Goal: Information Seeking & Learning: Learn about a topic

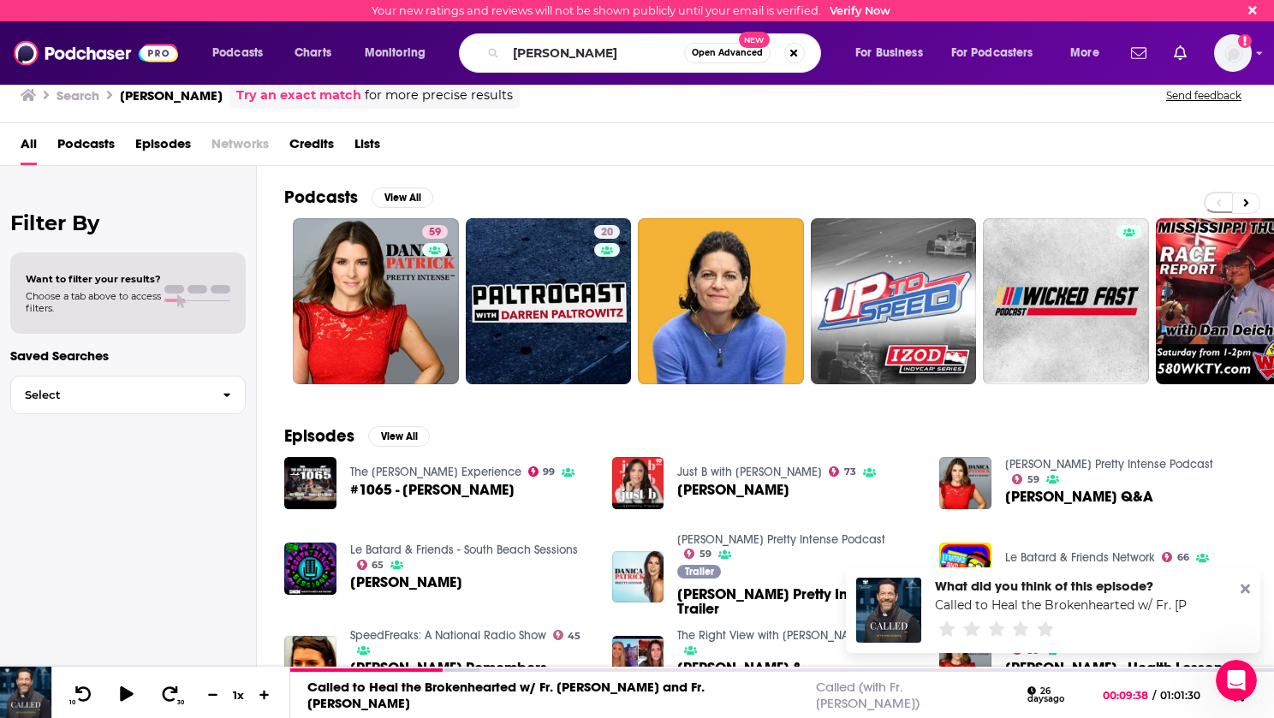
drag, startPoint x: 587, startPoint y: 54, endPoint x: 498, endPoint y: 61, distance: 89.3
click at [498, 61] on div "danica patrick Open Advanced New" at bounding box center [640, 52] width 362 height 39
type input "front row dads"
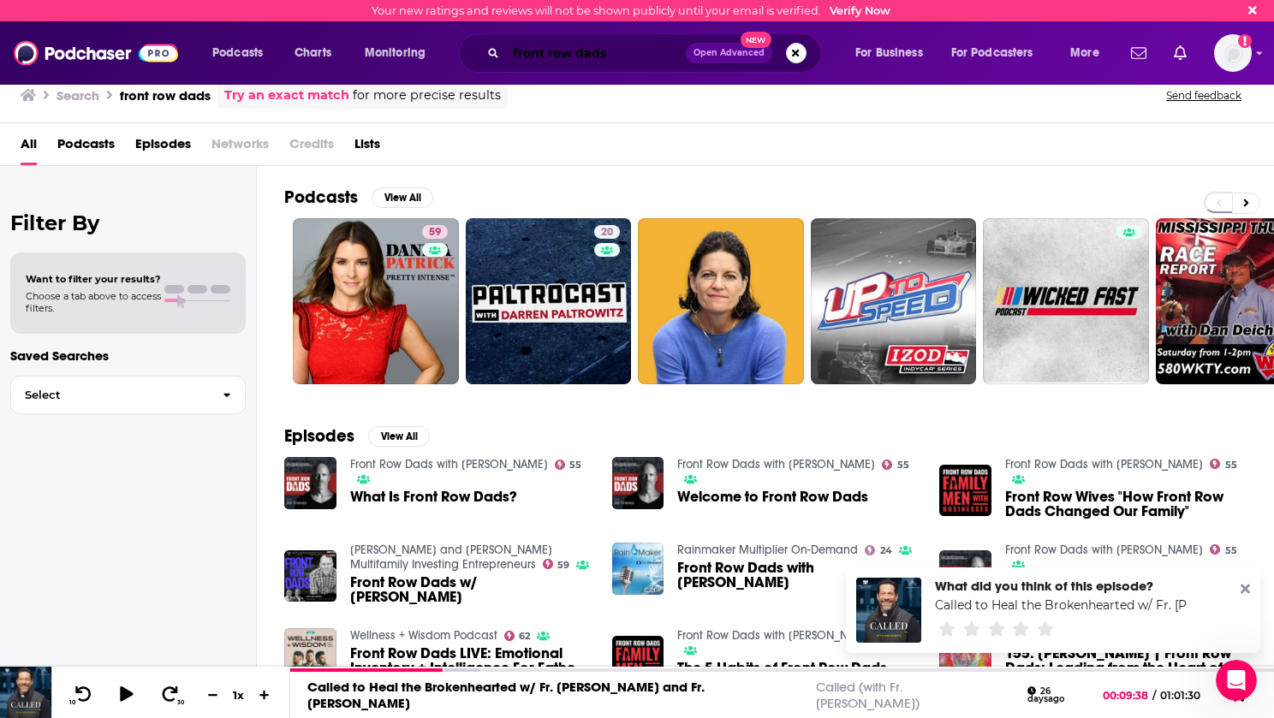
click at [632, 51] on input "front row dads" at bounding box center [596, 52] width 180 height 27
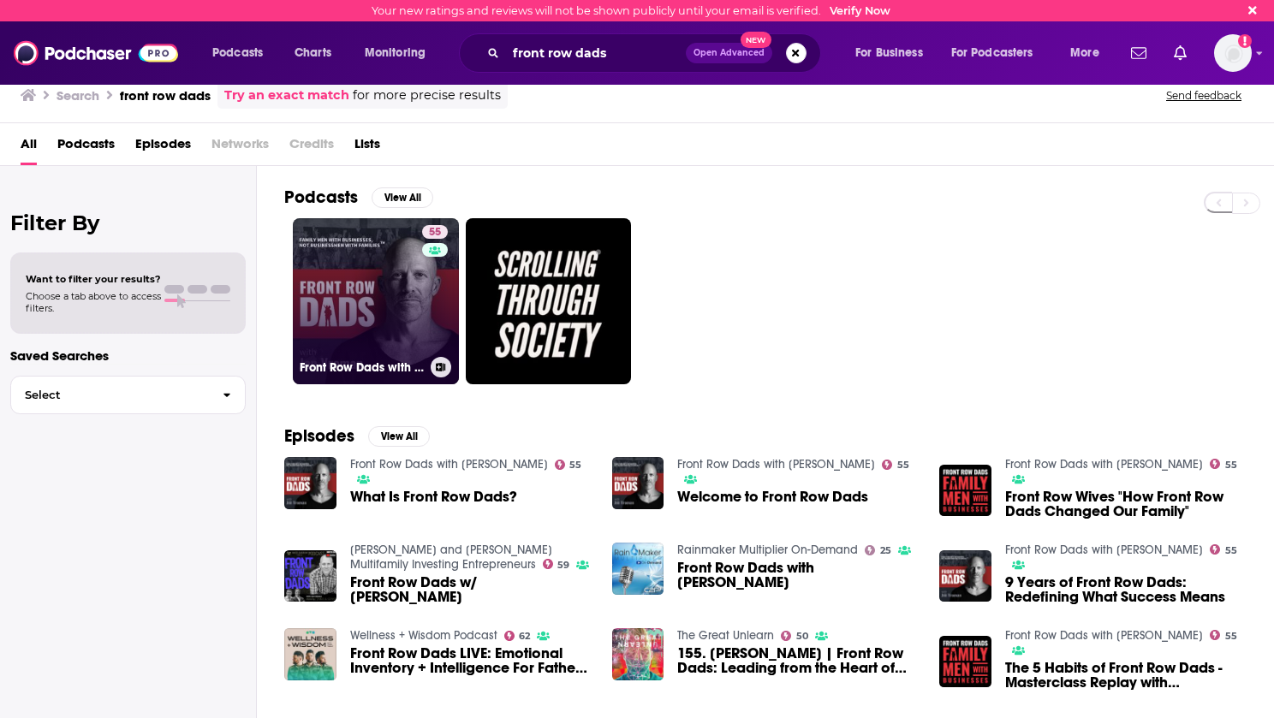
click at [336, 277] on link "55 Front Row Dads with [PERSON_NAME]" at bounding box center [376, 301] width 166 height 166
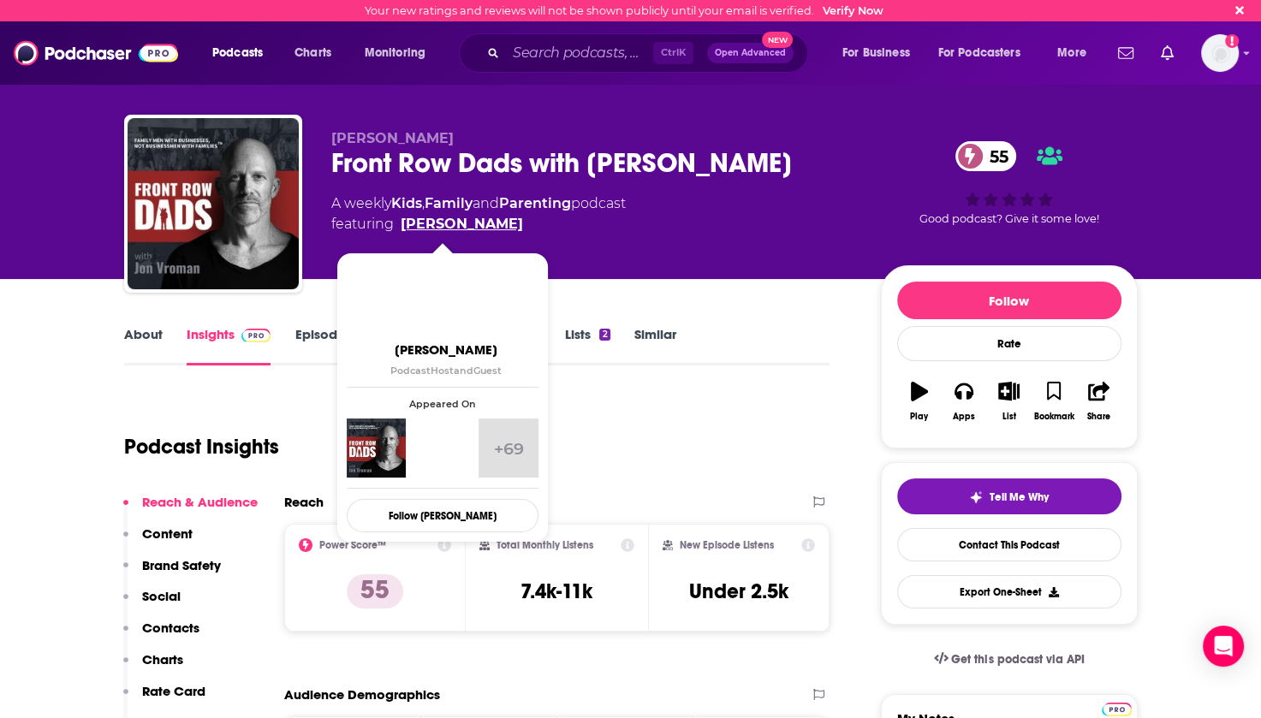
click at [431, 225] on link "[PERSON_NAME]" at bounding box center [462, 224] width 122 height 21
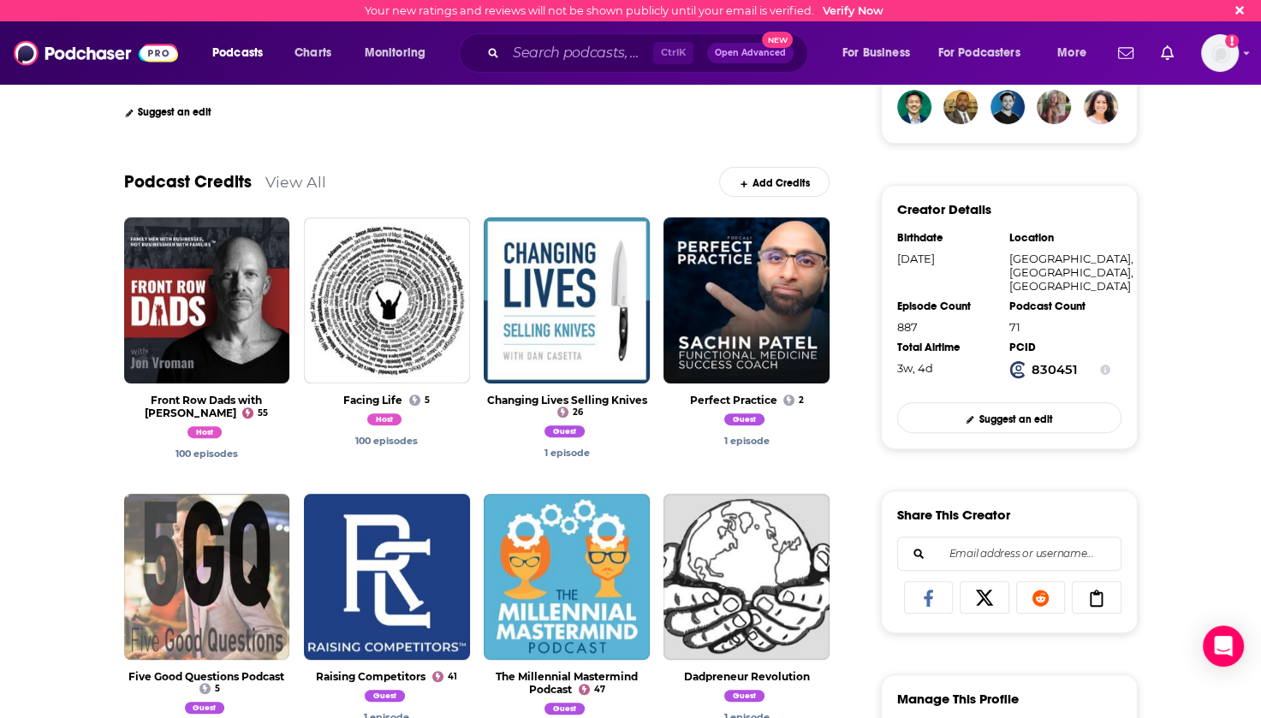
scroll to position [428, 0]
click at [309, 182] on link "View All" at bounding box center [295, 182] width 61 height 18
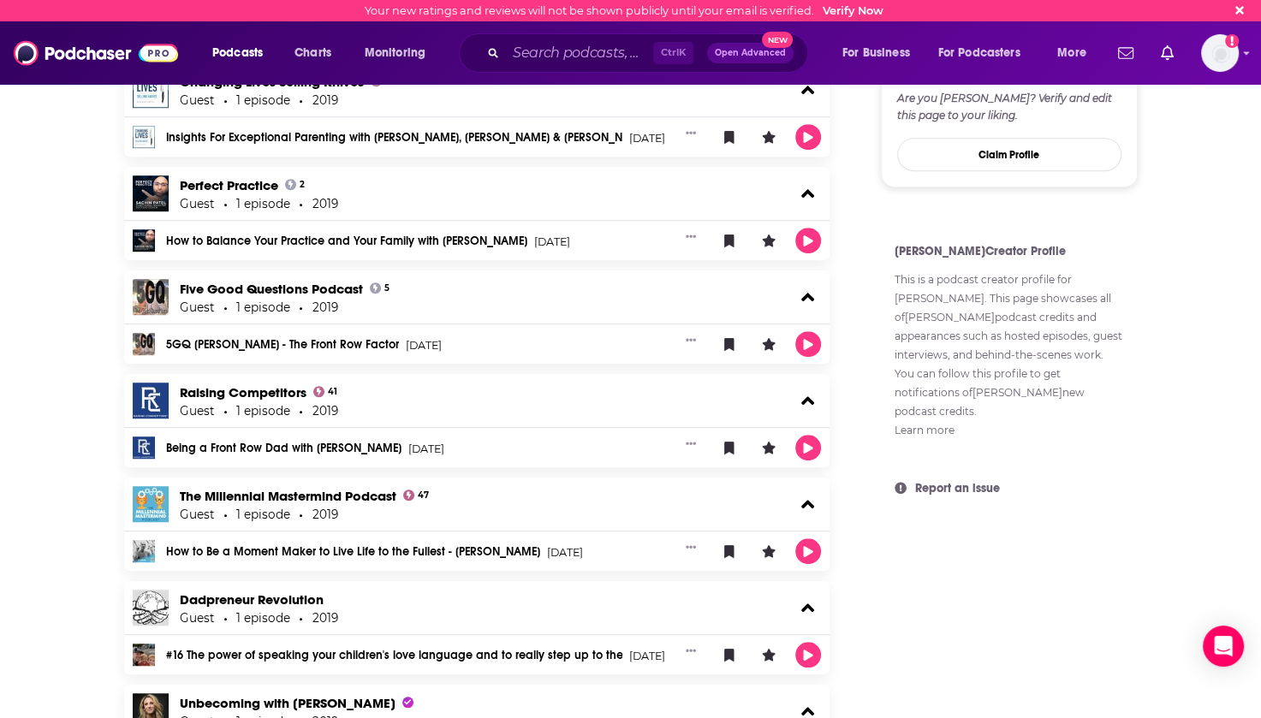
scroll to position [1113, 0]
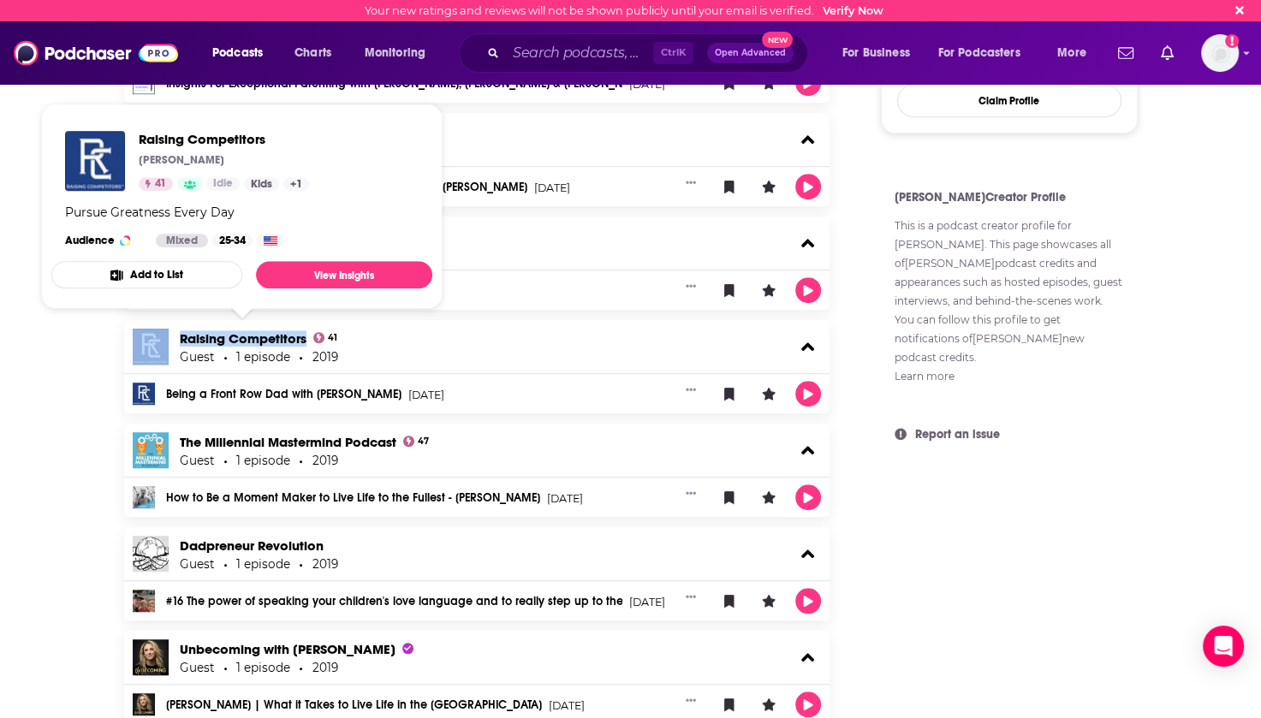
drag, startPoint x: 171, startPoint y: 335, endPoint x: 305, endPoint y: 339, distance: 133.6
click at [305, 339] on div "Raising Competitors 41 Guest 1 episode 2019" at bounding box center [477, 346] width 706 height 53
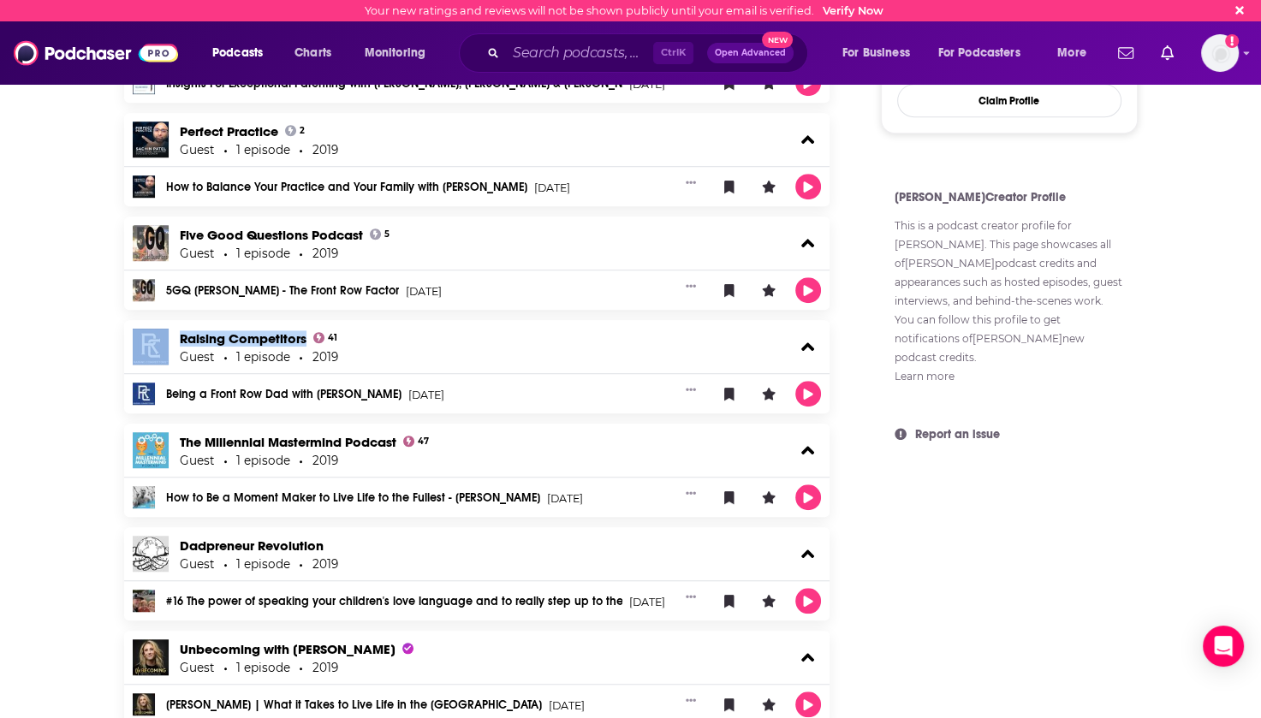
copy div "Raising Competitors"
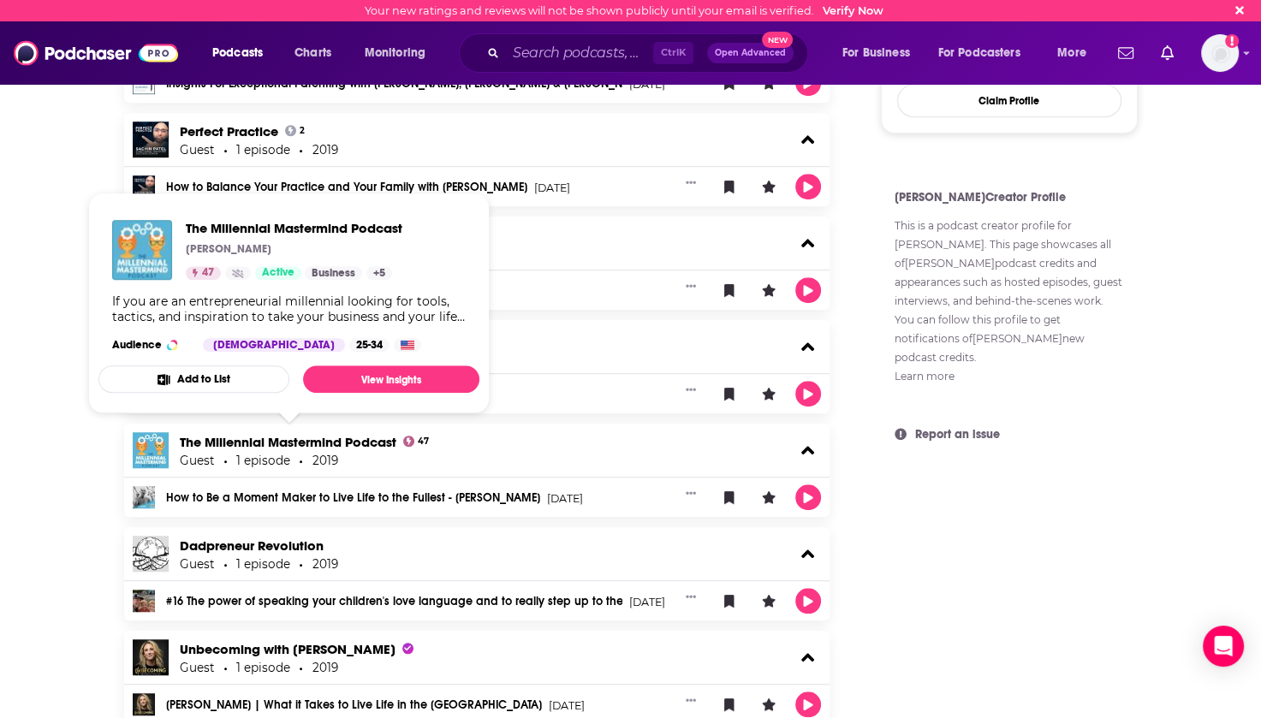
scroll to position [1198, 0]
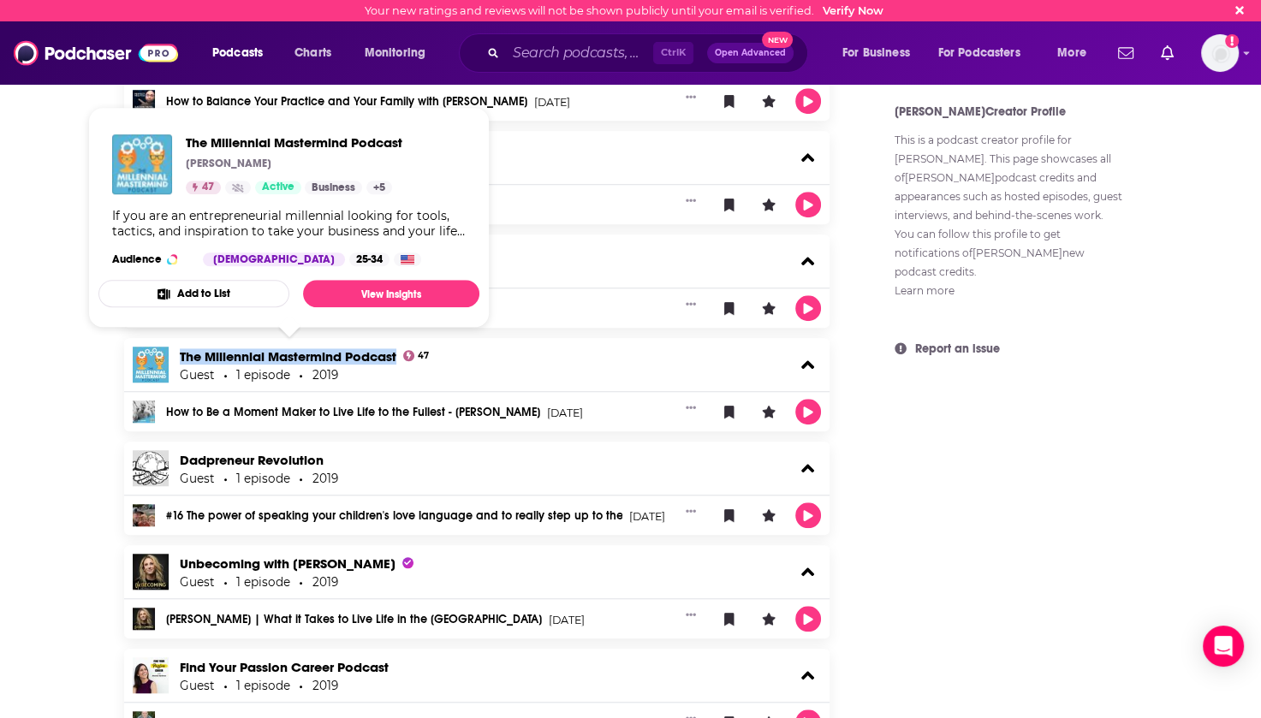
drag, startPoint x: 175, startPoint y: 354, endPoint x: 397, endPoint y: 361, distance: 221.9
click at [397, 361] on div "The Millennial Mastermind Podcast 47 Guest 1 episode 2019" at bounding box center [477, 364] width 706 height 53
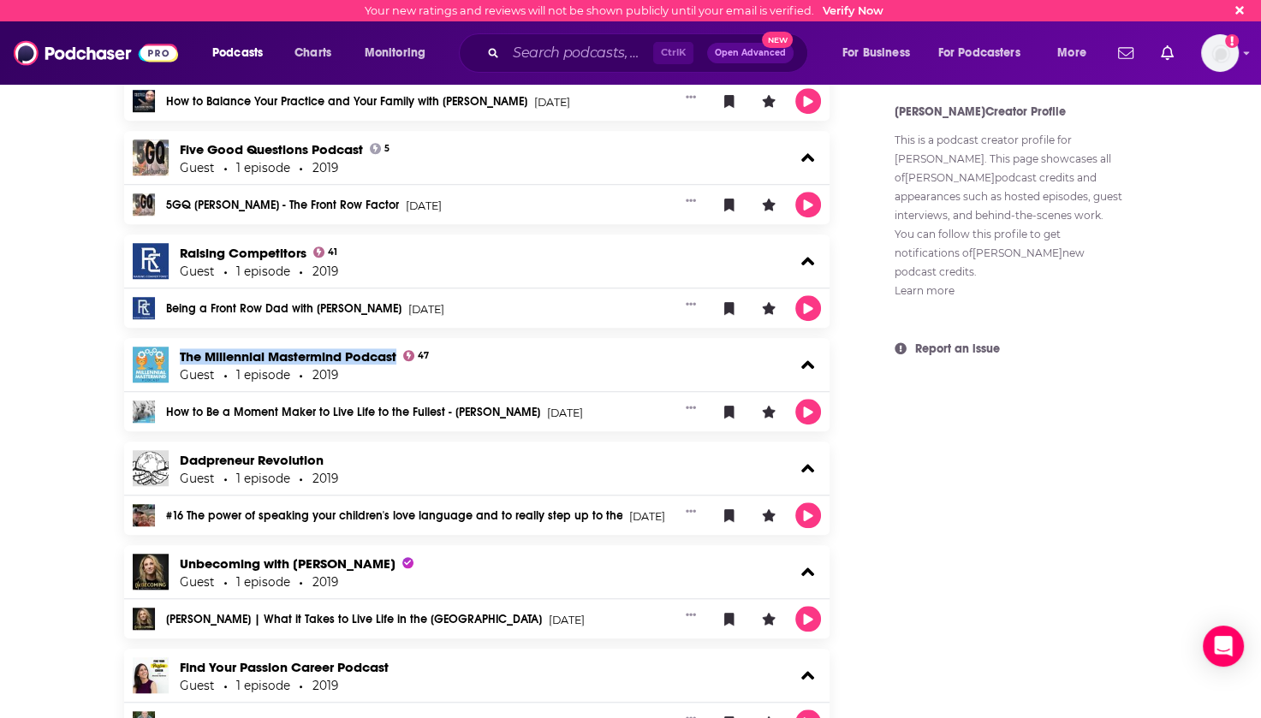
copy link "The Millennial Mastermind Podcast"
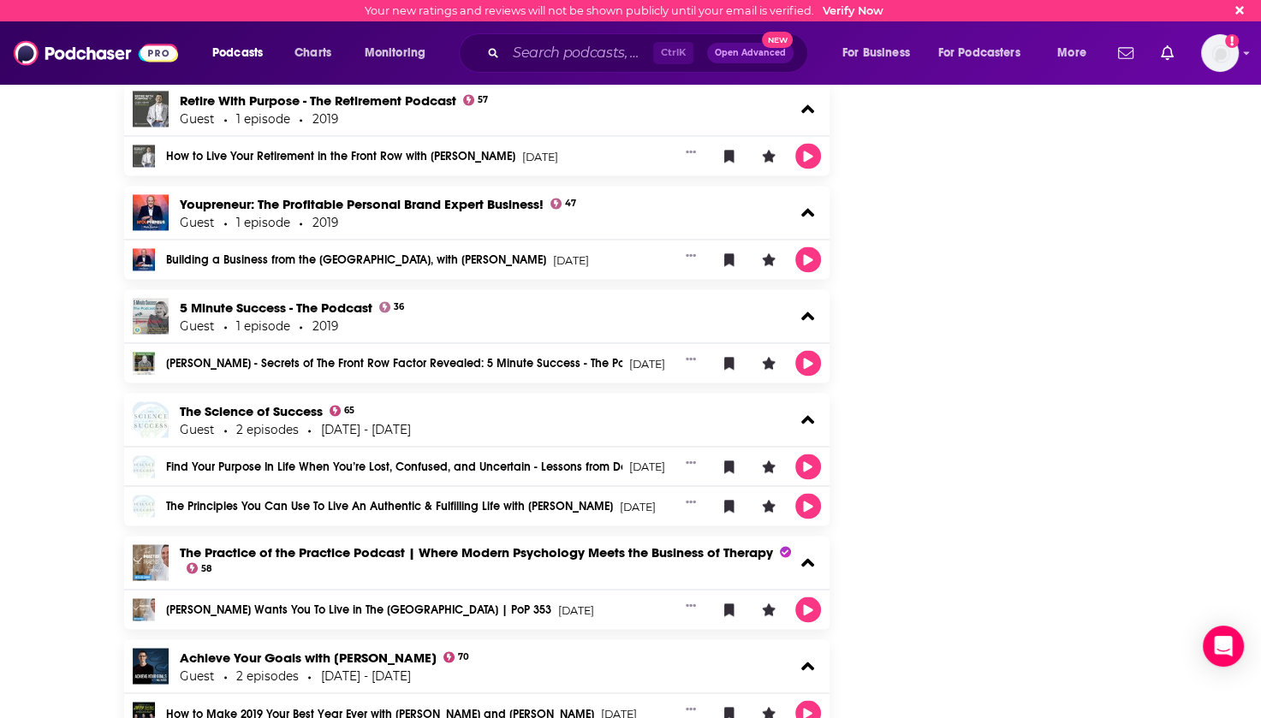
scroll to position [2483, 0]
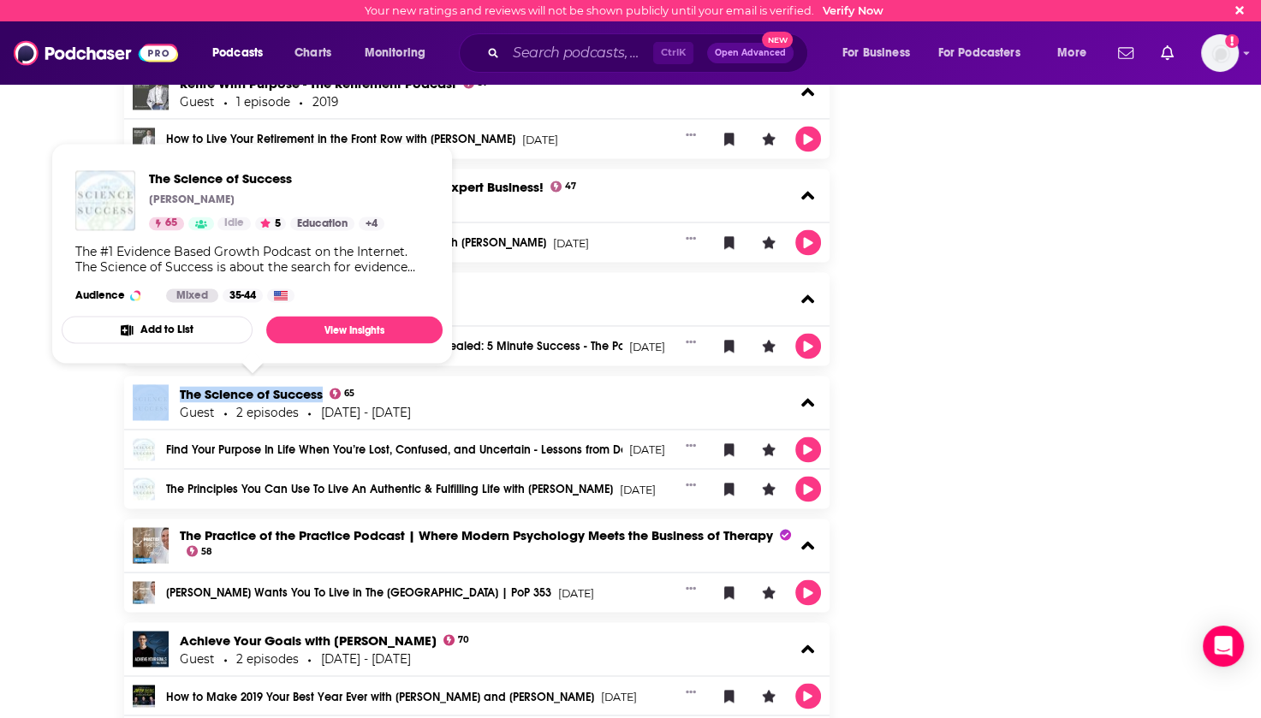
drag, startPoint x: 171, startPoint y: 385, endPoint x: 325, endPoint y: 393, distance: 154.3
click at [325, 393] on div "The Science of Success 65 Guest 2 episodes [DATE] - [DATE]" at bounding box center [477, 402] width 706 height 53
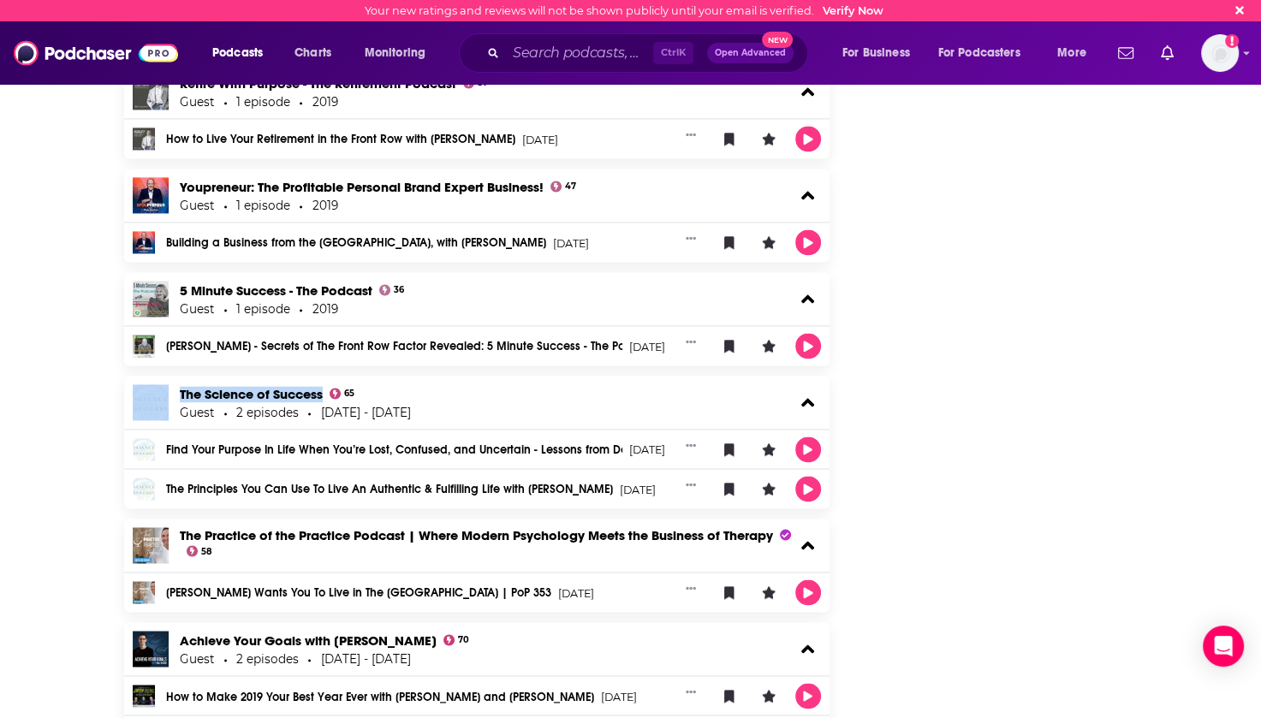
copy div "The Science of Success"
click at [175, 529] on div "The Practice of the Practice Podcast | Where Modern Psychology Meets the Busine…" at bounding box center [477, 545] width 706 height 53
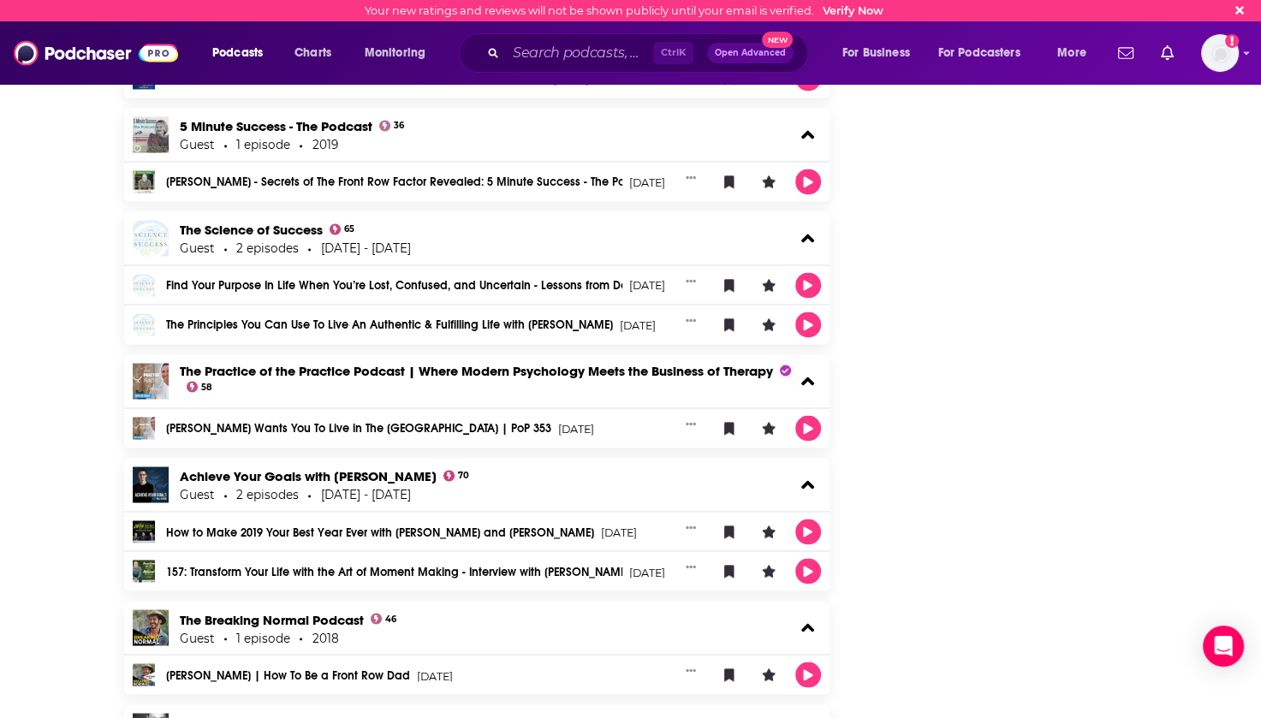
scroll to position [2654, 0]
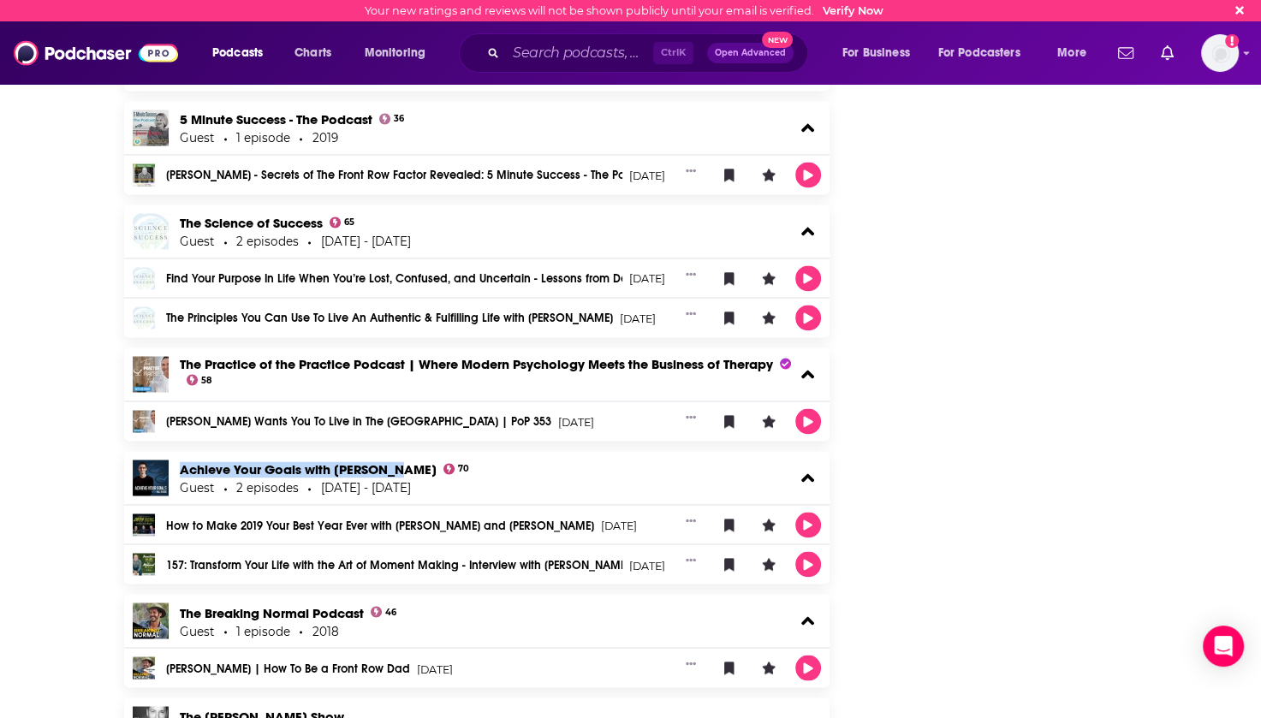
drag, startPoint x: 175, startPoint y: 464, endPoint x: 386, endPoint y: 472, distance: 210.7
click at [386, 472] on div "Achieve Your Goals with [PERSON_NAME] 70 Guest 2 episodes [DATE] - [DATE]" at bounding box center [477, 477] width 706 height 53
copy link "Achieve Your Goals with [PERSON_NAME]"
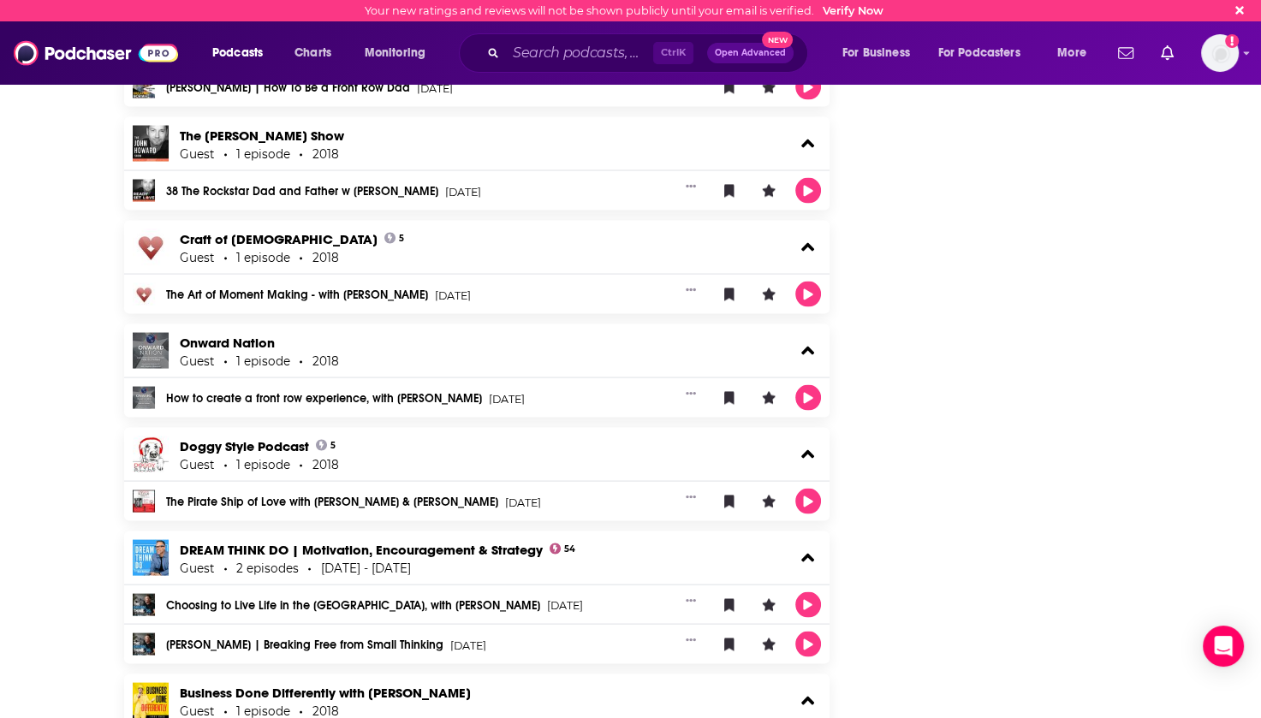
scroll to position [3339, 0]
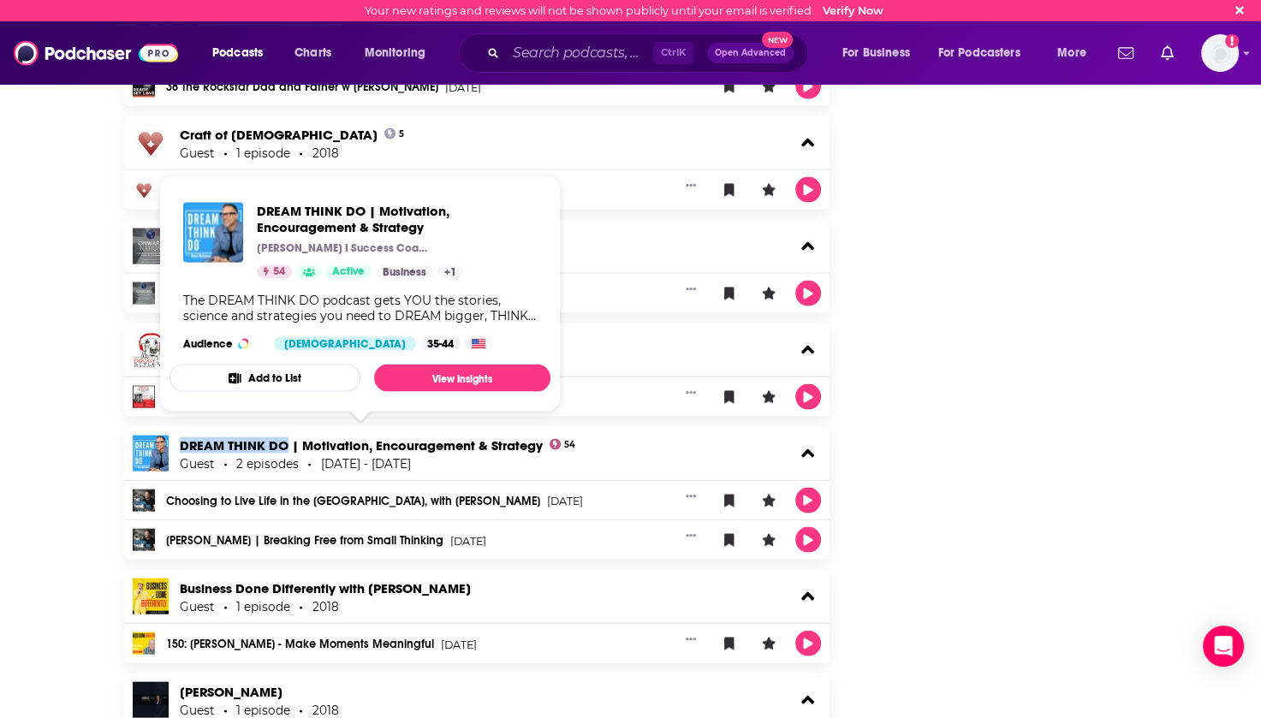
drag, startPoint x: 175, startPoint y: 441, endPoint x: 283, endPoint y: 440, distance: 108.7
click at [283, 440] on div "DREAM THINK DO | Motivation, Encouragement & Strategy 54 Guest 2 episodes [DATE…" at bounding box center [477, 453] width 706 height 53
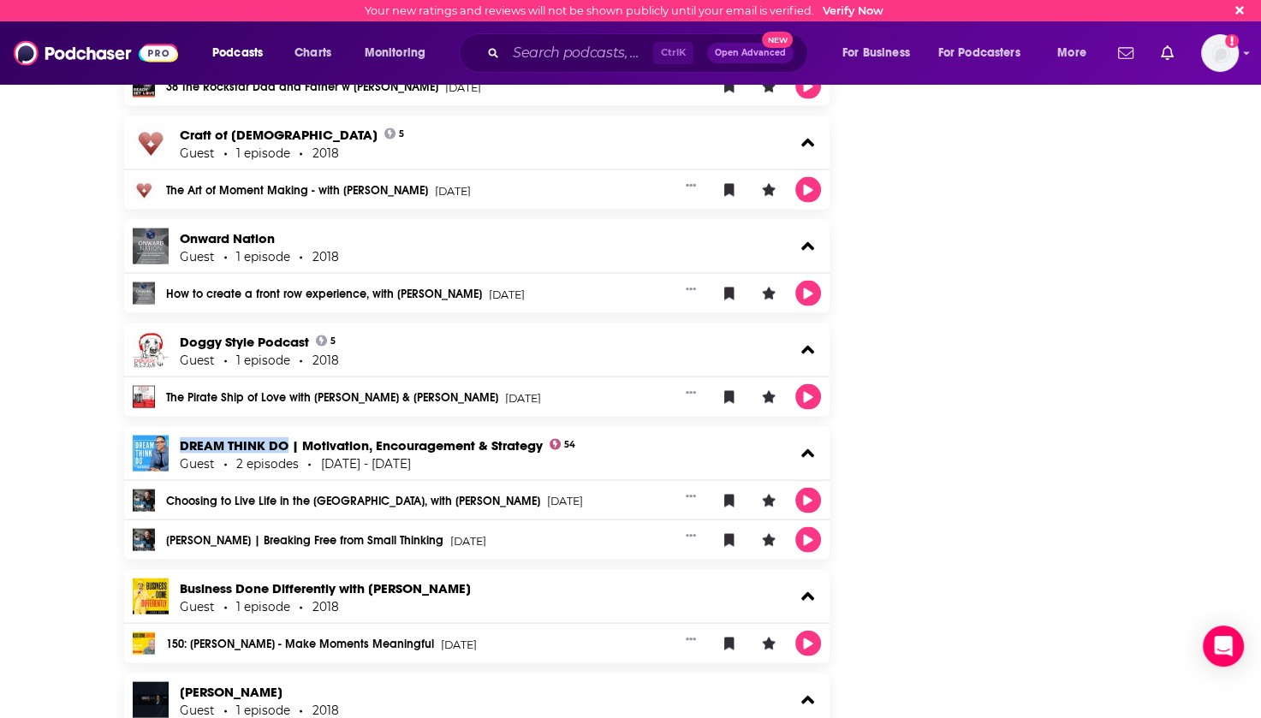
copy link "DREAM THINK DO"
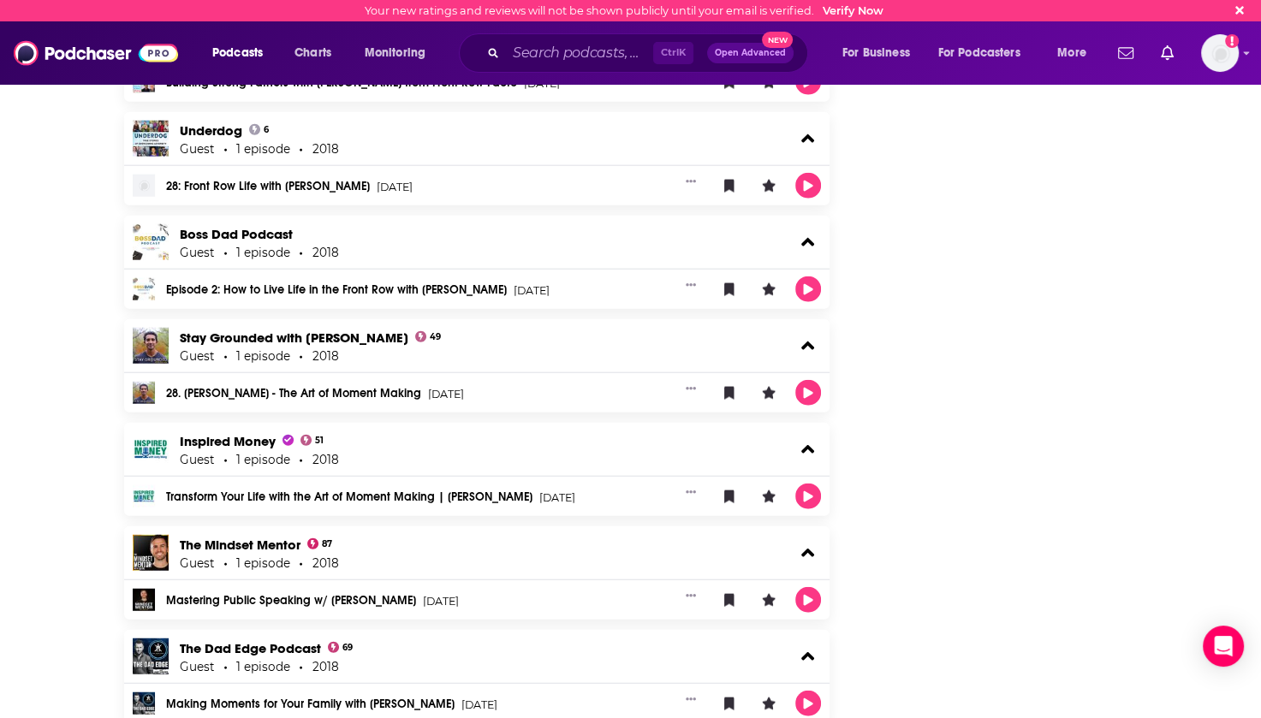
scroll to position [4195, 0]
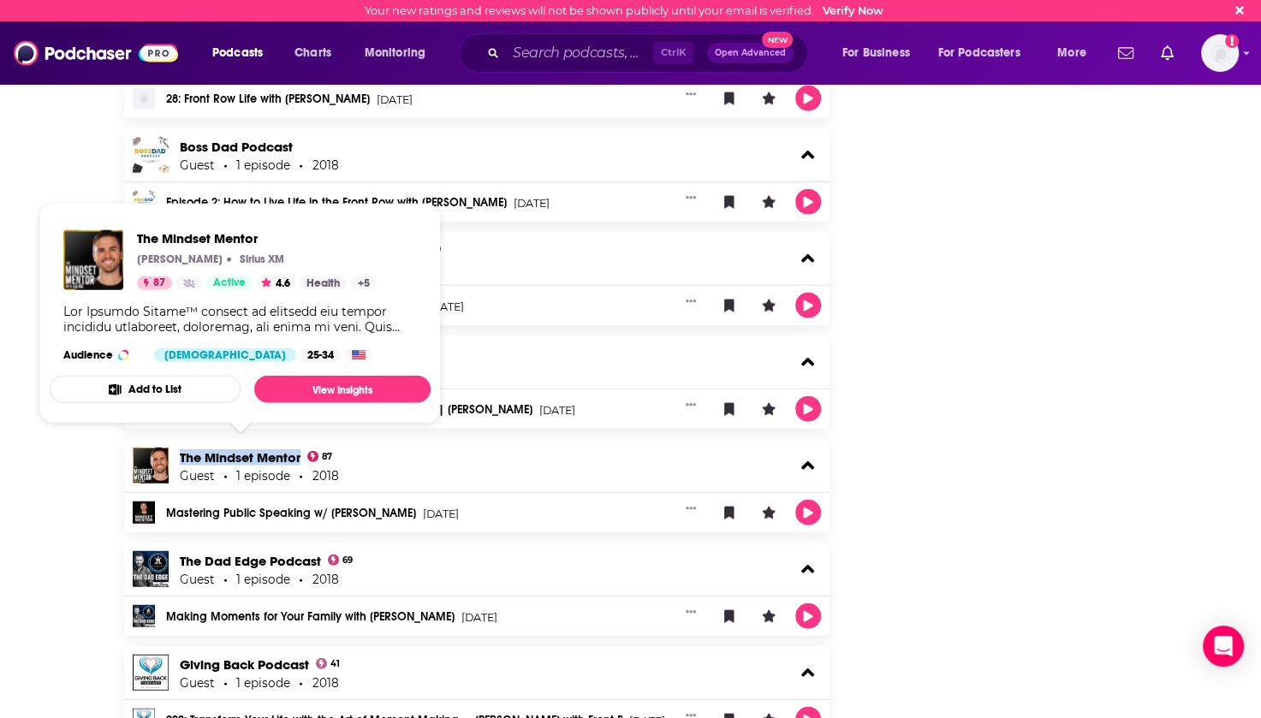
drag, startPoint x: 176, startPoint y: 441, endPoint x: 300, endPoint y: 455, distance: 124.0
click at [300, 455] on div "The Mindset Mentor 87 Guest 1 episode 2018" at bounding box center [477, 465] width 706 height 53
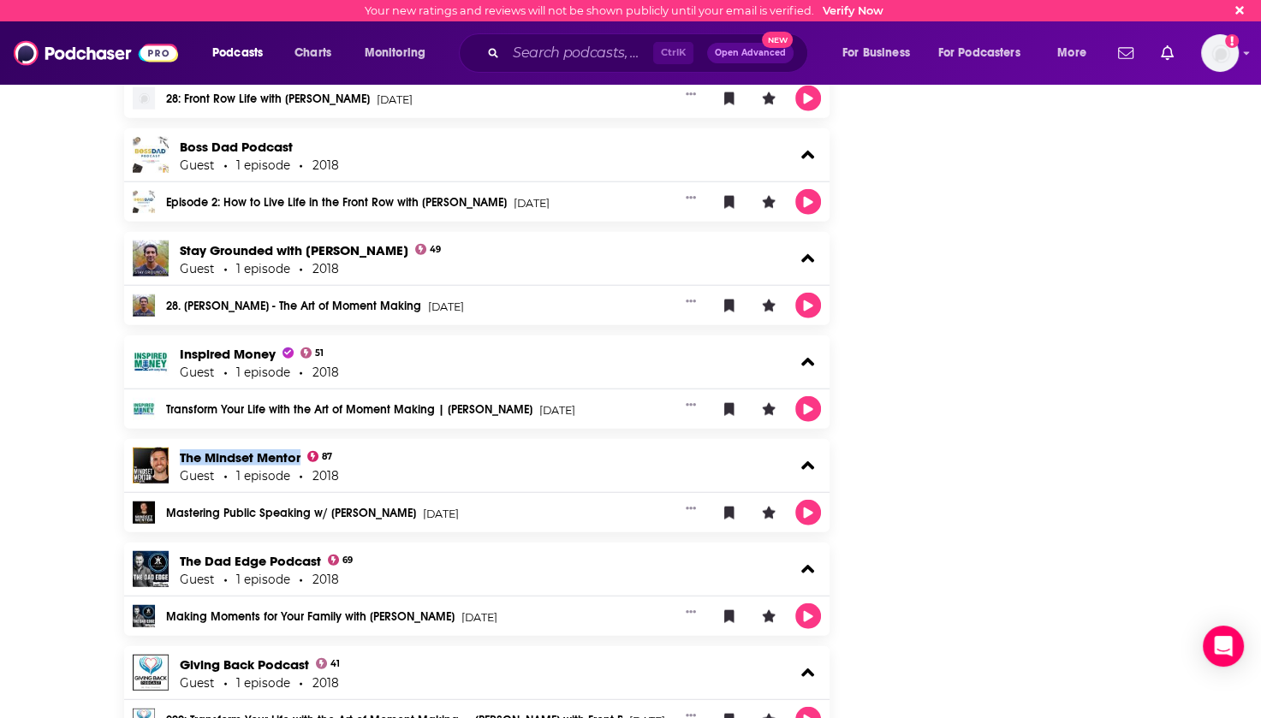
copy link "The Mindset Mentor"
drag, startPoint x: 172, startPoint y: 557, endPoint x: 323, endPoint y: 560, distance: 150.7
click at [323, 560] on div "The Dad Edge Podcast 69 Guest 1 episode 2018" at bounding box center [477, 569] width 706 height 53
copy div "The Dad Edge Podcast"
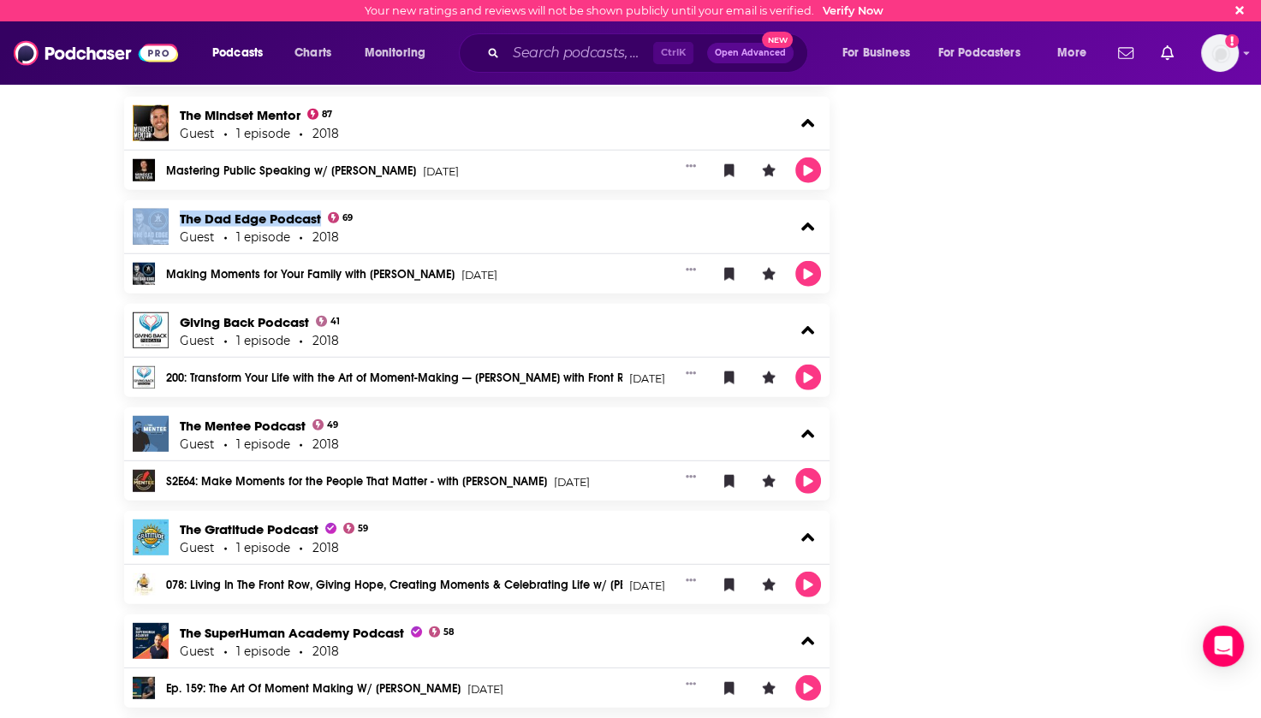
scroll to position [4708, 0]
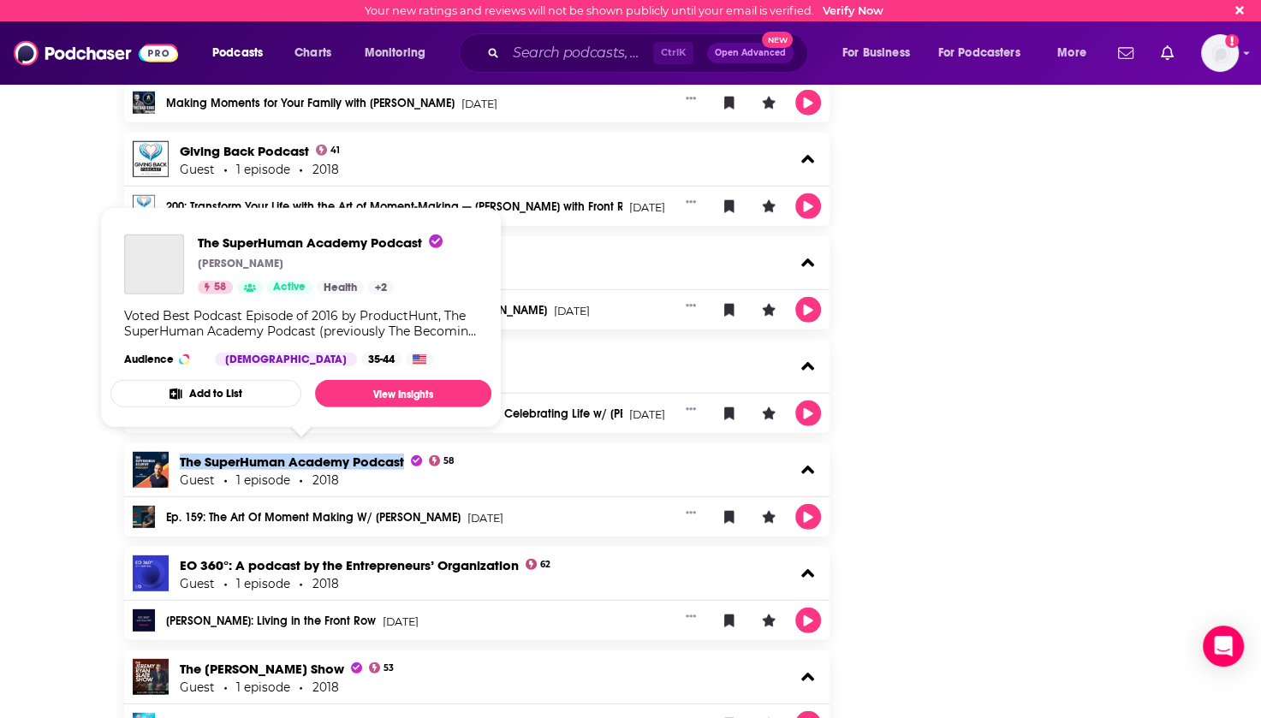
drag, startPoint x: 176, startPoint y: 454, endPoint x: 407, endPoint y: 457, distance: 231.2
click at [407, 457] on div "The SuperHuman Academy Podcast 58 Guest 1 episode 2018" at bounding box center [477, 469] width 706 height 53
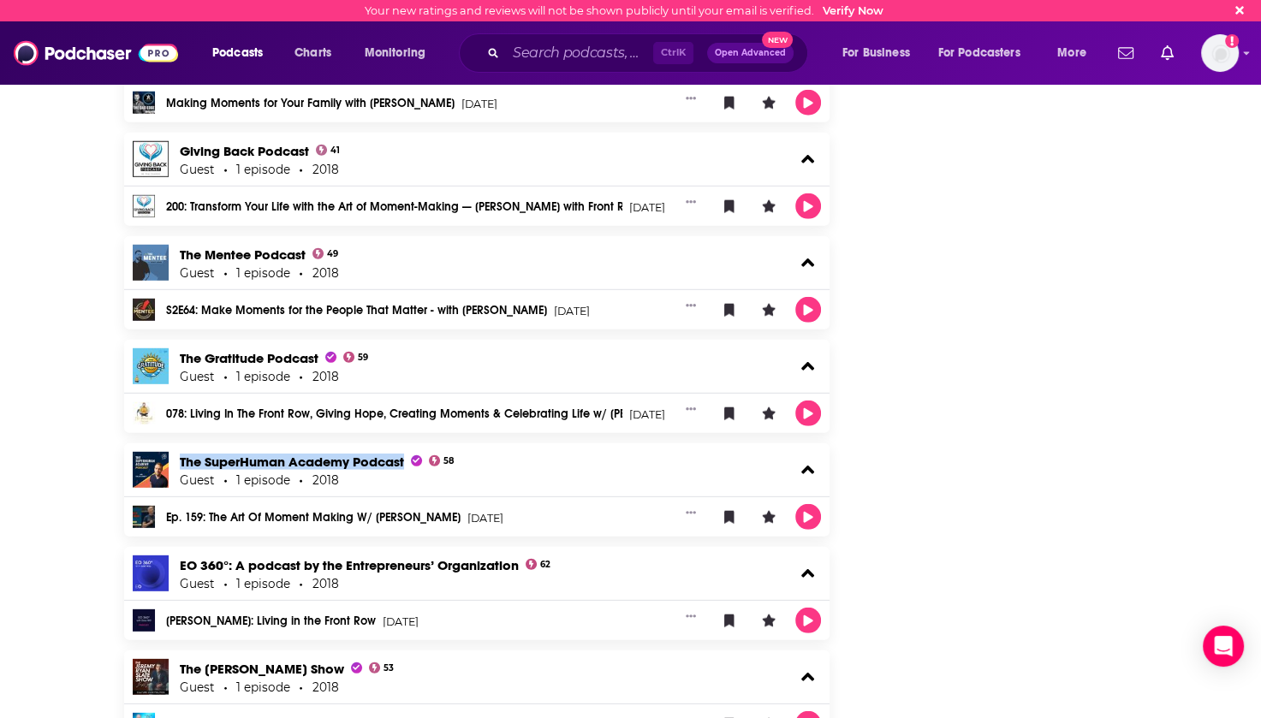
copy span "The SuperHuman Academy Podcast"
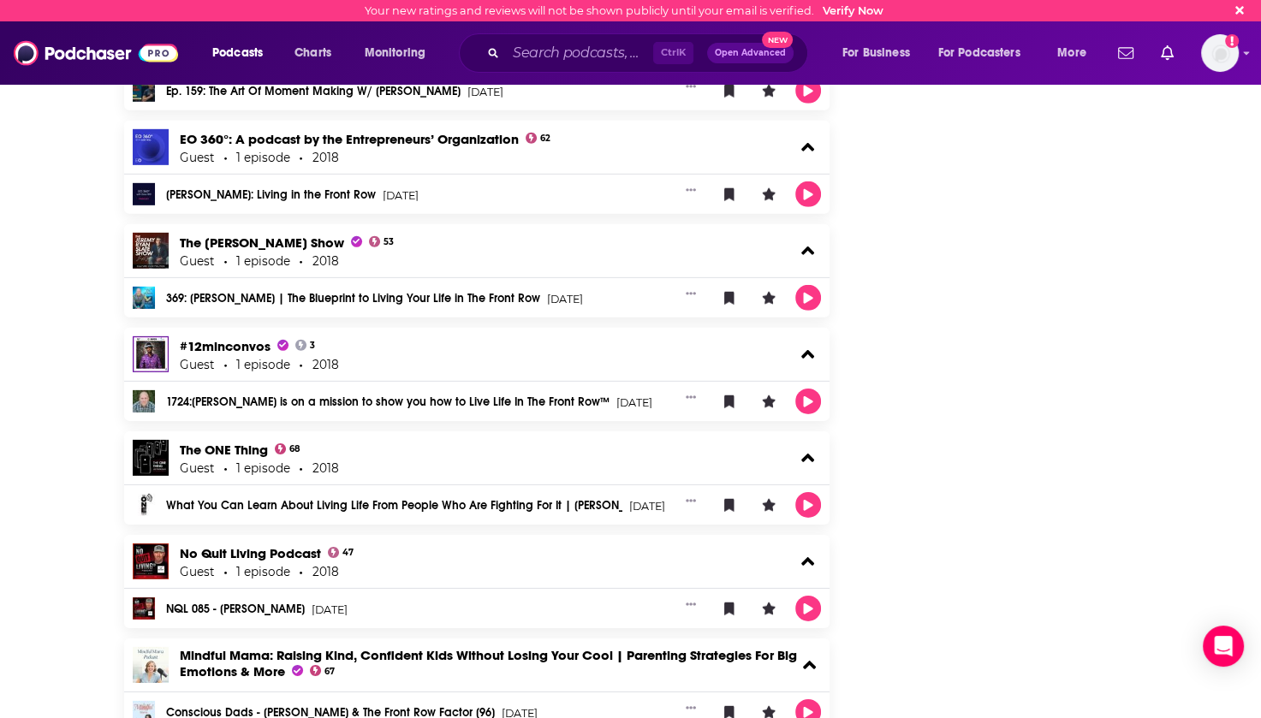
scroll to position [5136, 0]
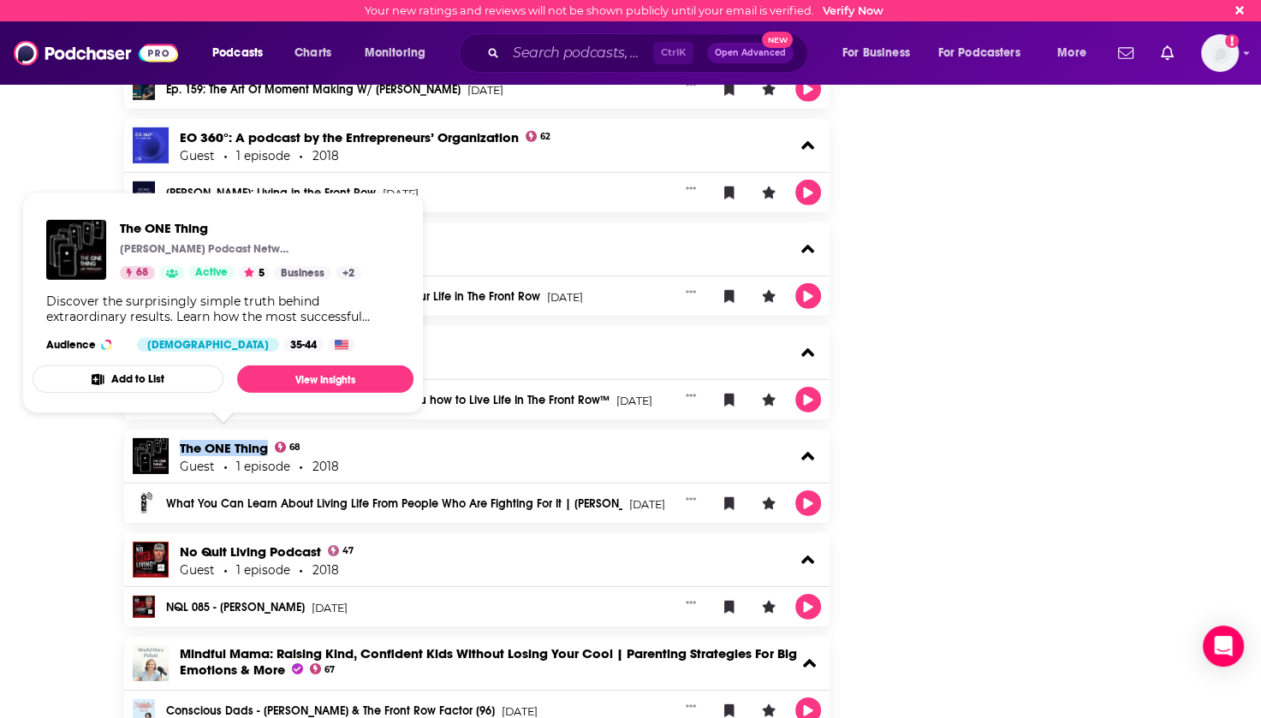
drag, startPoint x: 175, startPoint y: 438, endPoint x: 265, endPoint y: 446, distance: 91.1
click at [265, 446] on div "The ONE Thing 68 Guest 1 episode 2018" at bounding box center [477, 456] width 706 height 53
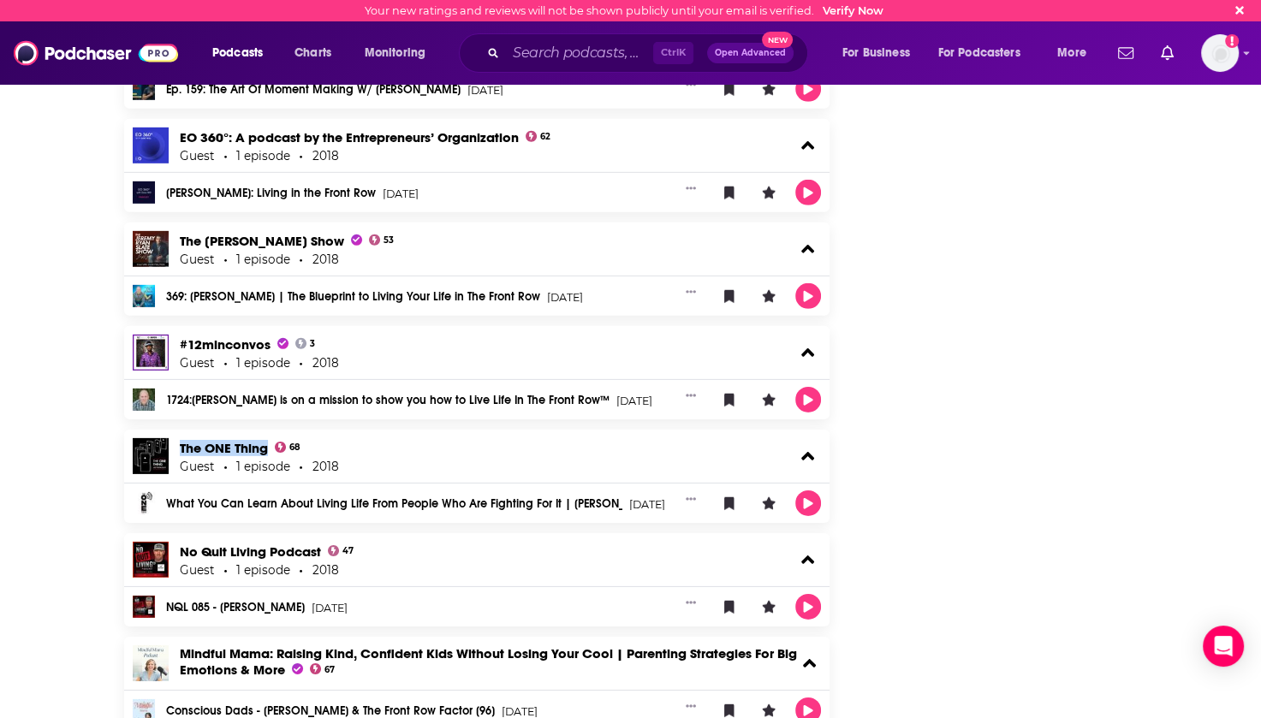
copy link "The ONE Thing"
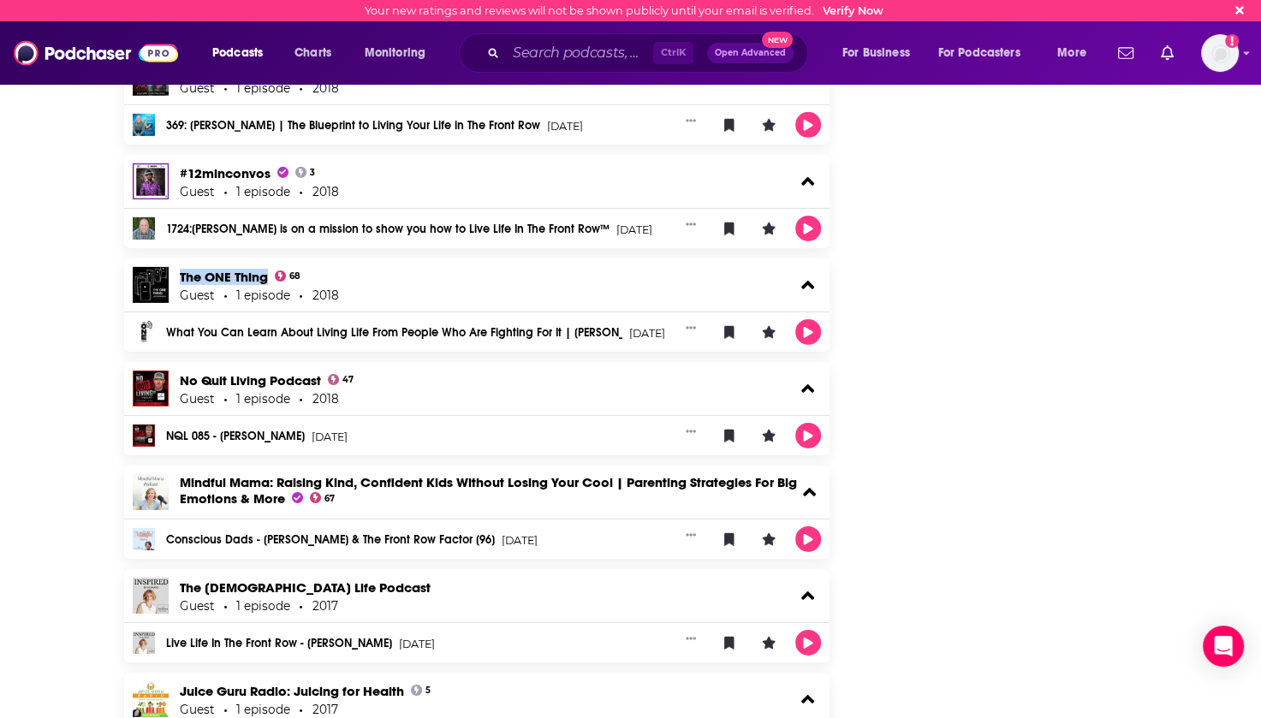
scroll to position [5393, 0]
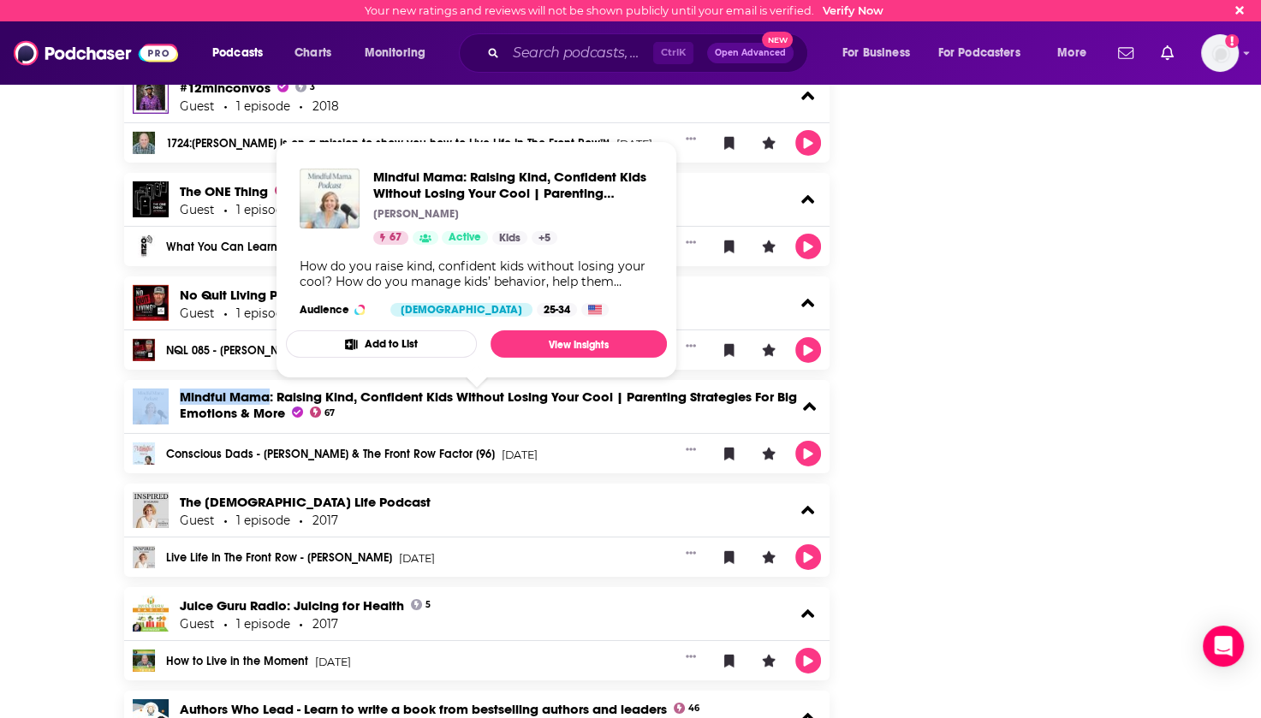
drag, startPoint x: 173, startPoint y: 386, endPoint x: 268, endPoint y: 392, distance: 95.2
click at [268, 392] on div "Mindful Mama: Raising Kind, Confident Kids Without Losing Your Cool | Parenting…" at bounding box center [477, 406] width 706 height 53
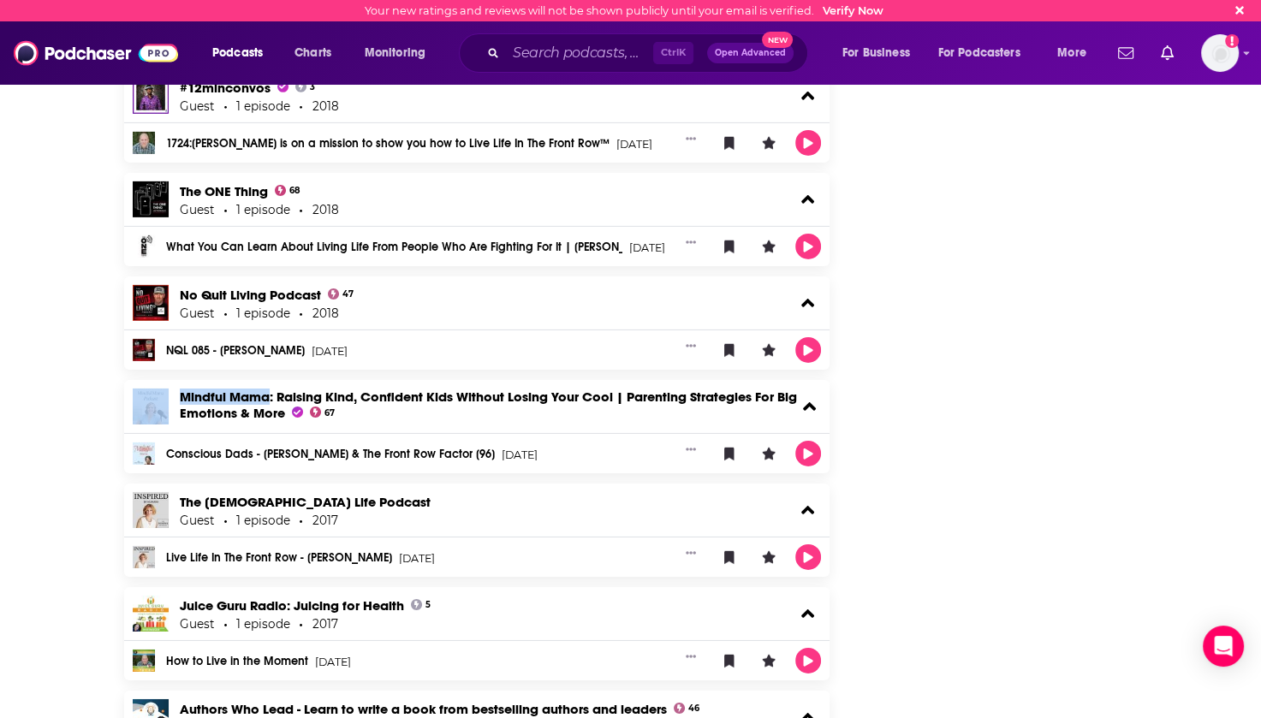
copy div "Mindful Mama"
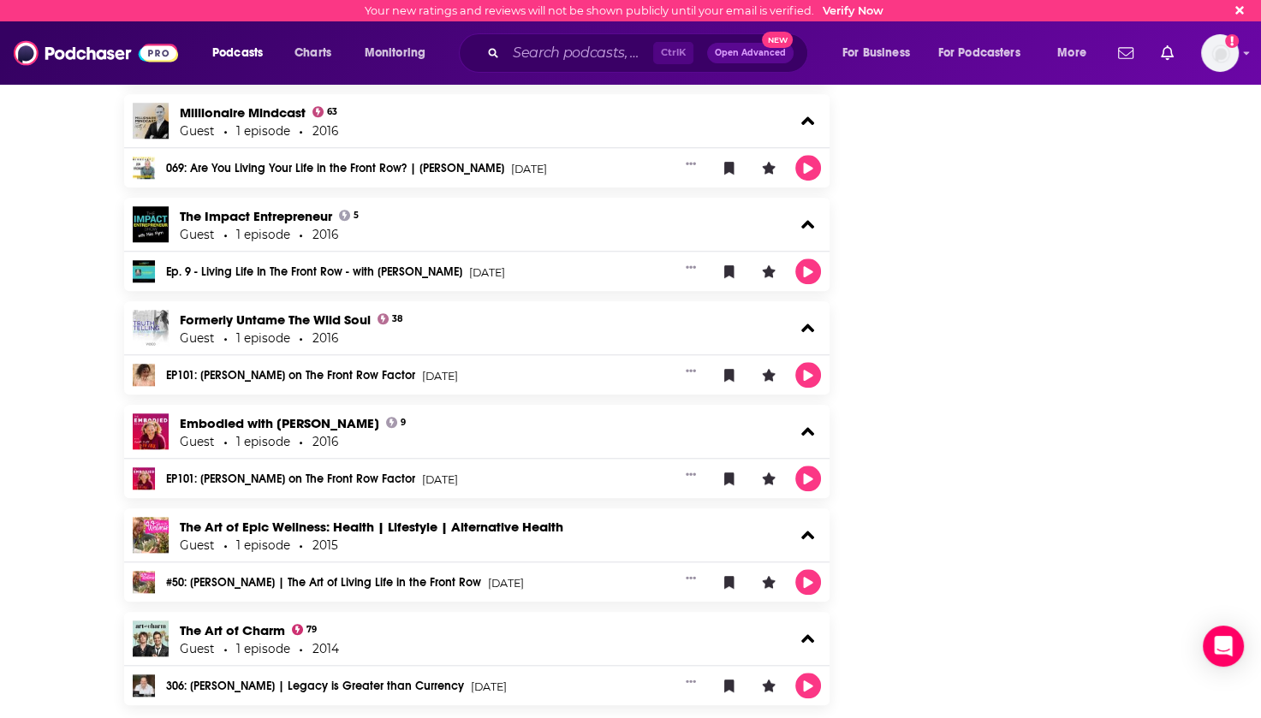
scroll to position [7818, 0]
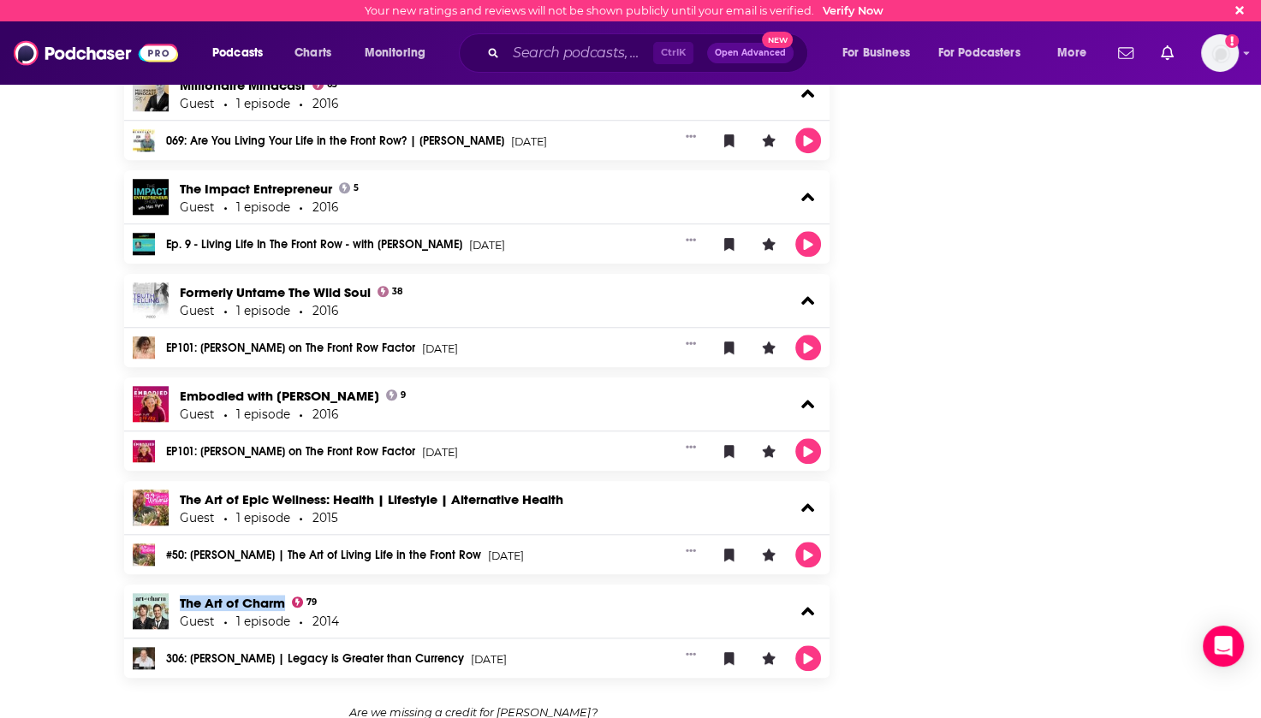
drag, startPoint x: 176, startPoint y: 588, endPoint x: 284, endPoint y: 592, distance: 107.9
click at [284, 592] on div "The Art of Charm 79 Guest 1 episode 2014" at bounding box center [477, 611] width 706 height 53
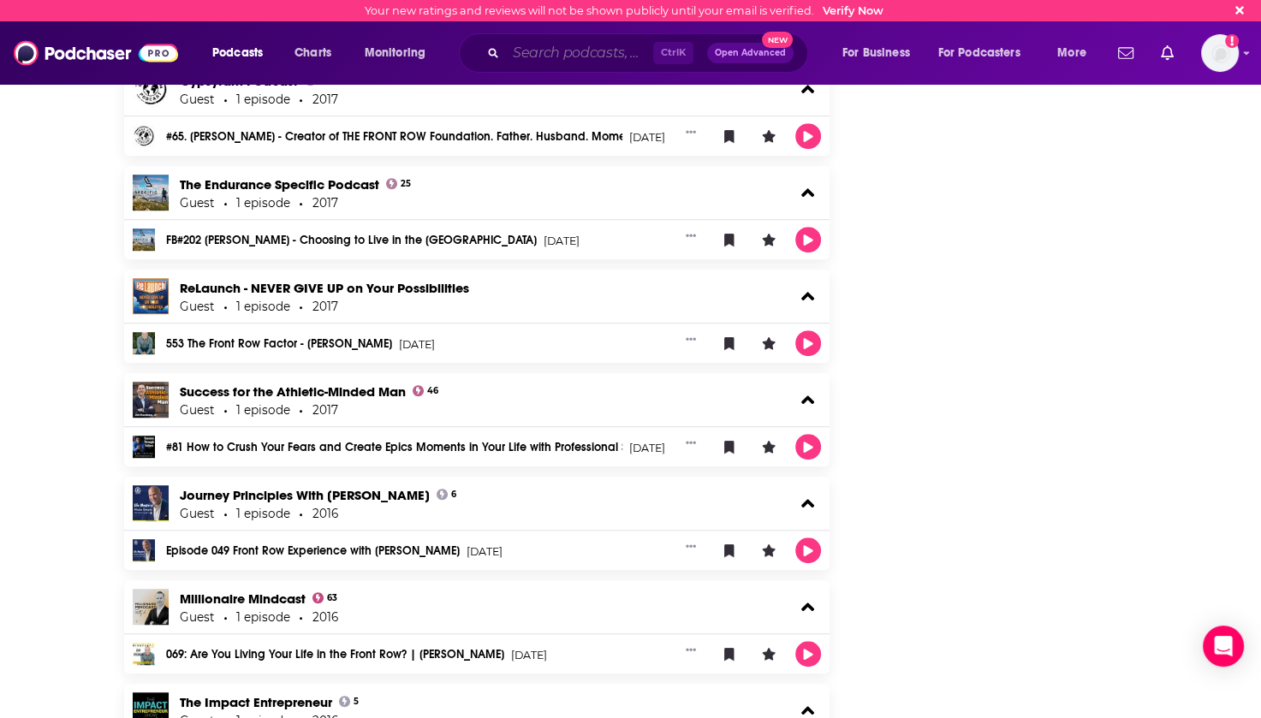
click at [580, 56] on input "Search podcasts, credits, & more..." at bounding box center [579, 52] width 147 height 27
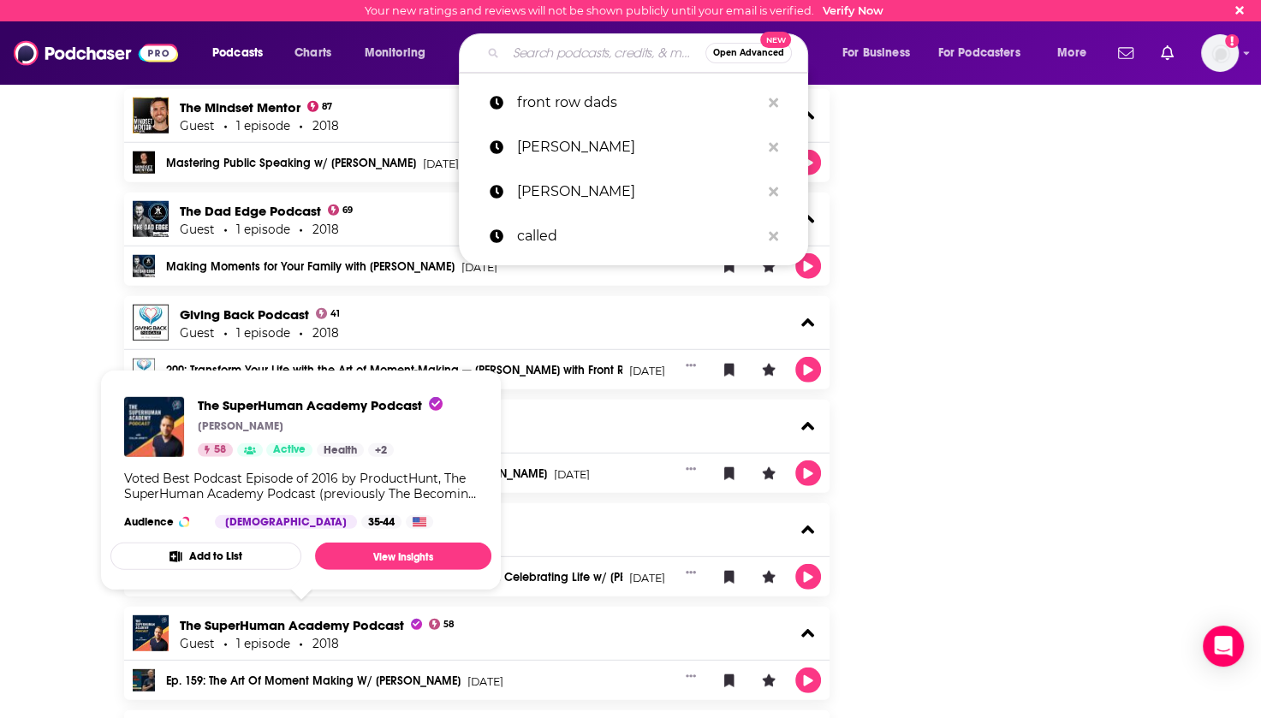
scroll to position [4479, 0]
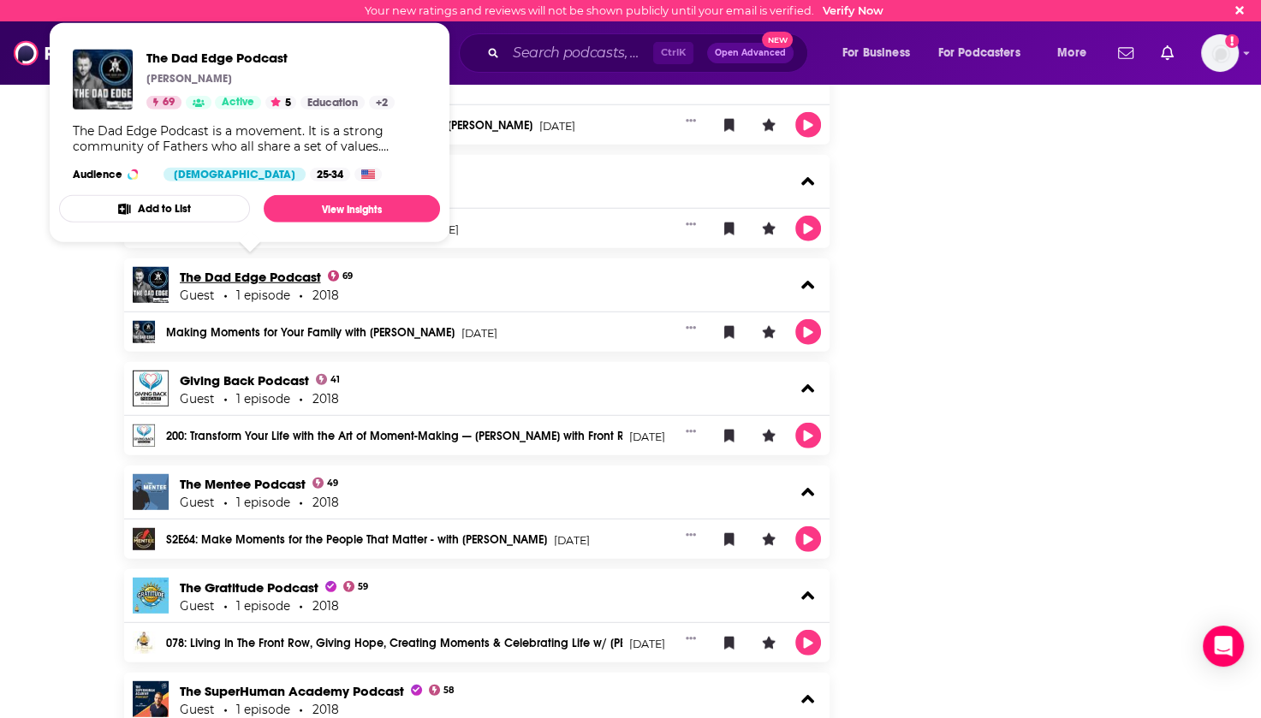
click at [227, 269] on link "The Dad Edge Podcast" at bounding box center [250, 277] width 141 height 16
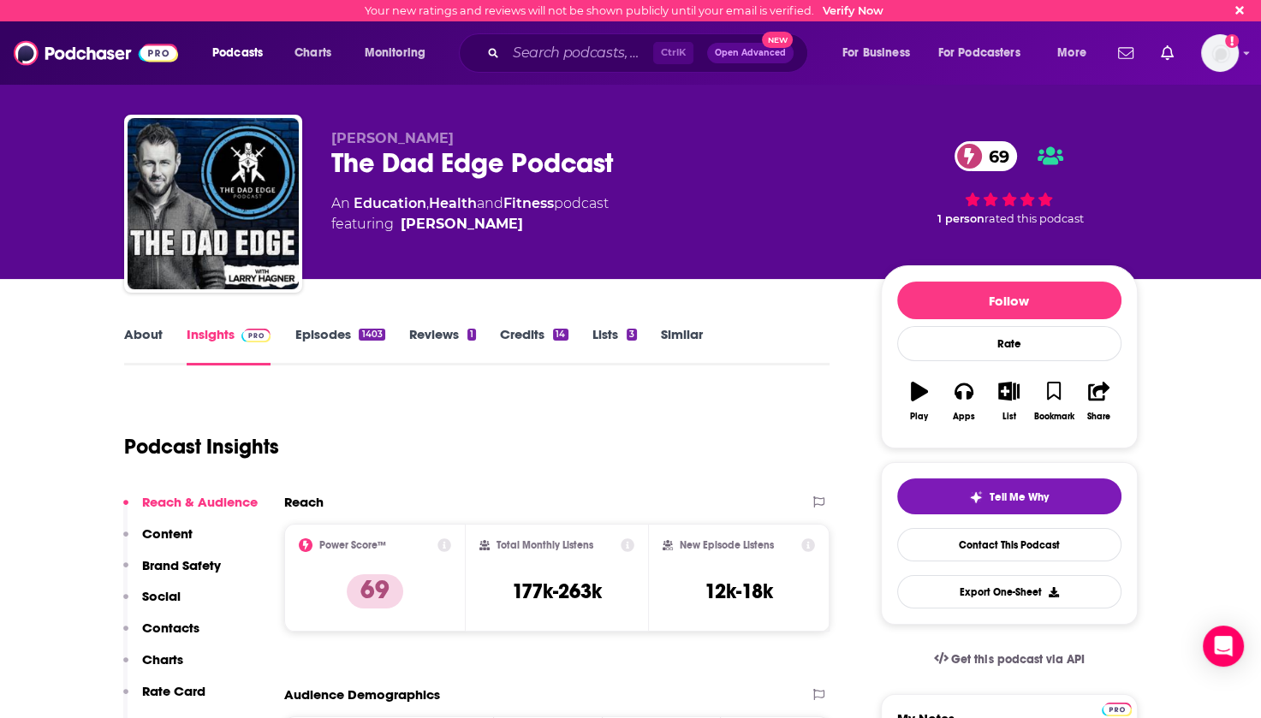
click at [323, 336] on link "Episodes 1403" at bounding box center [339, 345] width 90 height 39
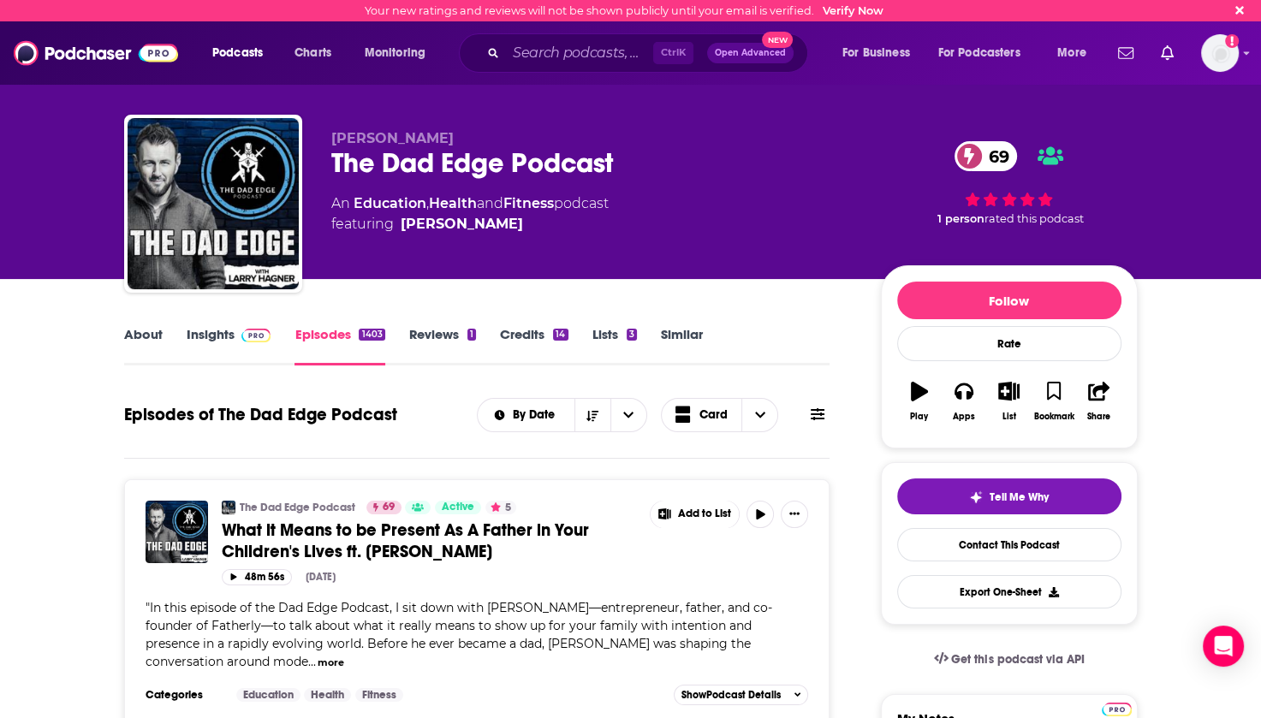
click at [153, 331] on link "About" at bounding box center [143, 345] width 39 height 39
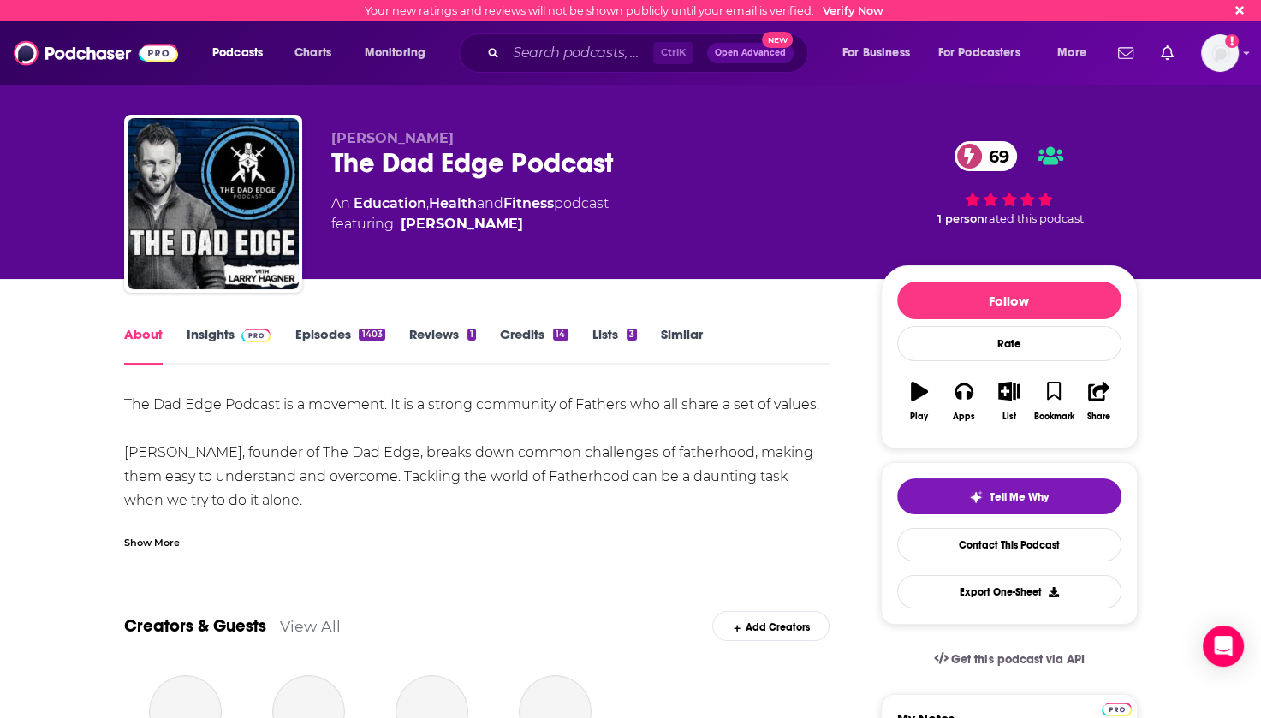
scroll to position [171, 0]
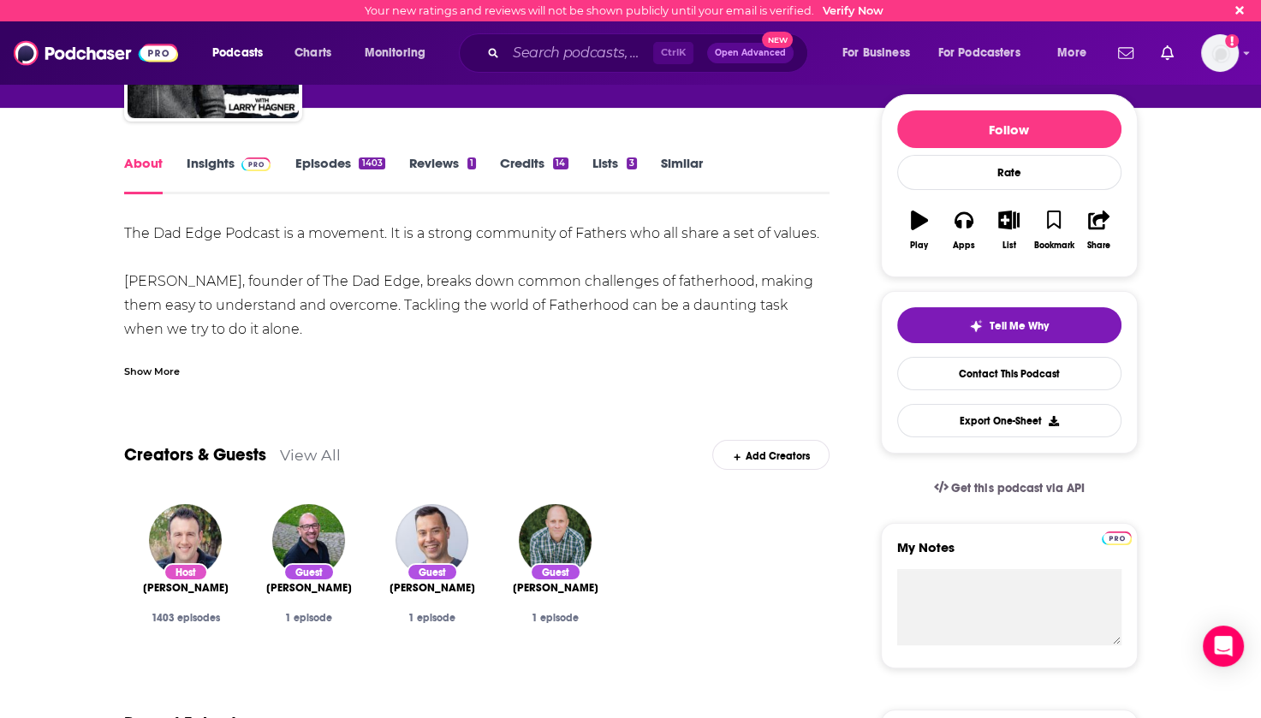
click at [312, 455] on link "View All" at bounding box center [310, 455] width 61 height 18
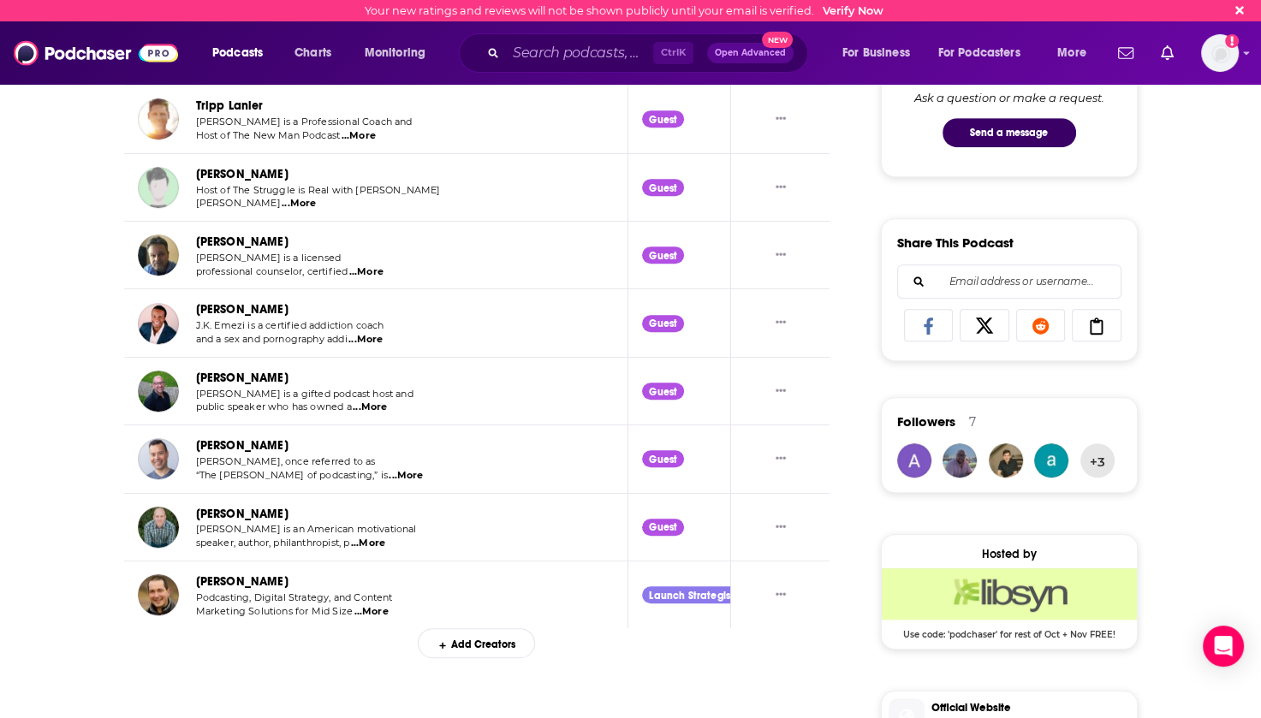
scroll to position [923, 0]
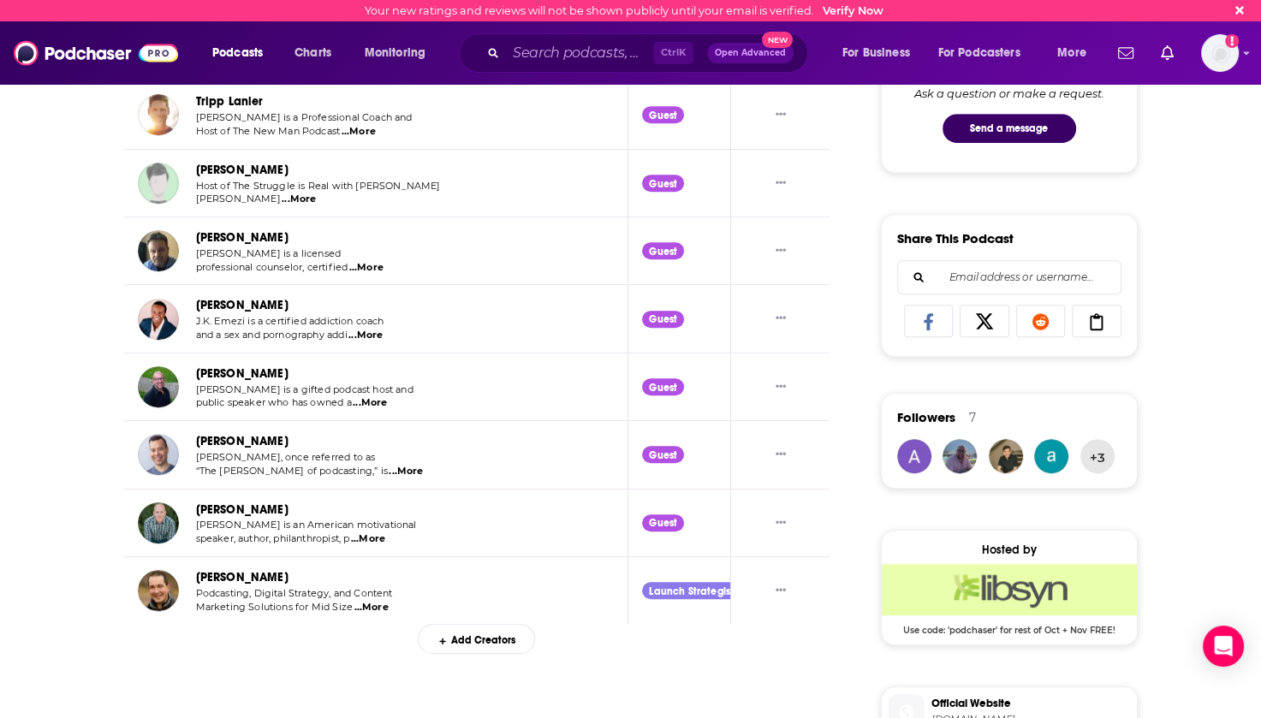
drag, startPoint x: 195, startPoint y: 428, endPoint x: 306, endPoint y: 431, distance: 110.5
click at [306, 431] on td "[PERSON_NAME] [PERSON_NAME], once referred to as “The [PERSON_NAME] of podcasti…" at bounding box center [376, 455] width 505 height 68
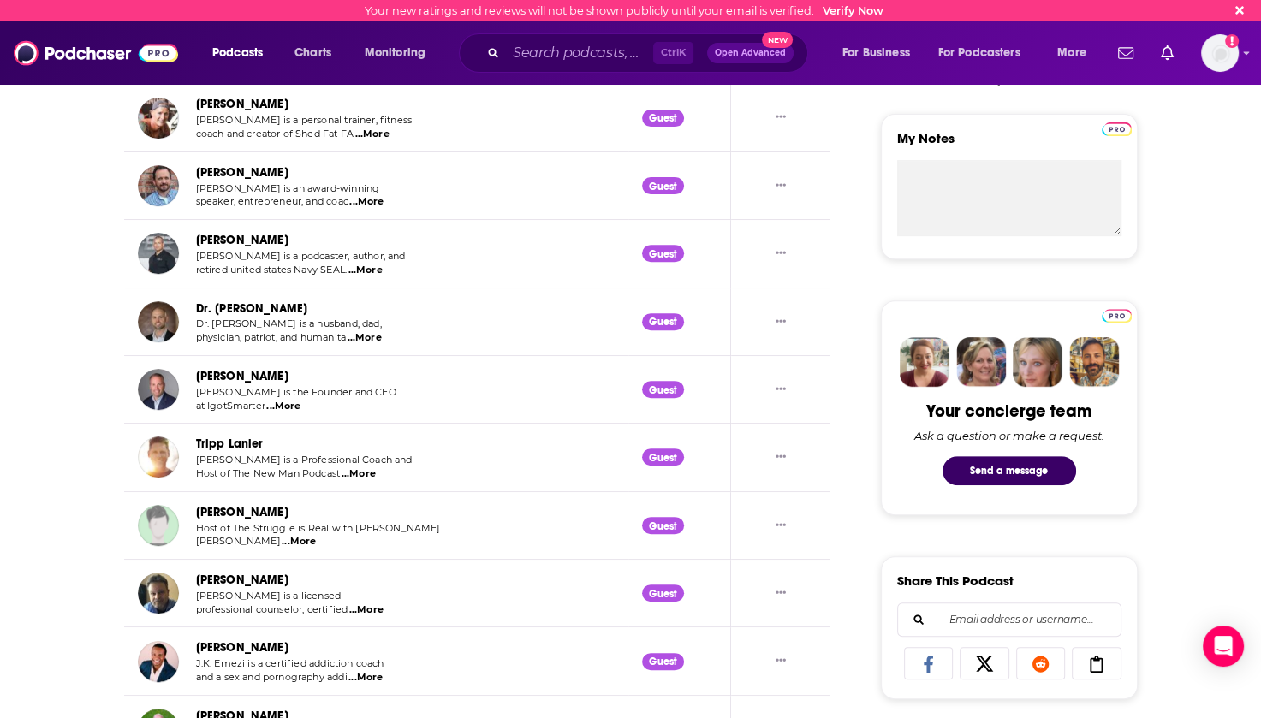
scroll to position [238, 0]
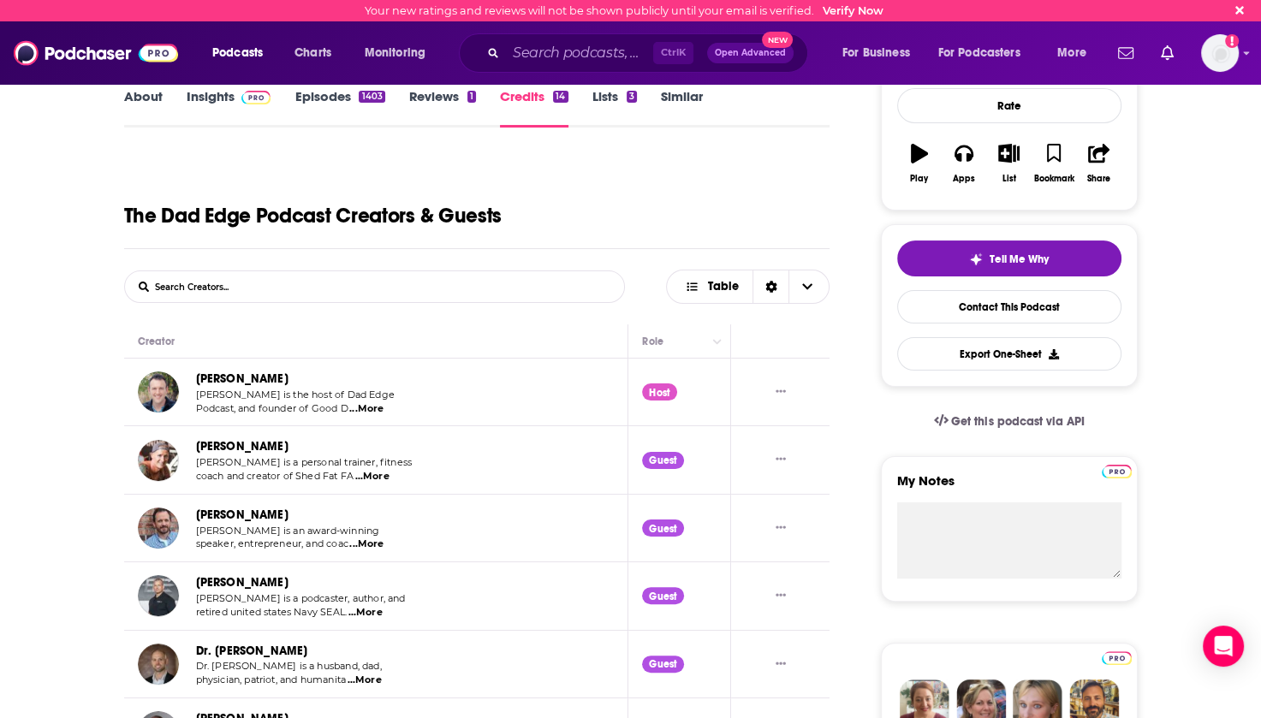
click at [328, 97] on link "Episodes 1403" at bounding box center [339, 107] width 90 height 39
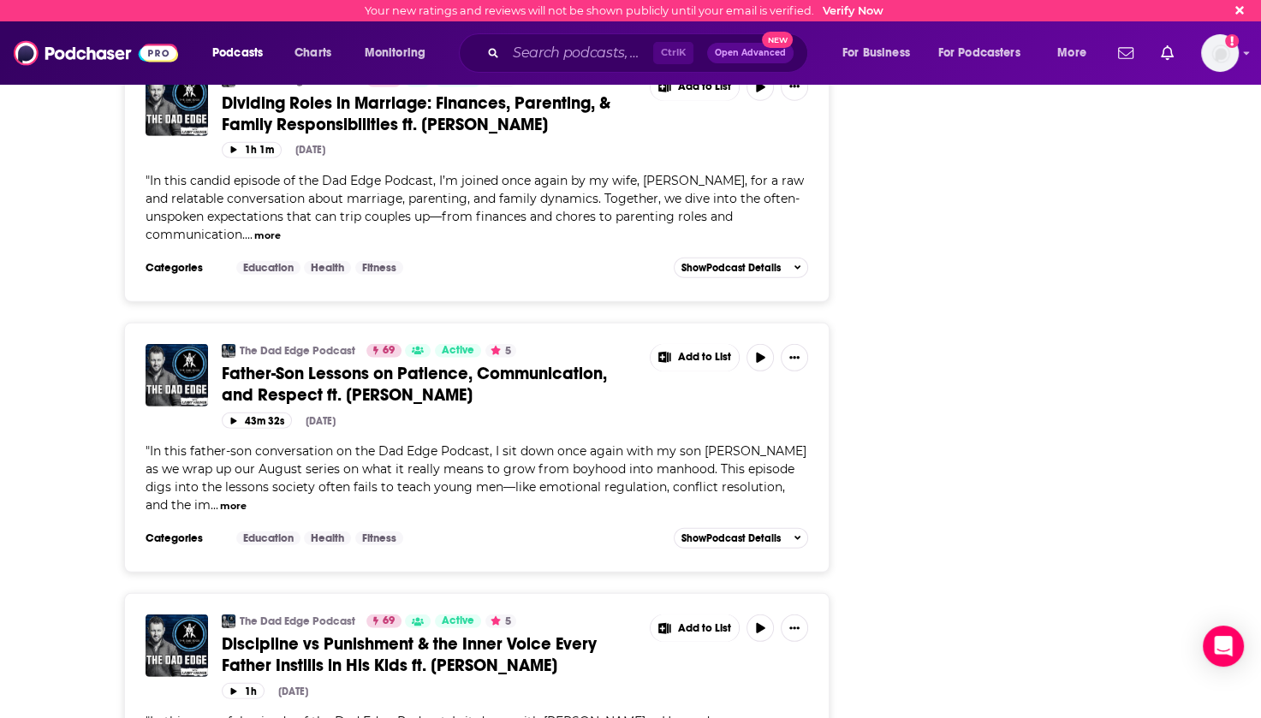
scroll to position [4880, 0]
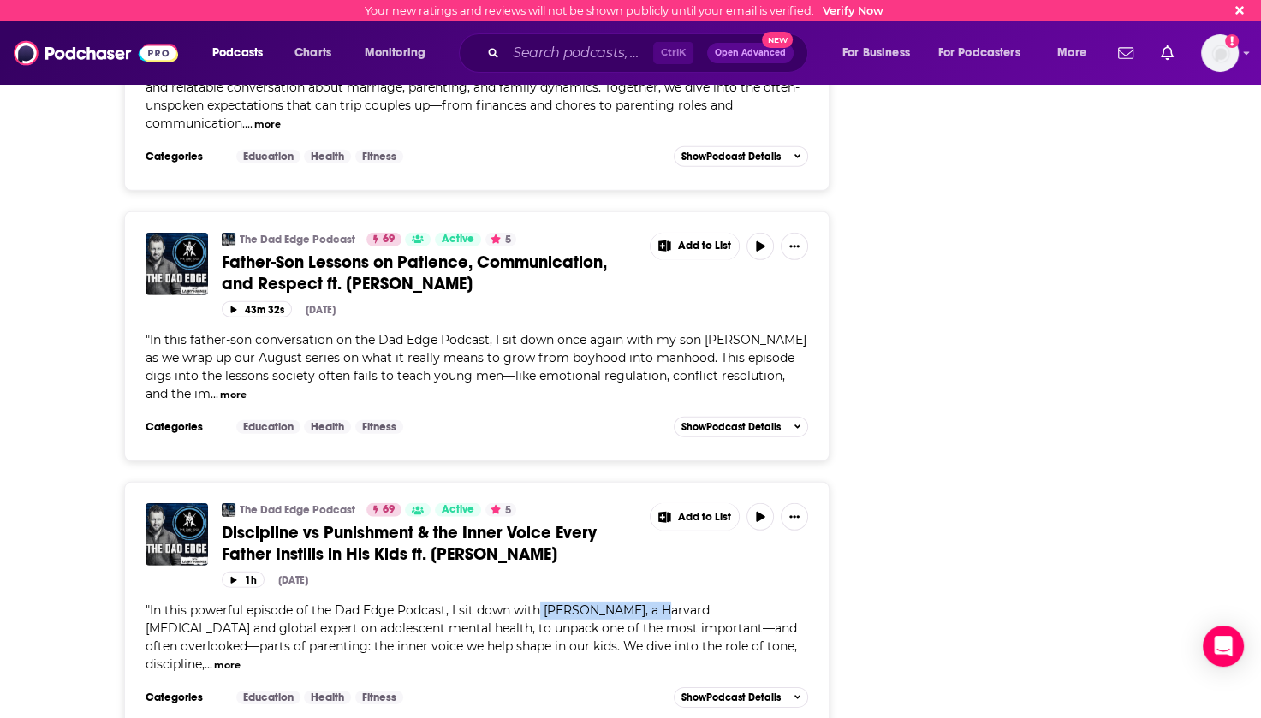
drag, startPoint x: 540, startPoint y: 468, endPoint x: 644, endPoint y: 472, distance: 103.6
click at [644, 602] on div "" In this powerful episode of the Dad Edge Podcast, I sit down with [PERSON_NAM…" at bounding box center [477, 638] width 663 height 72
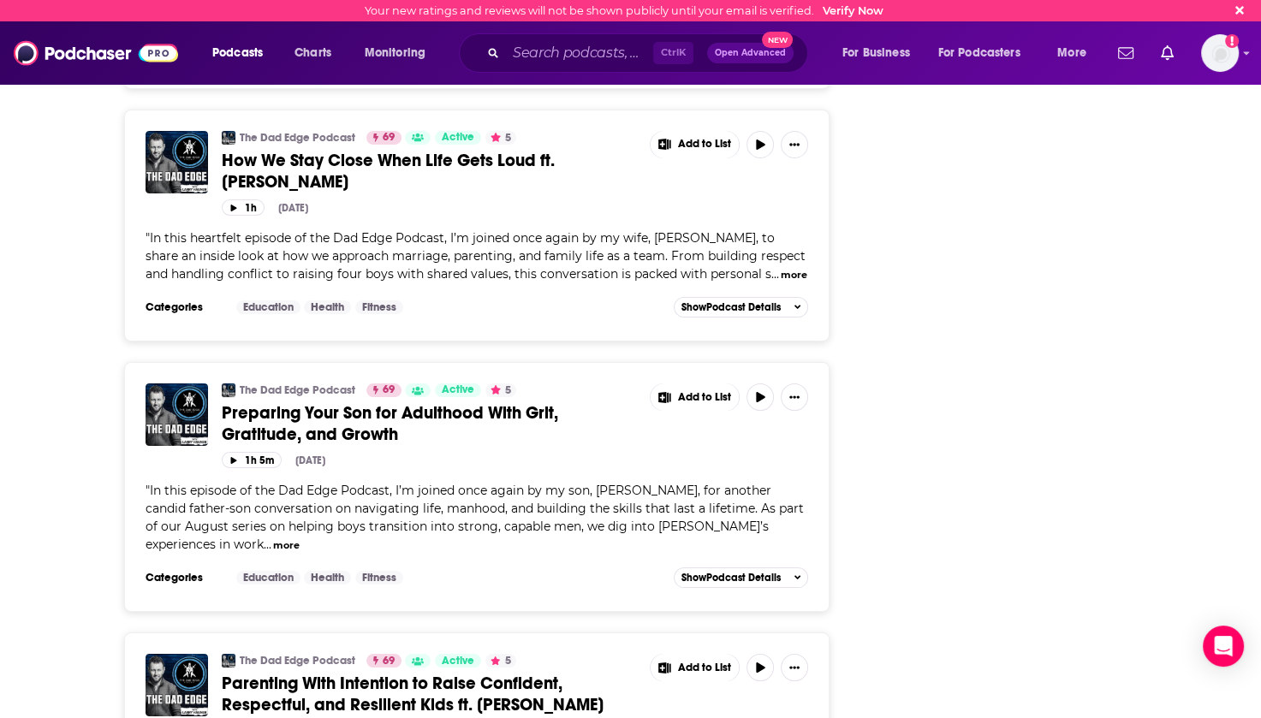
scroll to position [6385, 0]
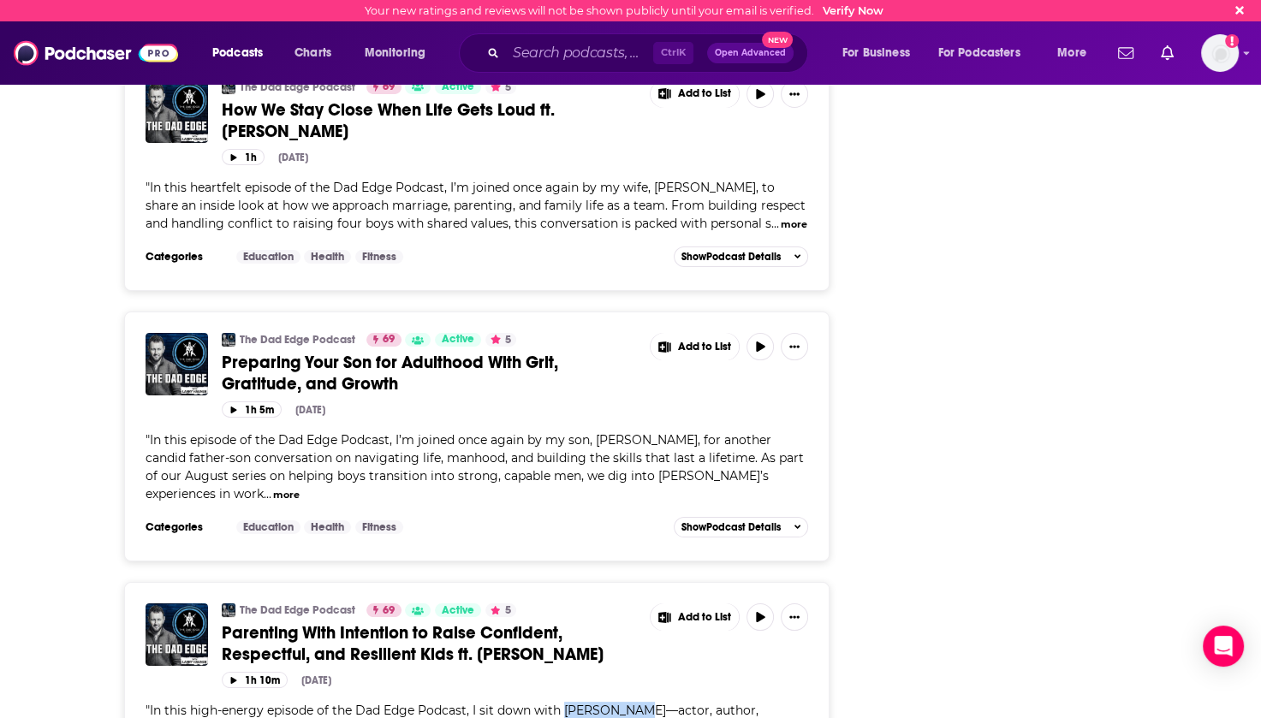
drag, startPoint x: 563, startPoint y: 488, endPoint x: 638, endPoint y: 496, distance: 74.9
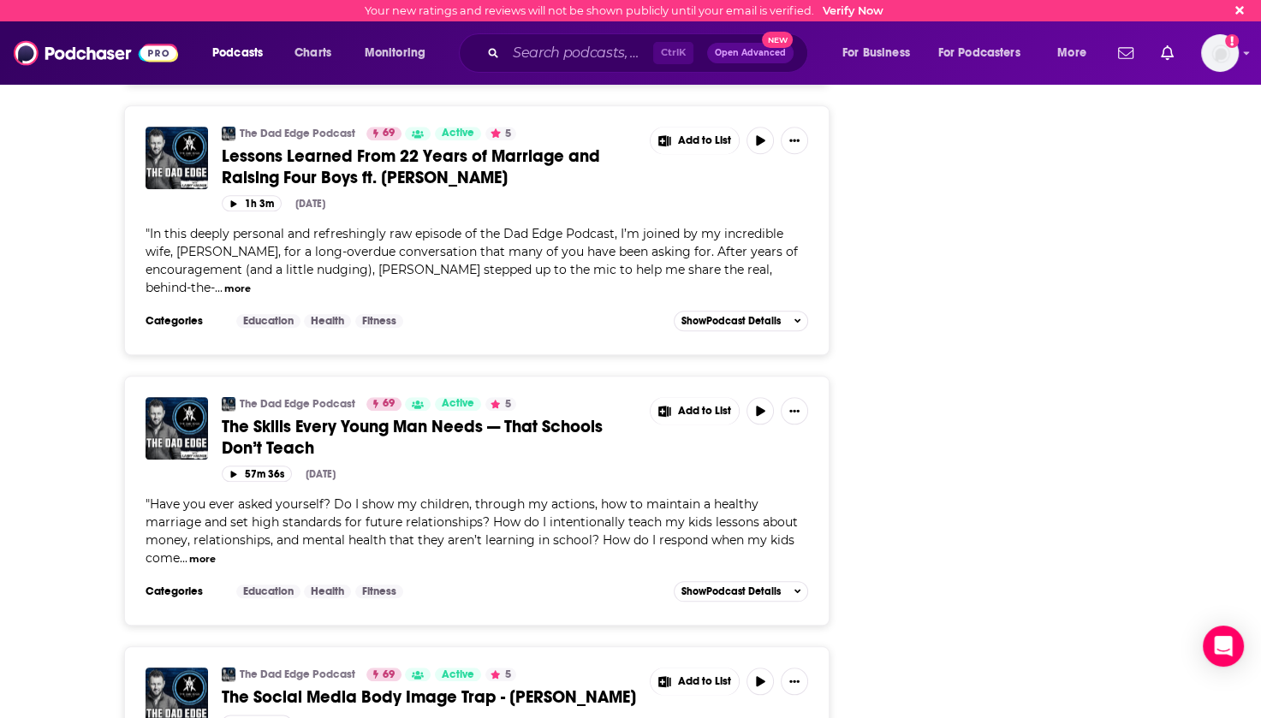
scroll to position [8012, 0]
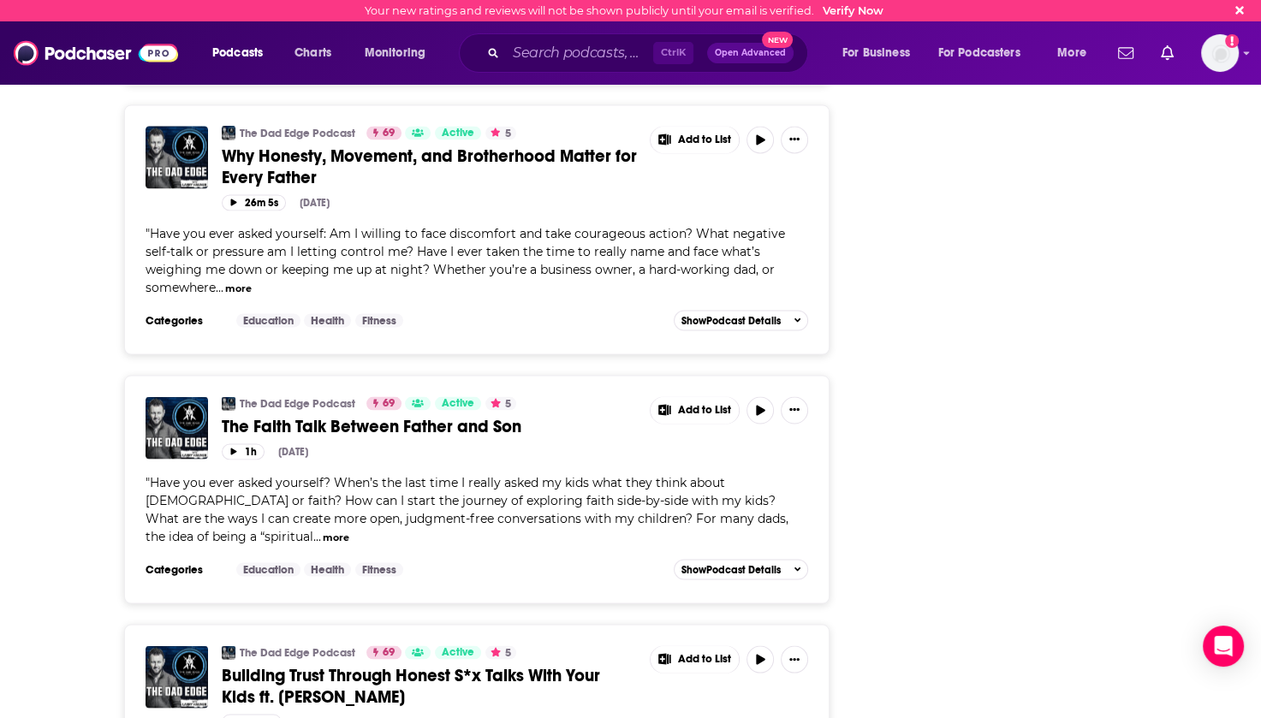
scroll to position [9467, 0]
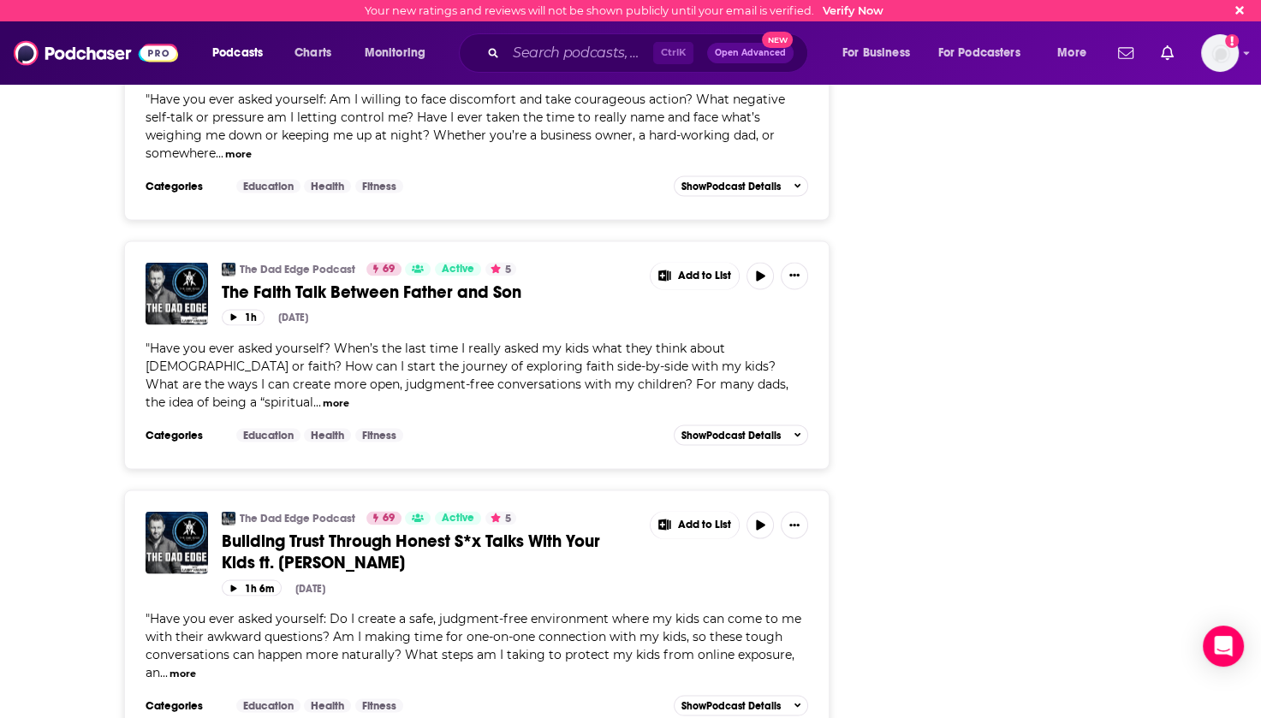
click at [191, 667] on button "more" at bounding box center [183, 674] width 27 height 15
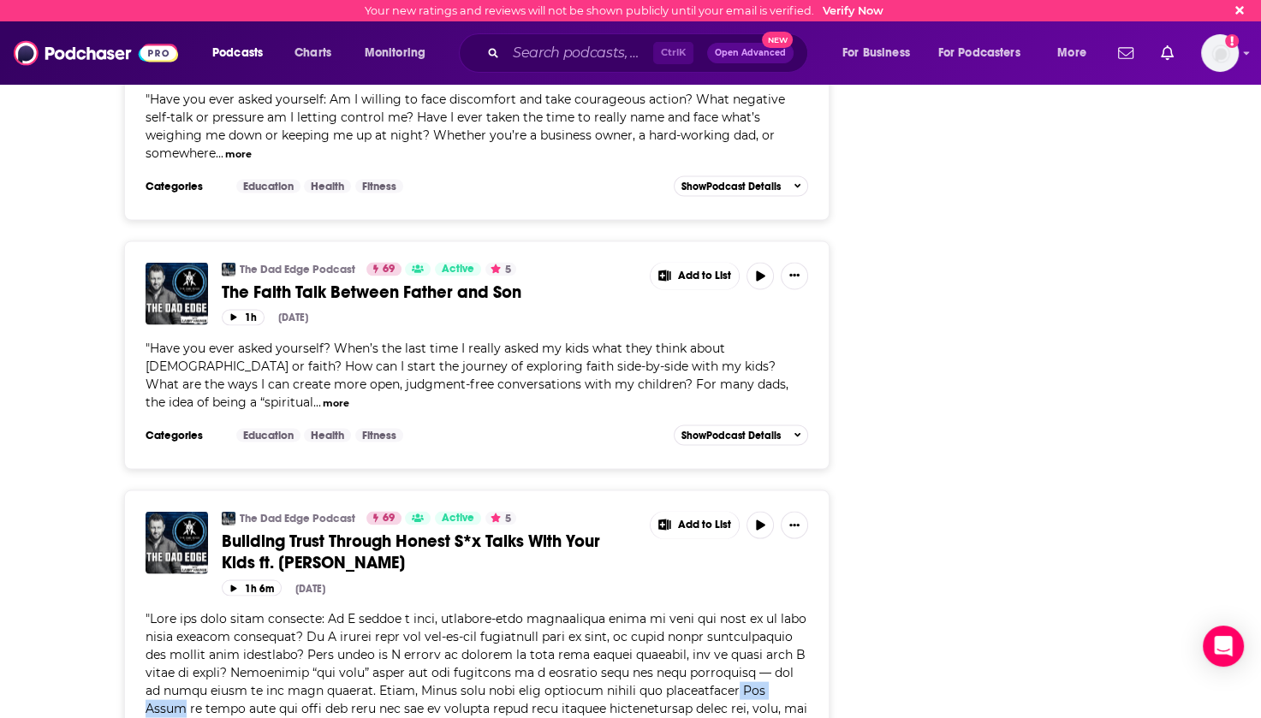
drag, startPoint x: 235, startPoint y: 410, endPoint x: 296, endPoint y: 413, distance: 60.9
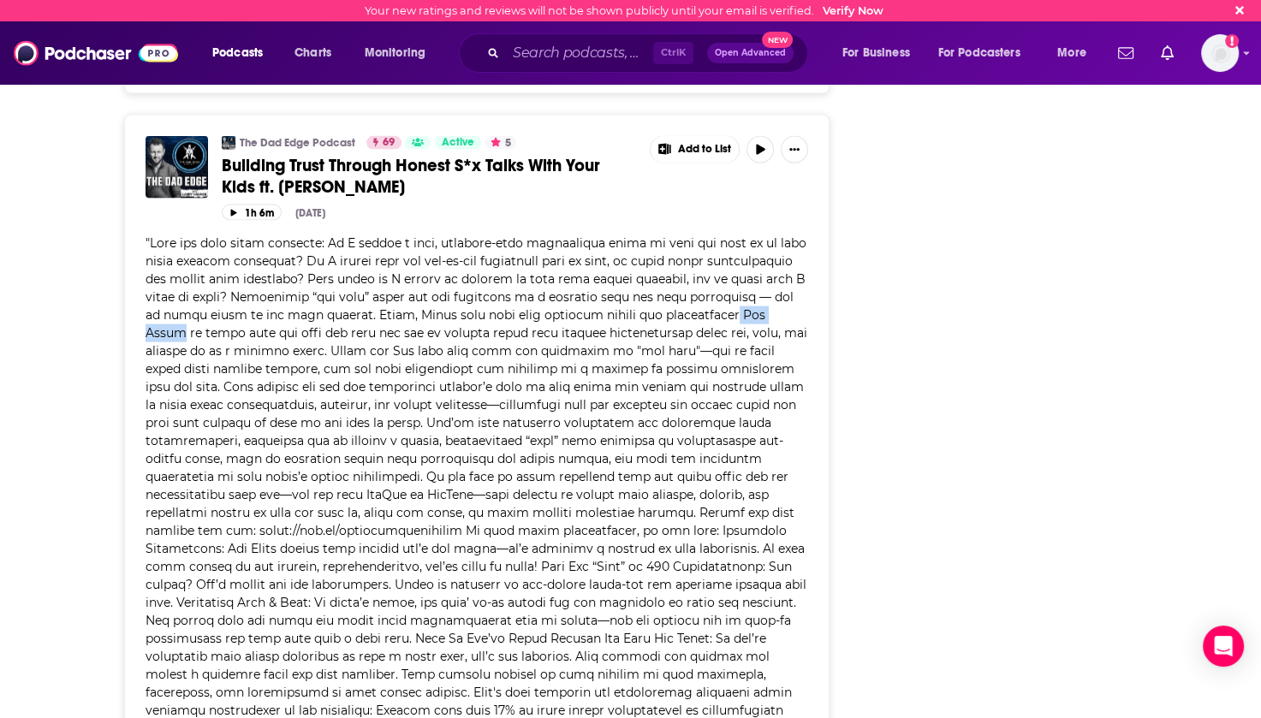
scroll to position [9981, 0]
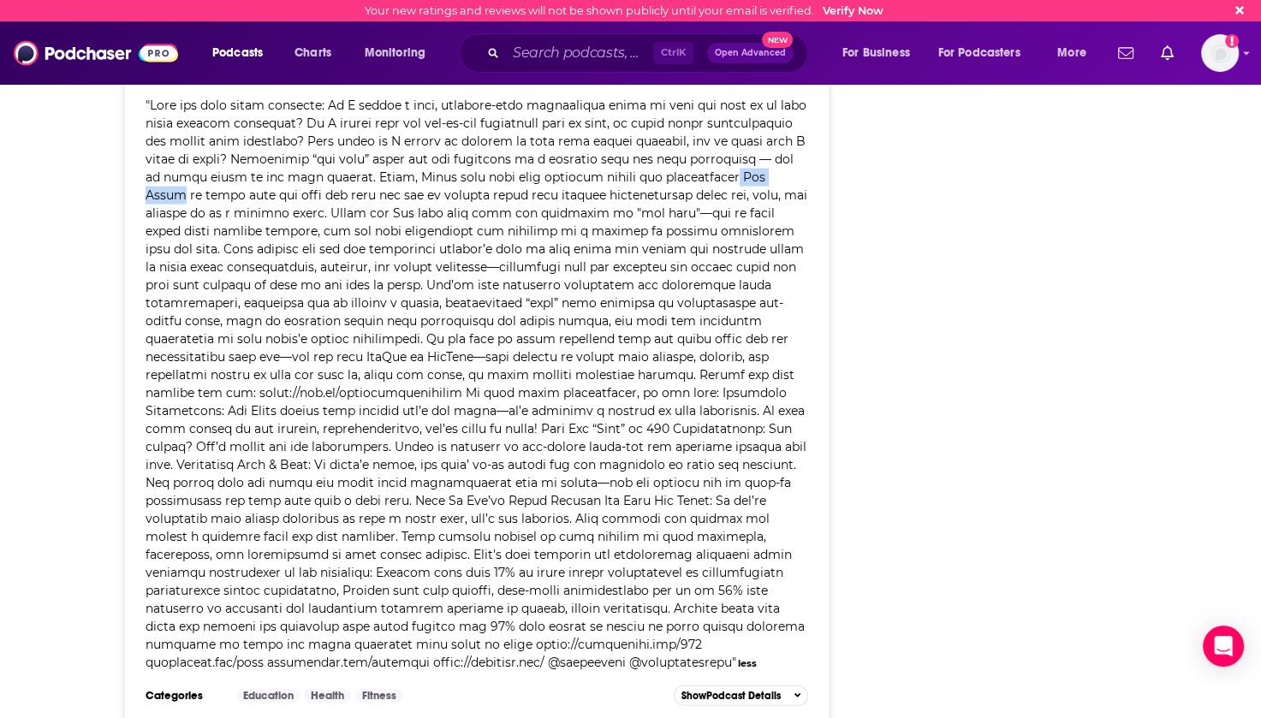
click at [738, 657] on button "less" at bounding box center [747, 664] width 19 height 15
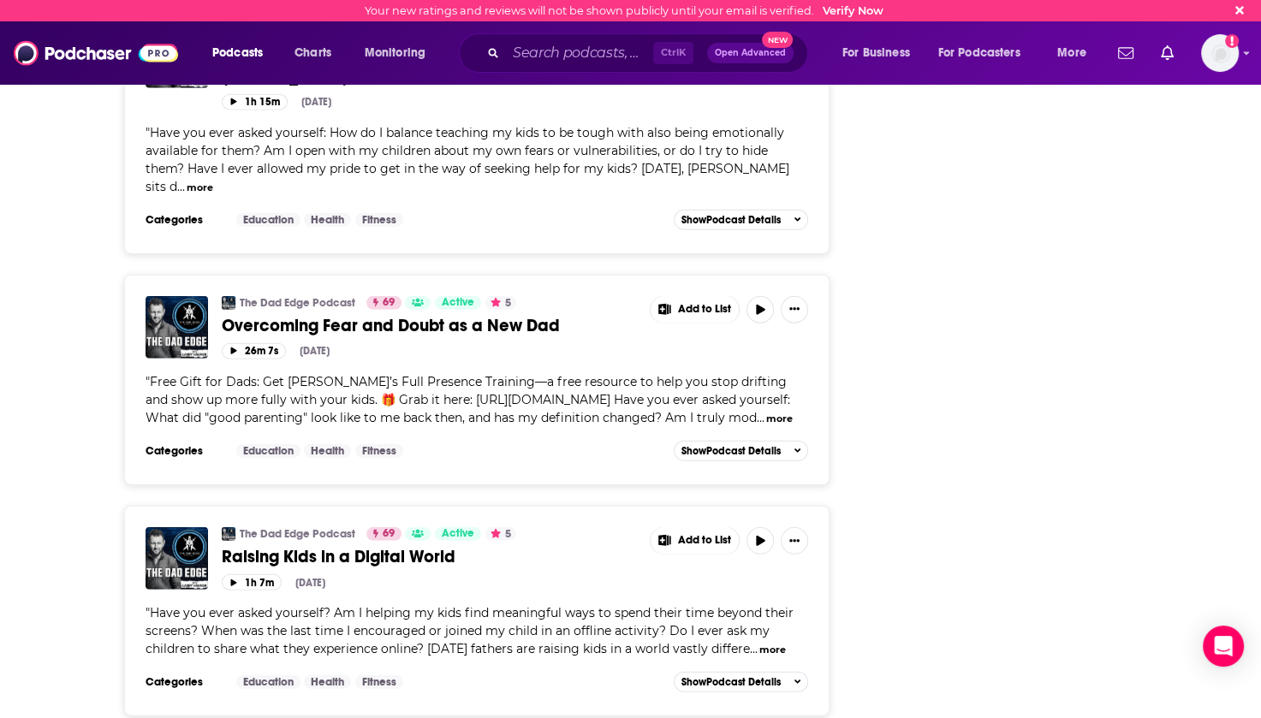
scroll to position [10837, 0]
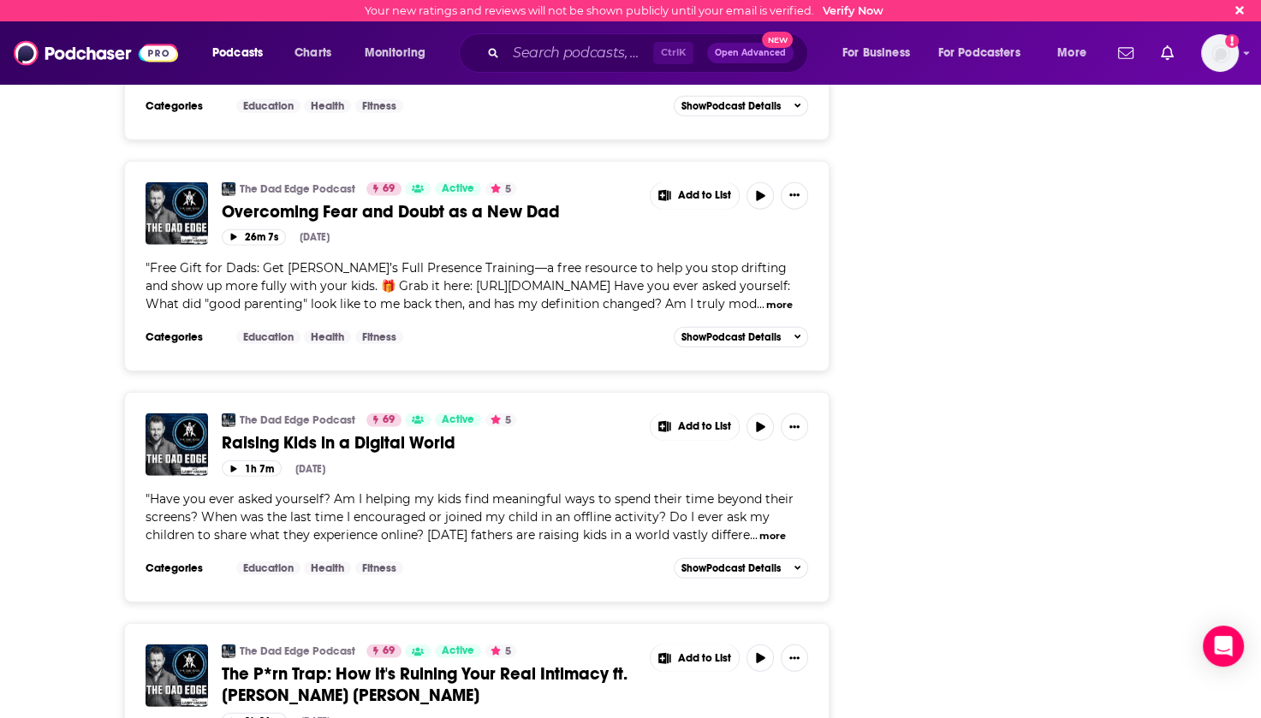
drag, startPoint x: 283, startPoint y: 504, endPoint x: 408, endPoint y: 509, distance: 125.1
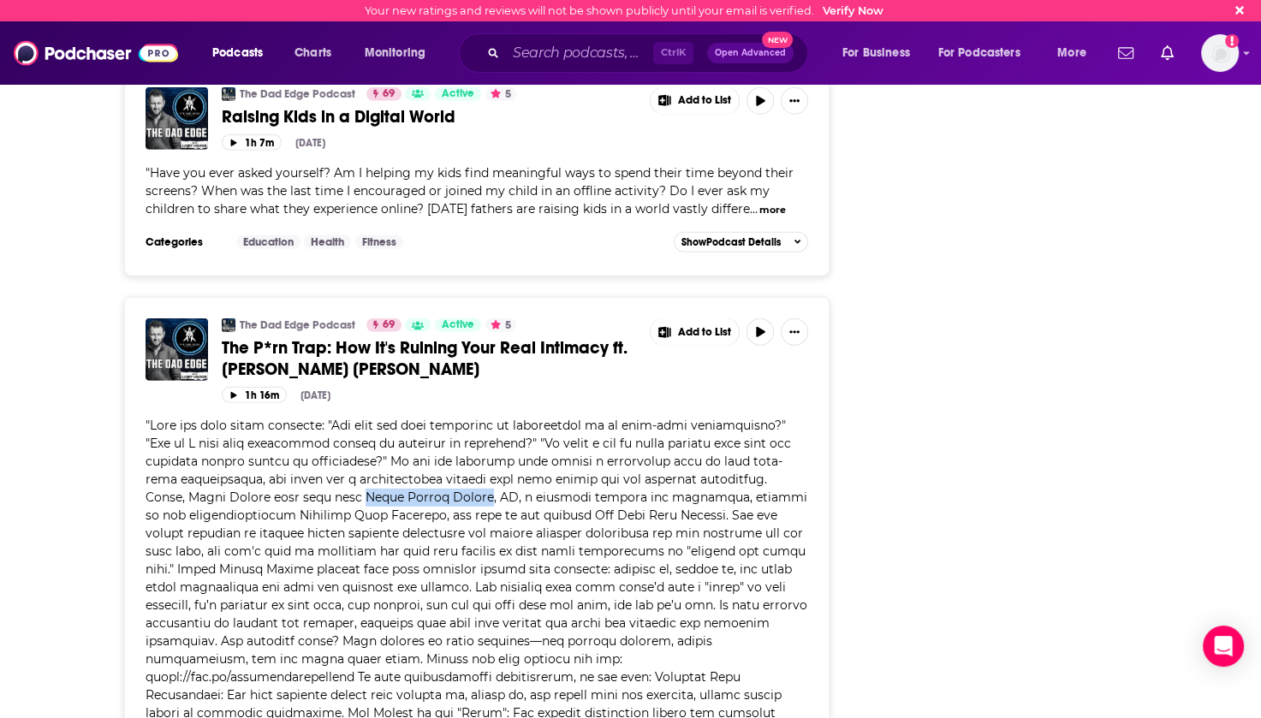
scroll to position [11179, 0]
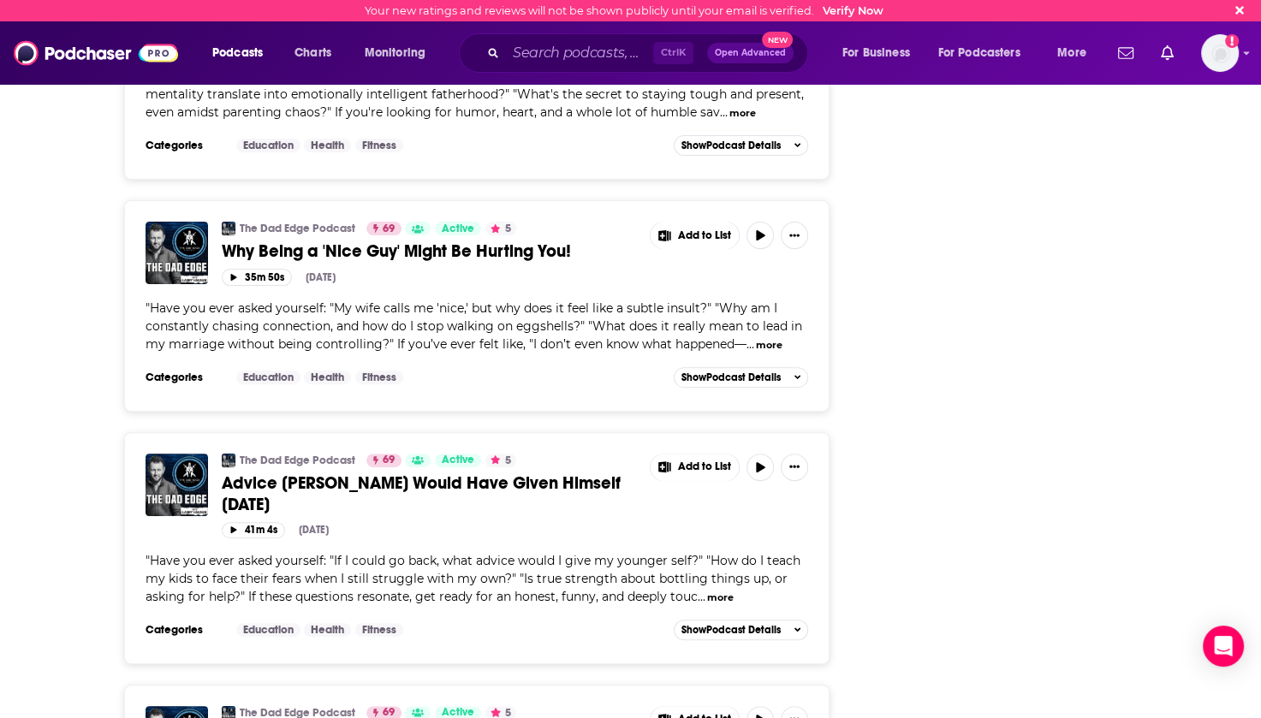
scroll to position [13063, 0]
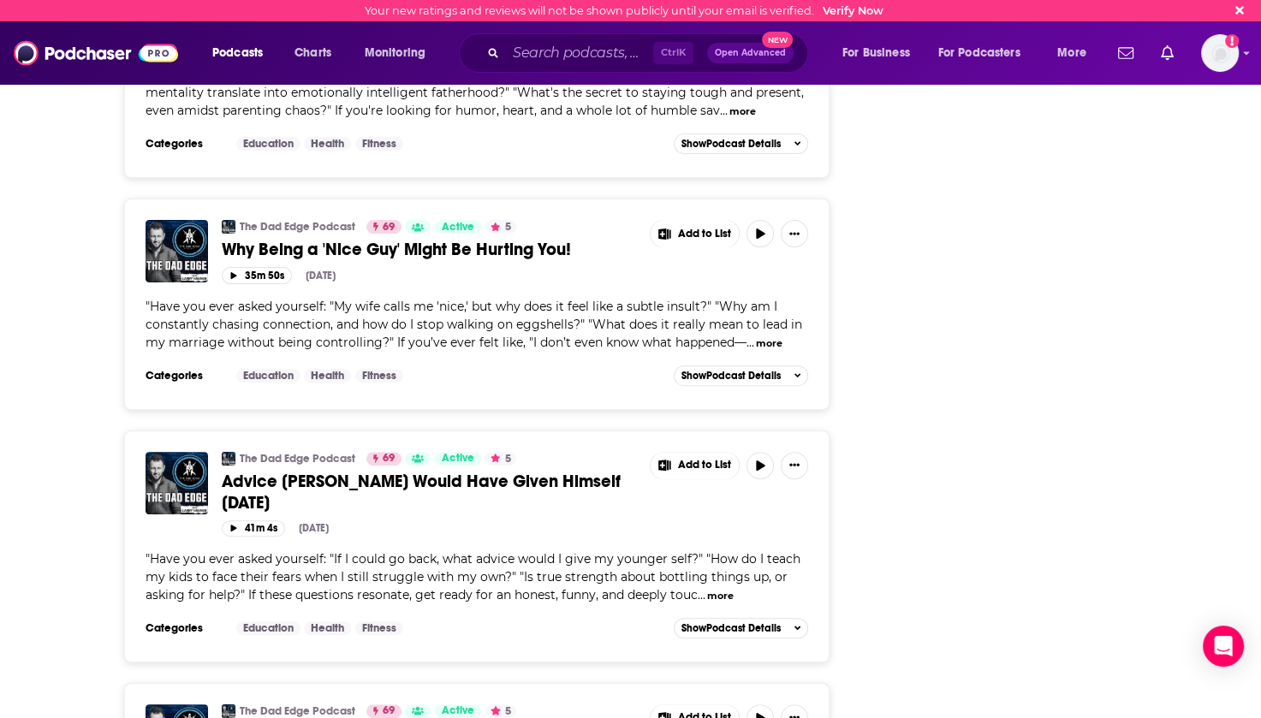
drag, startPoint x: 212, startPoint y: 540, endPoint x: 284, endPoint y: 542, distance: 71.9
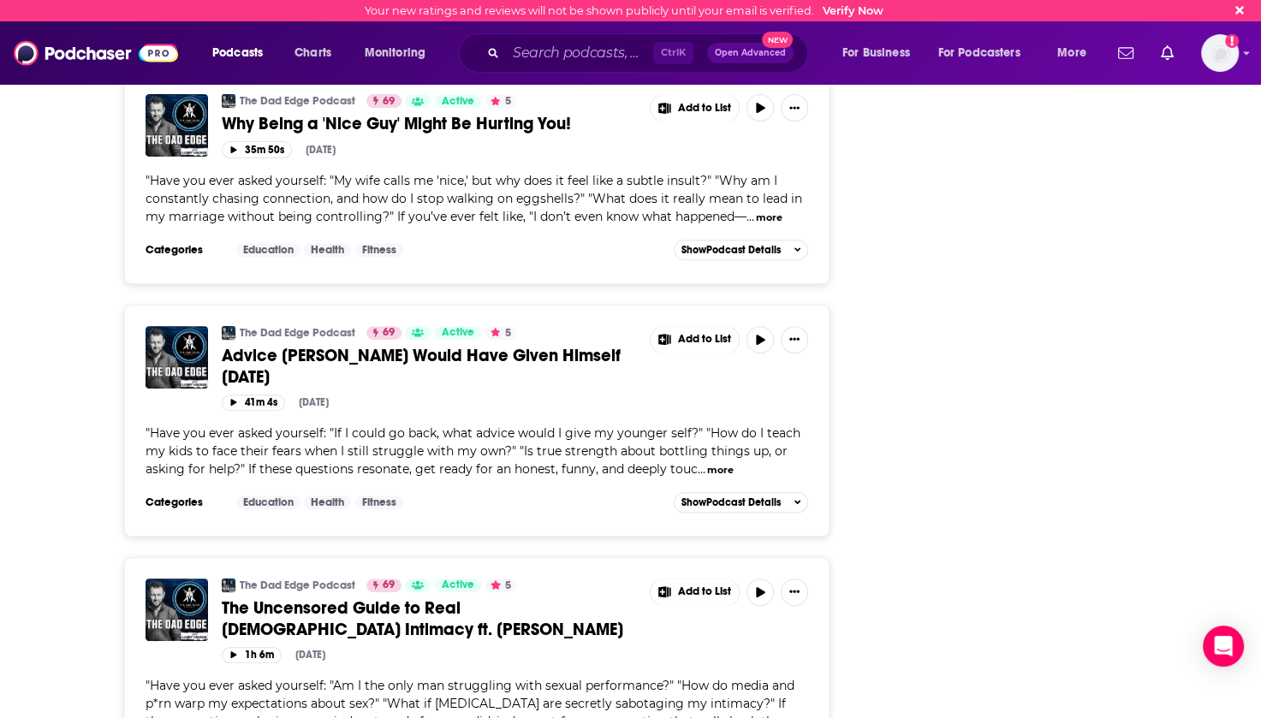
scroll to position [13274, 0]
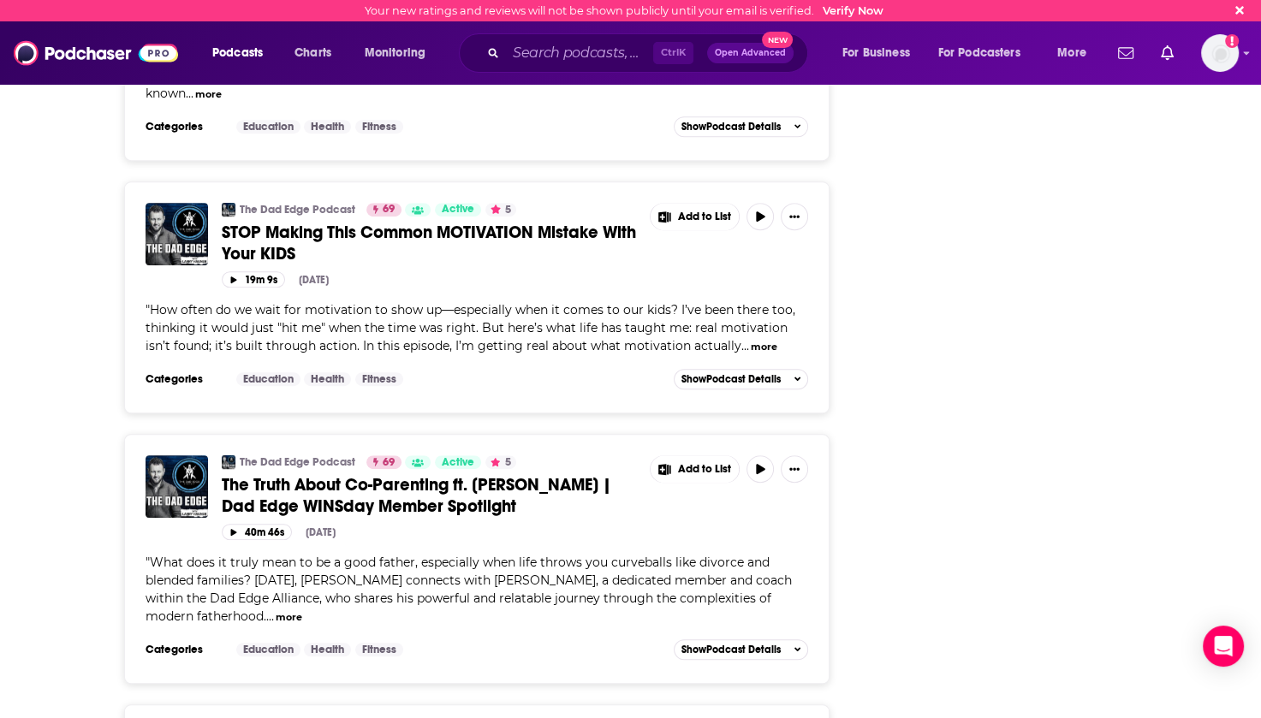
scroll to position [19695, 0]
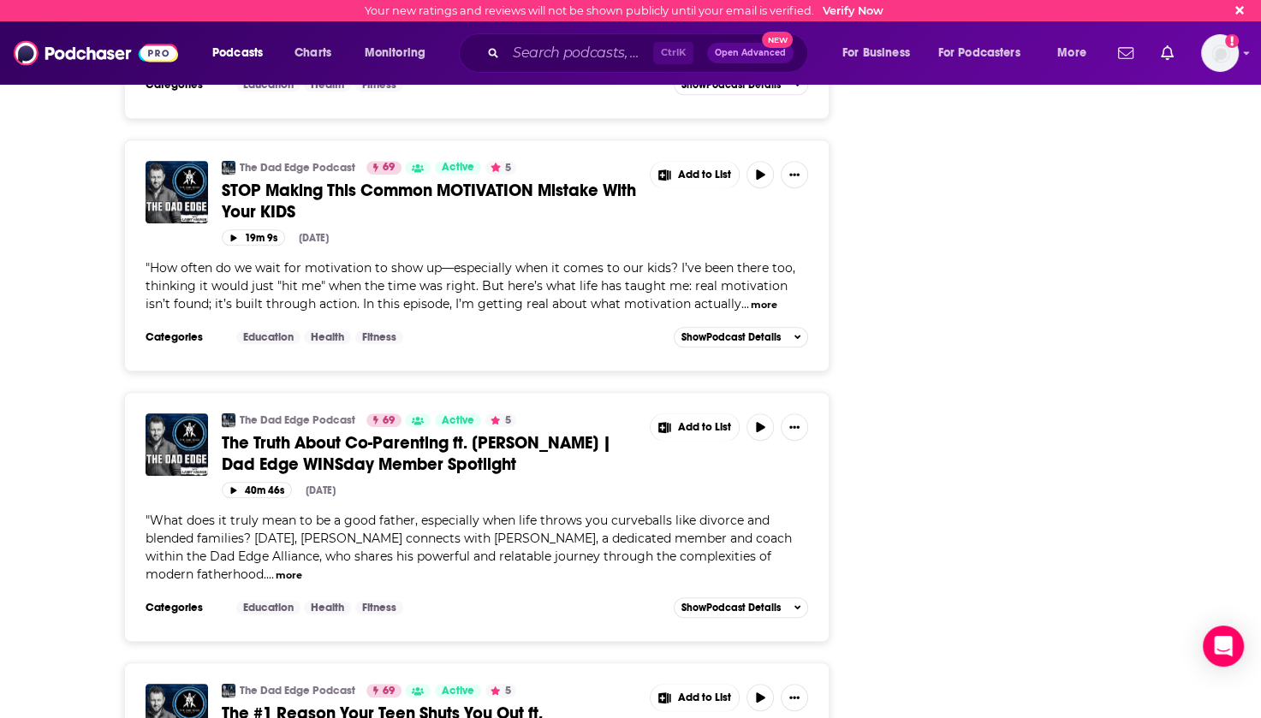
drag, startPoint x: 653, startPoint y: 302, endPoint x: 770, endPoint y: 302, distance: 117.3
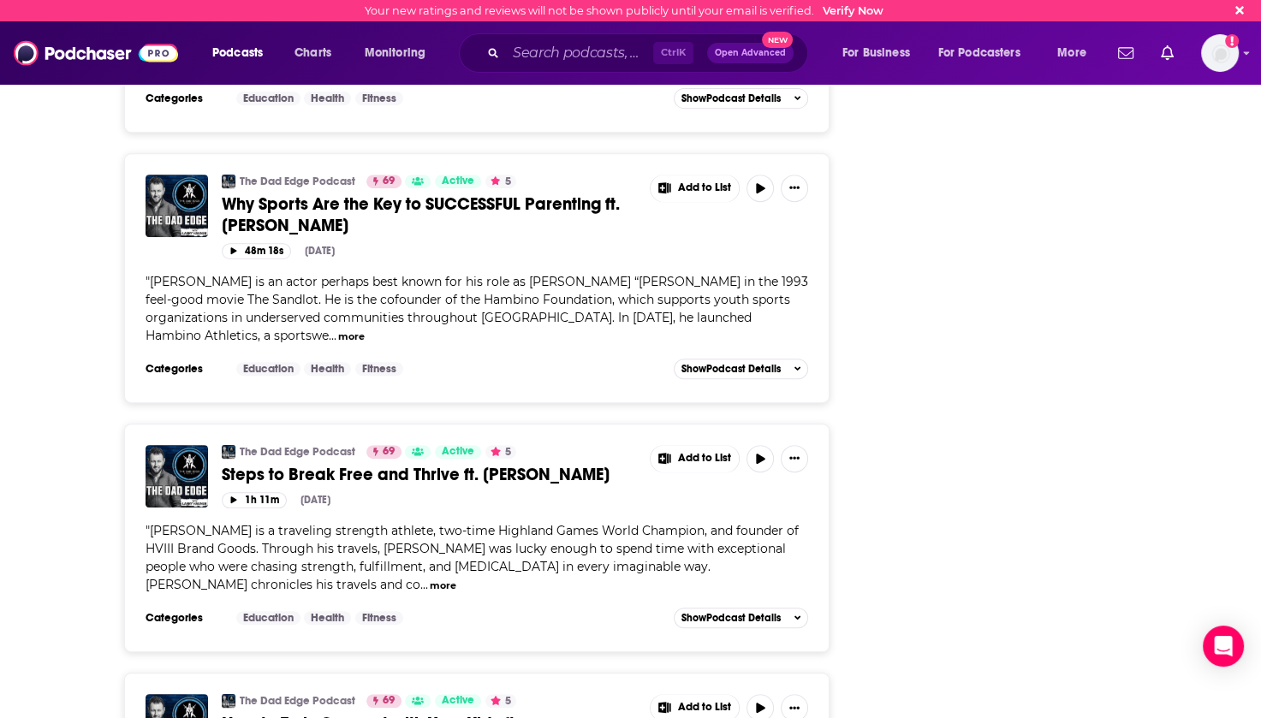
scroll to position [26135, 0]
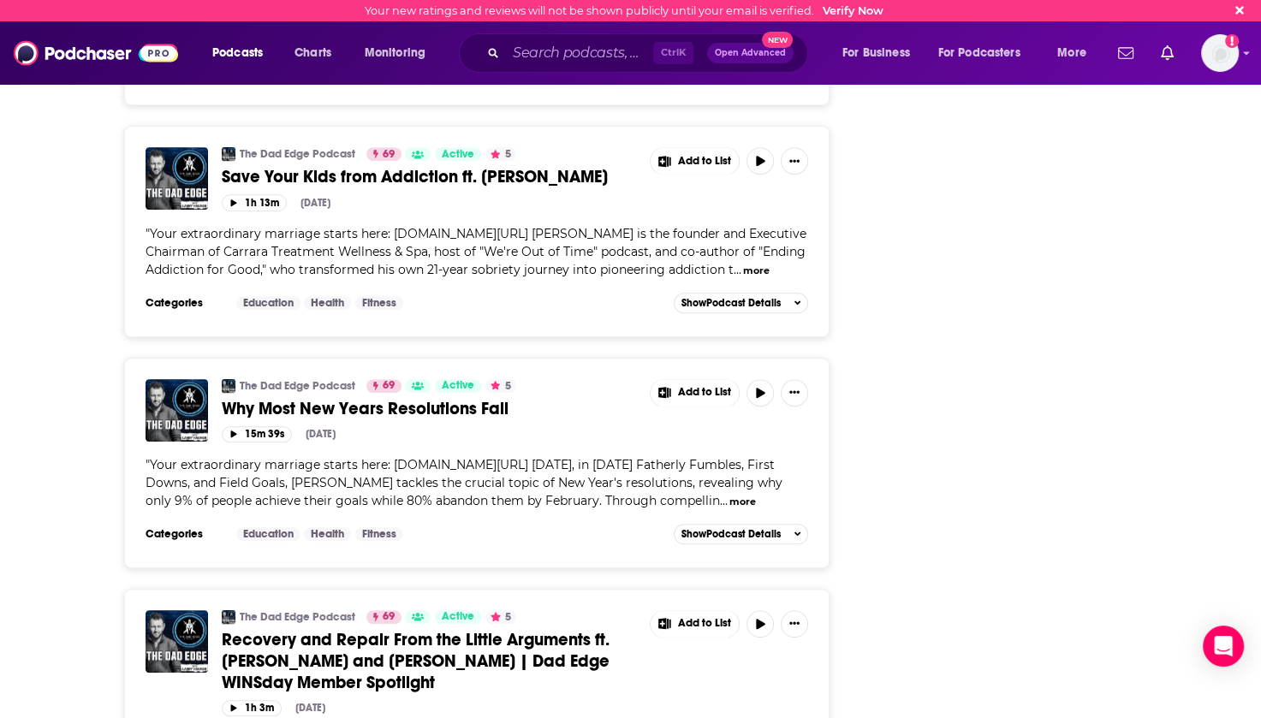
scroll to position [32764, 0]
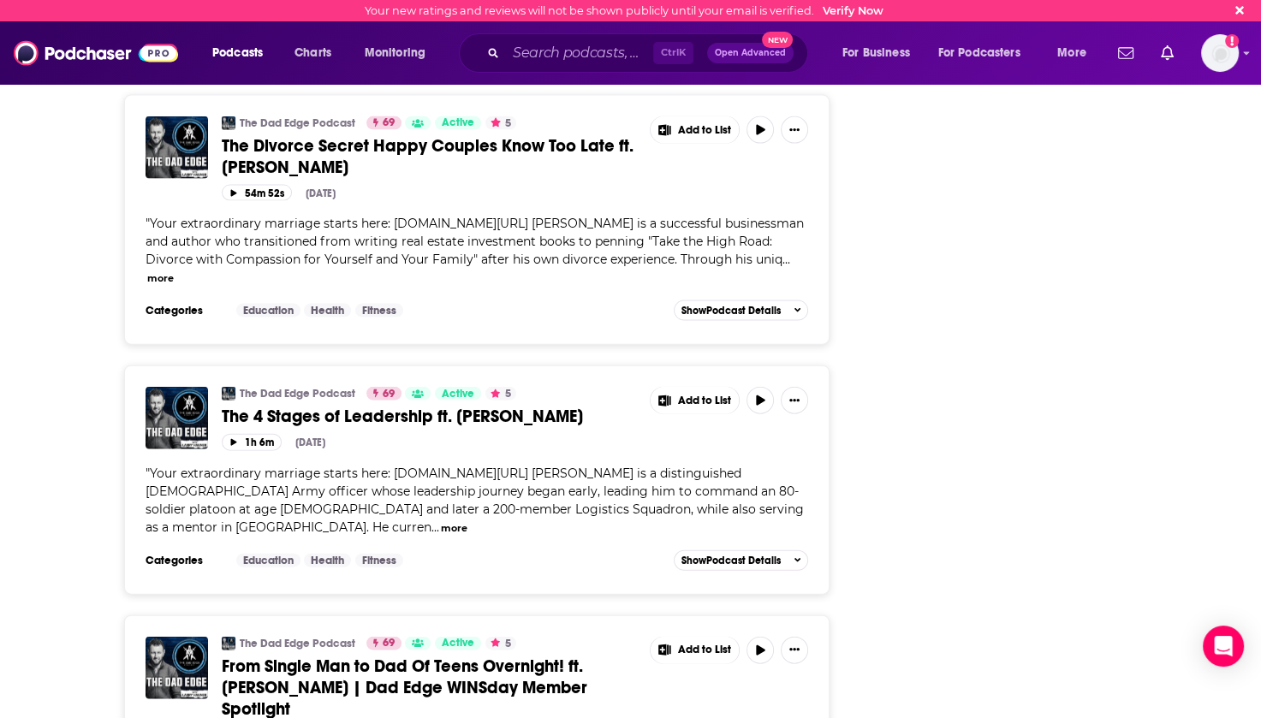
scroll to position [35247, 0]
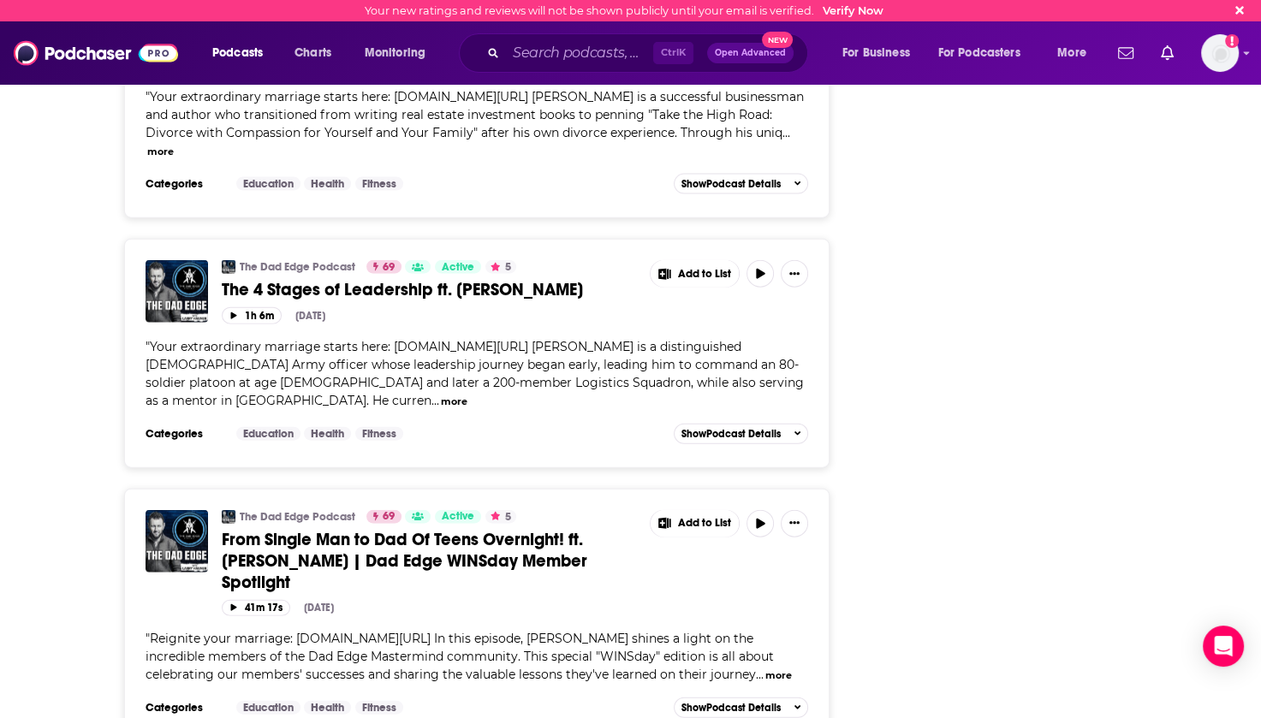
drag, startPoint x: 606, startPoint y: 381, endPoint x: 687, endPoint y: 383, distance: 80.5
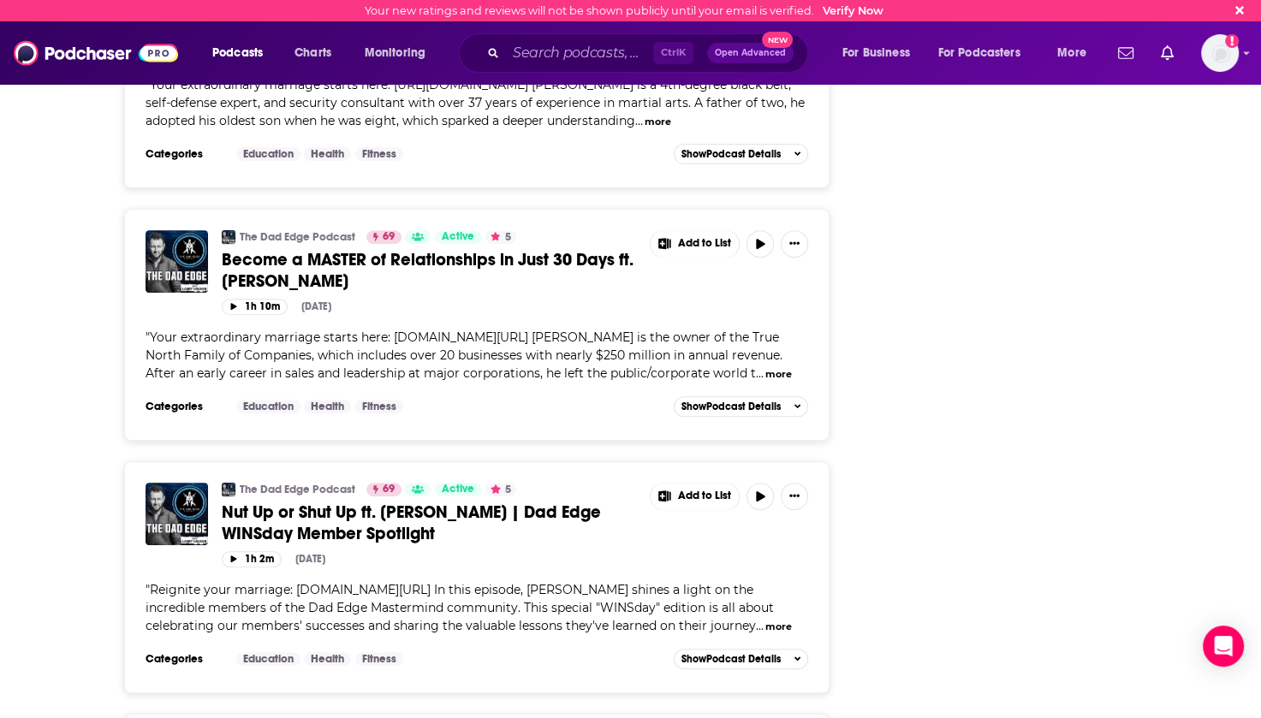
scroll to position [38586, 0]
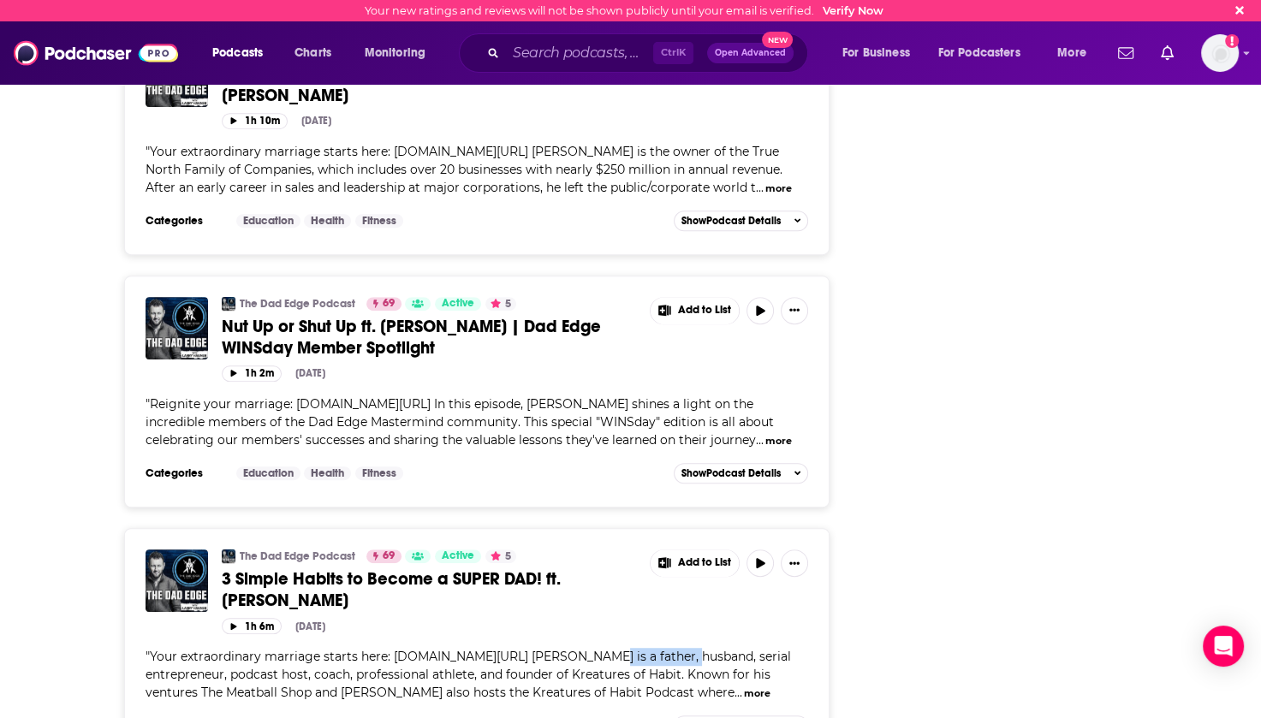
drag, startPoint x: 609, startPoint y: 237, endPoint x: 710, endPoint y: 241, distance: 101.1
click at [710, 649] on span "Your extraordinary marriage starts here: [DOMAIN_NAME][URL] [PERSON_NAME] is a …" at bounding box center [468, 674] width 645 height 51
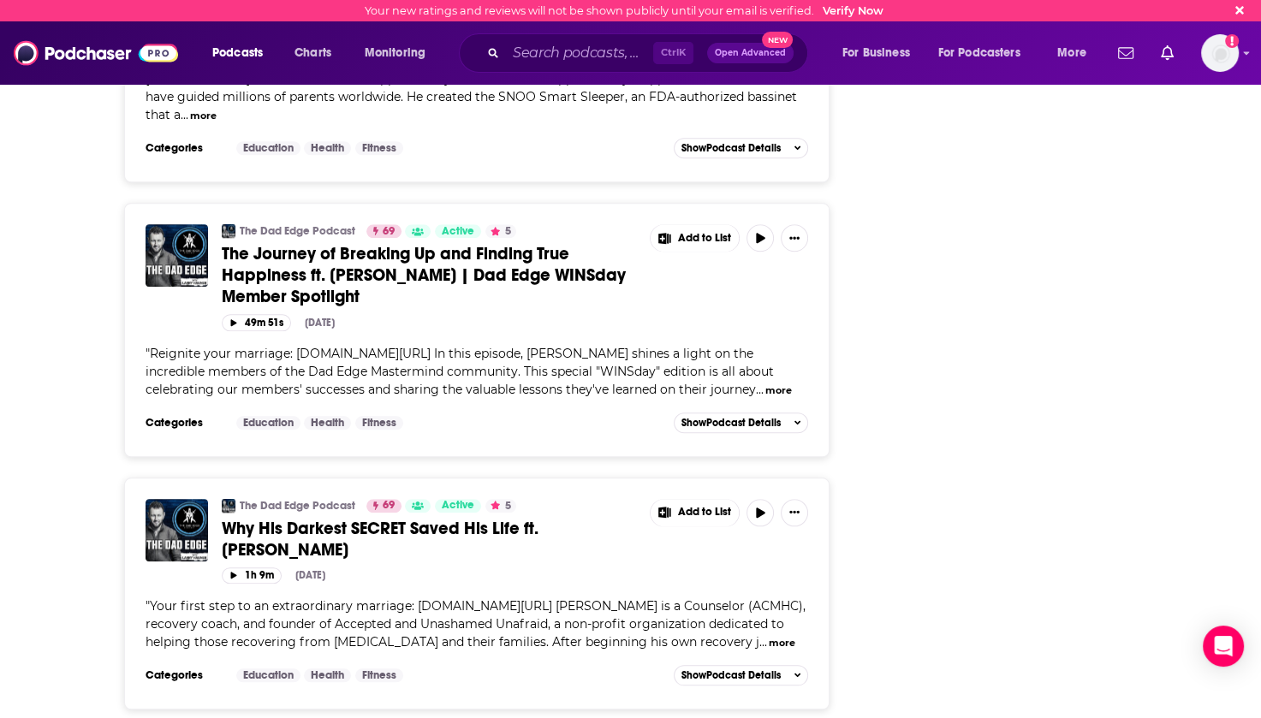
scroll to position [39415, 0]
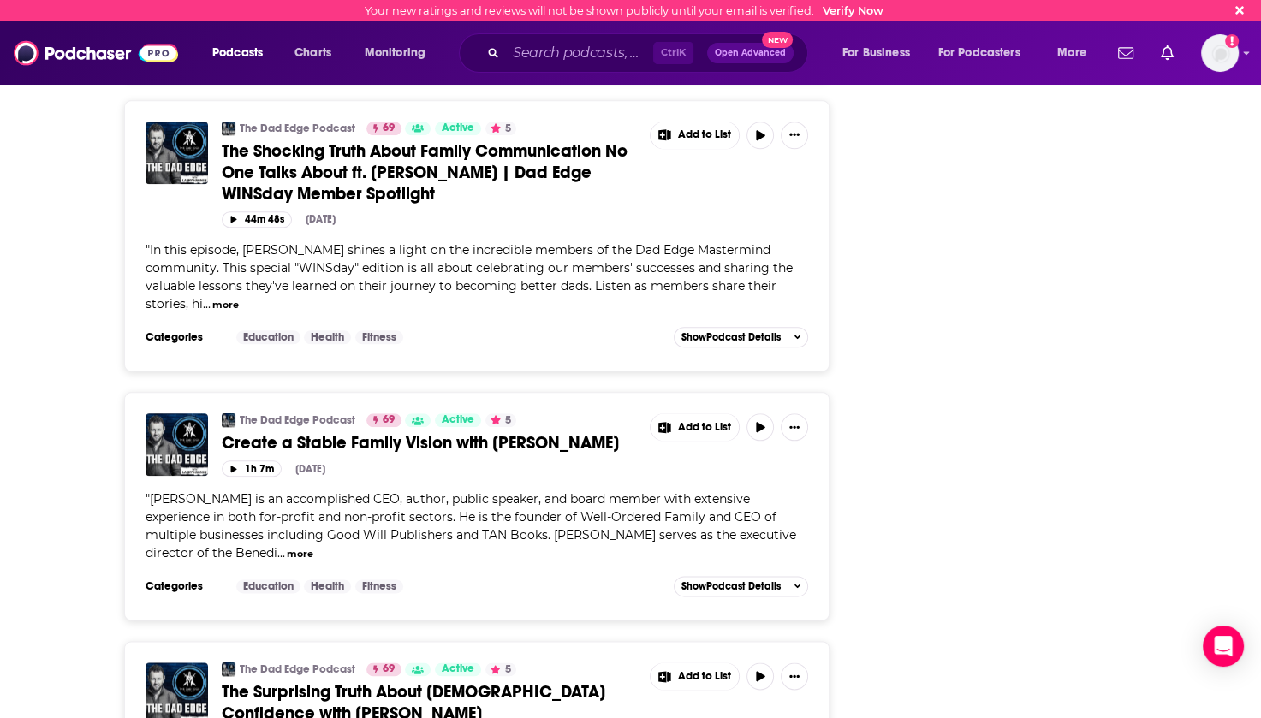
scroll to position [46026, 0]
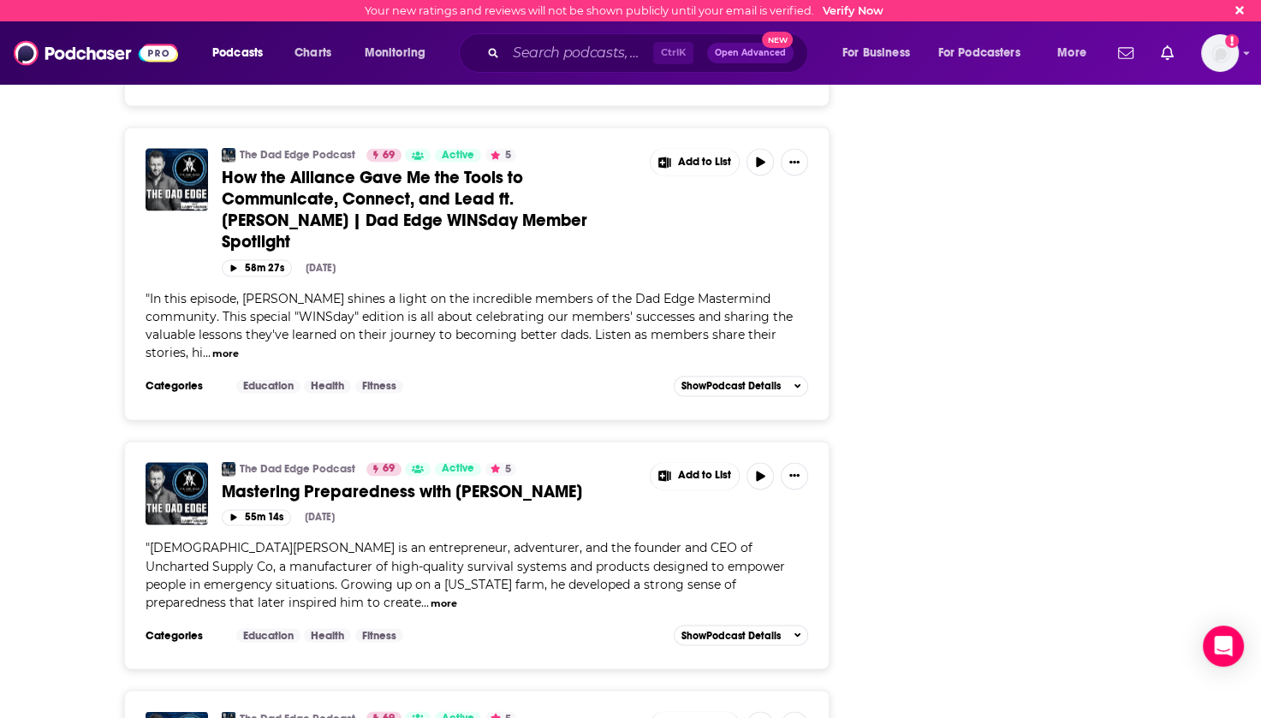
scroll to position [47139, 0]
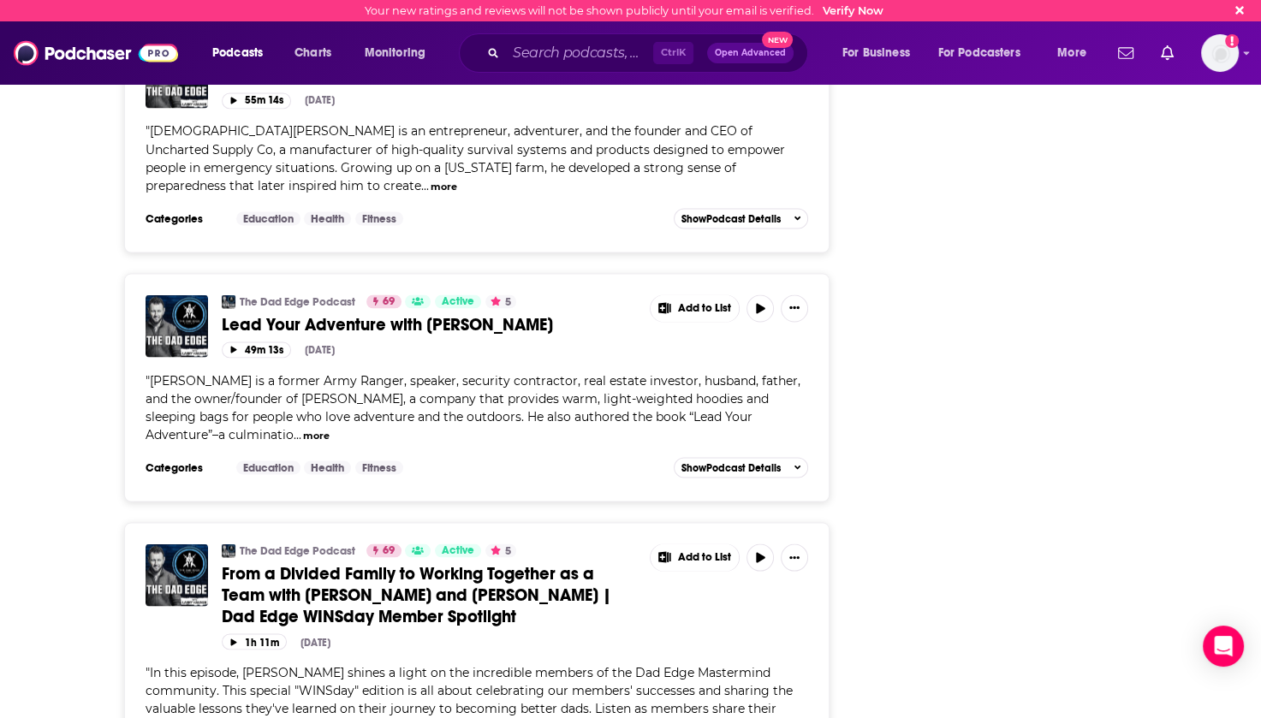
drag, startPoint x: 241, startPoint y: 435, endPoint x: 322, endPoint y: 439, distance: 81.4
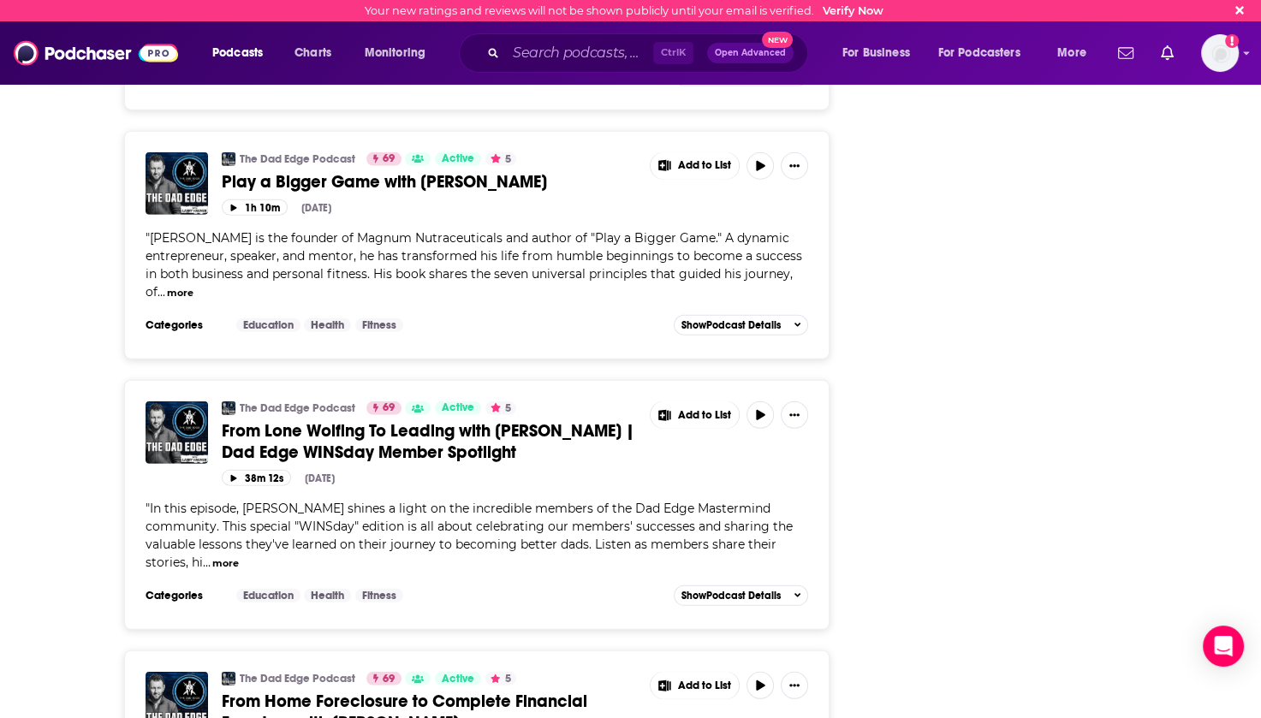
scroll to position [48936, 0]
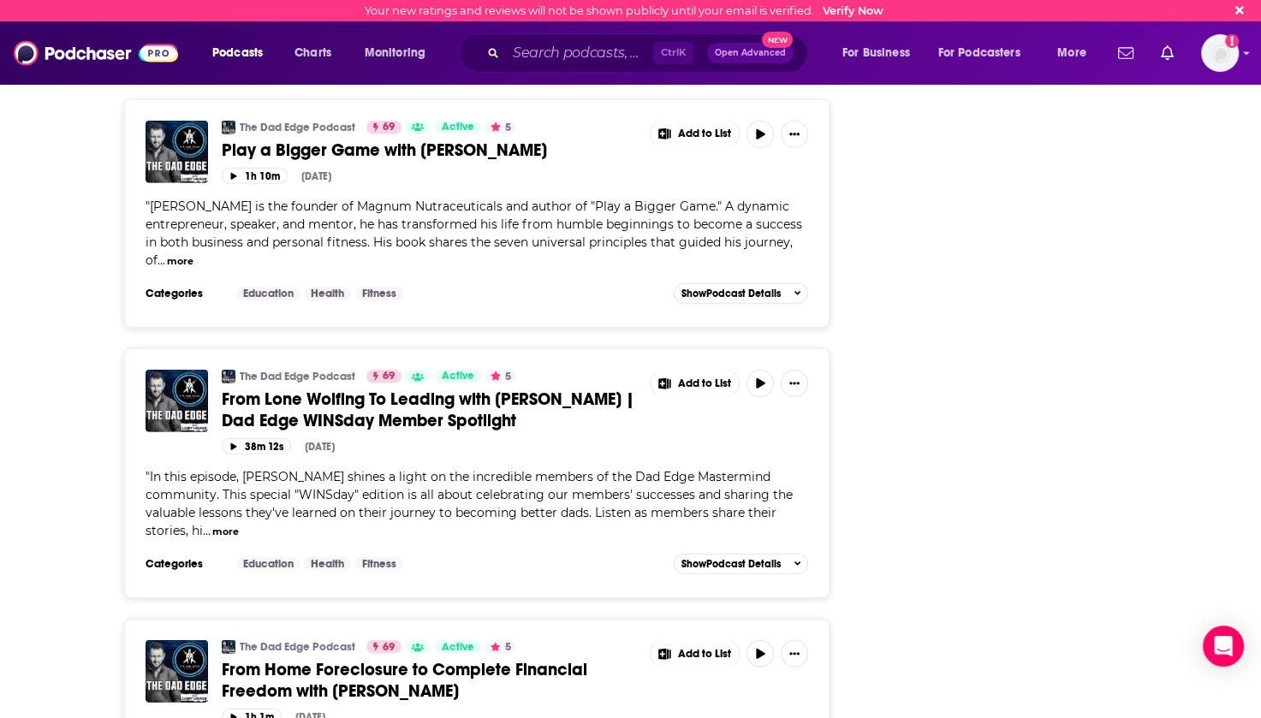
drag, startPoint x: 148, startPoint y: 431, endPoint x: 224, endPoint y: 425, distance: 76.4
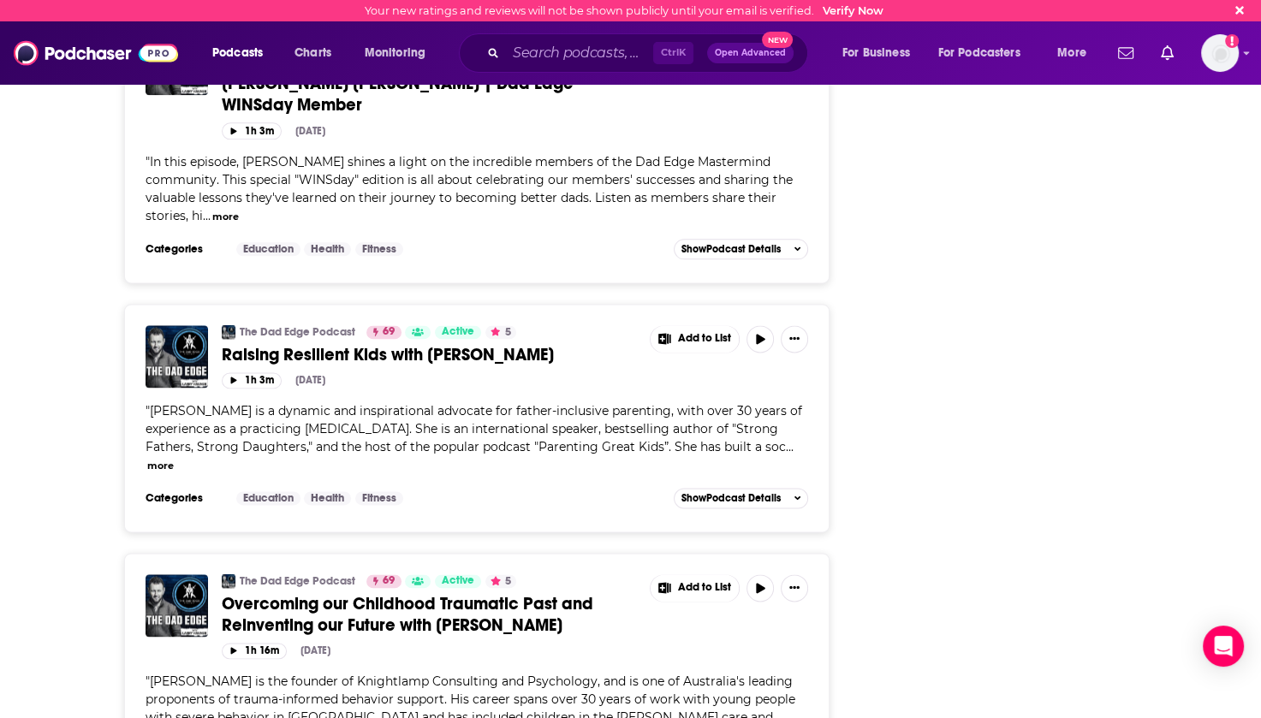
scroll to position [52577, 0]
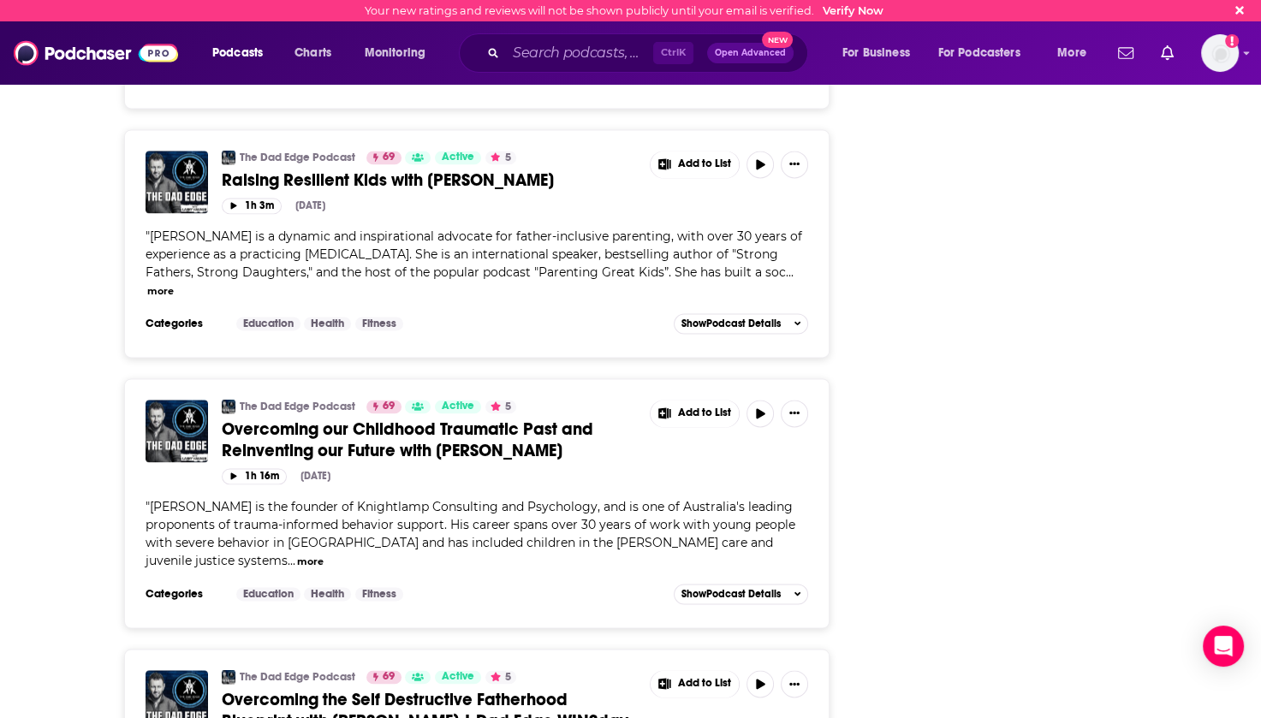
scroll to position [52748, 0]
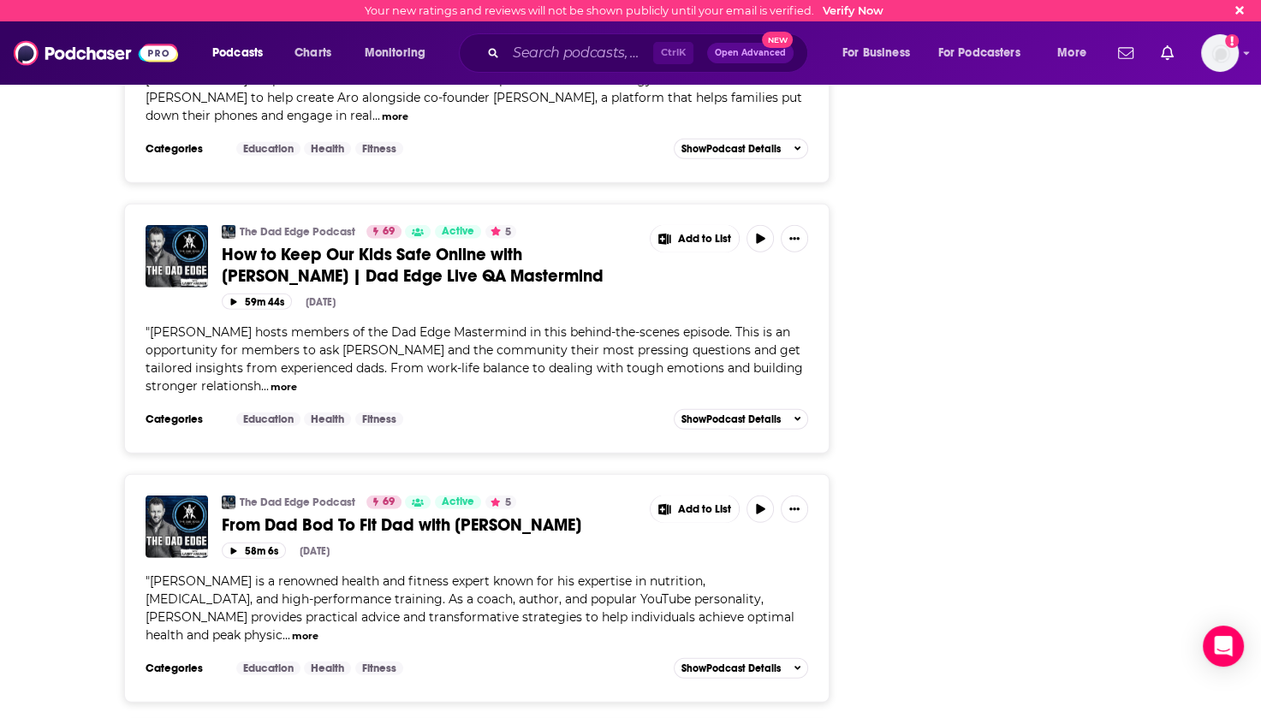
scroll to position [54889, 0]
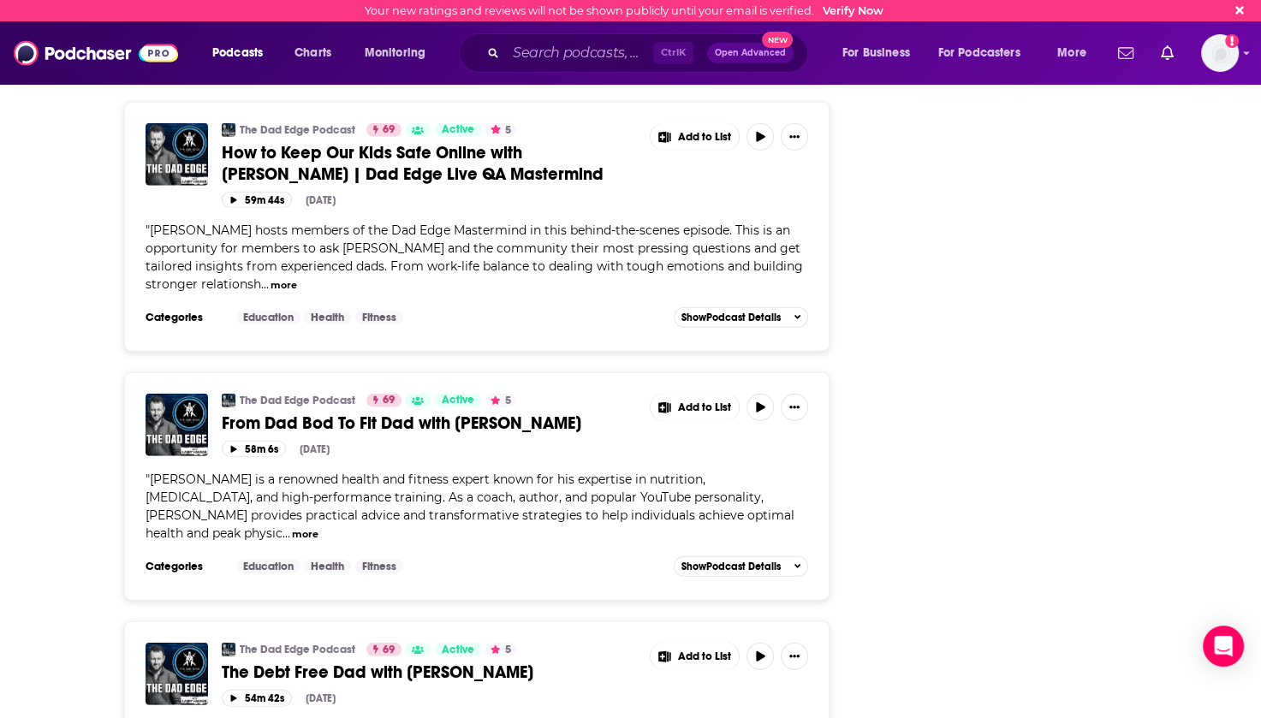
drag, startPoint x: 673, startPoint y: 528, endPoint x: 774, endPoint y: 530, distance: 101.0
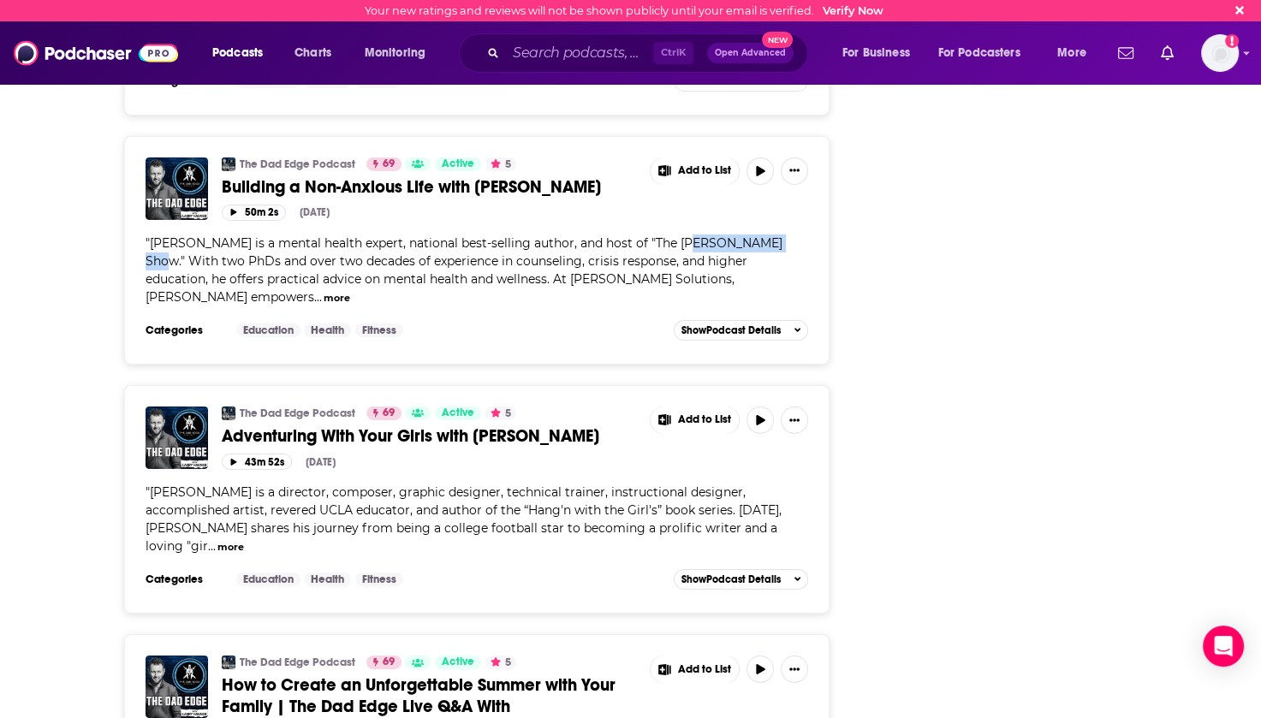
scroll to position [56001, 0]
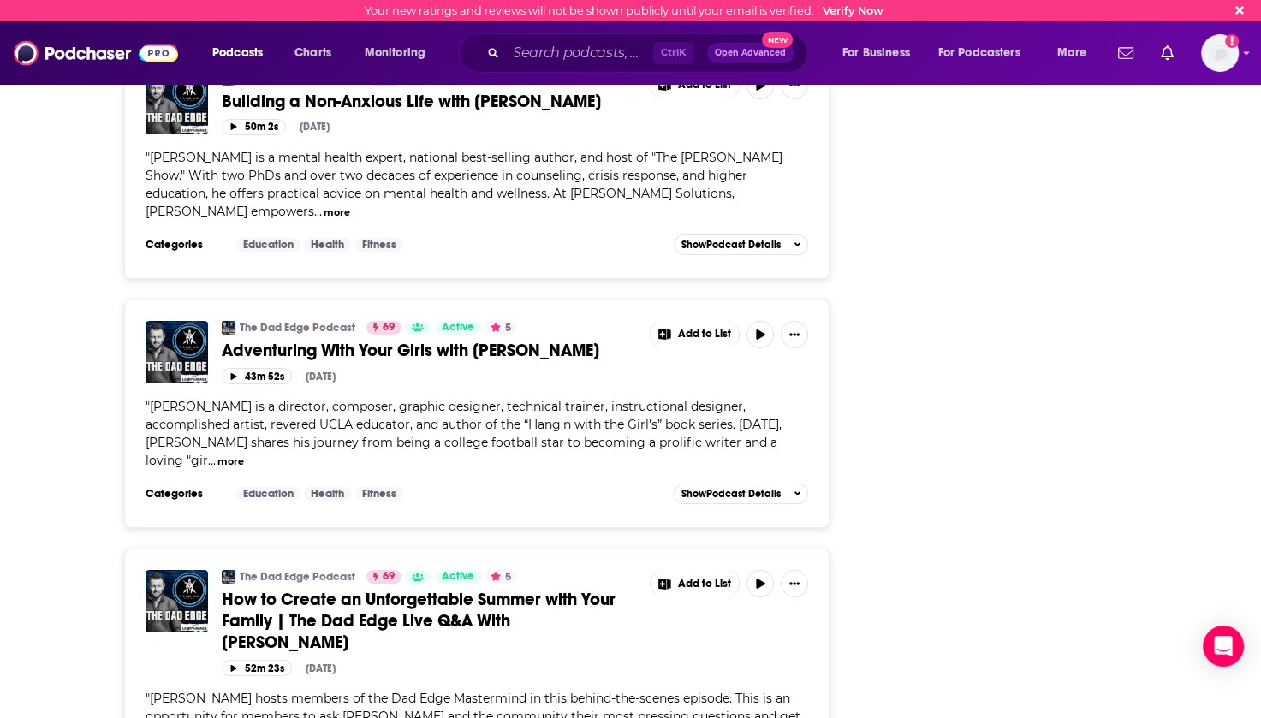
drag, startPoint x: 149, startPoint y: 460, endPoint x: 226, endPoint y: 459, distance: 77.1
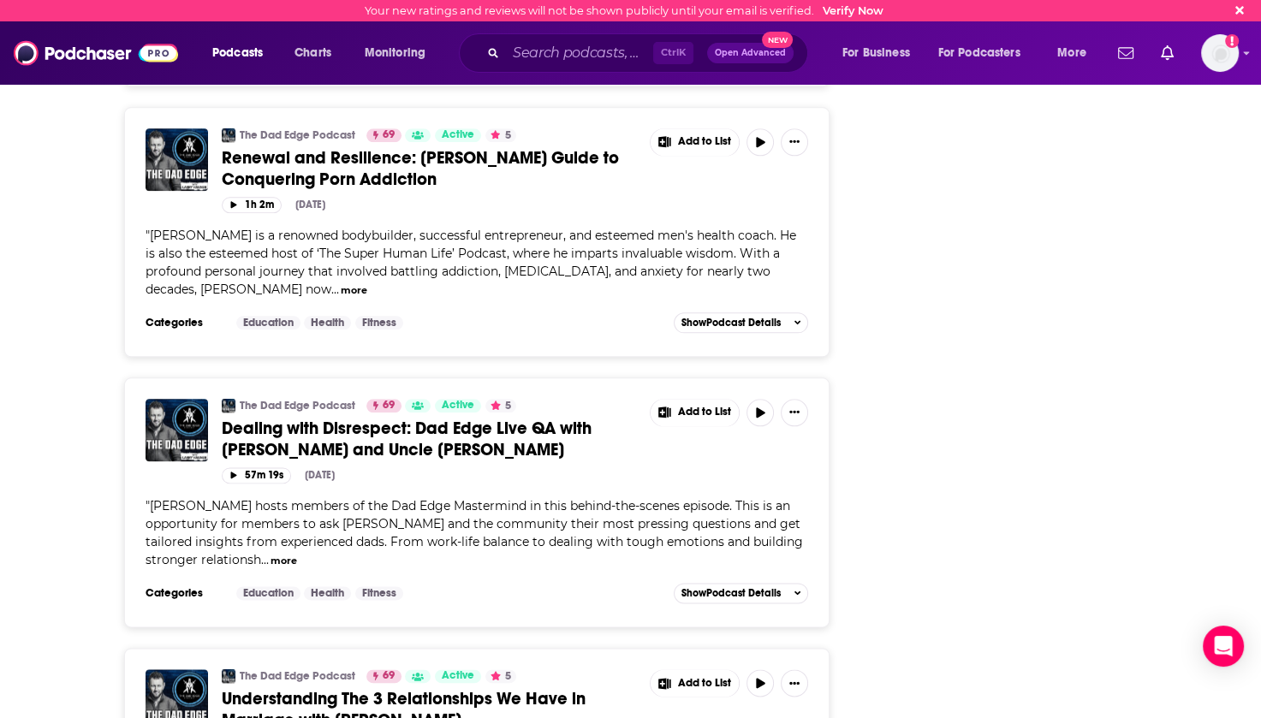
scroll to position [58912, 0]
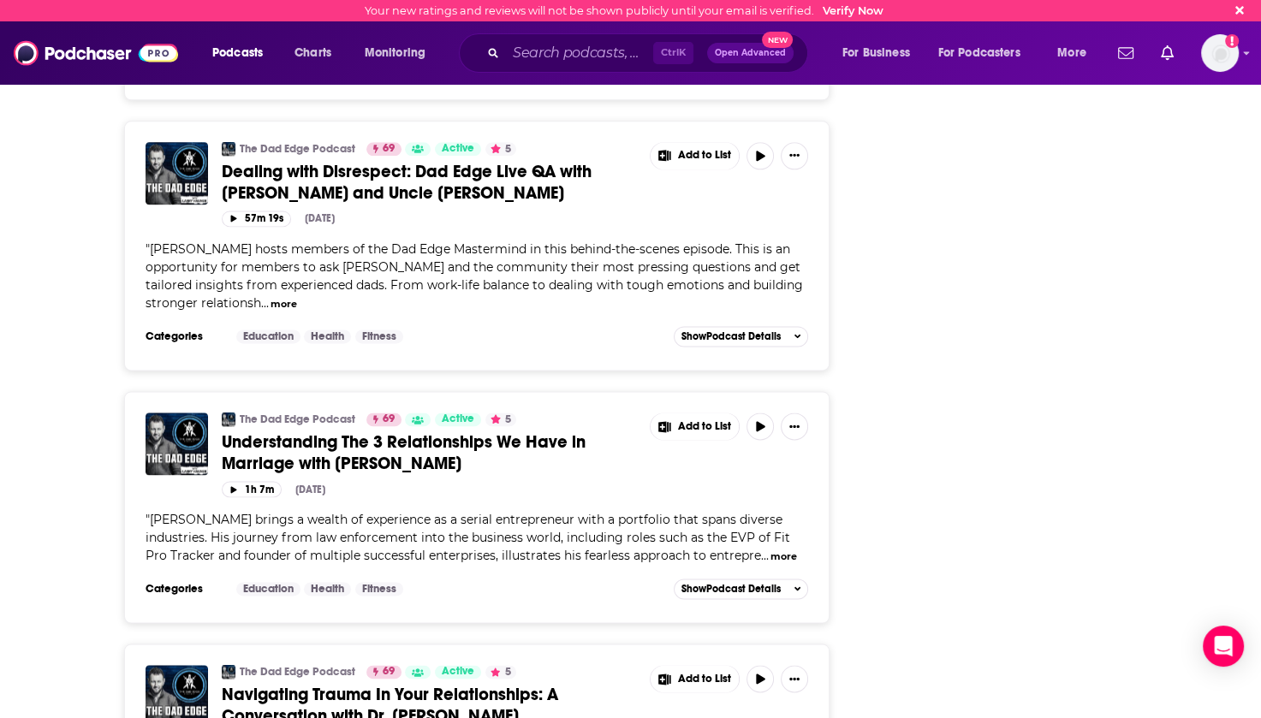
drag, startPoint x: 150, startPoint y: 529, endPoint x: 243, endPoint y: 527, distance: 93.3
drag, startPoint x: 247, startPoint y: 526, endPoint x: 298, endPoint y: 531, distance: 51.6
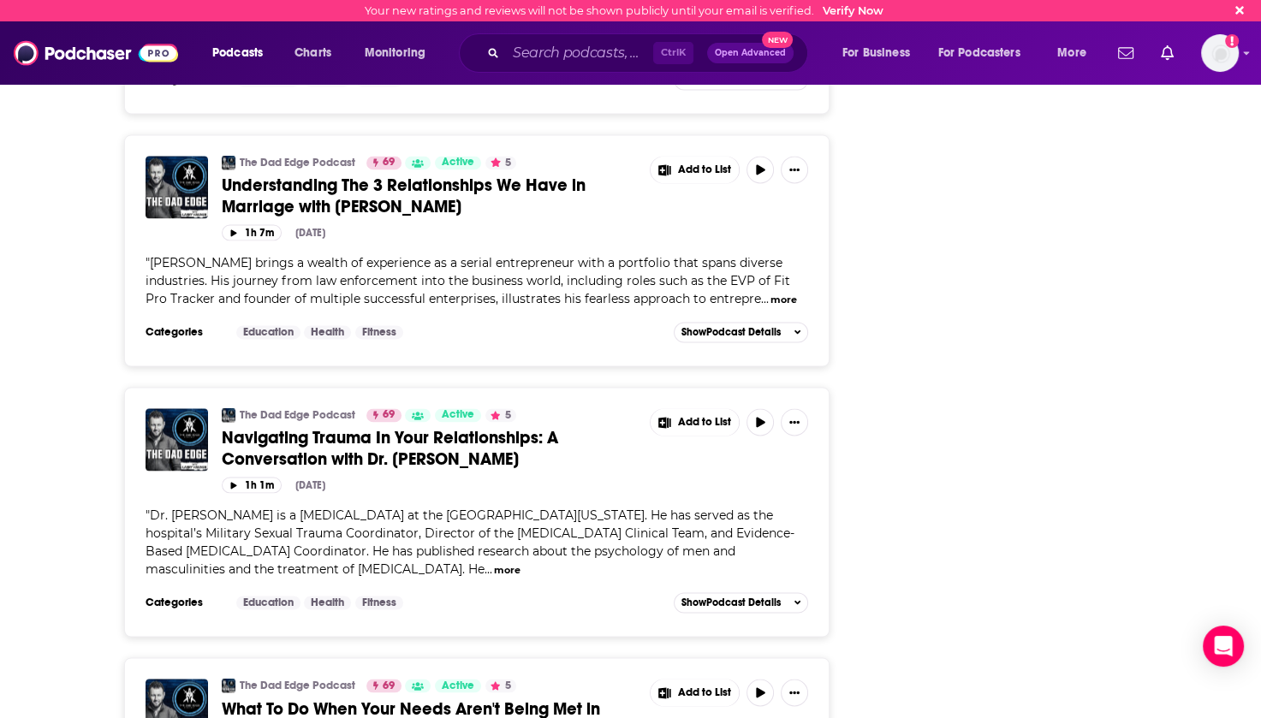
scroll to position [59201, 0]
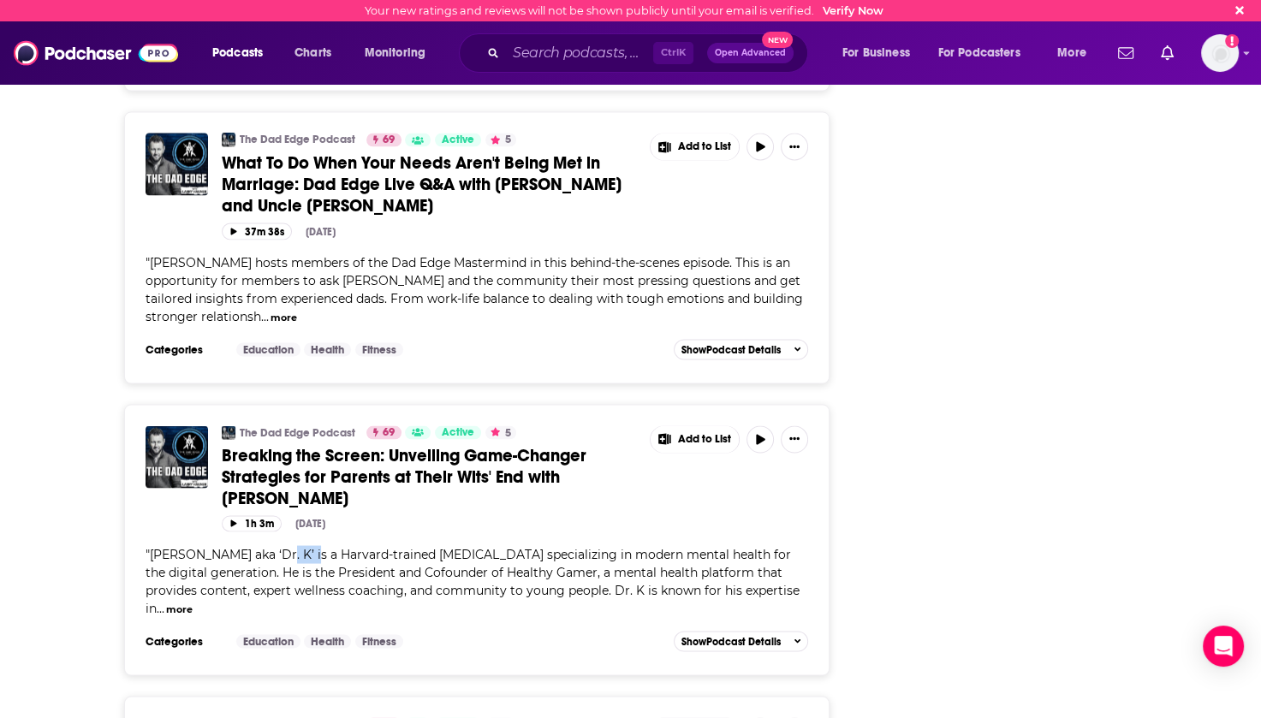
scroll to position [60143, 0]
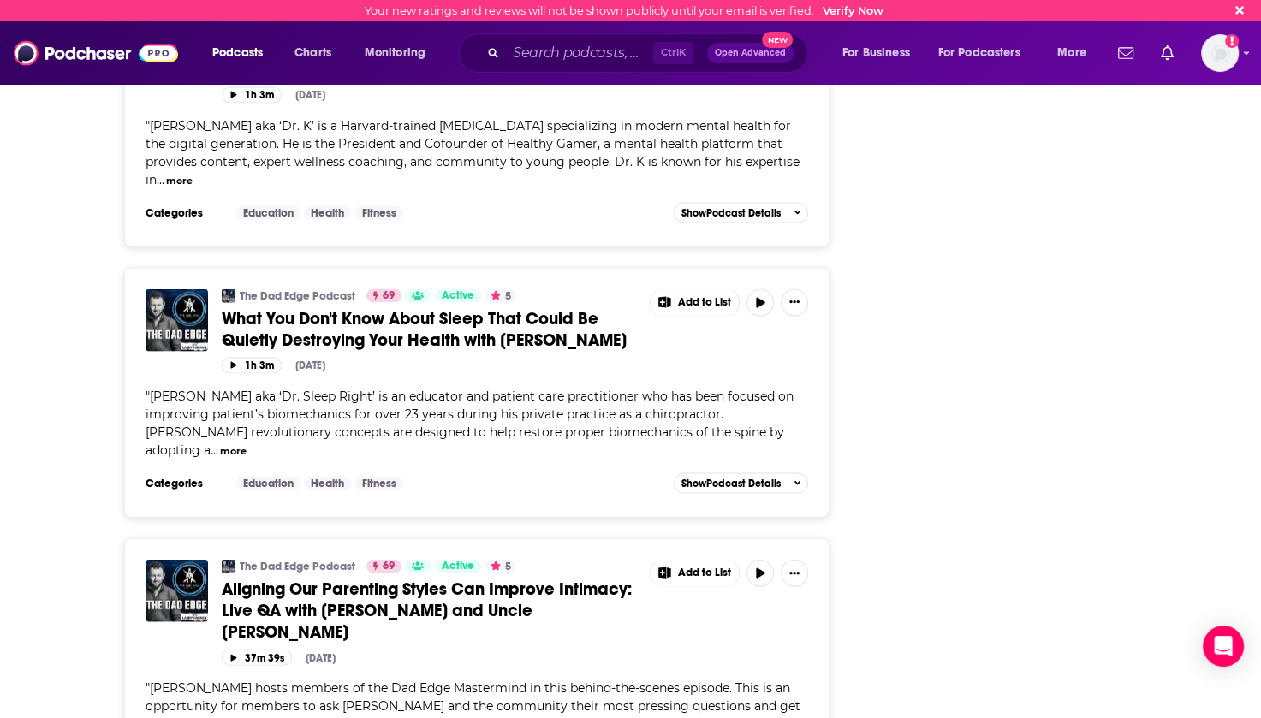
drag, startPoint x: 178, startPoint y: 360, endPoint x: 215, endPoint y: 365, distance: 37.2
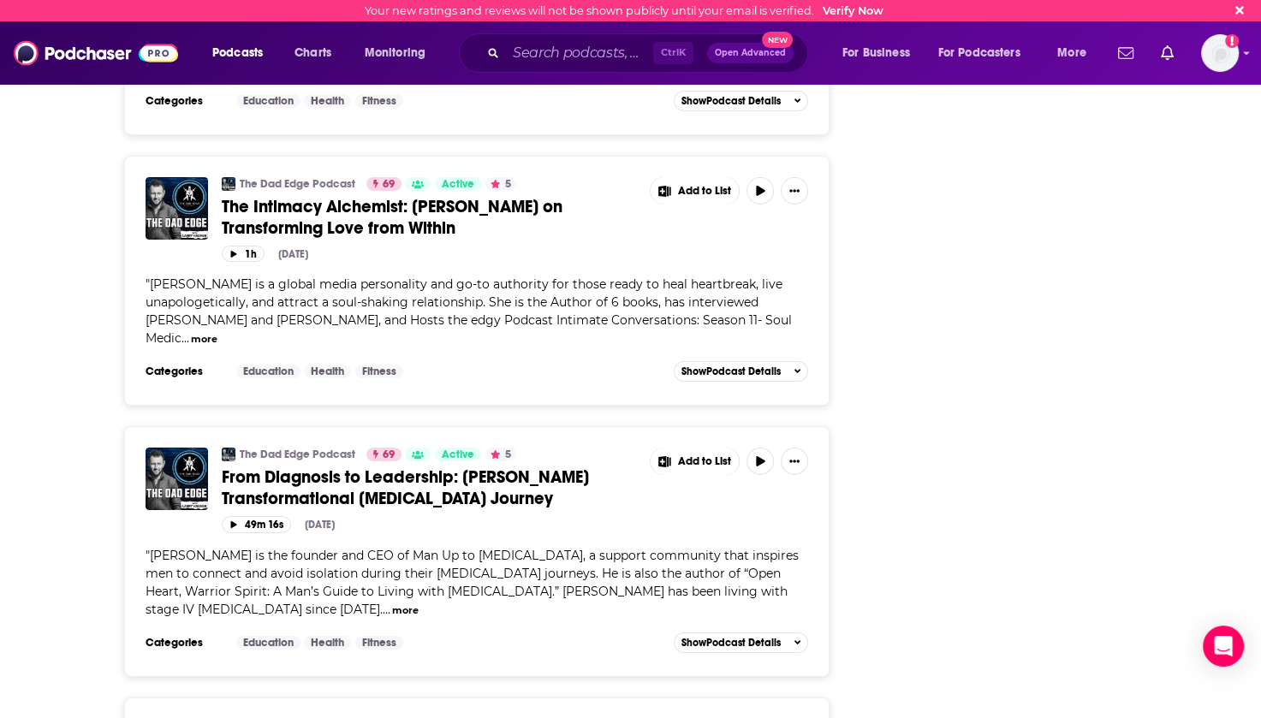
scroll to position [62626, 0]
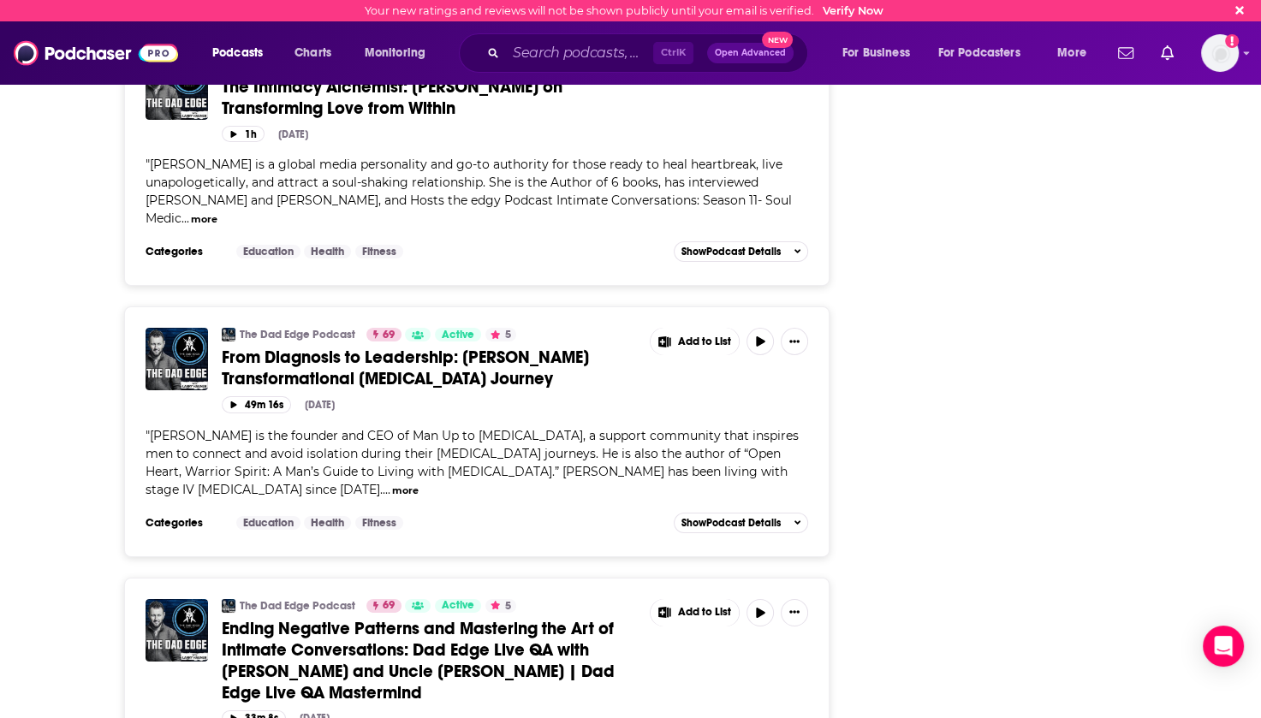
drag, startPoint x: 146, startPoint y: 338, endPoint x: 197, endPoint y: 339, distance: 51.4
drag, startPoint x: 196, startPoint y: 339, endPoint x: 148, endPoint y: 308, distance: 57.0
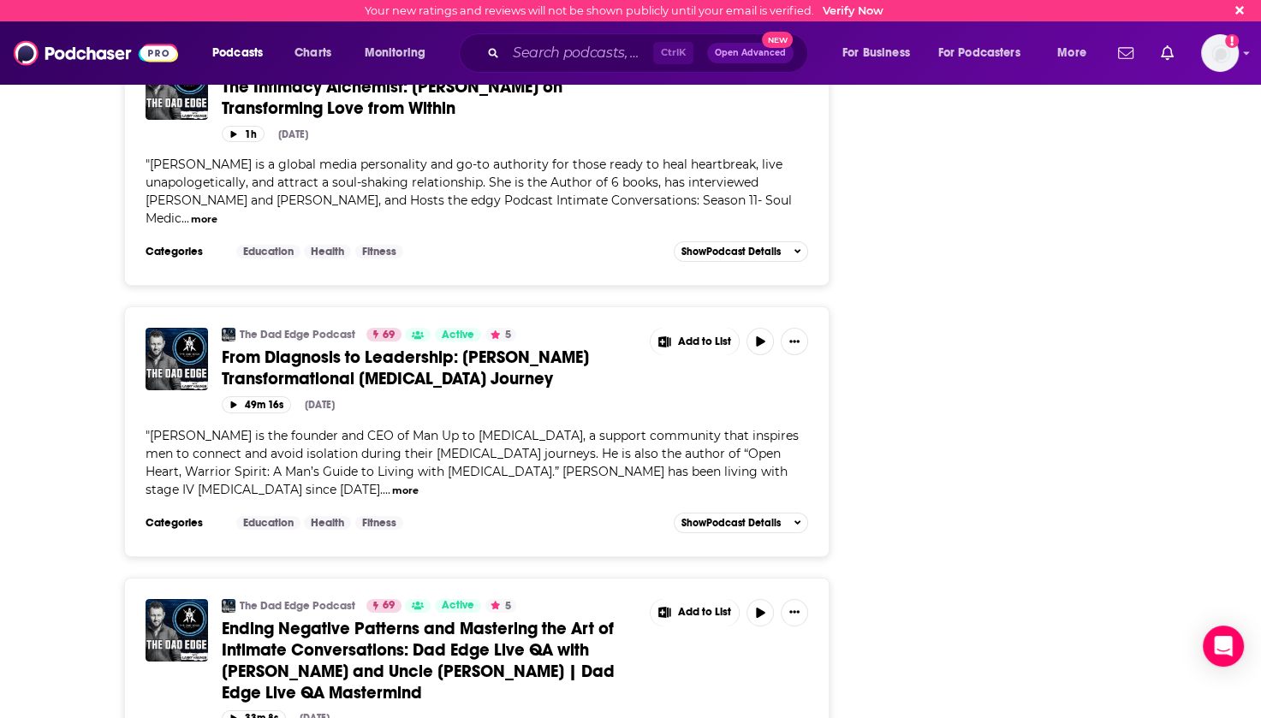
drag, startPoint x: 182, startPoint y: 340, endPoint x: 205, endPoint y: 338, distance: 22.3
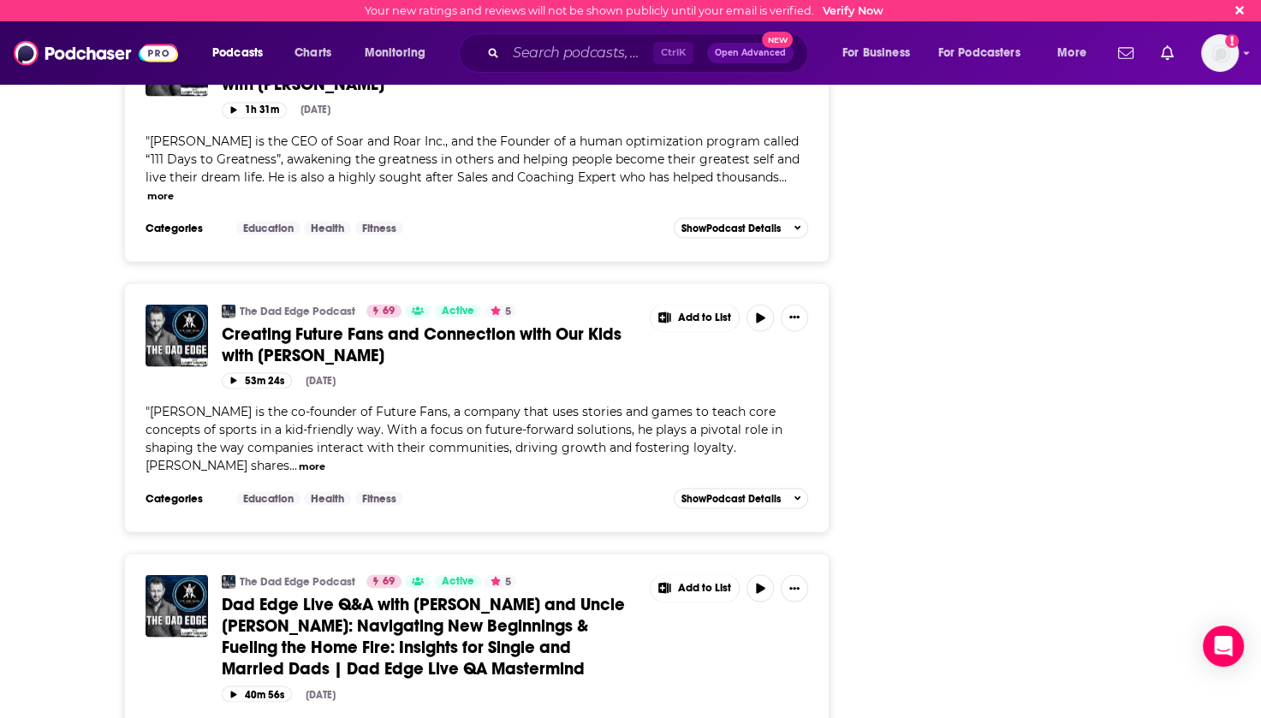
scroll to position [66053, 0]
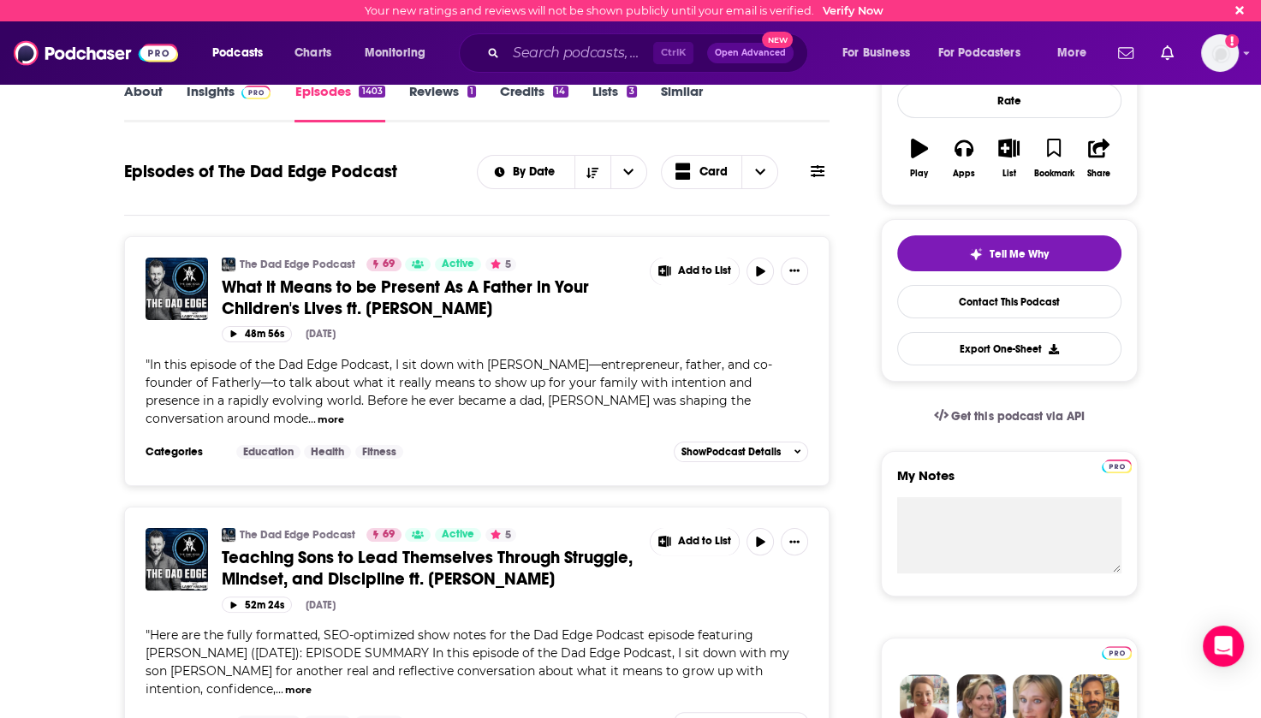
scroll to position [0, 0]
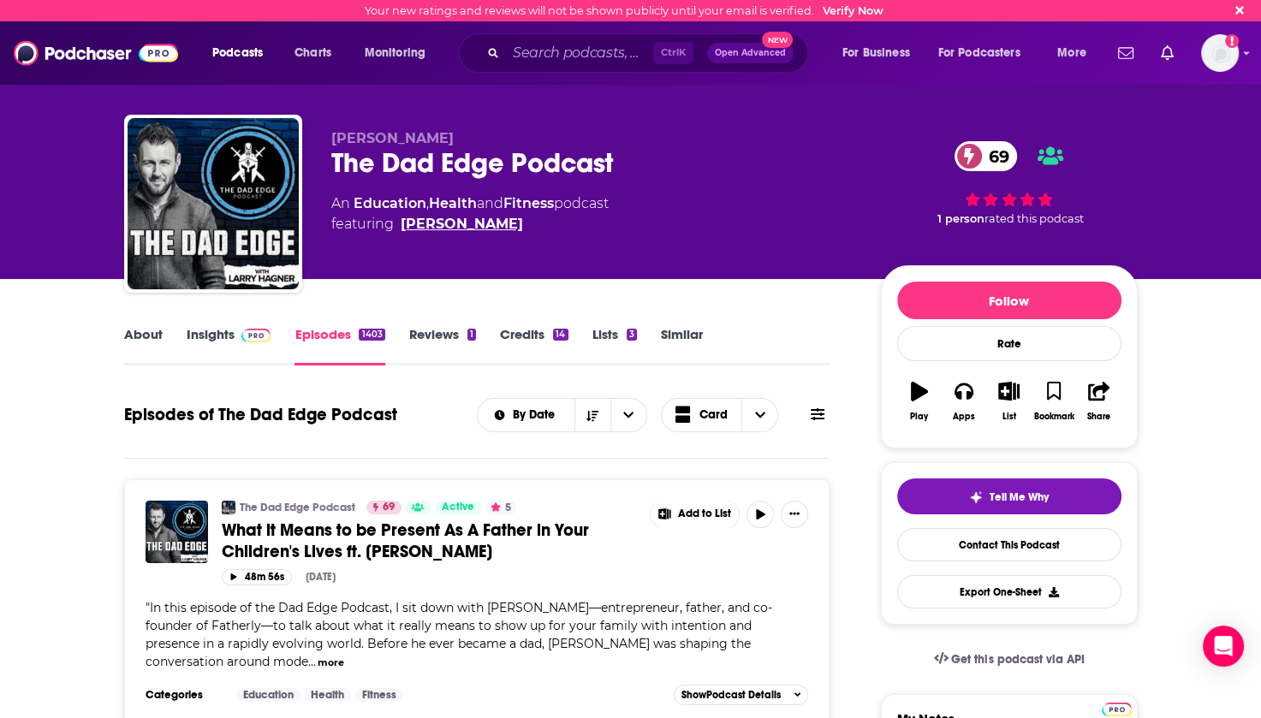
click at [440, 221] on link "[PERSON_NAME]" at bounding box center [462, 224] width 122 height 21
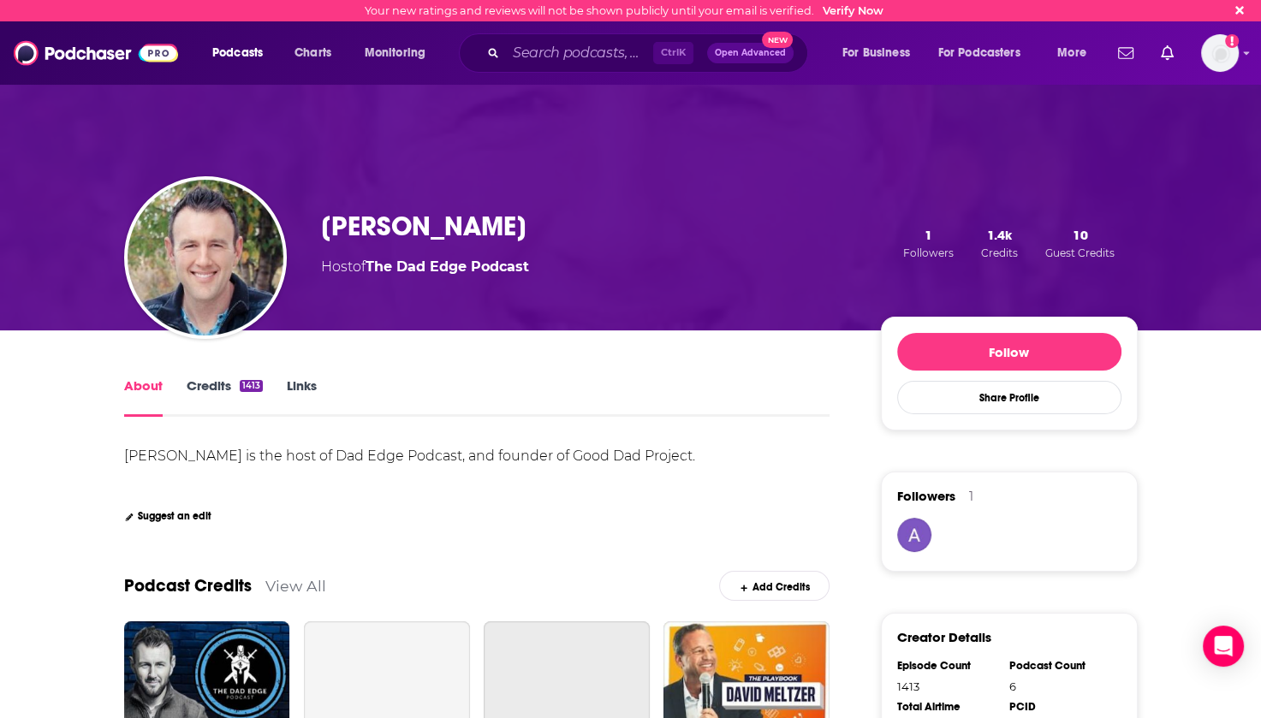
click at [211, 390] on link "Credits 1413" at bounding box center [225, 397] width 76 height 39
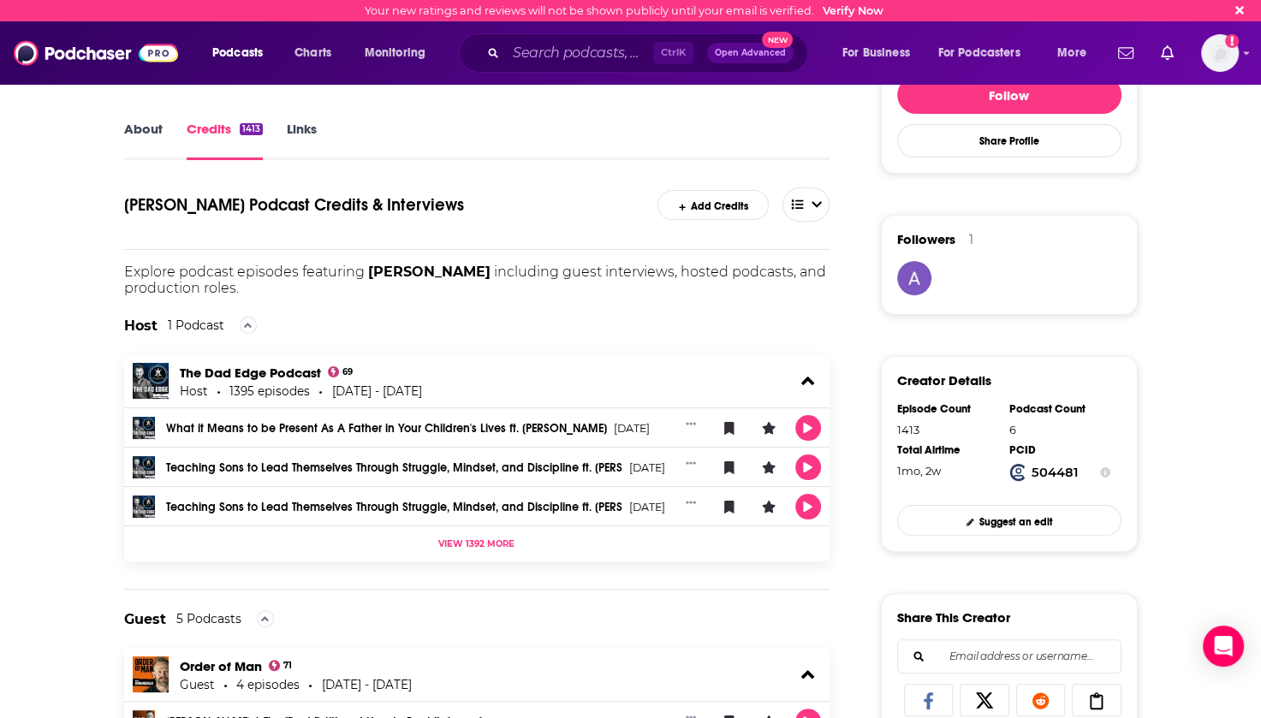
scroll to position [514, 0]
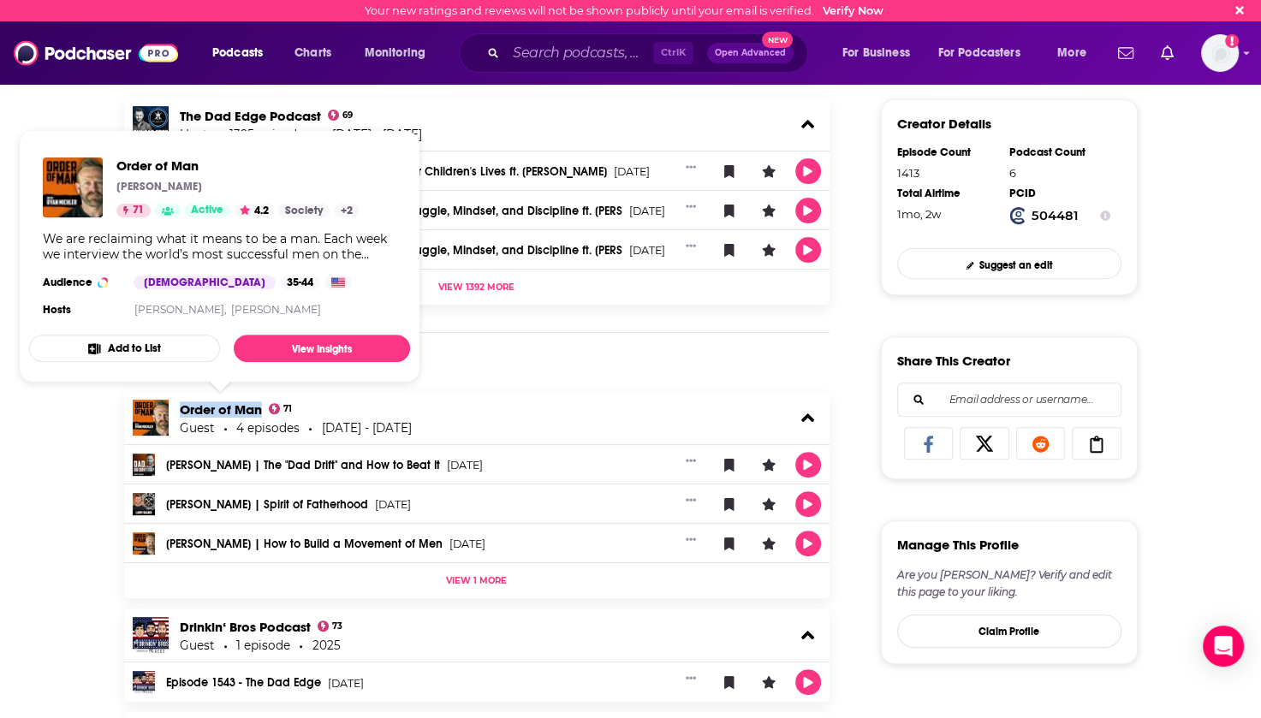
drag, startPoint x: 175, startPoint y: 412, endPoint x: 259, endPoint y: 416, distance: 84.9
click at [259, 416] on div "Order of Man [DEMOGRAPHIC_DATA] Guest 4 episodes [DATE] - [DATE]" at bounding box center [477, 417] width 706 height 53
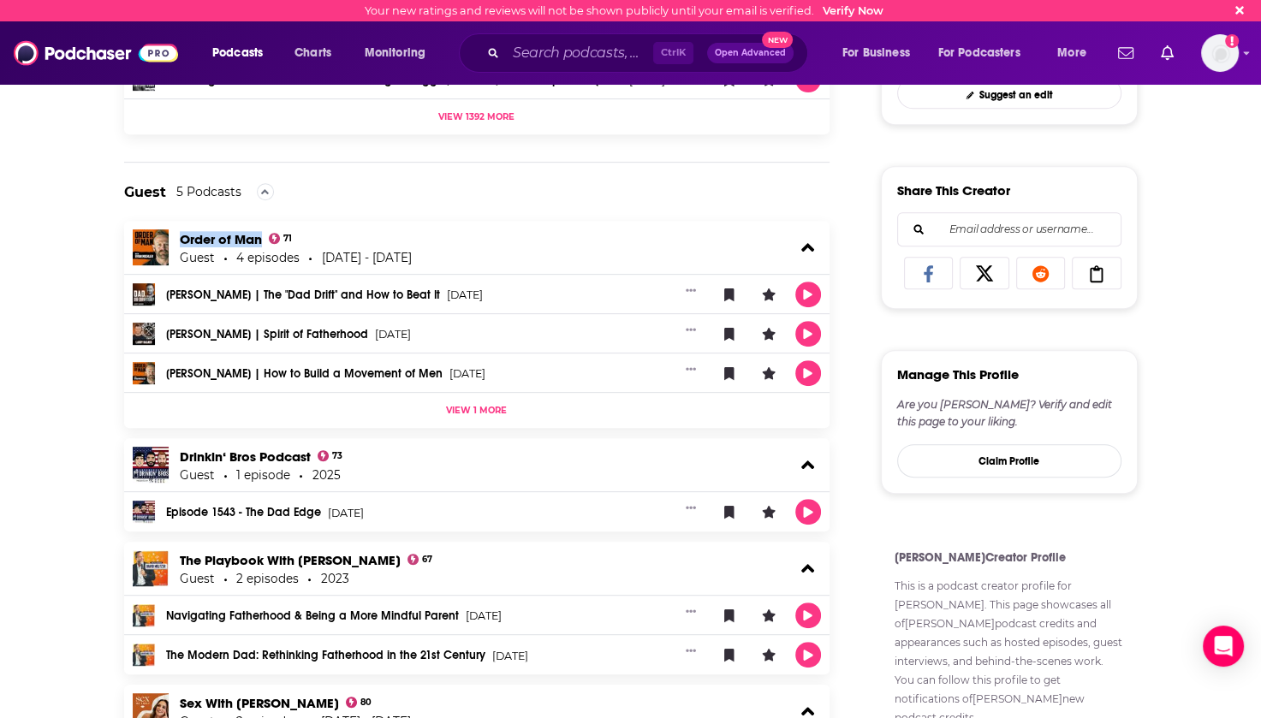
scroll to position [770, 0]
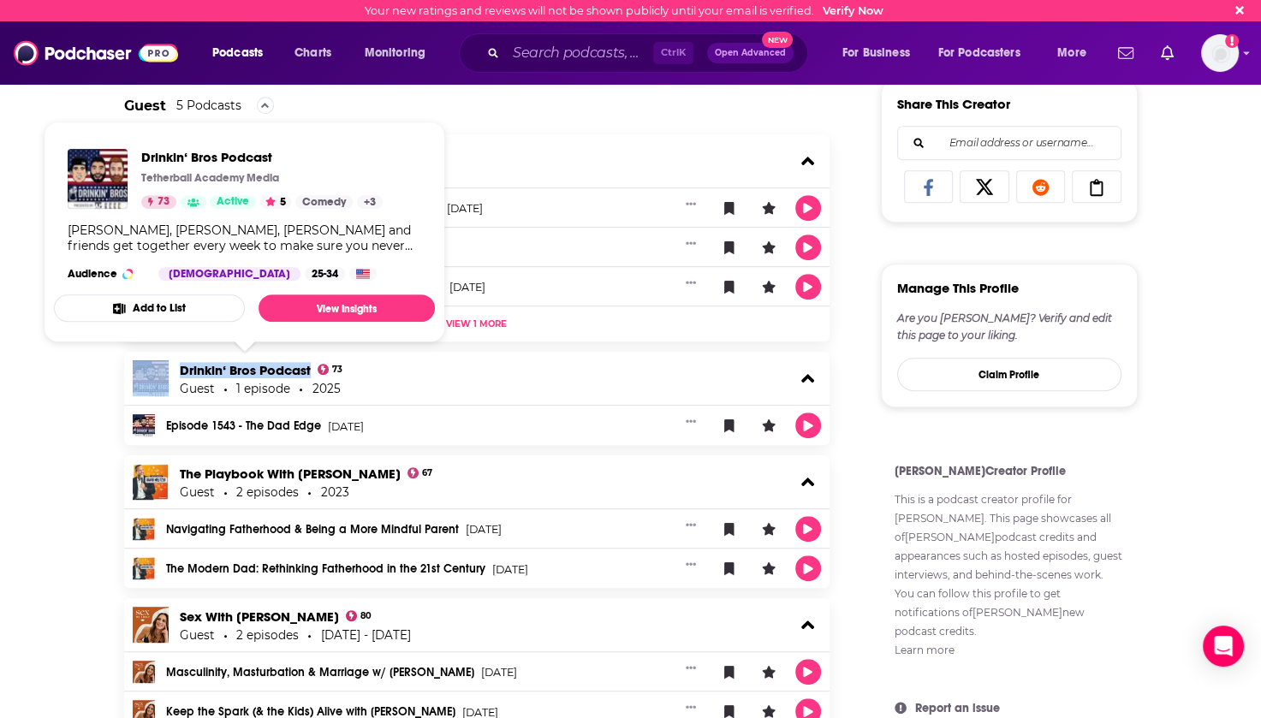
drag, startPoint x: 173, startPoint y: 369, endPoint x: 311, endPoint y: 369, distance: 137.8
click at [311, 369] on div "Drinkin‘ Bros Podcast 73 Guest 1 episode 2025" at bounding box center [477, 378] width 706 height 53
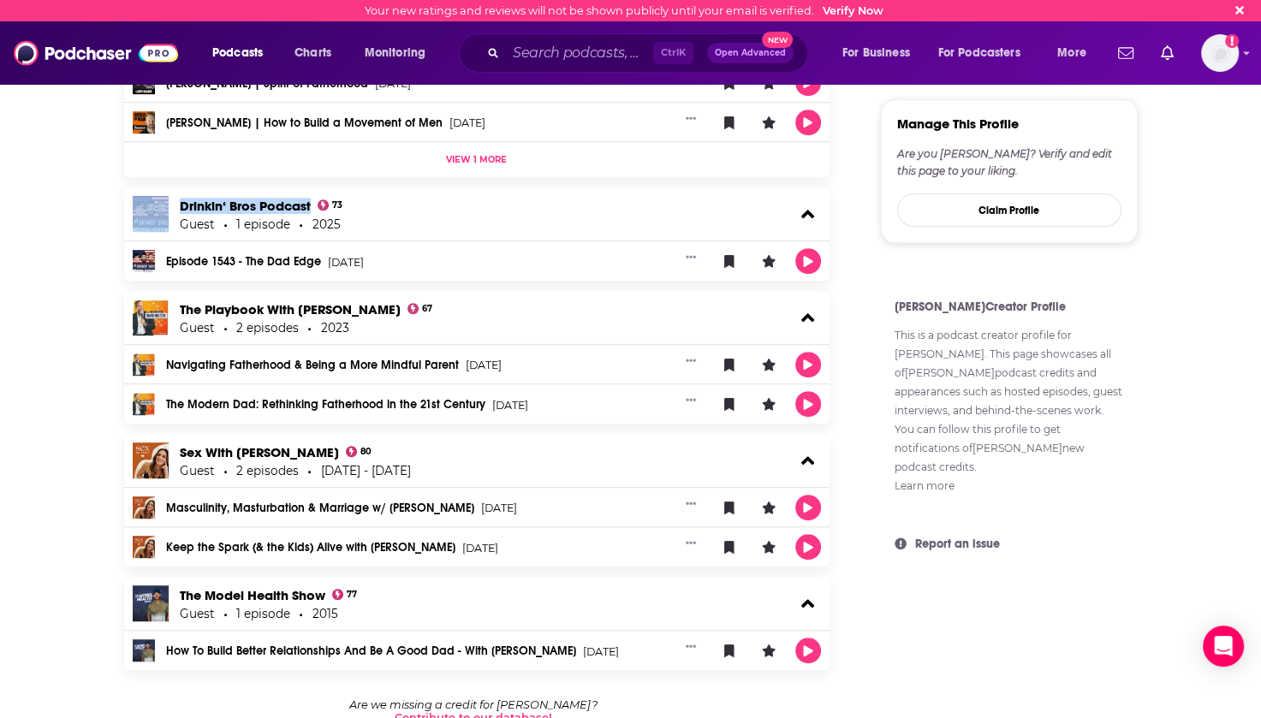
scroll to position [938, 0]
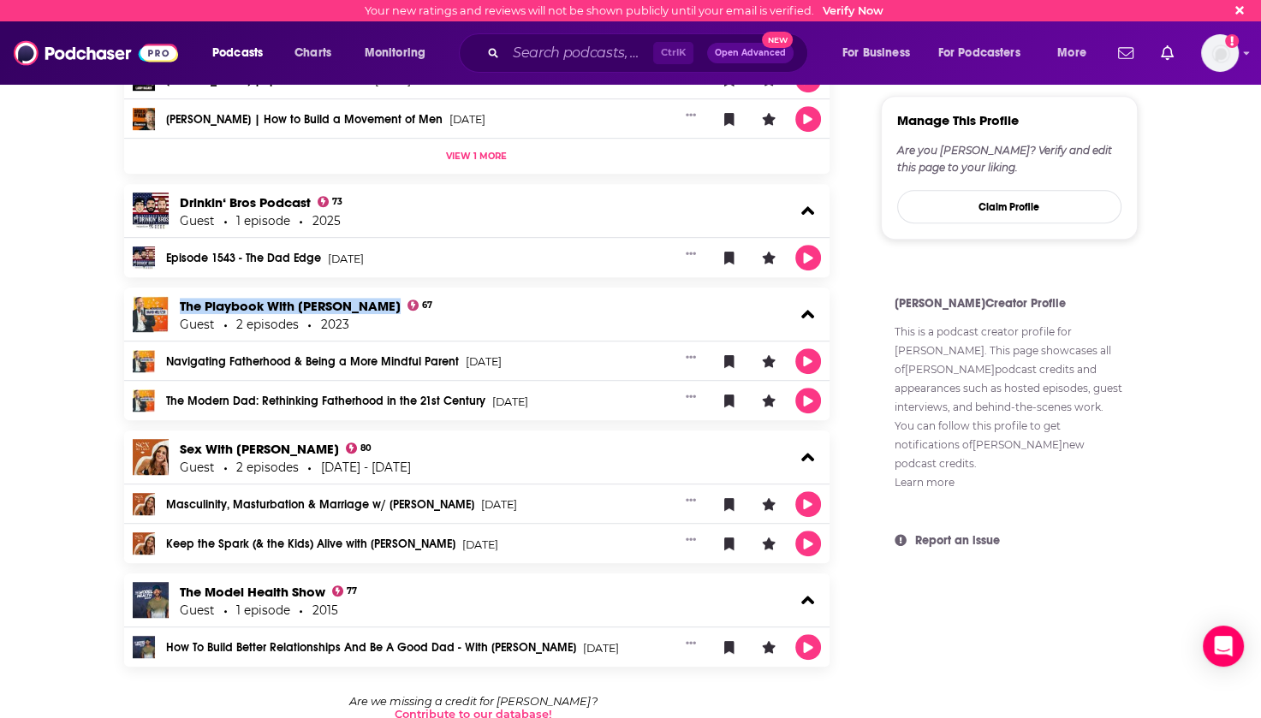
drag, startPoint x: 178, startPoint y: 306, endPoint x: 384, endPoint y: 311, distance: 205.5
click at [384, 311] on div "The Playbook With [PERSON_NAME] 67" at bounding box center [306, 306] width 253 height 16
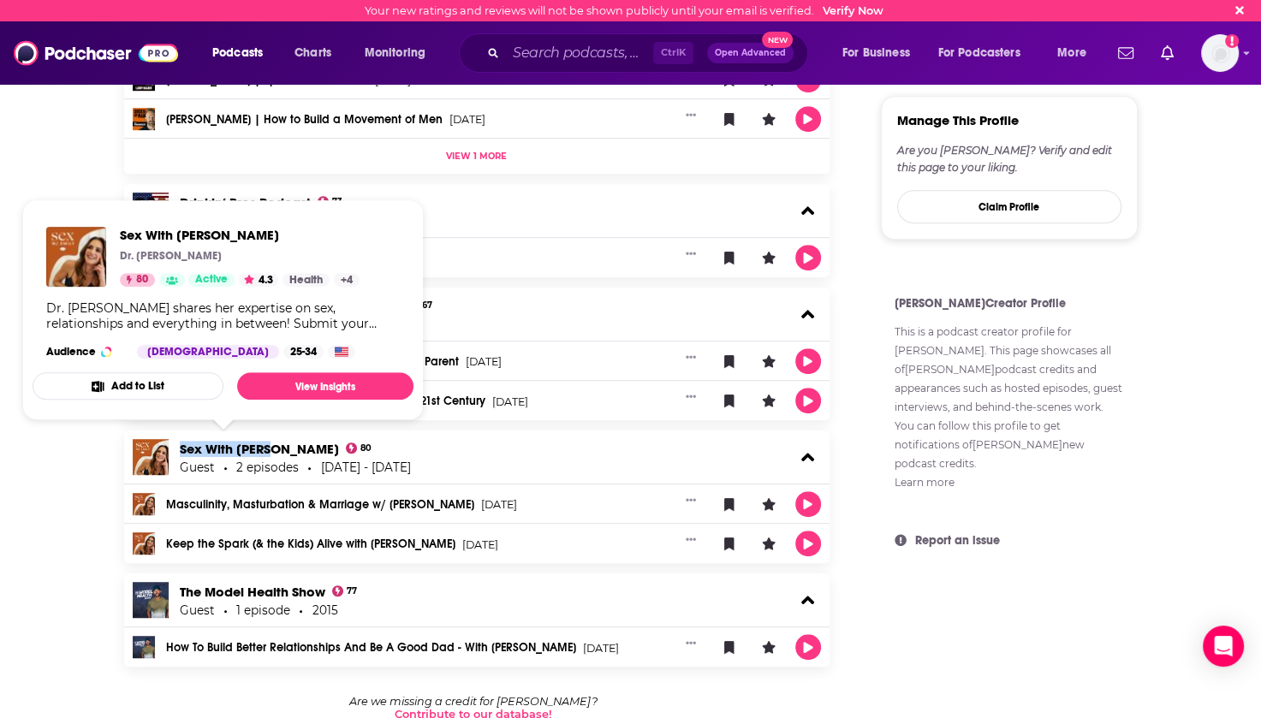
drag, startPoint x: 176, startPoint y: 452, endPoint x: 265, endPoint y: 451, distance: 88.2
click at [265, 451] on div "Sex With [PERSON_NAME] 80 Guest 2 episodes [DATE] - [DATE]" at bounding box center [477, 457] width 706 height 53
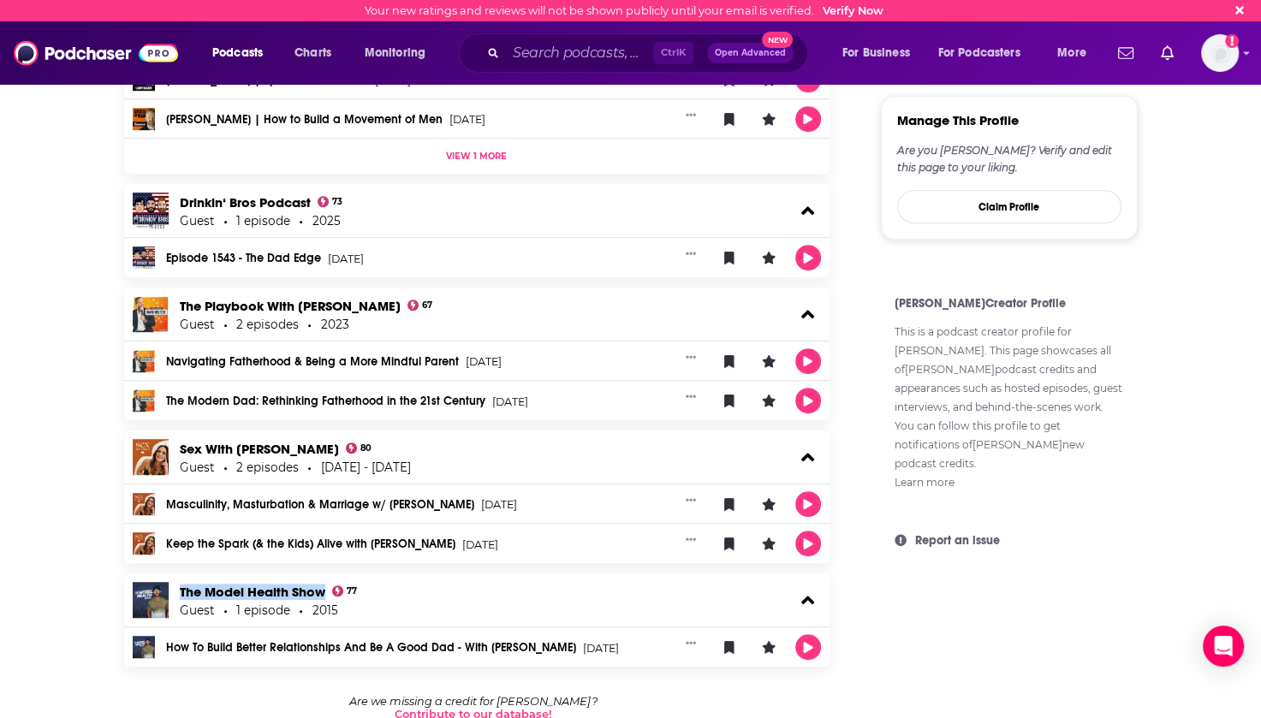
drag, startPoint x: 176, startPoint y: 590, endPoint x: 322, endPoint y: 598, distance: 145.8
click at [322, 598] on div "The Model Health Show 77 Guest 1 episode 2015" at bounding box center [477, 600] width 706 height 53
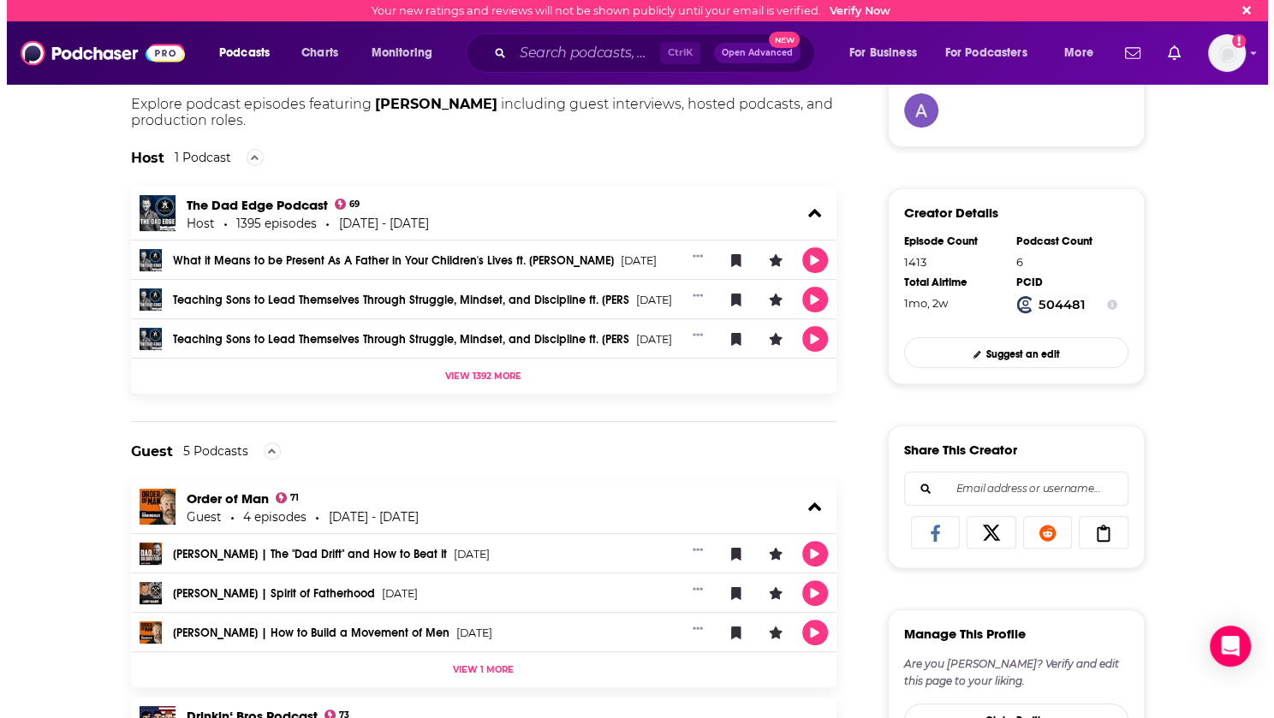
scroll to position [0, 0]
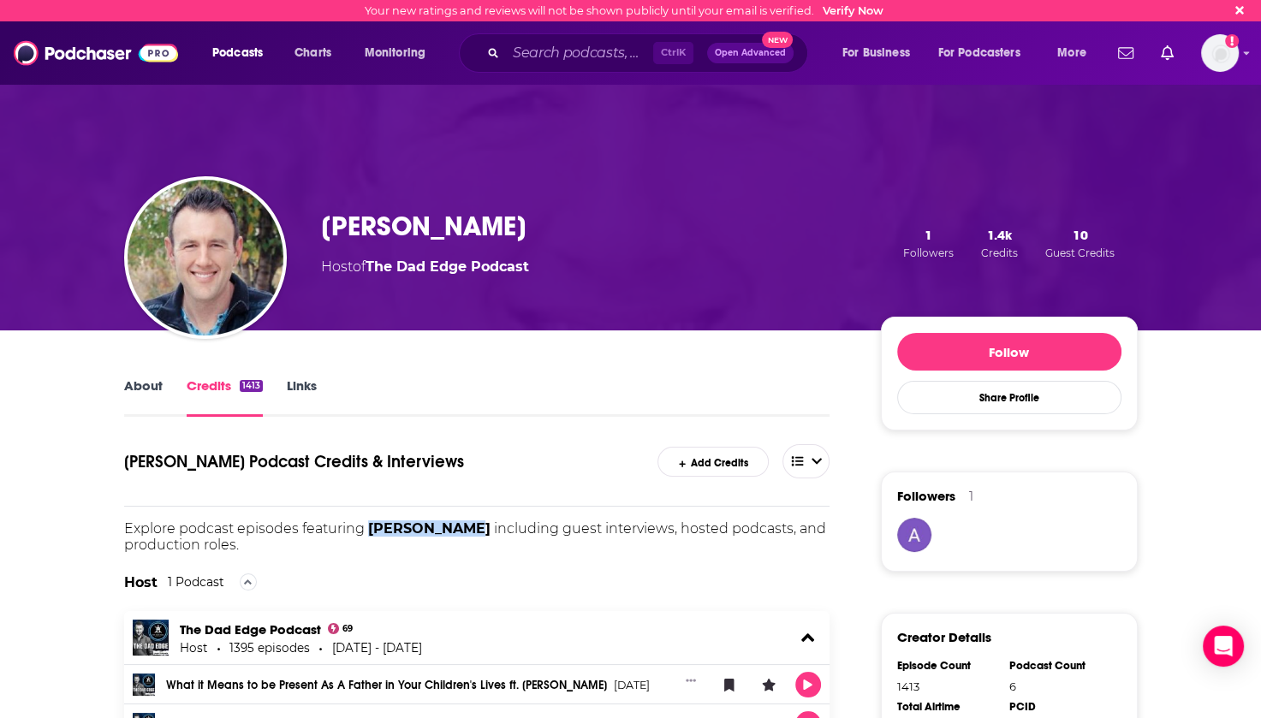
drag, startPoint x: 364, startPoint y: 532, endPoint x: 459, endPoint y: 532, distance: 95.0
click at [459, 532] on p "Explore podcast episodes featuring [PERSON_NAME] including guest interviews, ho…" at bounding box center [477, 536] width 706 height 33
drag, startPoint x: 459, startPoint y: 532, endPoint x: 433, endPoint y: 530, distance: 25.7
click at [522, 44] on input "Search podcasts, credits, & more..." at bounding box center [579, 52] width 147 height 27
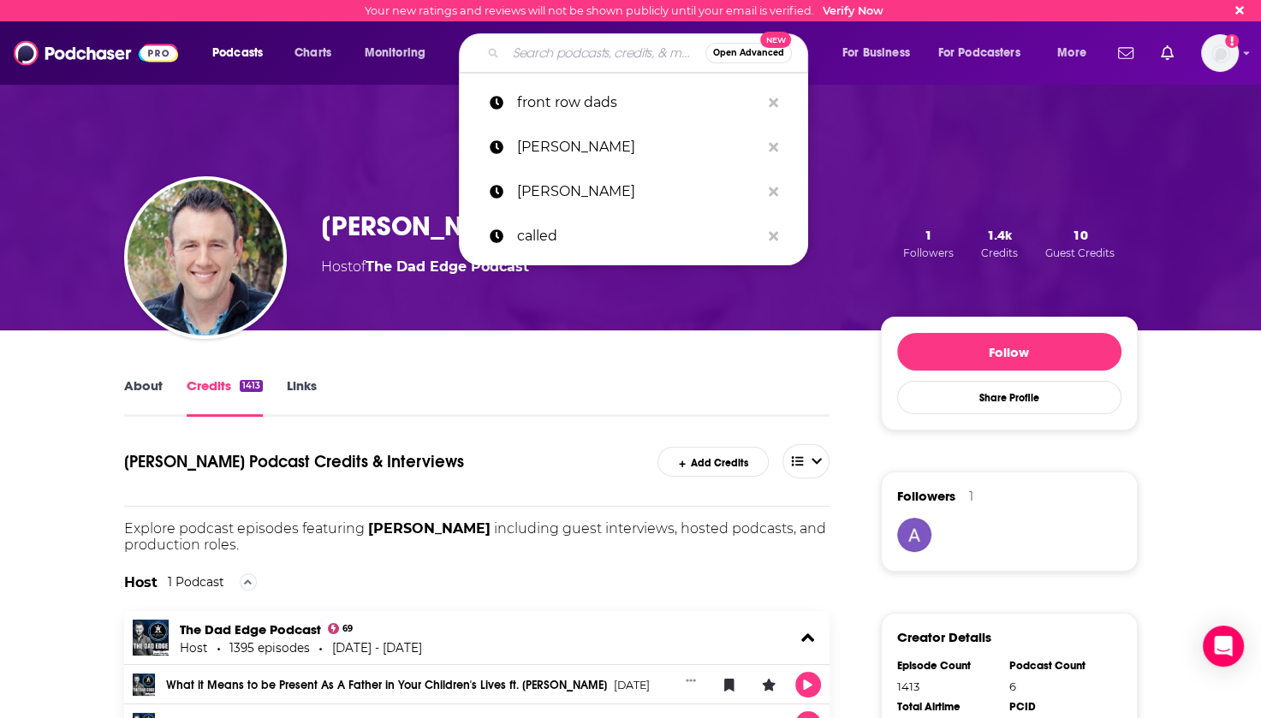
paste input "[PERSON_NAME]"
type input "[PERSON_NAME]"
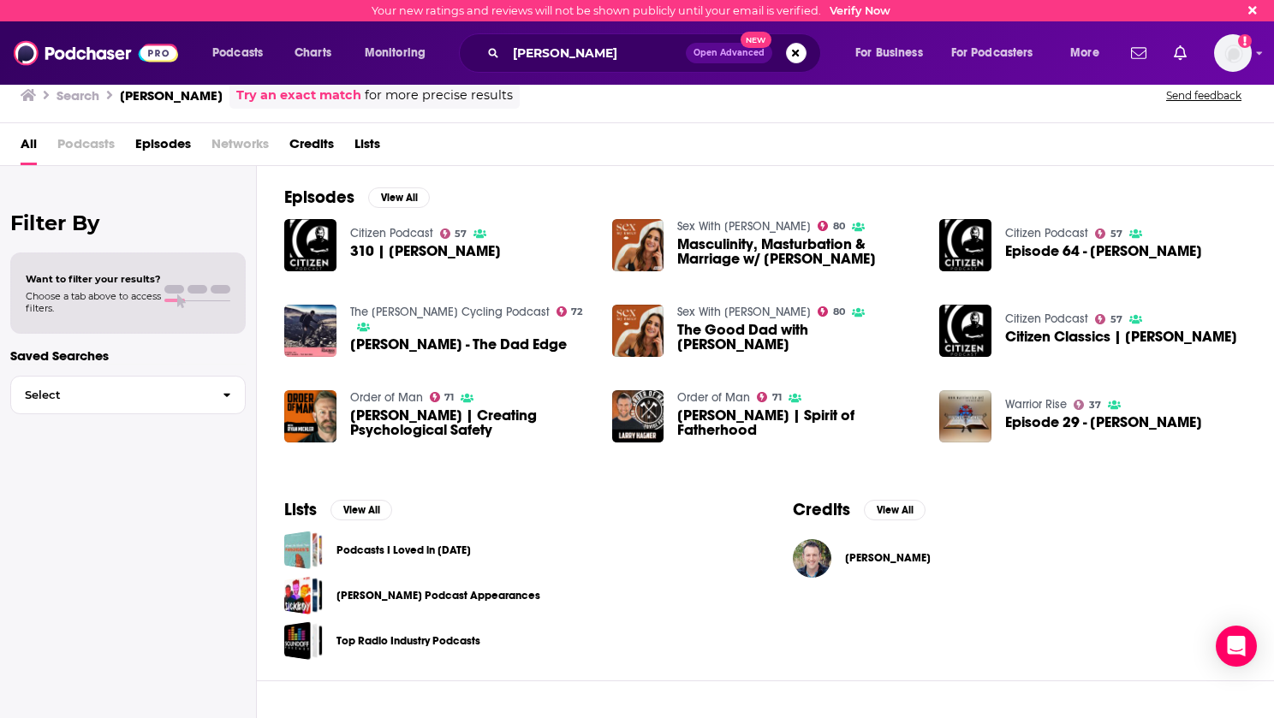
click at [163, 145] on span "Episodes" at bounding box center [163, 147] width 56 height 35
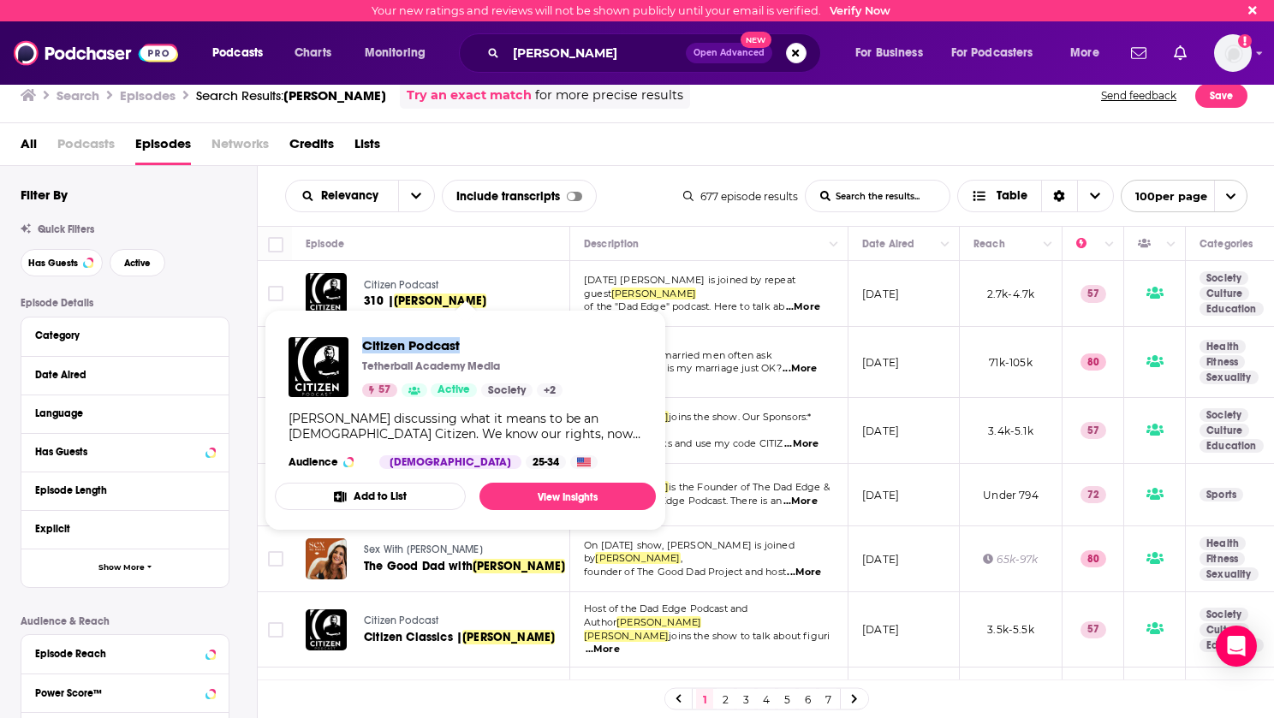
drag, startPoint x: 357, startPoint y: 348, endPoint x: 467, endPoint y: 354, distance: 109.7
click at [467, 354] on div "Citizen Podcast Tetherball Academy Media 57 Active Society + 2" at bounding box center [425, 367] width 274 height 60
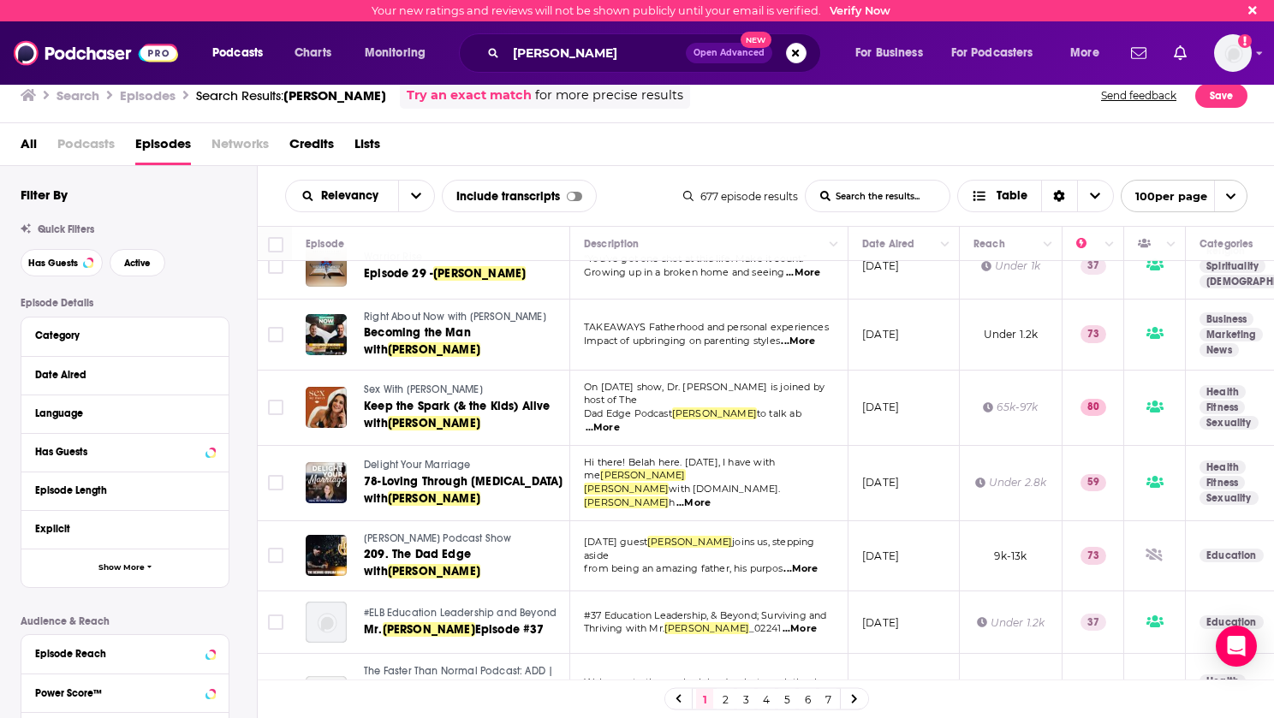
scroll to position [599, 0]
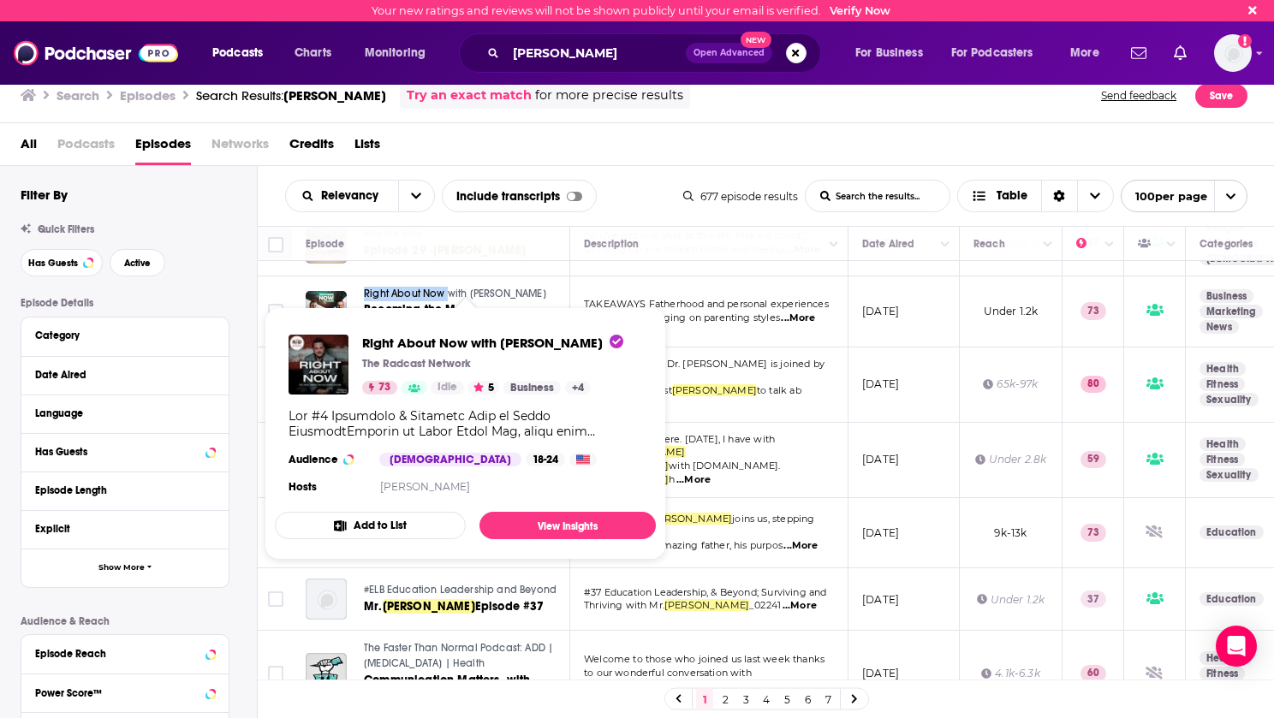
drag, startPoint x: 356, startPoint y: 287, endPoint x: 445, endPoint y: 288, distance: 89.0
click at [445, 288] on div "Right About Now with [PERSON_NAME] Becoming the Man with [PERSON_NAME]" at bounding box center [437, 312] width 262 height 50
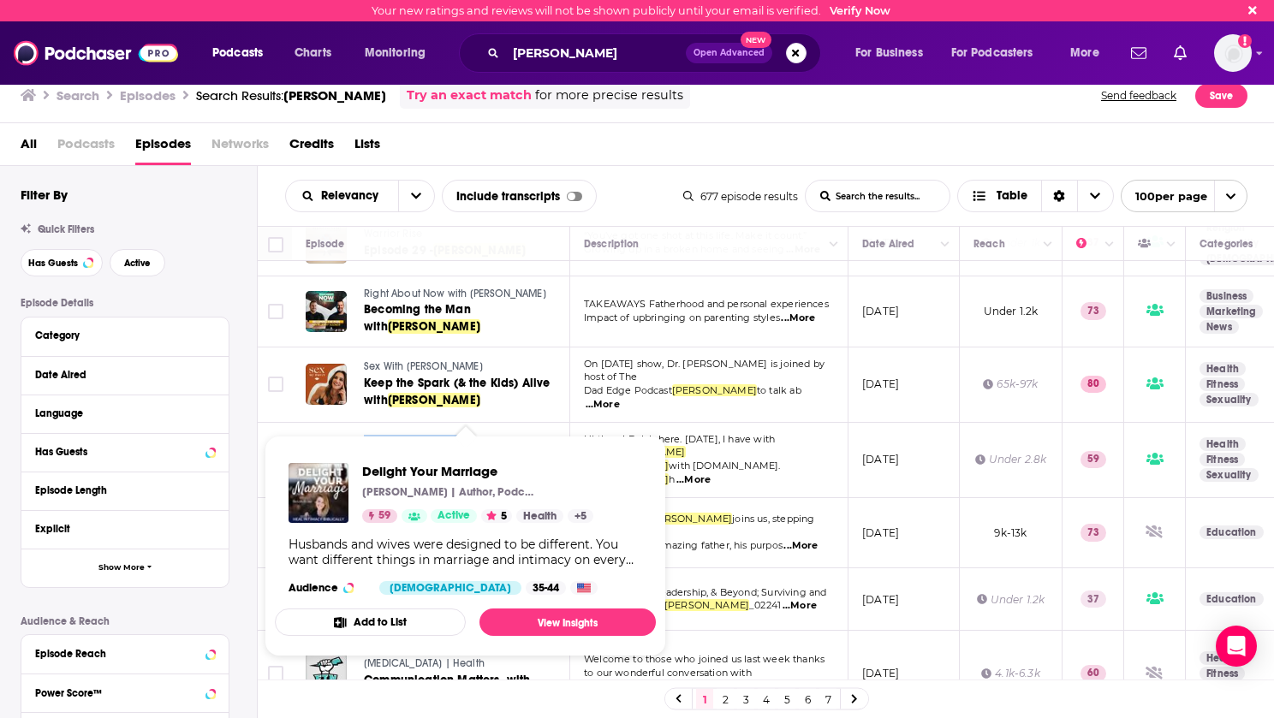
drag, startPoint x: 360, startPoint y: 417, endPoint x: 469, endPoint y: 422, distance: 109.7
click at [469, 435] on div "Delight Your Marriage 78-Loving Through [MEDICAL_DATA] with [PERSON_NAME]" at bounding box center [437, 460] width 262 height 50
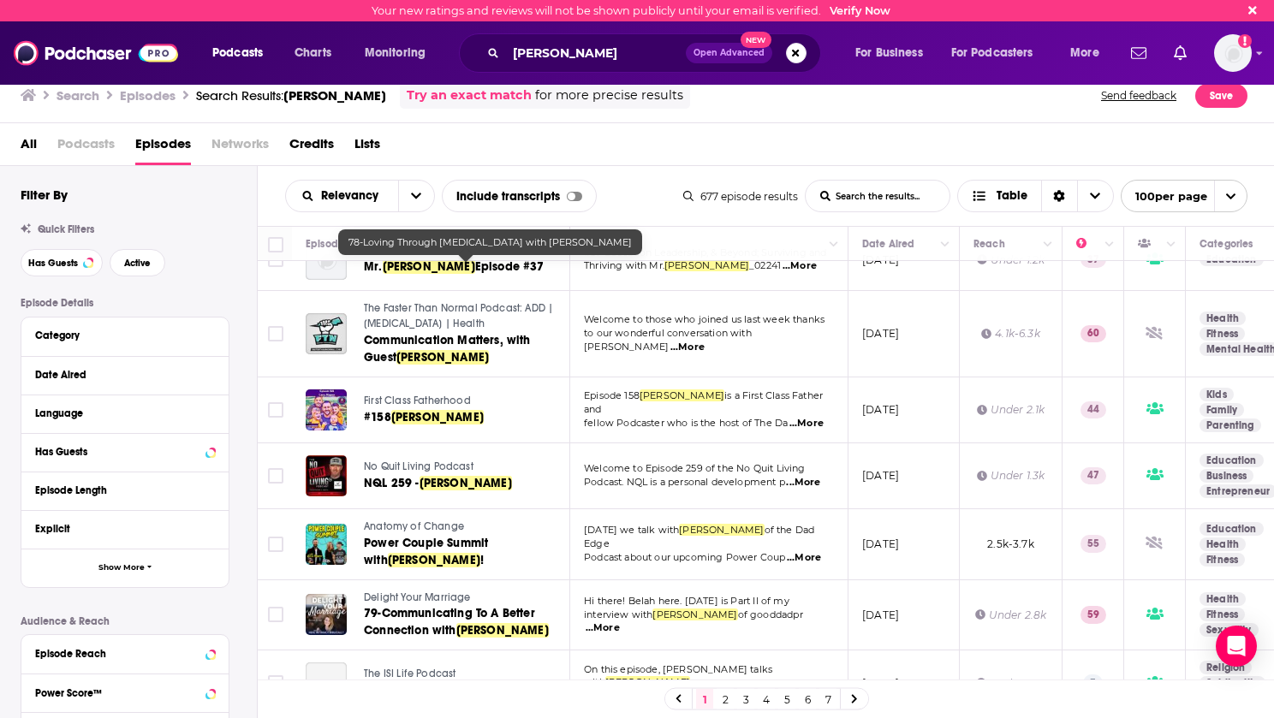
scroll to position [942, 0]
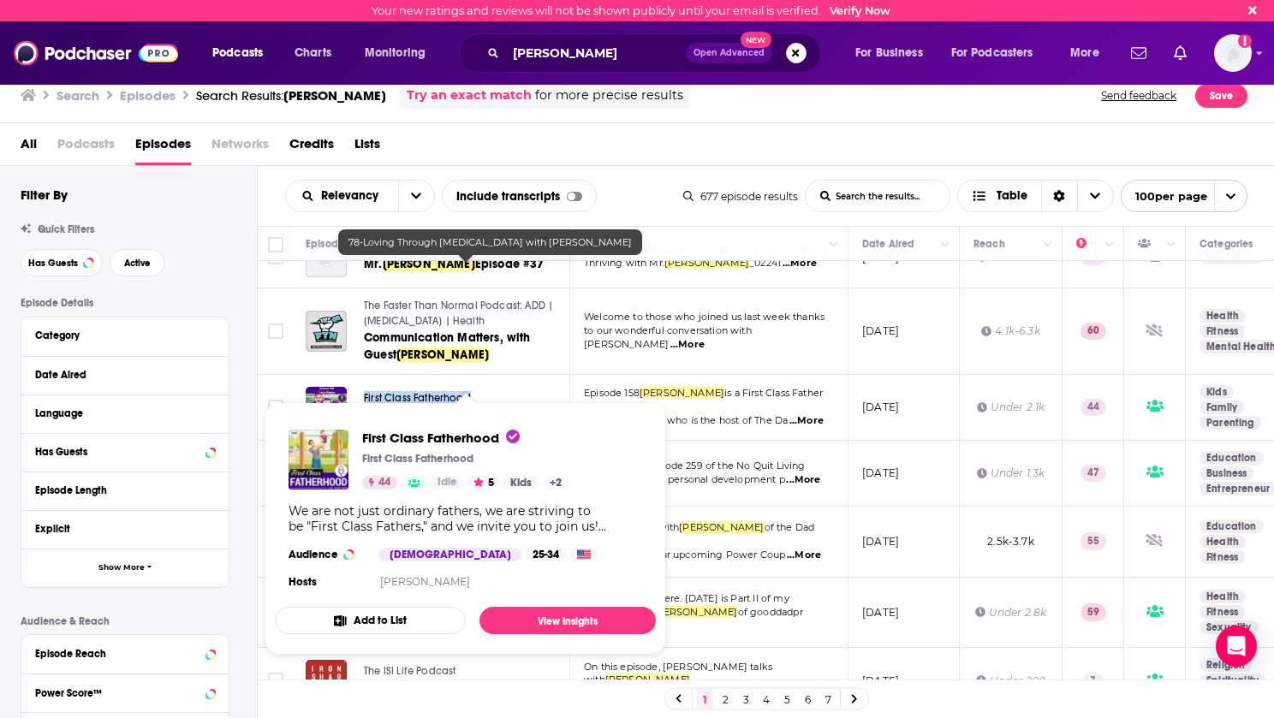
drag, startPoint x: 357, startPoint y: 378, endPoint x: 473, endPoint y: 374, distance: 115.6
click at [473, 387] on div "First Class Fatherhood #158 [PERSON_NAME]" at bounding box center [437, 407] width 262 height 41
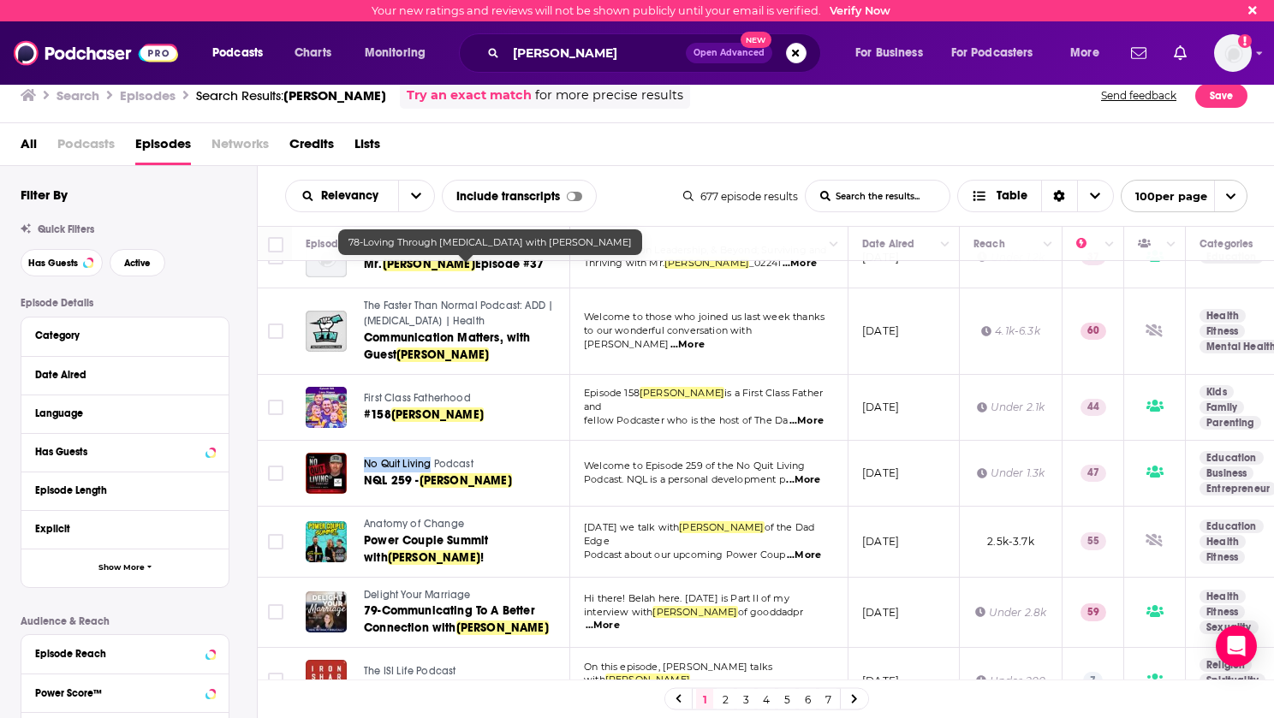
drag, startPoint x: 360, startPoint y: 431, endPoint x: 429, endPoint y: 425, distance: 68.7
click at [429, 441] on td "No Quit Living Podcast NQL 259 - [PERSON_NAME]" at bounding box center [431, 474] width 278 height 66
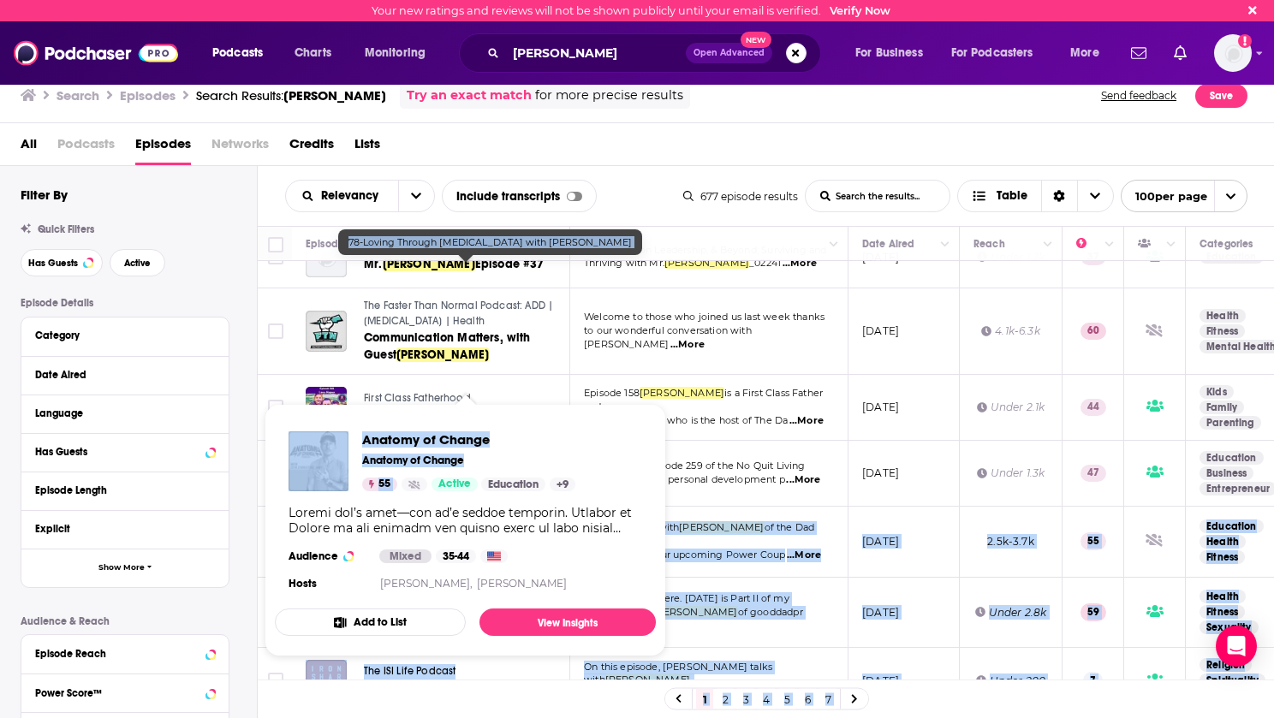
drag, startPoint x: 359, startPoint y: 495, endPoint x: 435, endPoint y: 496, distance: 76.2
click at [435, 496] on div "Your new ratings and reviews will not be shown publicly until your email is ver…" at bounding box center [637, 359] width 1274 height 718
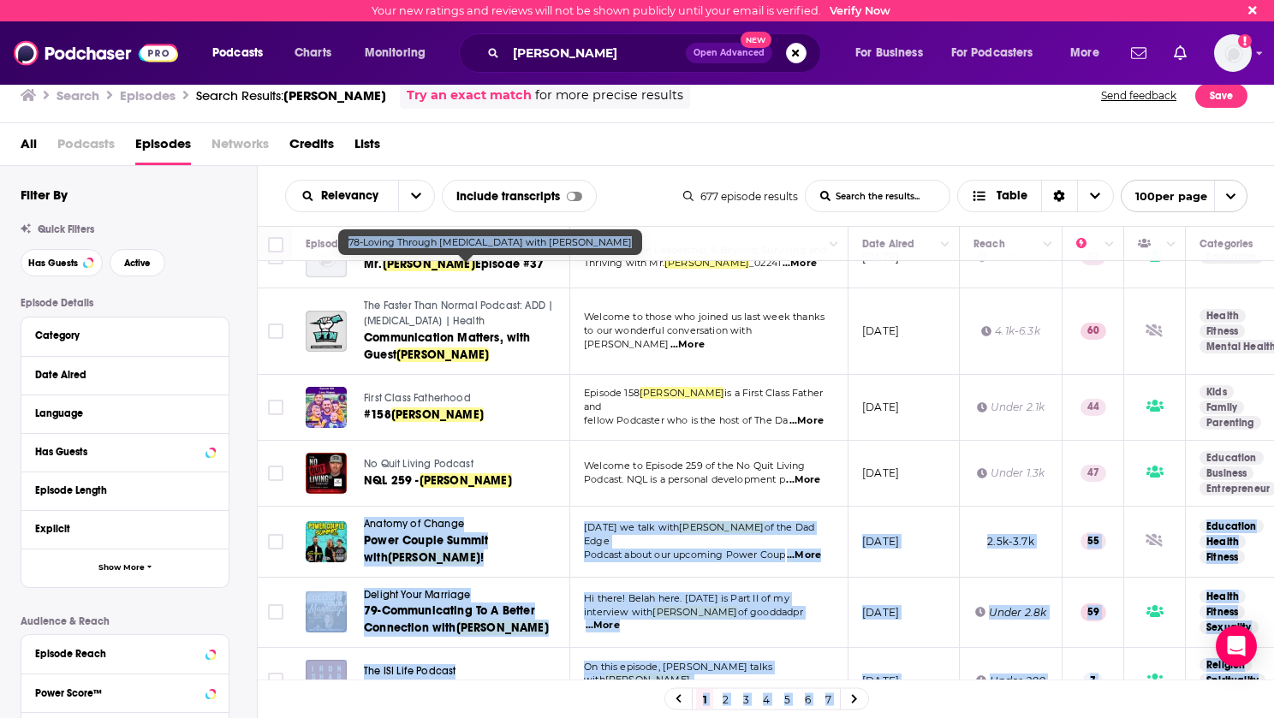
click at [360, 507] on td "Anatomy of Change Power Couple Summit with [PERSON_NAME] !" at bounding box center [431, 542] width 278 height 71
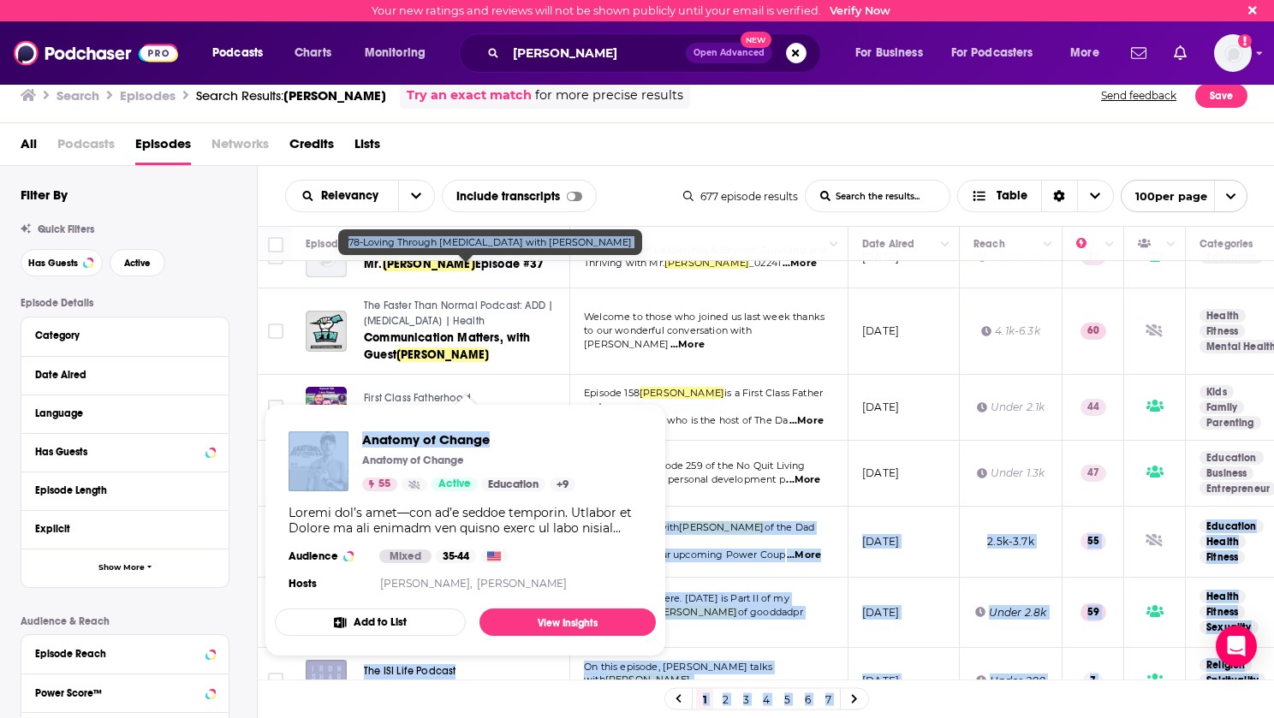
drag, startPoint x: 361, startPoint y: 492, endPoint x: 496, endPoint y: 438, distance: 144.8
click at [496, 438] on div "Your new ratings and reviews will not be shown publicly until your email is ver…" at bounding box center [637, 359] width 1274 height 718
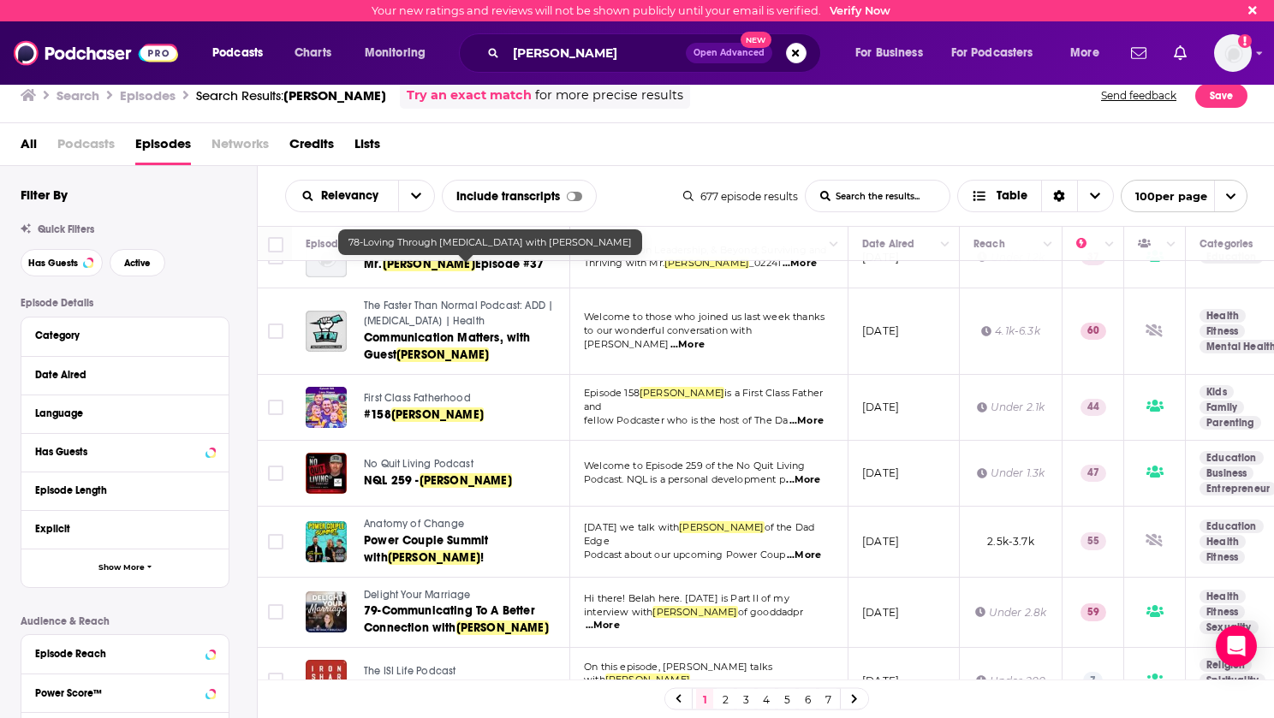
click at [243, 432] on div "Episode Details Category Date Aired Language Has Guests Episode Length Explicit…" at bounding box center [139, 563] width 236 height 532
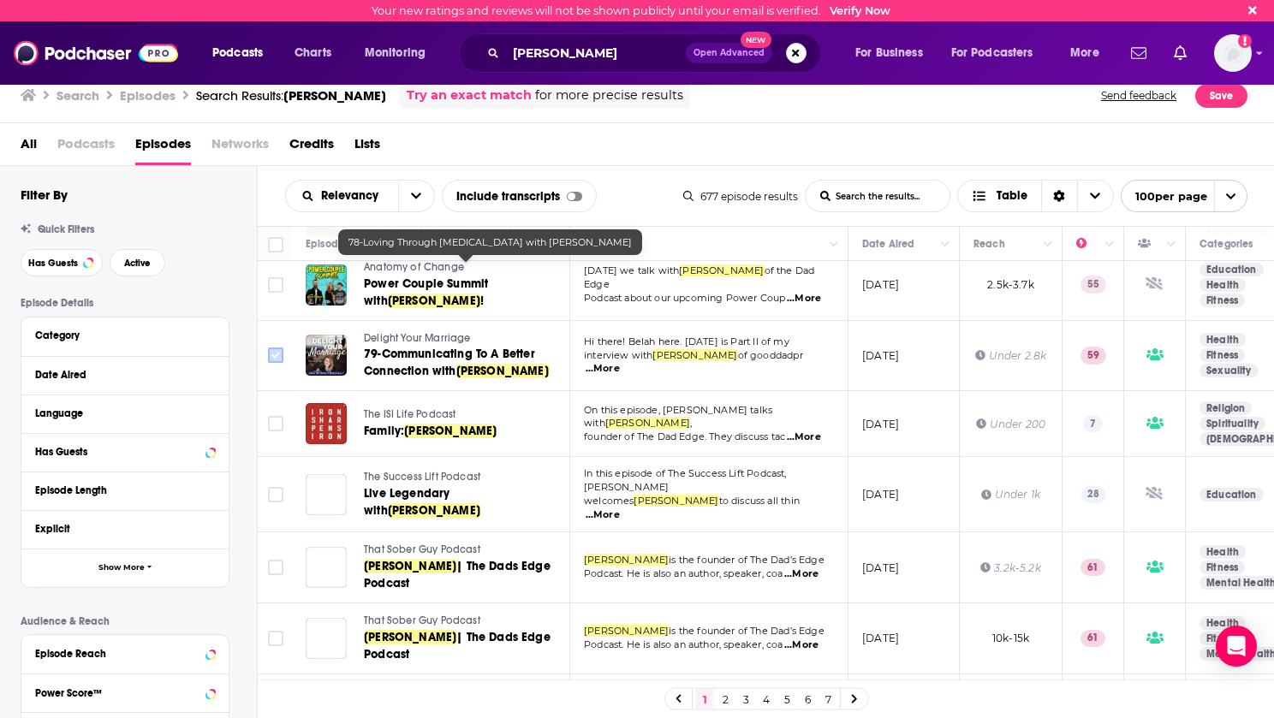
scroll to position [1113, 0]
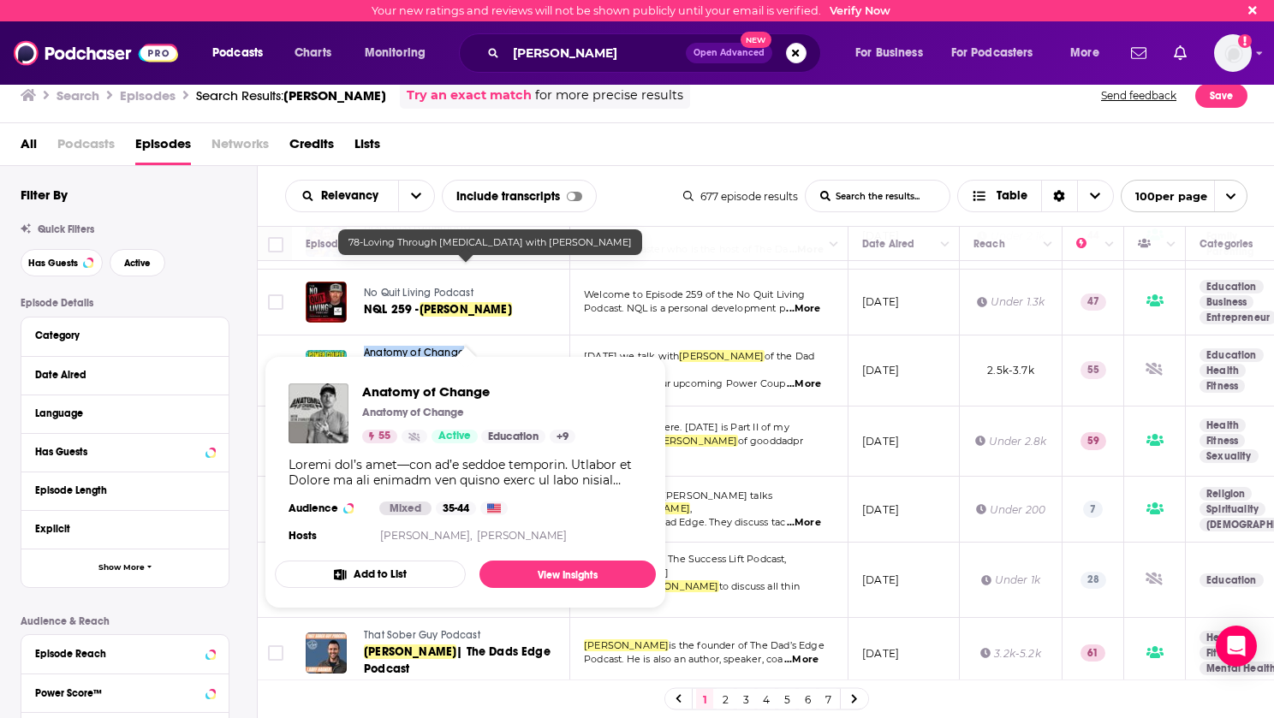
drag, startPoint x: 362, startPoint y: 320, endPoint x: 465, endPoint y: 332, distance: 103.4
click at [465, 336] on td "Anatomy of Change Power Couple Summit with [PERSON_NAME] !" at bounding box center [431, 371] width 278 height 71
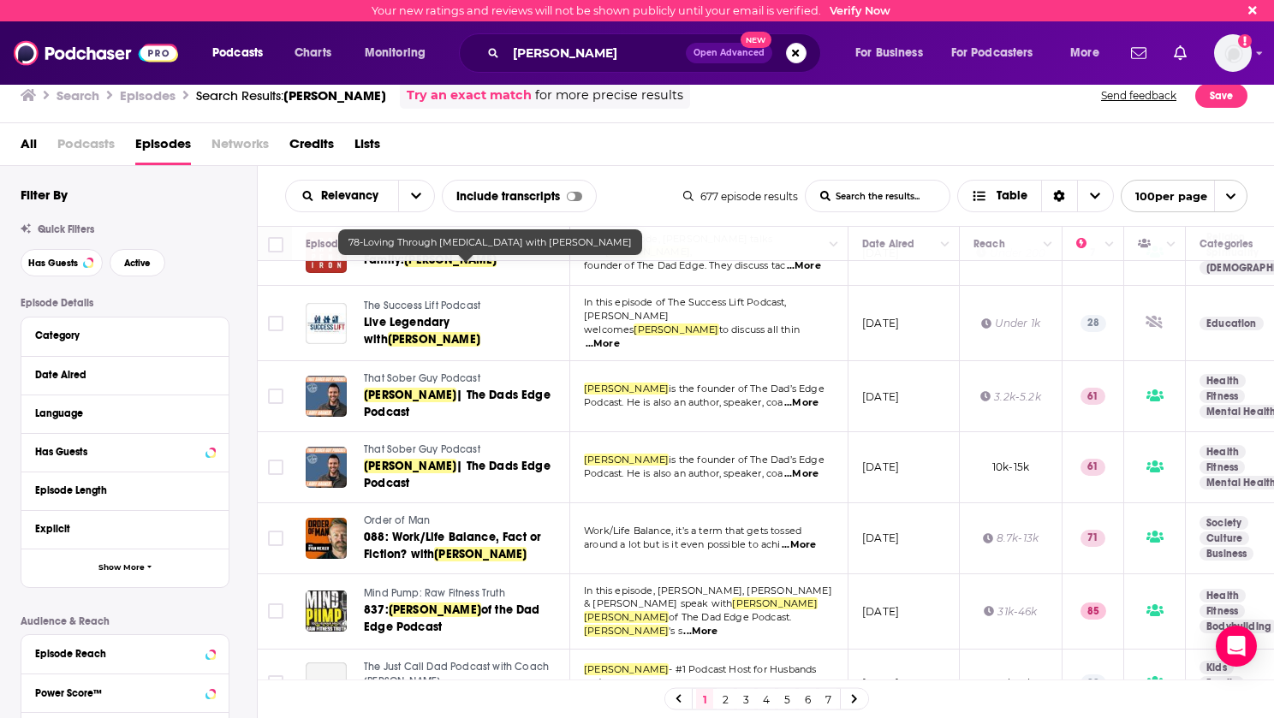
scroll to position [1455, 0]
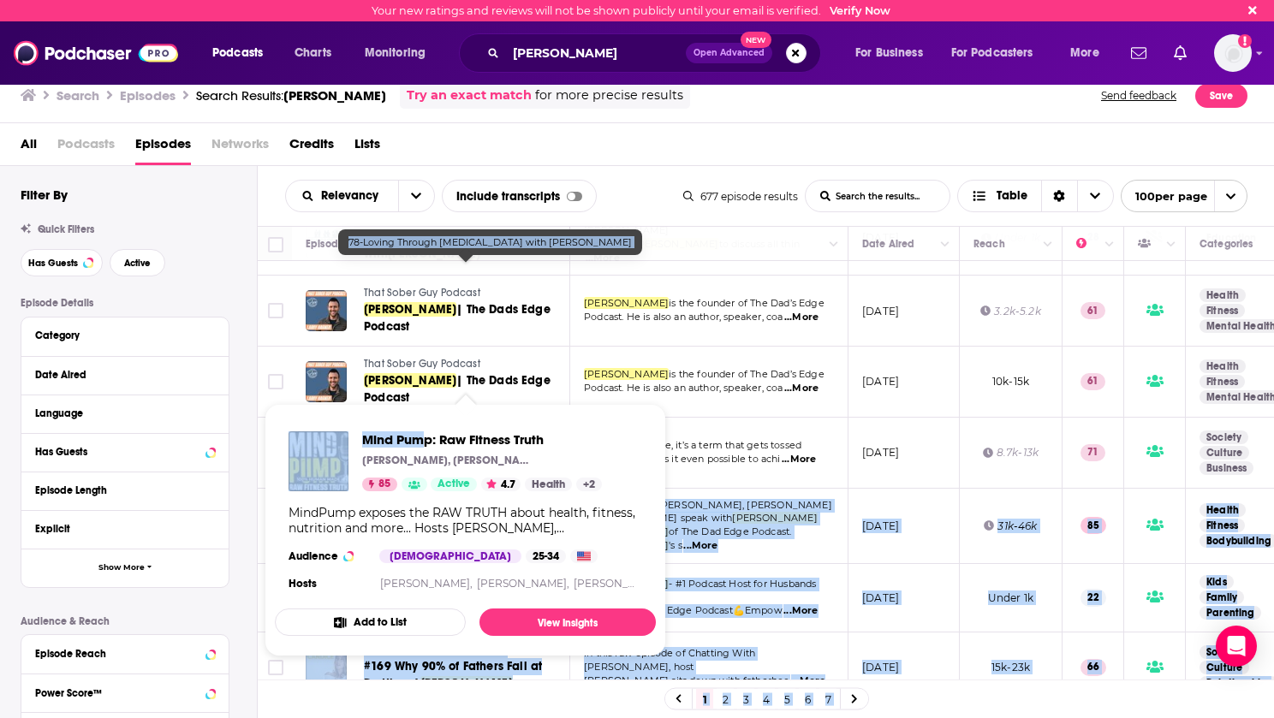
drag, startPoint x: 361, startPoint y: 473, endPoint x: 426, endPoint y: 437, distance: 73.9
click at [426, 437] on div "Your new ratings and reviews will not be shown publicly until your email is ver…" at bounding box center [637, 359] width 1274 height 718
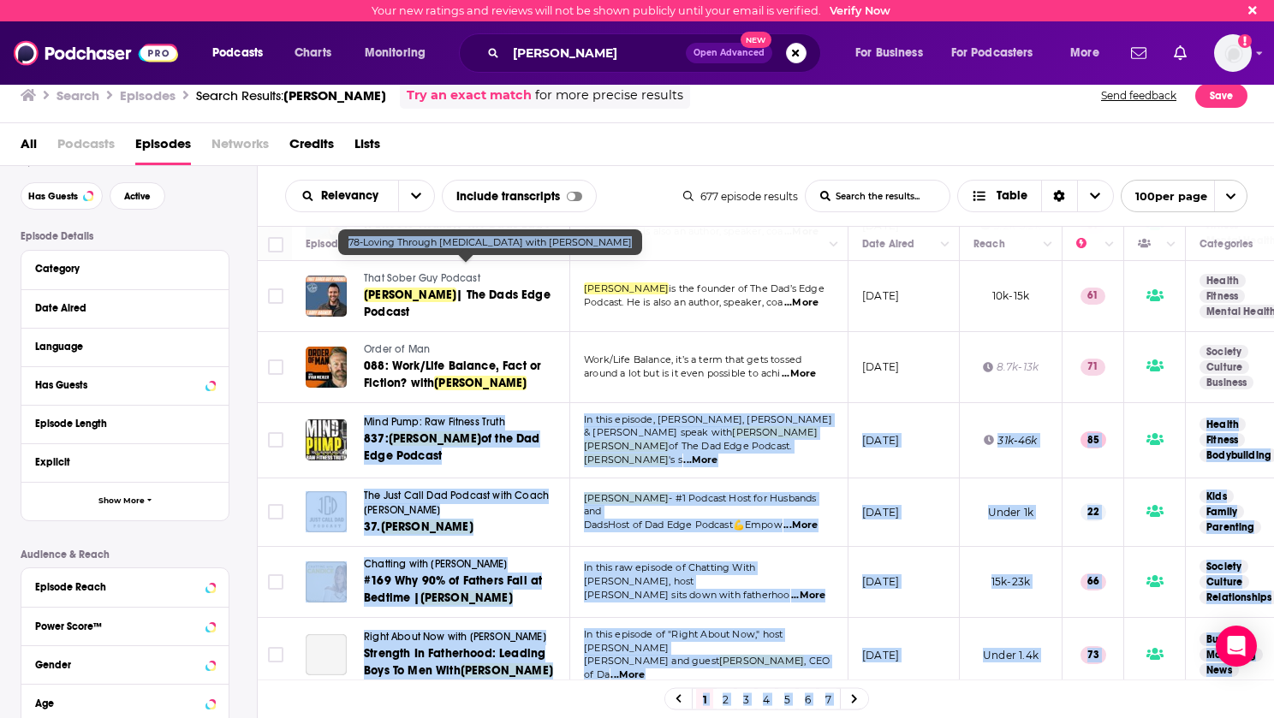
scroll to position [86, 0]
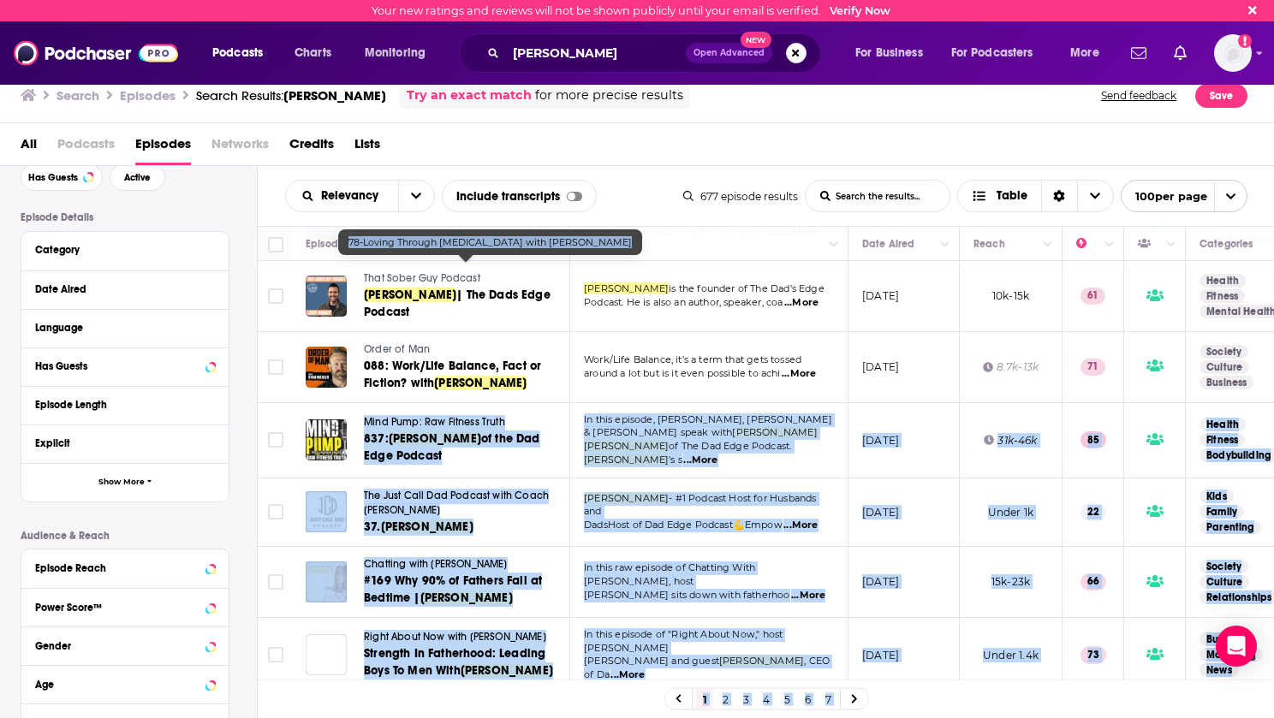
click at [281, 403] on td at bounding box center [275, 440] width 34 height 75
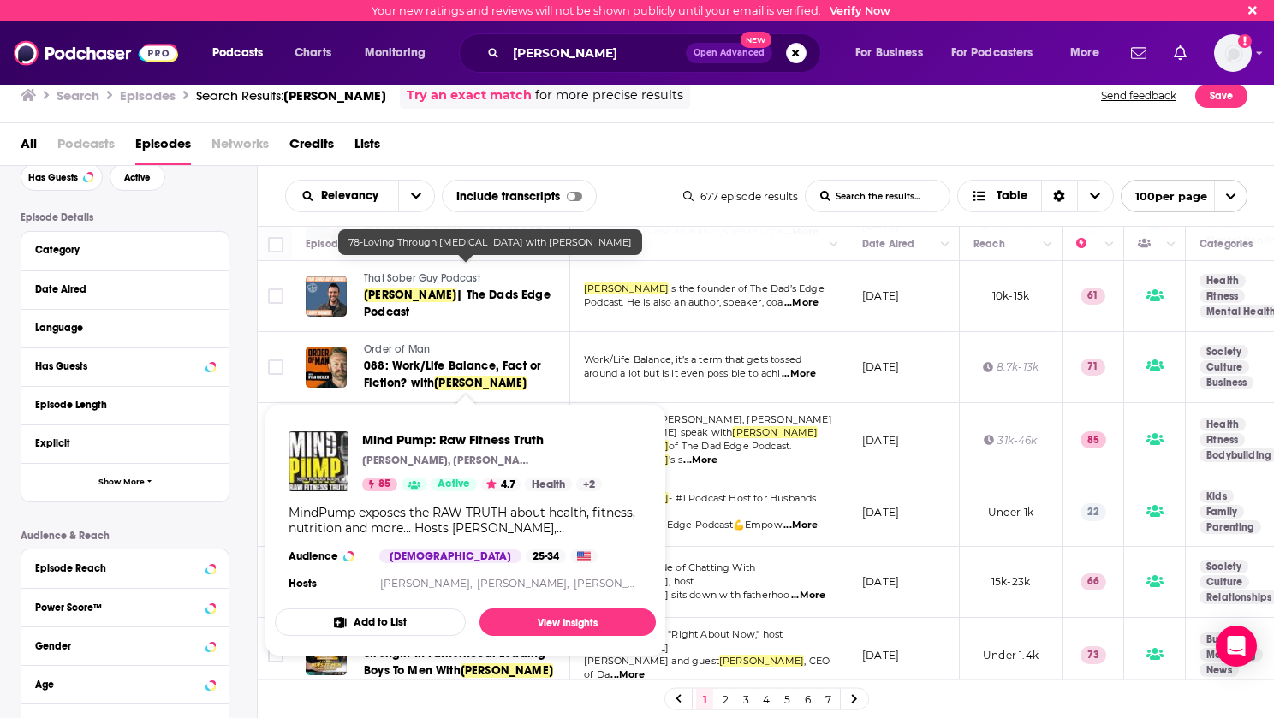
drag, startPoint x: 363, startPoint y: 378, endPoint x: 421, endPoint y: 381, distance: 58.3
click at [421, 415] on div "Mind Pump: Raw Fitness Truth 837: [PERSON_NAME] of the Dad Edge Podcast" at bounding box center [437, 440] width 262 height 50
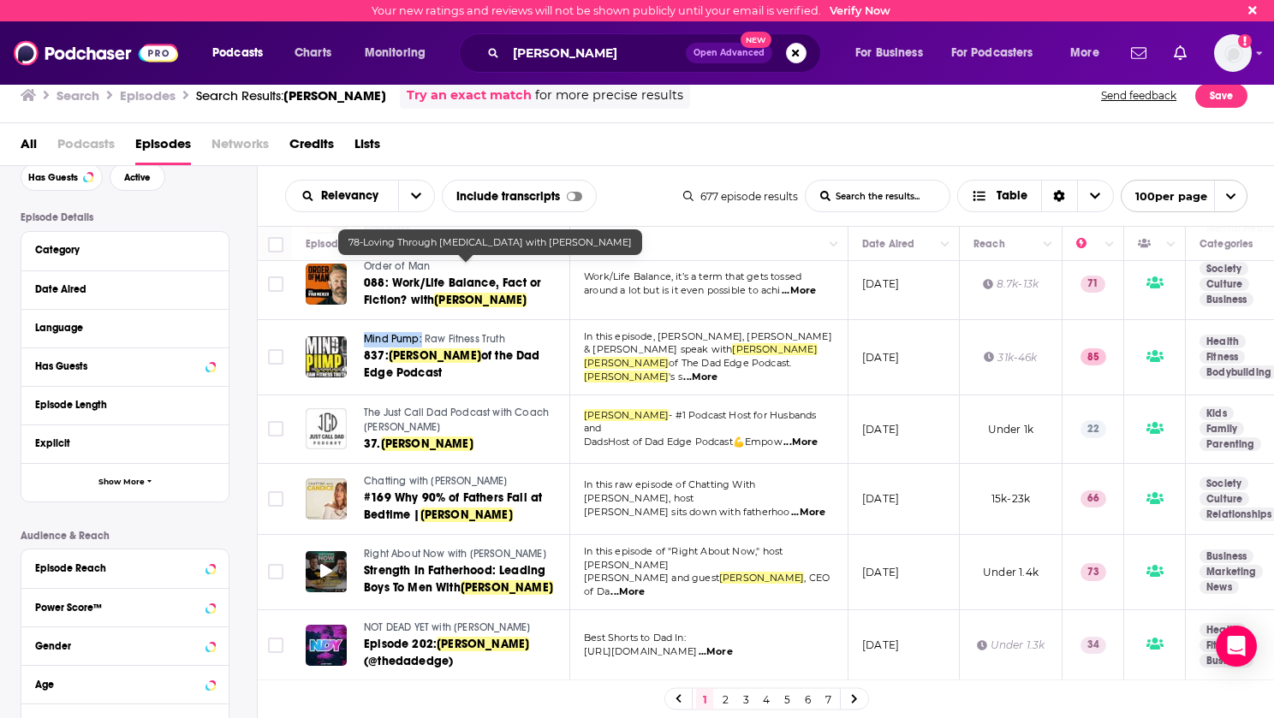
scroll to position [1627, 0]
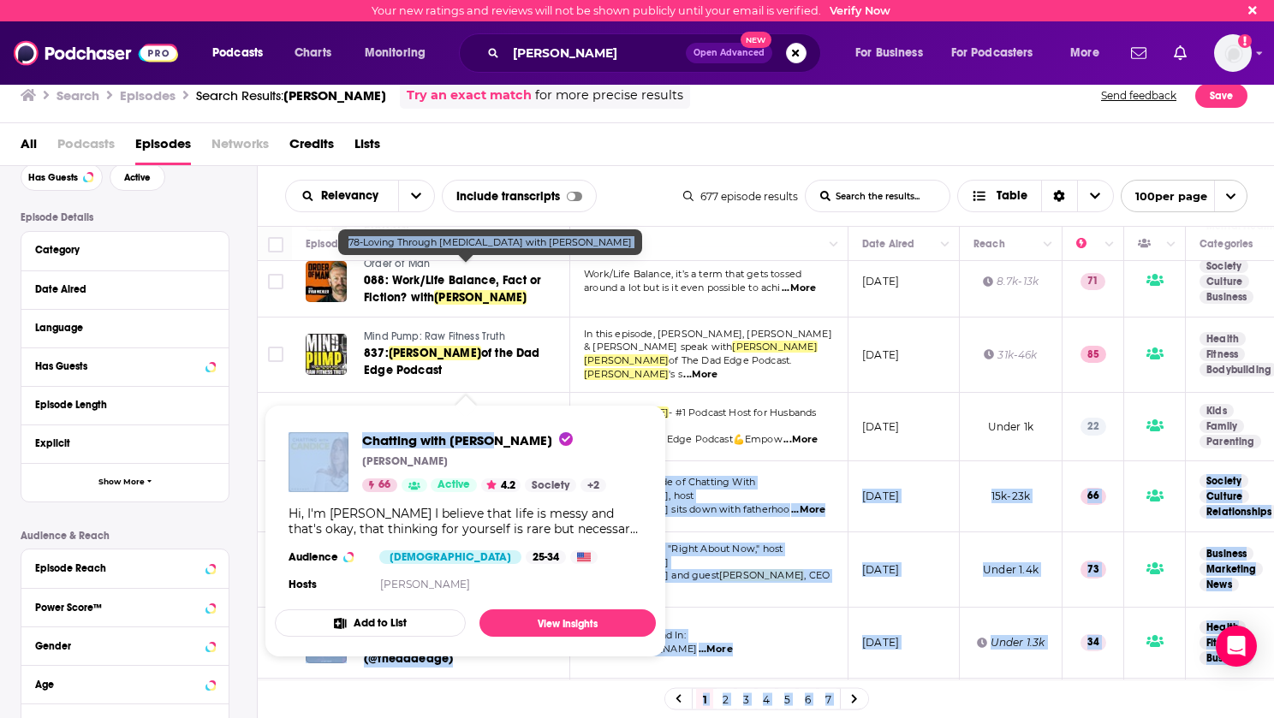
drag, startPoint x: 380, startPoint y: 441, endPoint x: 496, endPoint y: 443, distance: 115.6
click at [496, 443] on div "Your new ratings and reviews will not be shown publicly until your email is ver…" at bounding box center [637, 359] width 1274 height 718
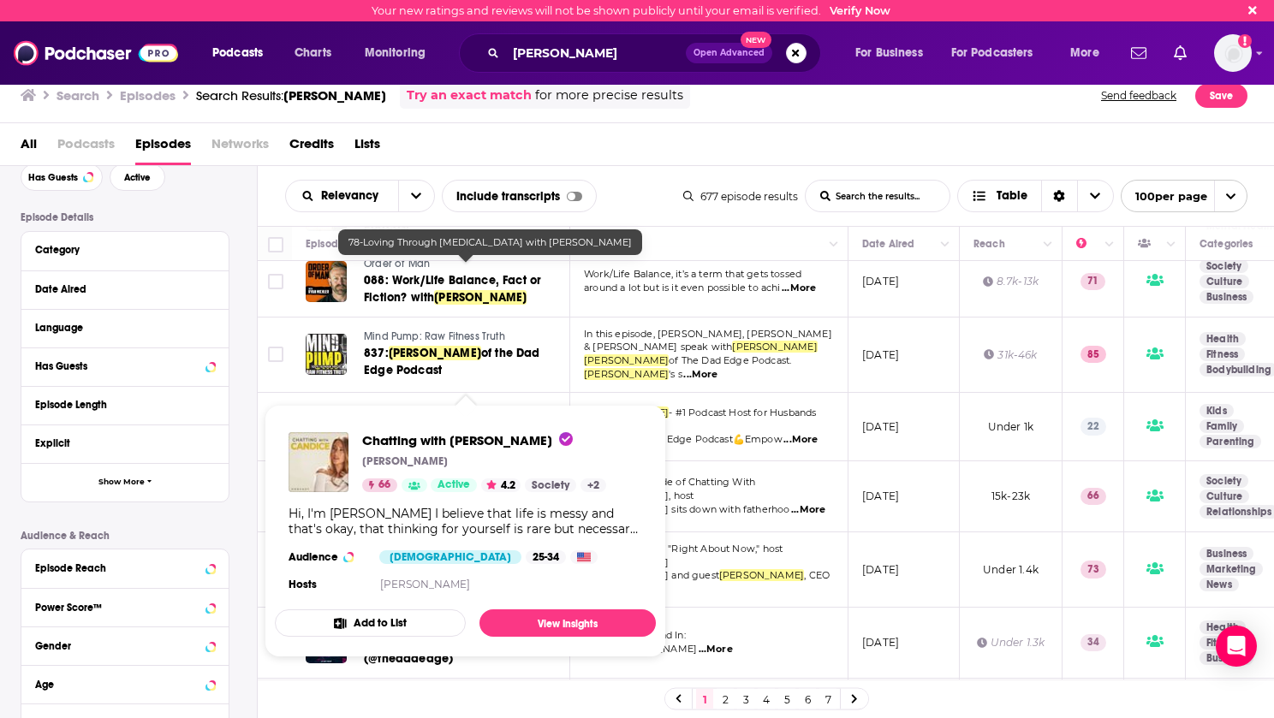
click at [240, 410] on div "Episode Details Category Date Aired Language Has Guests Episode Length Explicit…" at bounding box center [139, 477] width 236 height 532
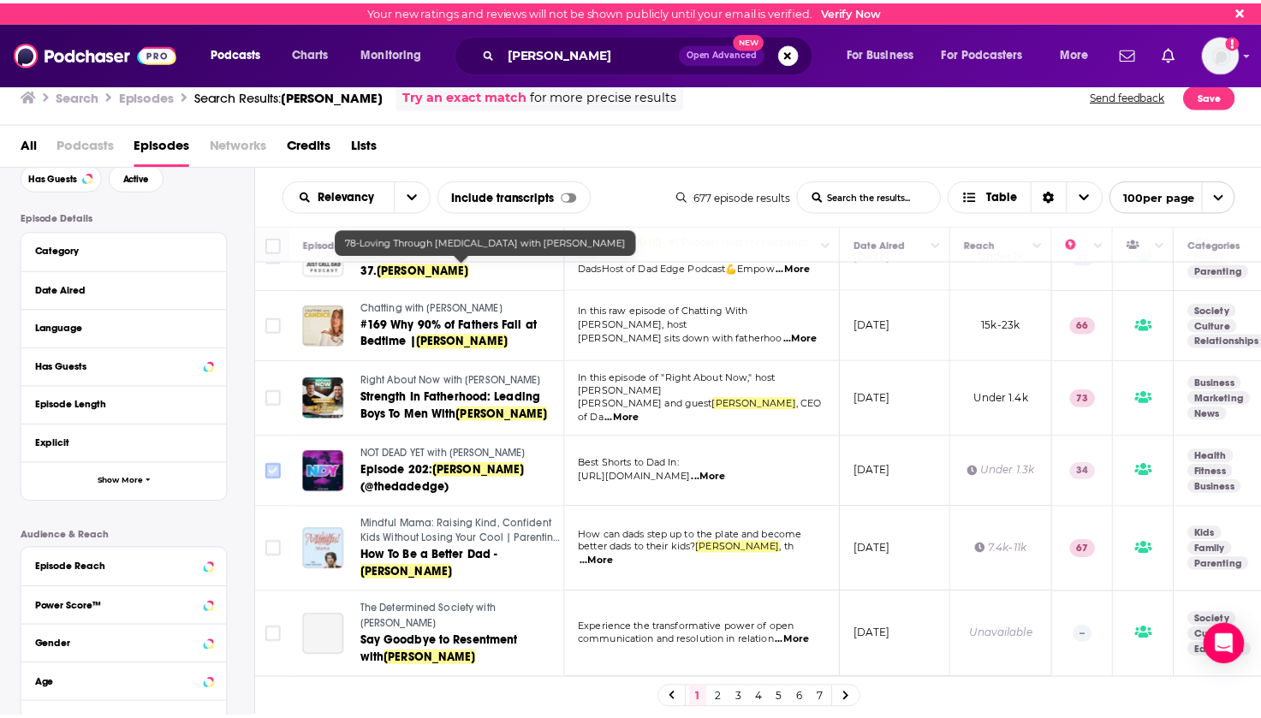
scroll to position [1712, 0]
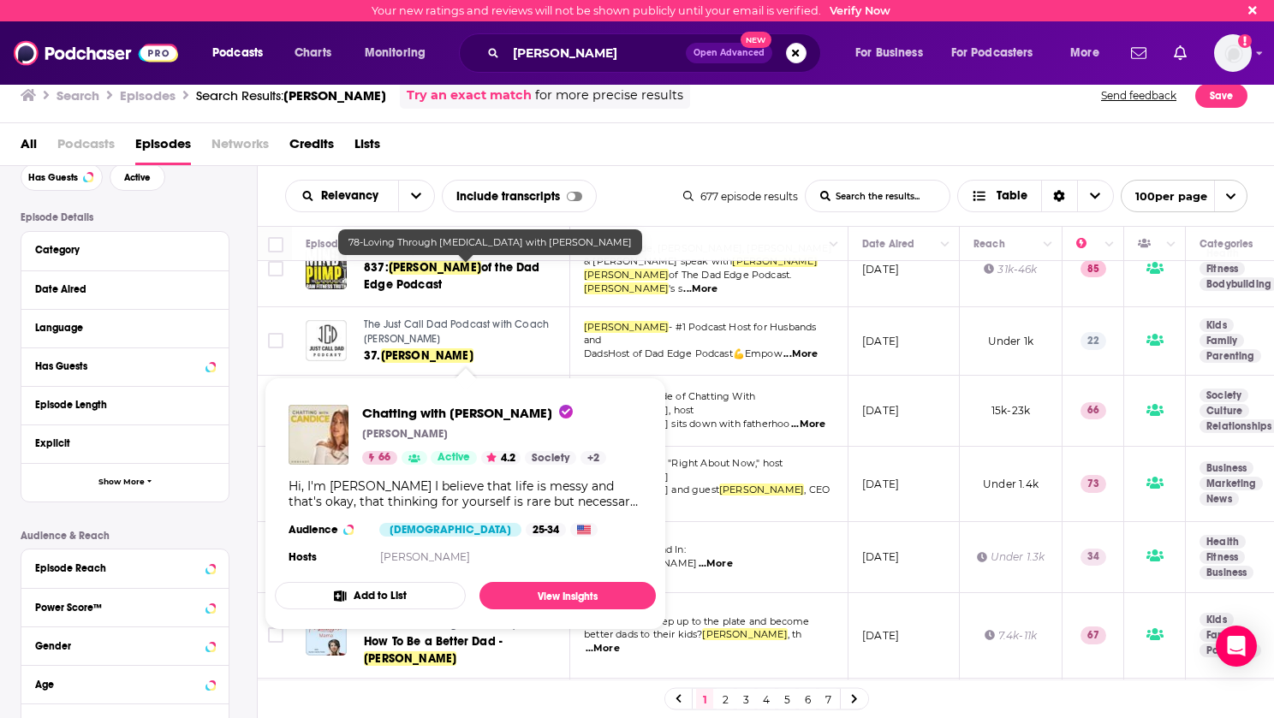
drag, startPoint x: 364, startPoint y: 344, endPoint x: 473, endPoint y: 344, distance: 108.7
click at [473, 386] on link "Chatting with [PERSON_NAME]" at bounding box center [466, 393] width 204 height 15
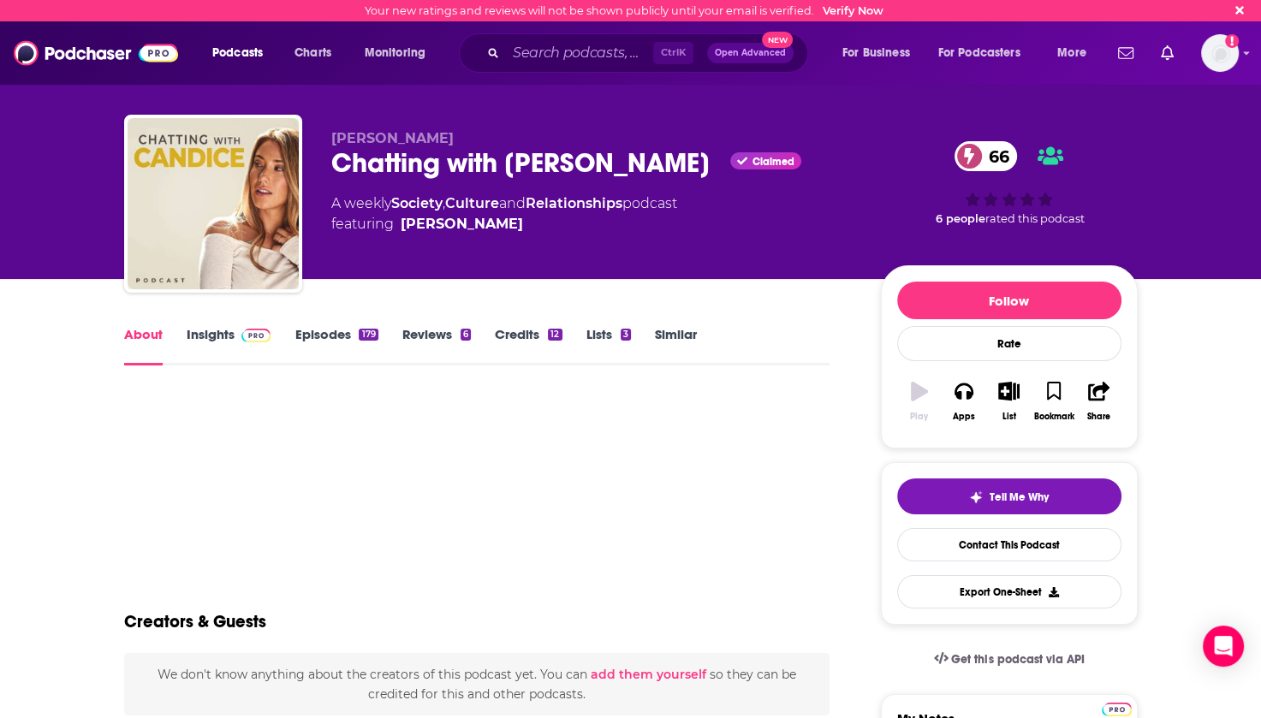
drag, startPoint x: 473, startPoint y: 344, endPoint x: 363, endPoint y: 339, distance: 109.7
click at [363, 339] on div "179" at bounding box center [368, 335] width 19 height 12
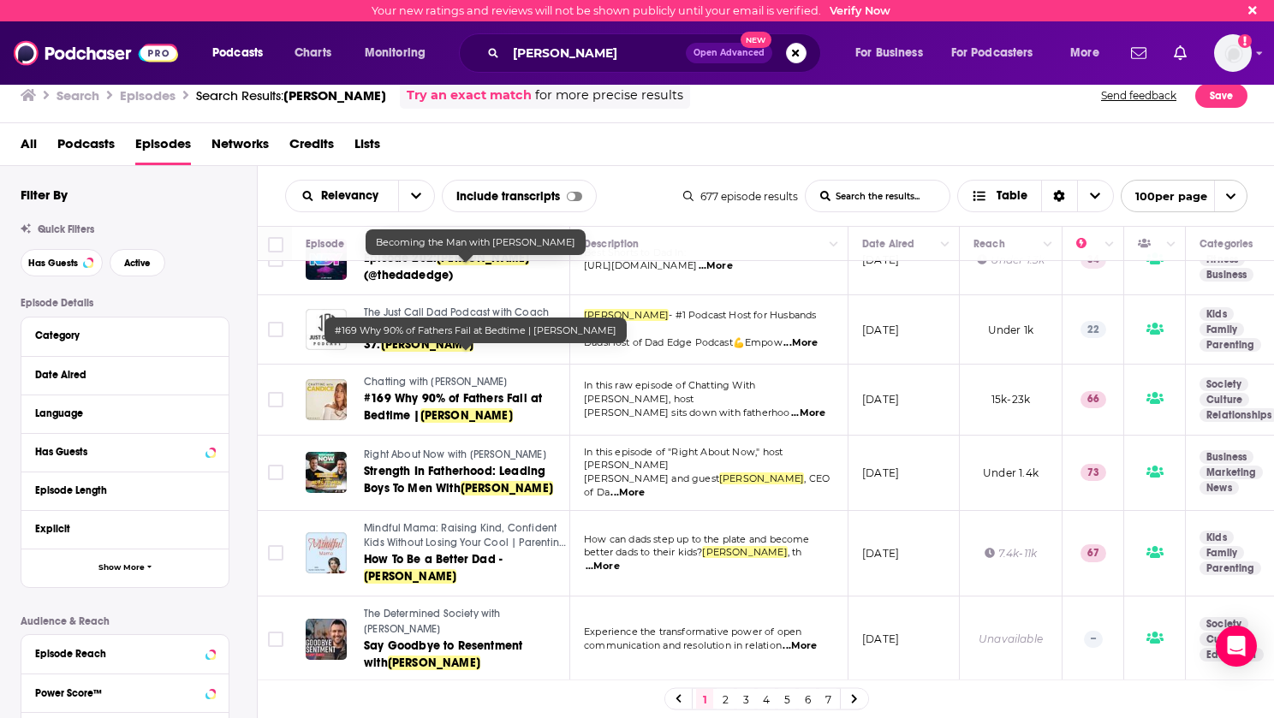
scroll to position [1798, 0]
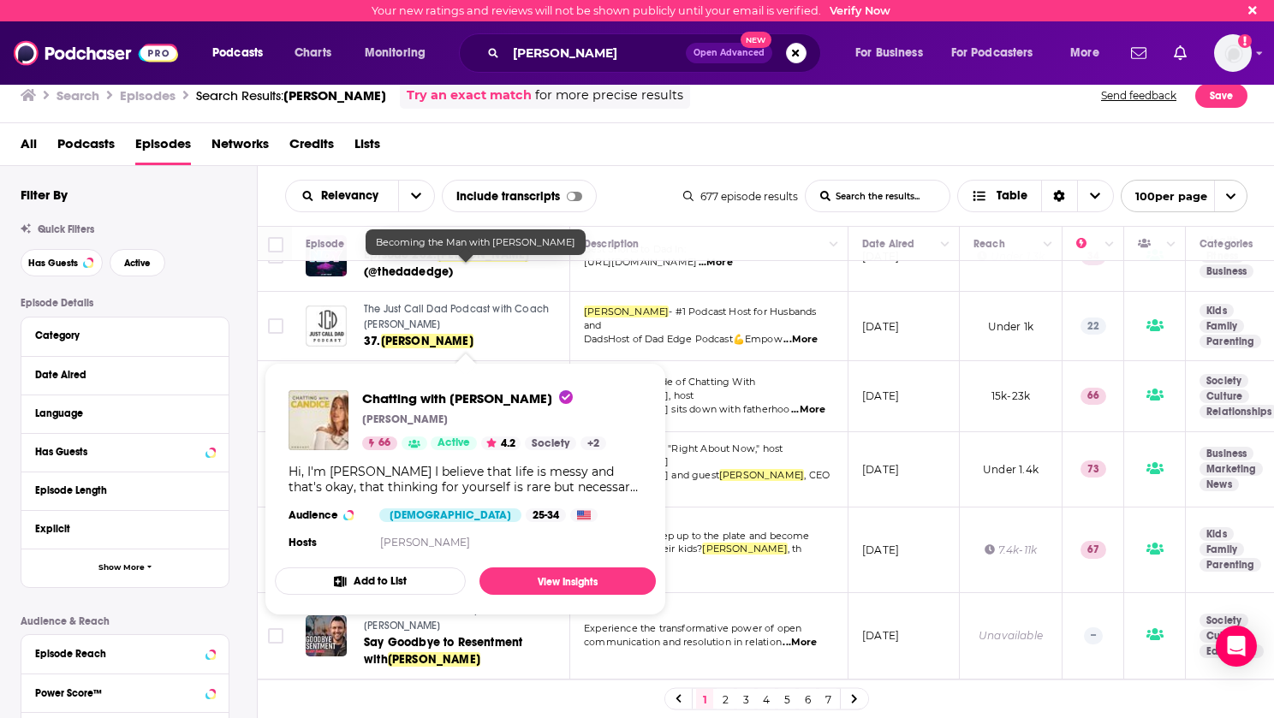
drag, startPoint x: 358, startPoint y: 325, endPoint x: 473, endPoint y: 331, distance: 114.9
click at [473, 361] on td "Chatting with [PERSON_NAME] #169 Why 90% of Fathers Fail at Bedtime | [PERSON_N…" at bounding box center [431, 396] width 278 height 71
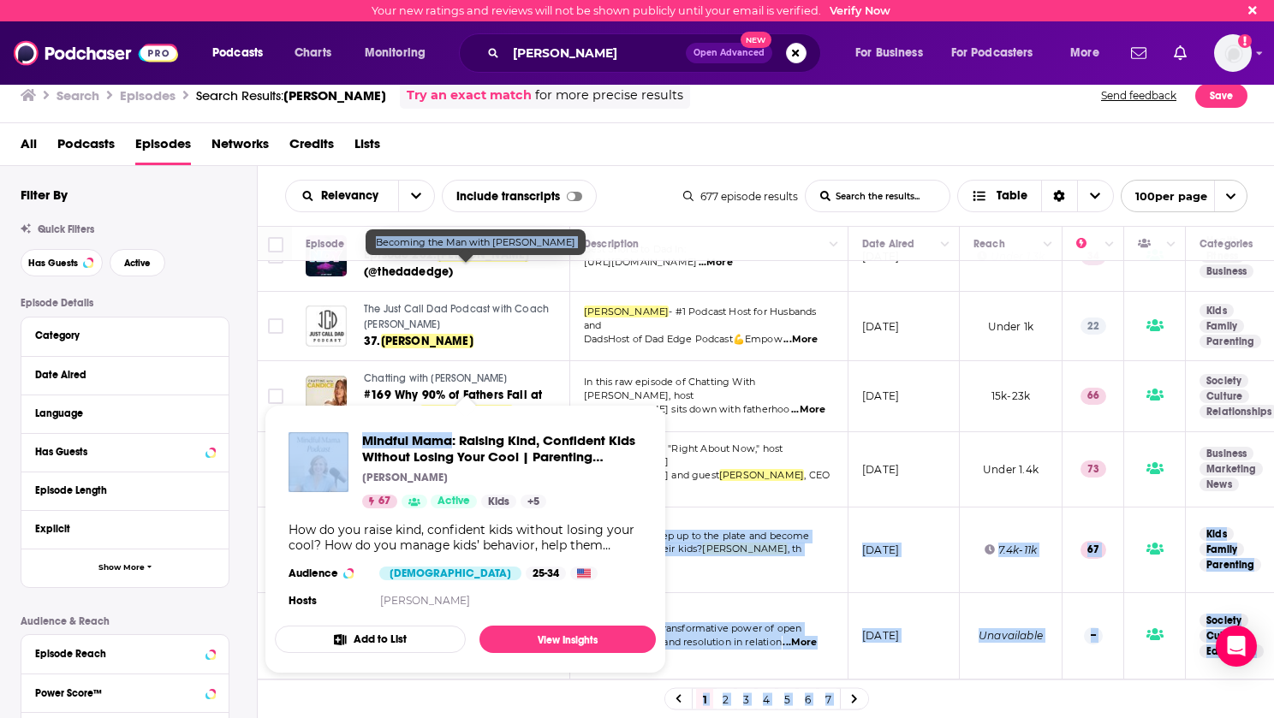
drag, startPoint x: 355, startPoint y: 477, endPoint x: 452, endPoint y: 438, distance: 104.1
click at [452, 438] on div "Your new ratings and reviews will not be shown publicly until your email is ver…" at bounding box center [637, 359] width 1274 height 718
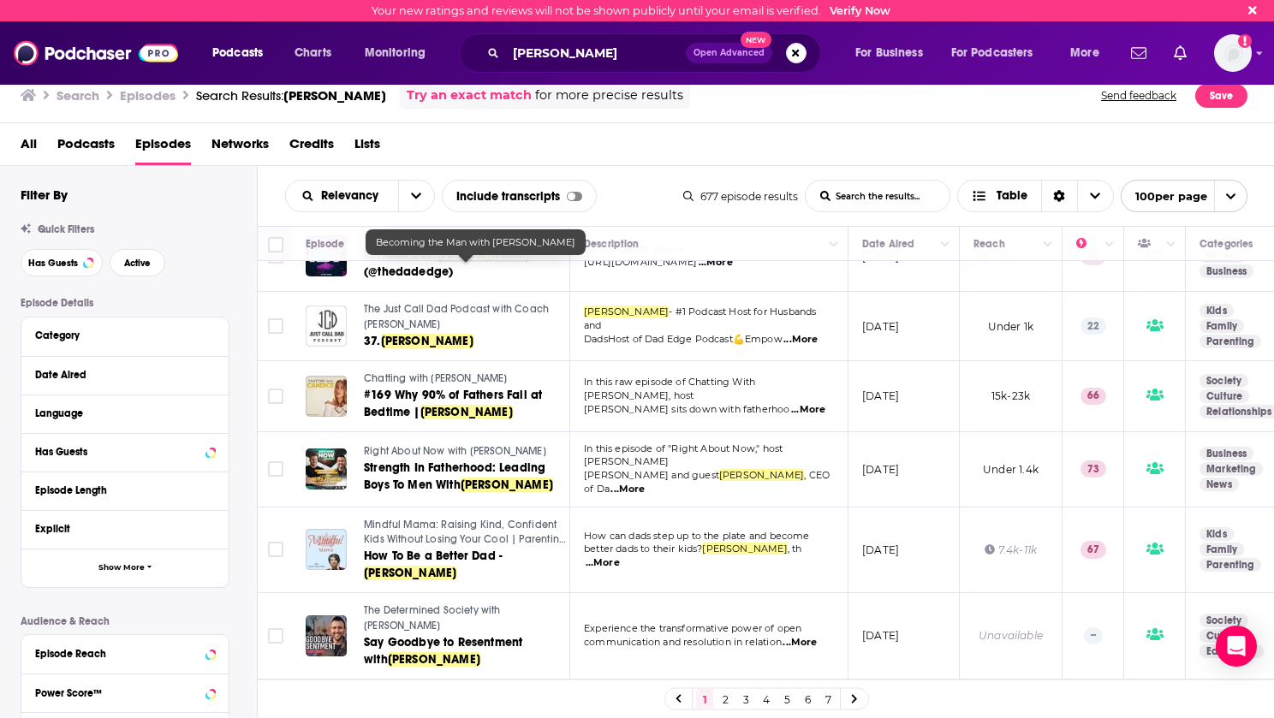
click at [243, 401] on div "Episode Details Category Date Aired Language Has Guests Episode Length Explicit…" at bounding box center [139, 563] width 236 height 532
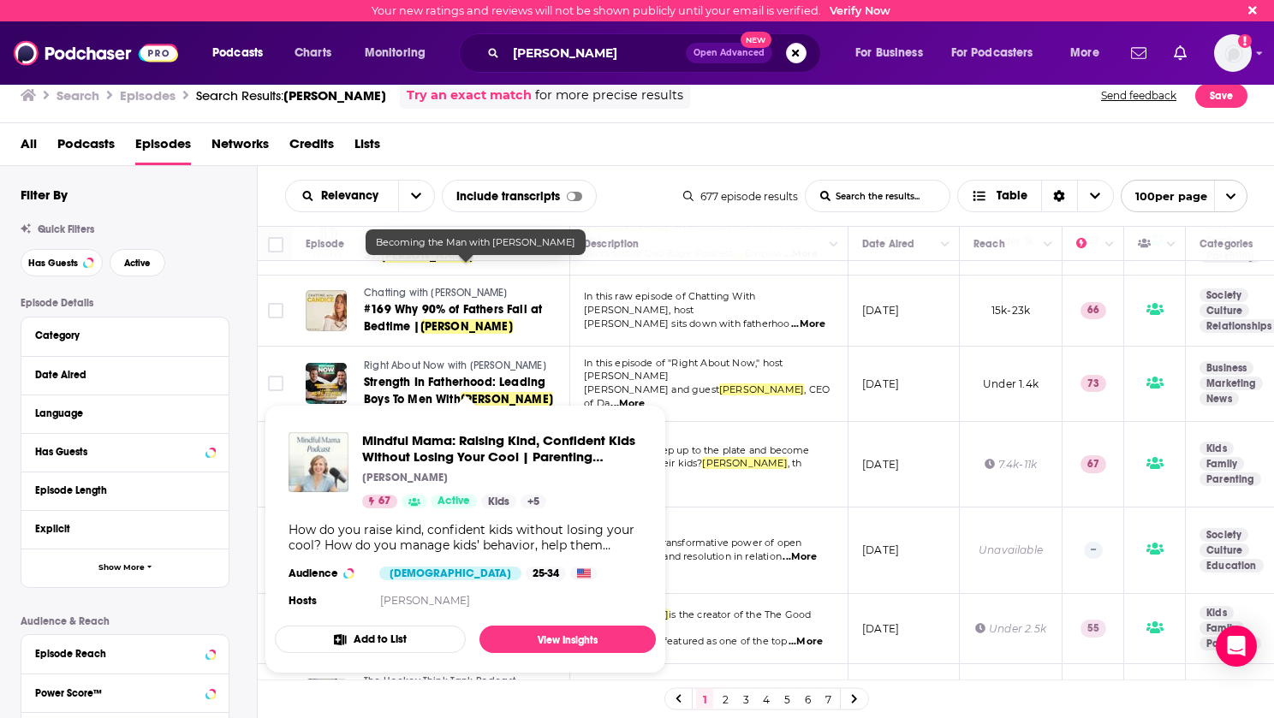
drag, startPoint x: 353, startPoint y: 383, endPoint x: 432, endPoint y: 393, distance: 80.3
click at [432, 422] on td "Mindful Mama: Raising Kind, Confident Kids Without Losing Your Cool | Parenting…" at bounding box center [431, 465] width 278 height 86
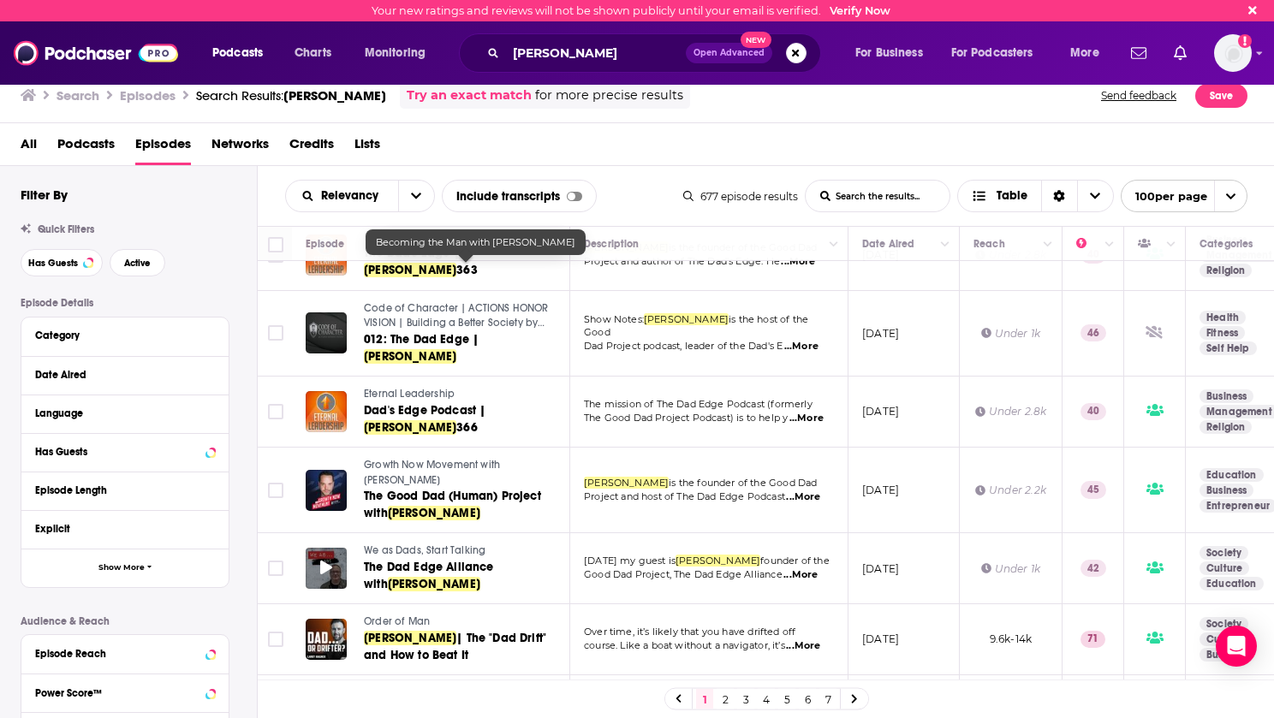
scroll to position [3167, 0]
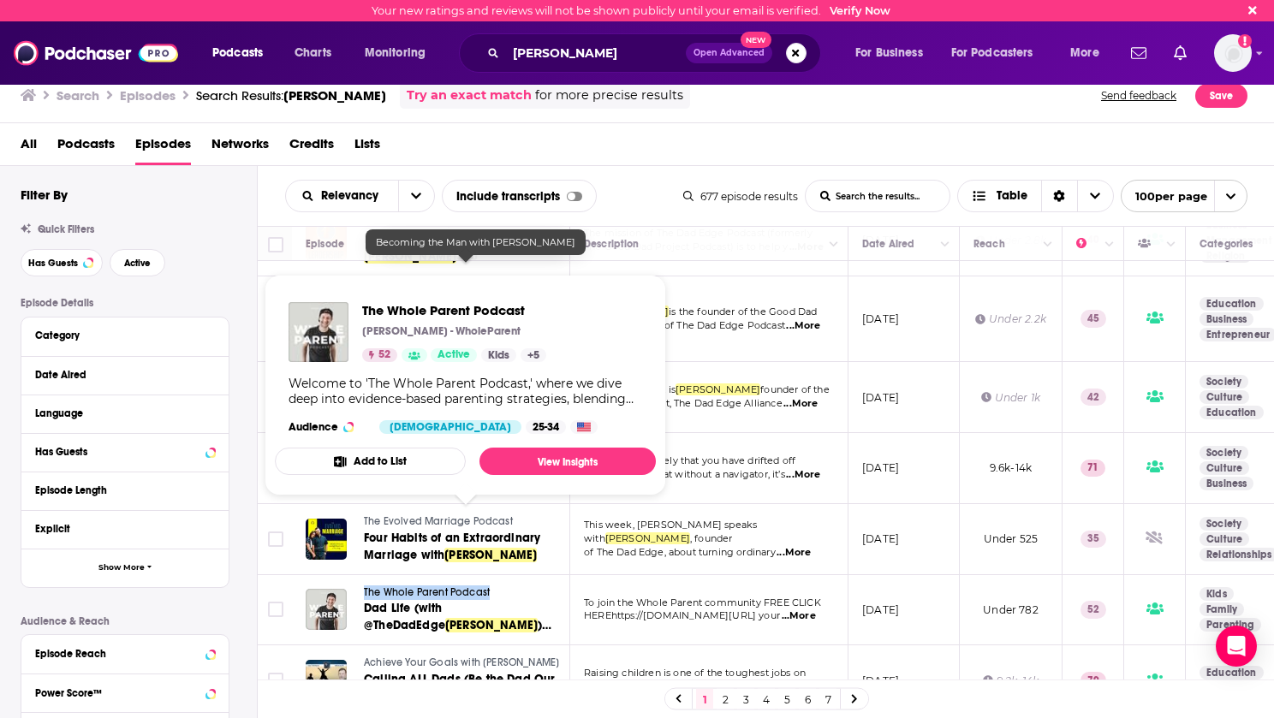
drag, startPoint x: 357, startPoint y: 520, endPoint x: 491, endPoint y: 526, distance: 133.6
click at [491, 586] on div "The Whole Parent Podcast Dad Life (with @TheDadEdge [PERSON_NAME] ) #017" at bounding box center [437, 611] width 262 height 50
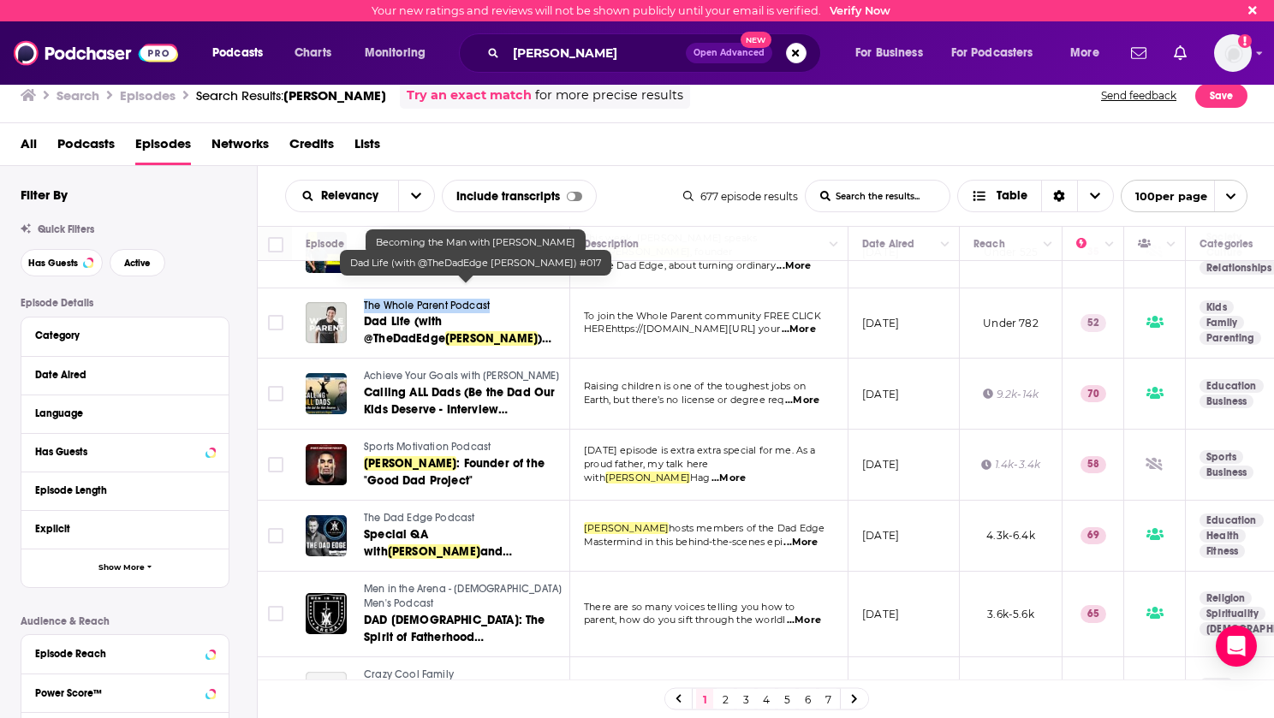
scroll to position [3510, 0]
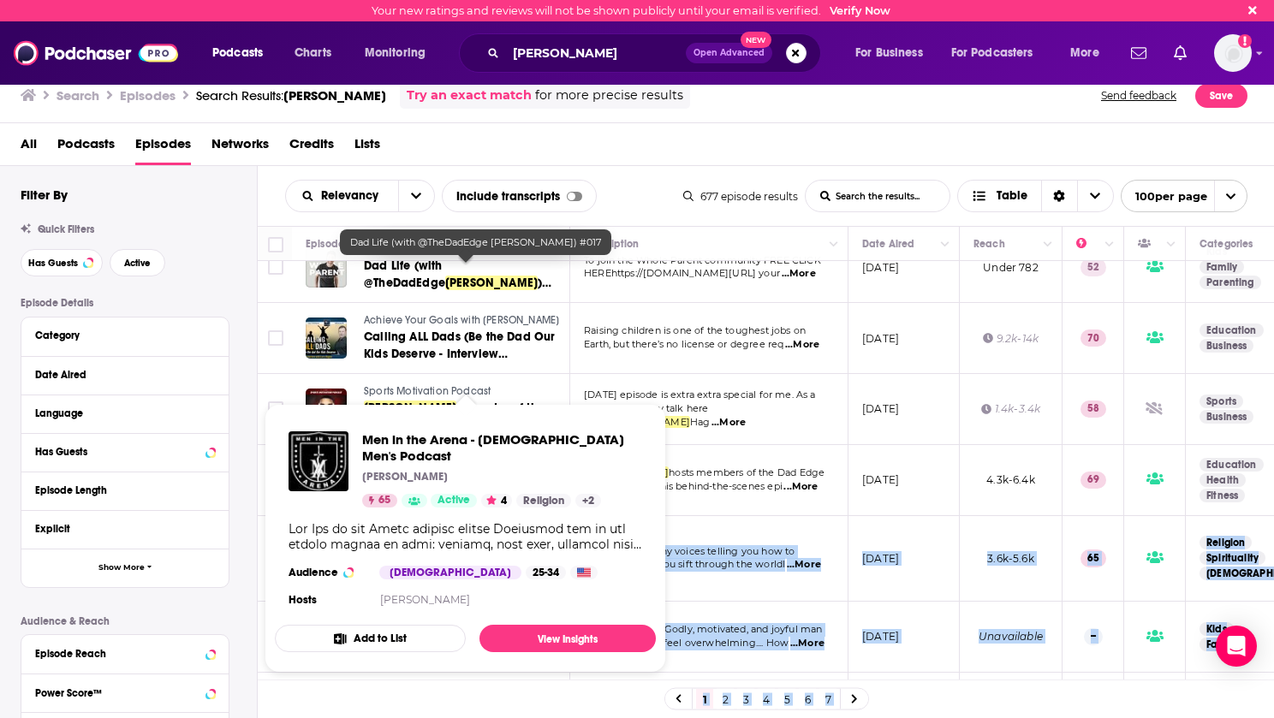
drag, startPoint x: 356, startPoint y: 461, endPoint x: 446, endPoint y: 455, distance: 90.1
click at [446, 455] on div "Your new ratings and reviews will not be shown publicly until your email is ver…" at bounding box center [637, 359] width 1274 height 718
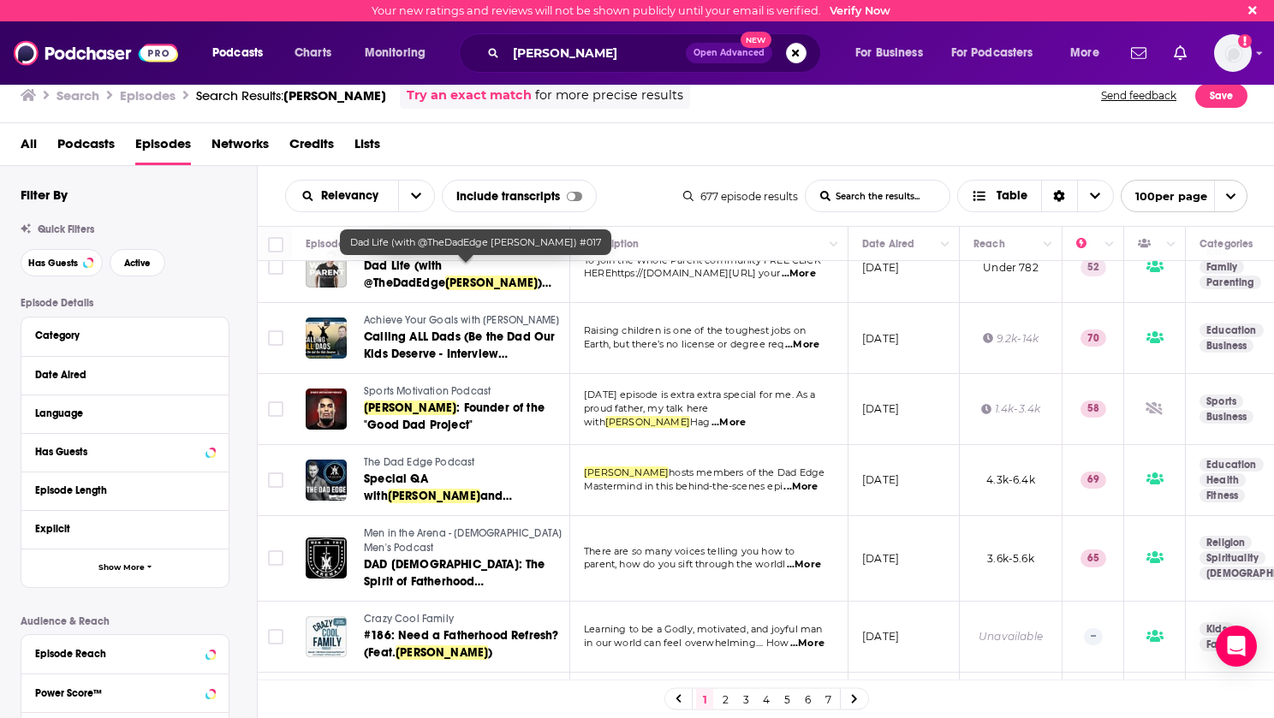
click at [243, 420] on div "Episode Details Category Date Aired Language Has Guests Episode Length Explicit…" at bounding box center [139, 563] width 236 height 532
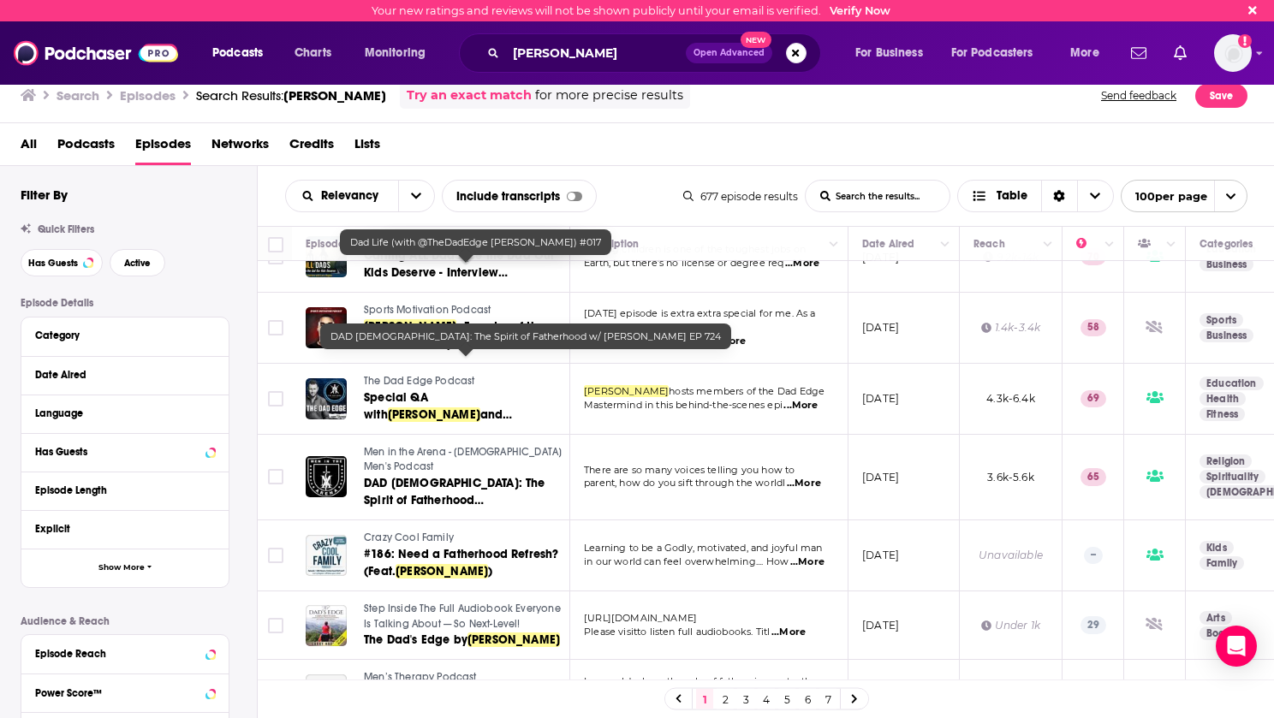
scroll to position [3681, 0]
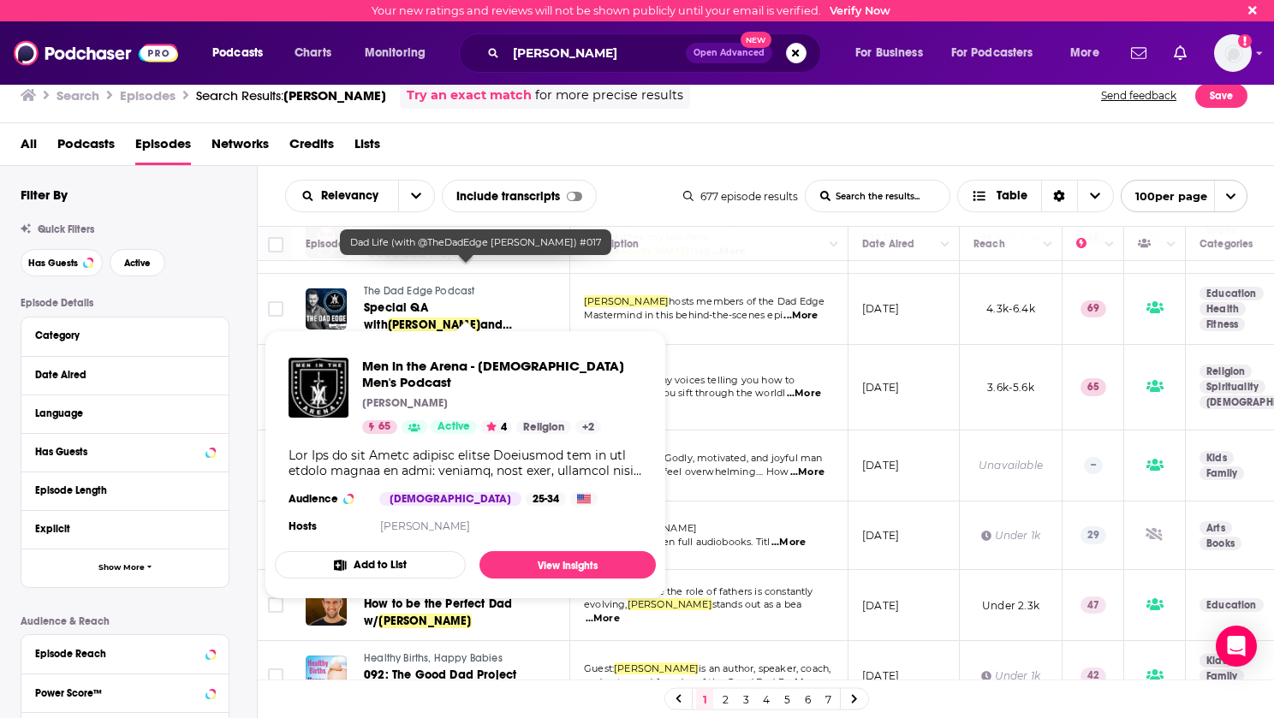
drag, startPoint x: 360, startPoint y: 288, endPoint x: 444, endPoint y: 293, distance: 84.9
click at [444, 355] on div "Men in the Arena - [DEMOGRAPHIC_DATA] Men's Podcast DAD [DEMOGRAPHIC_DATA]: The…" at bounding box center [437, 387] width 262 height 65
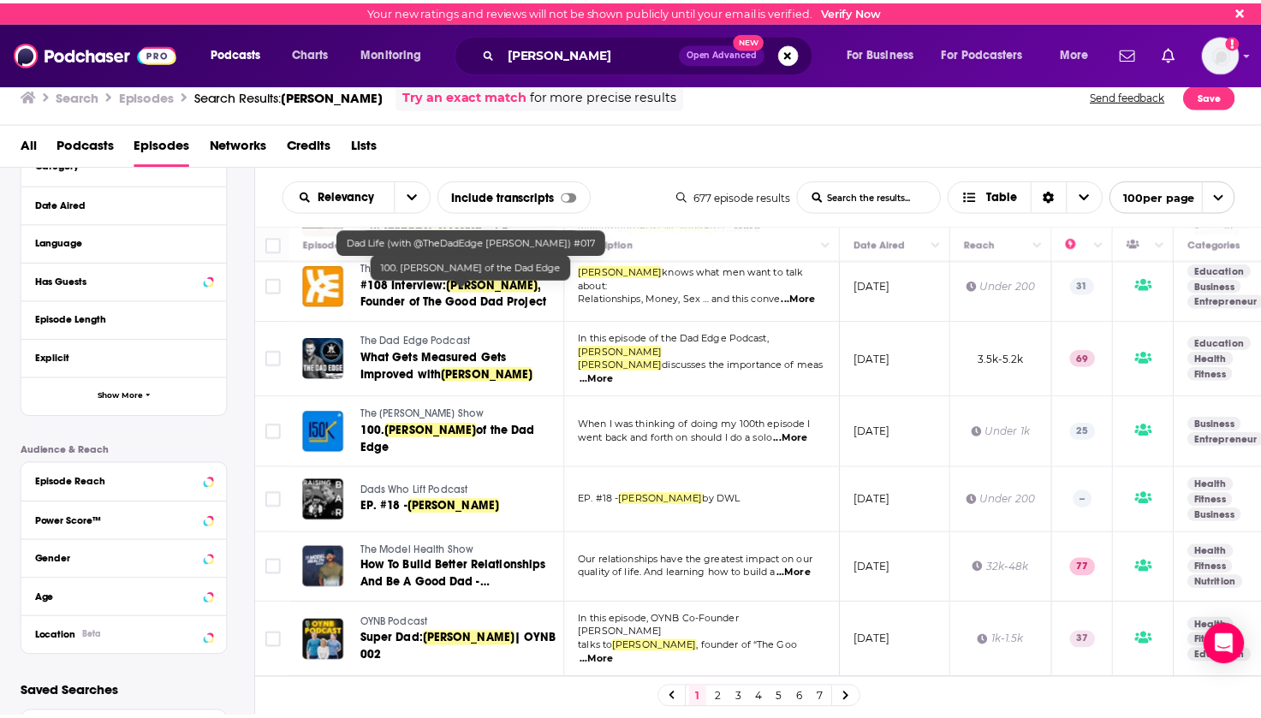
scroll to position [6755, 0]
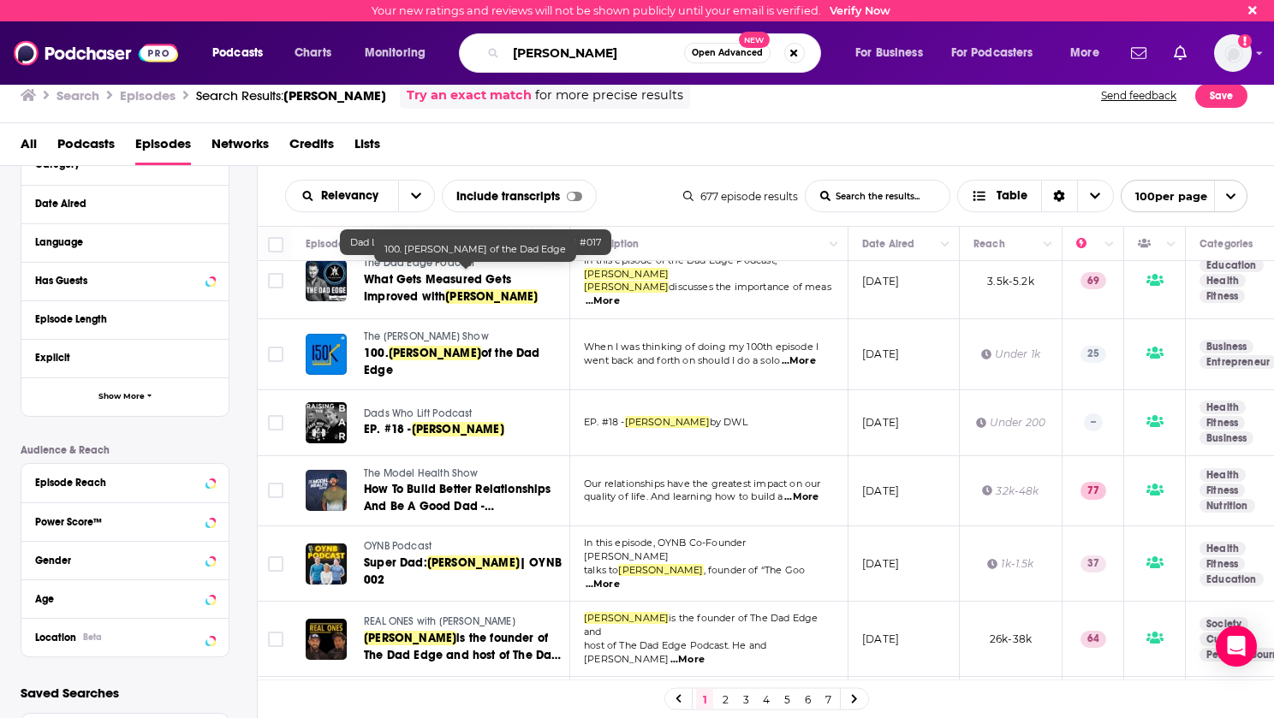
drag, startPoint x: 610, startPoint y: 47, endPoint x: 530, endPoint y: 51, distance: 79.7
click at [530, 51] on input "[PERSON_NAME]" at bounding box center [595, 52] width 178 height 27
type input "L"
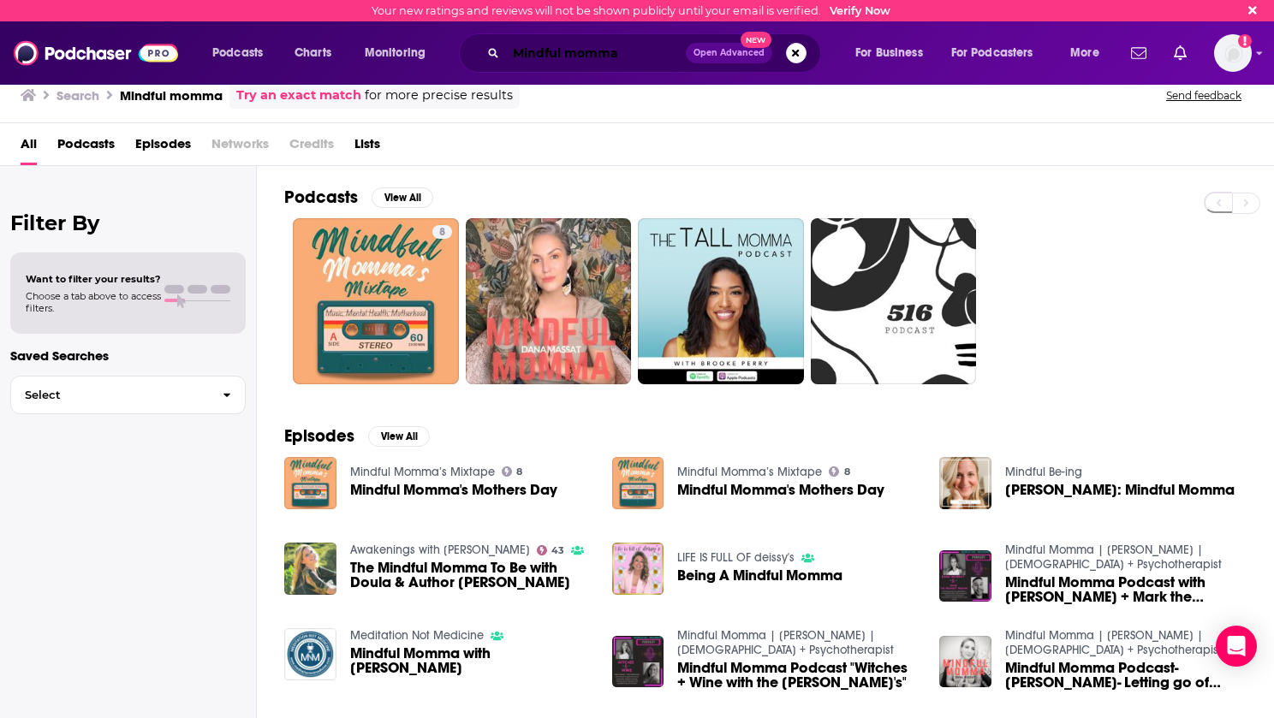
click at [616, 51] on input "Mindful momma" at bounding box center [596, 52] width 180 height 27
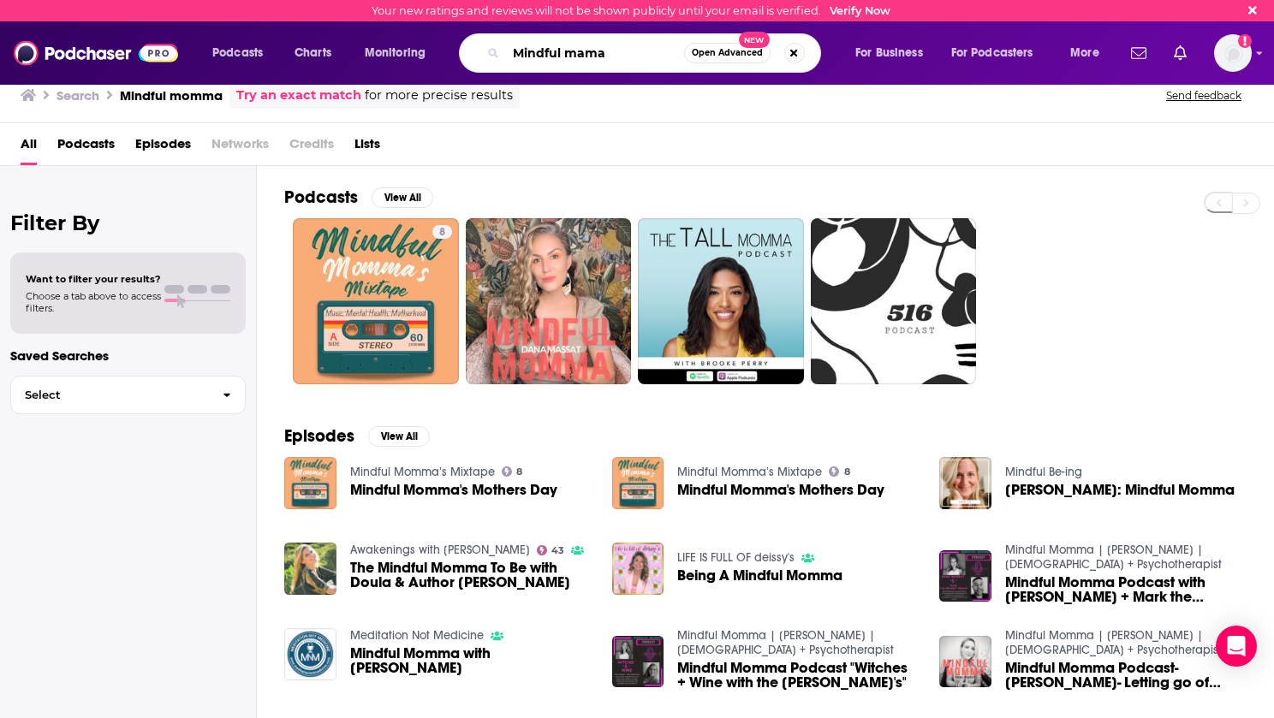
type input "Mindful mama"
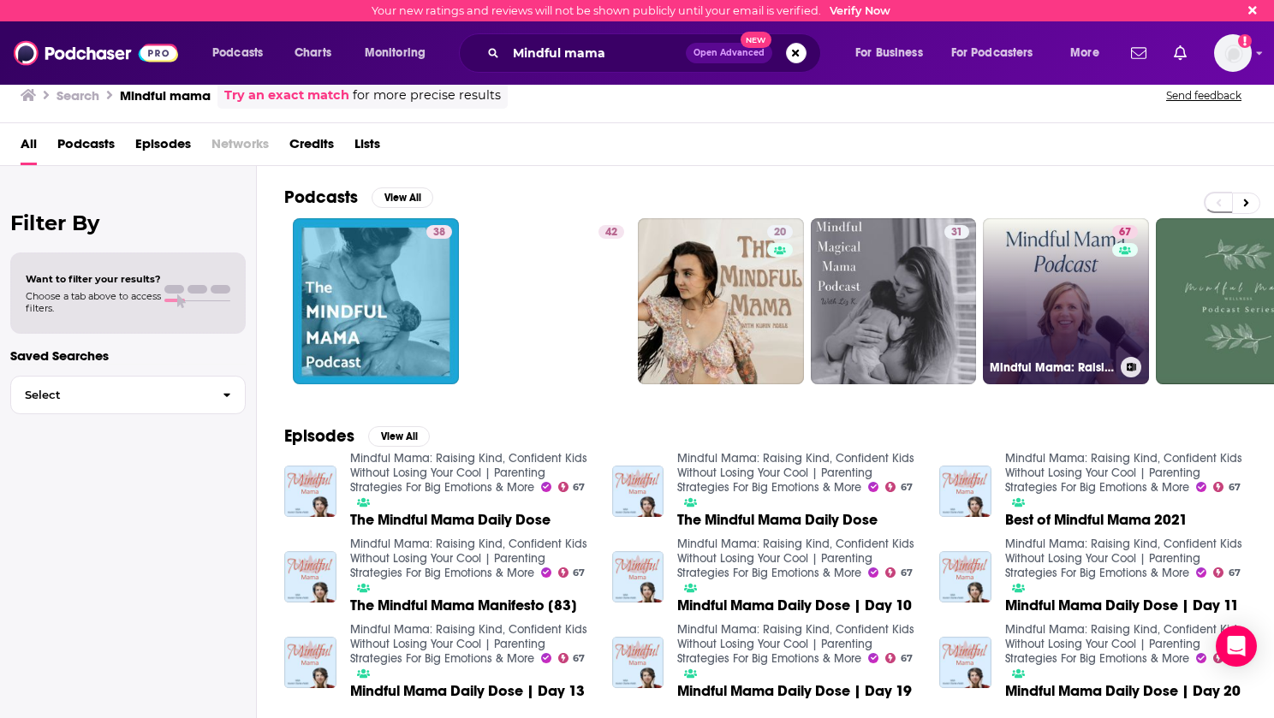
click at [1060, 301] on link "67 Mindful Mama: Raising Kind, Confident Kids Without Losing Your Cool | Parent…" at bounding box center [1066, 301] width 166 height 166
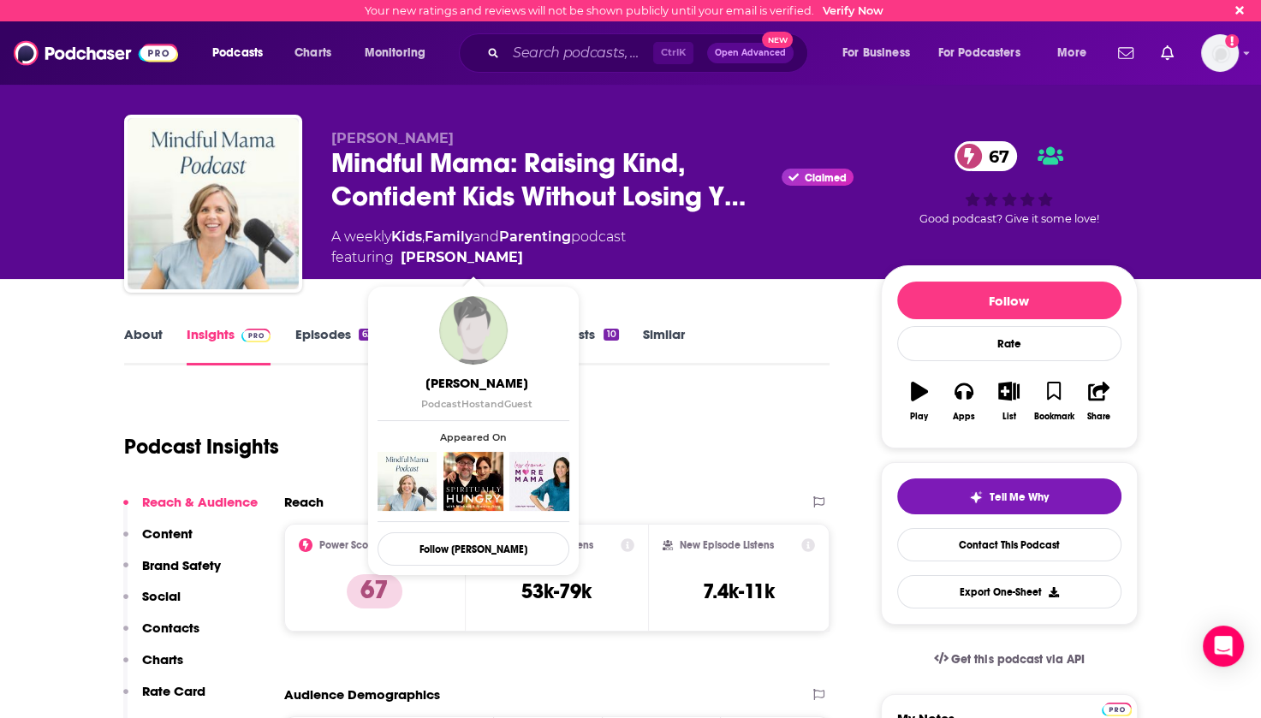
drag, startPoint x: 397, startPoint y: 261, endPoint x: 548, endPoint y: 265, distance: 150.7
click at [548, 265] on span "featuring [PERSON_NAME]" at bounding box center [478, 257] width 294 height 21
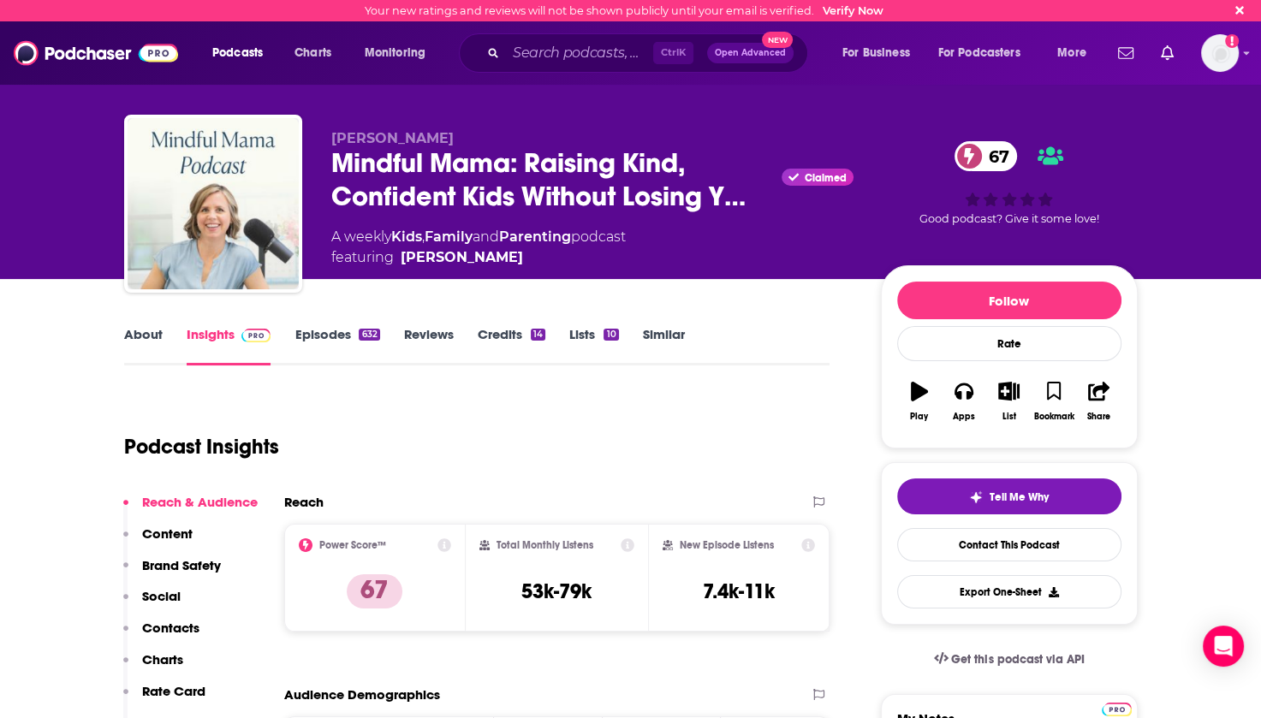
click at [140, 338] on link "About" at bounding box center [143, 345] width 39 height 39
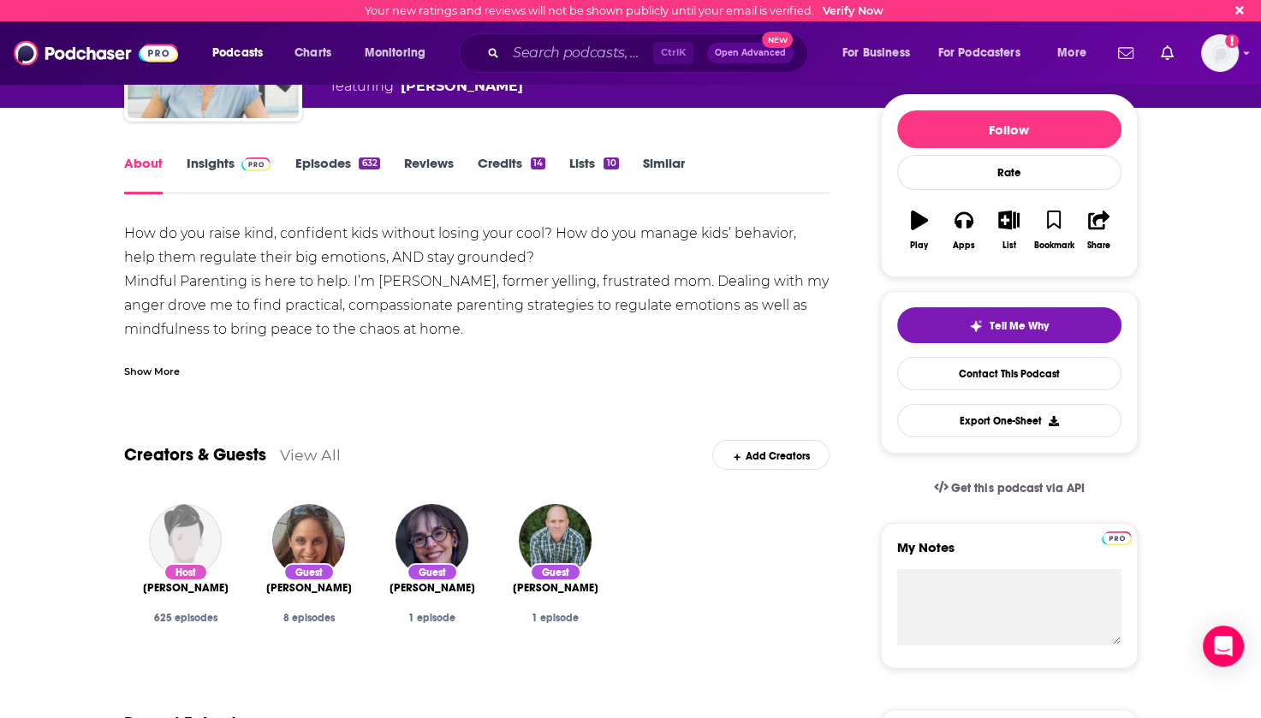
click at [322, 455] on link "View All" at bounding box center [310, 455] width 61 height 18
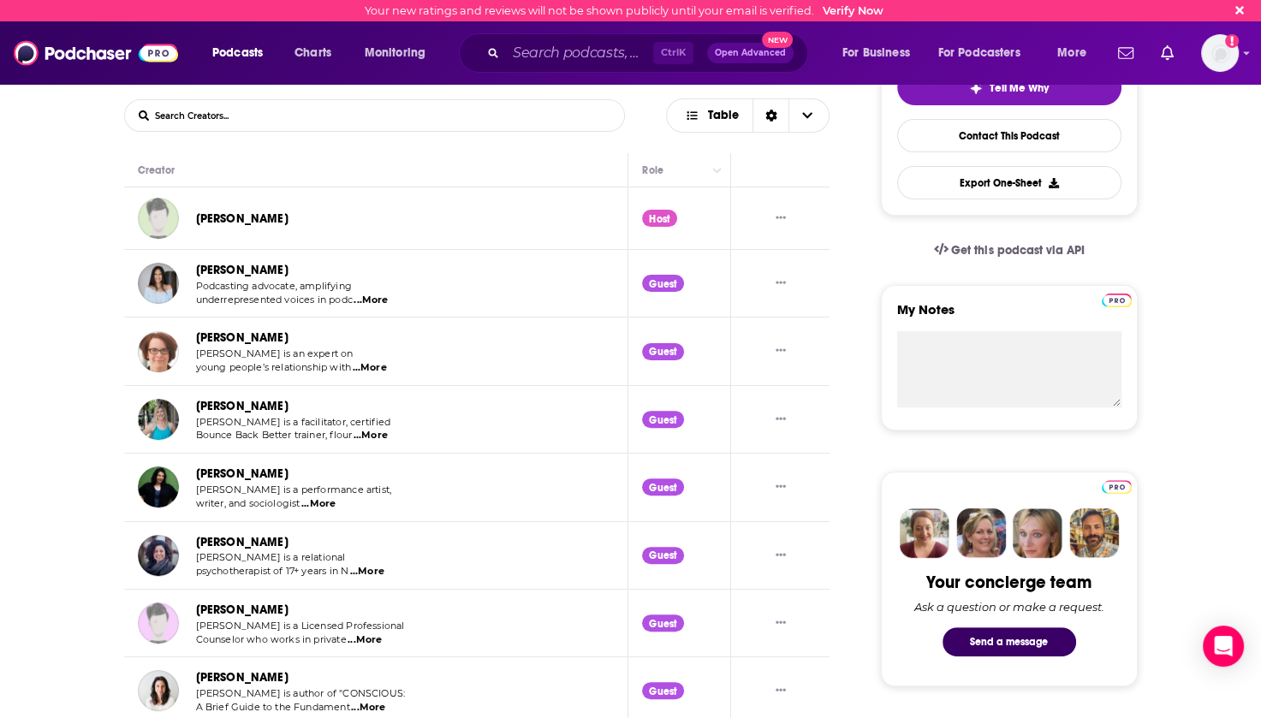
scroll to position [67, 0]
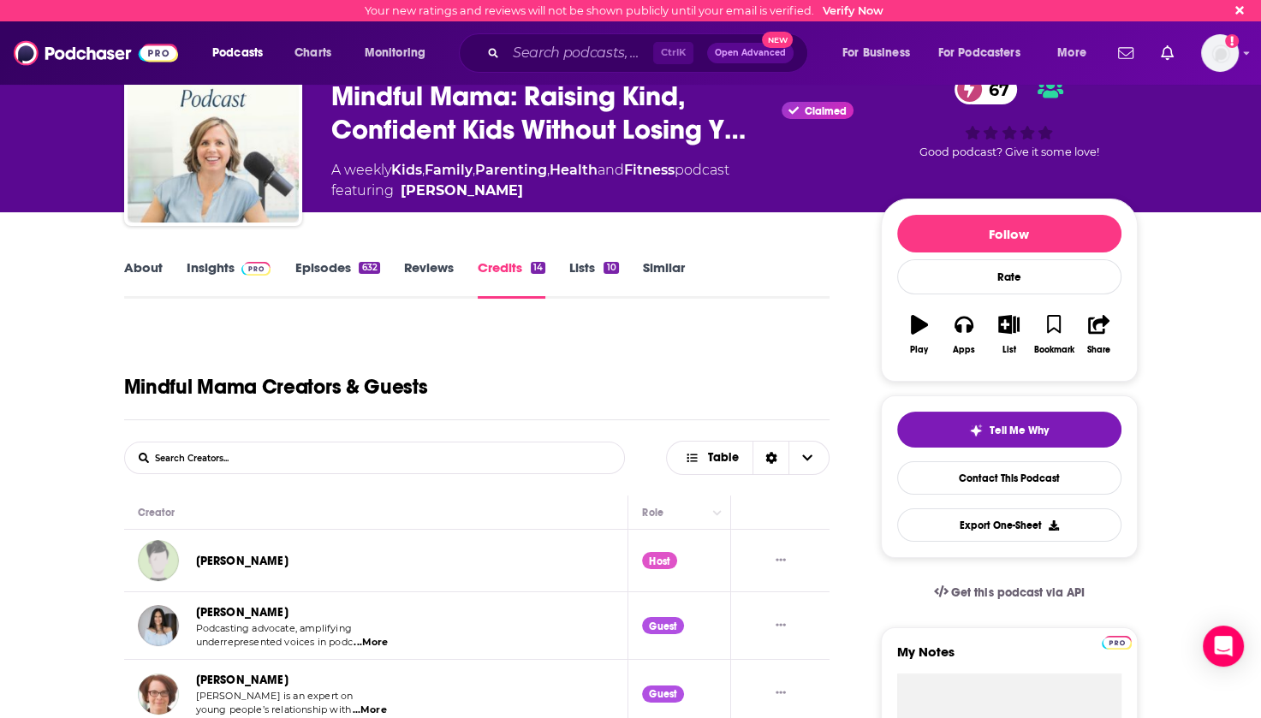
click at [322, 270] on link "Episodes 632" at bounding box center [336, 278] width 85 height 39
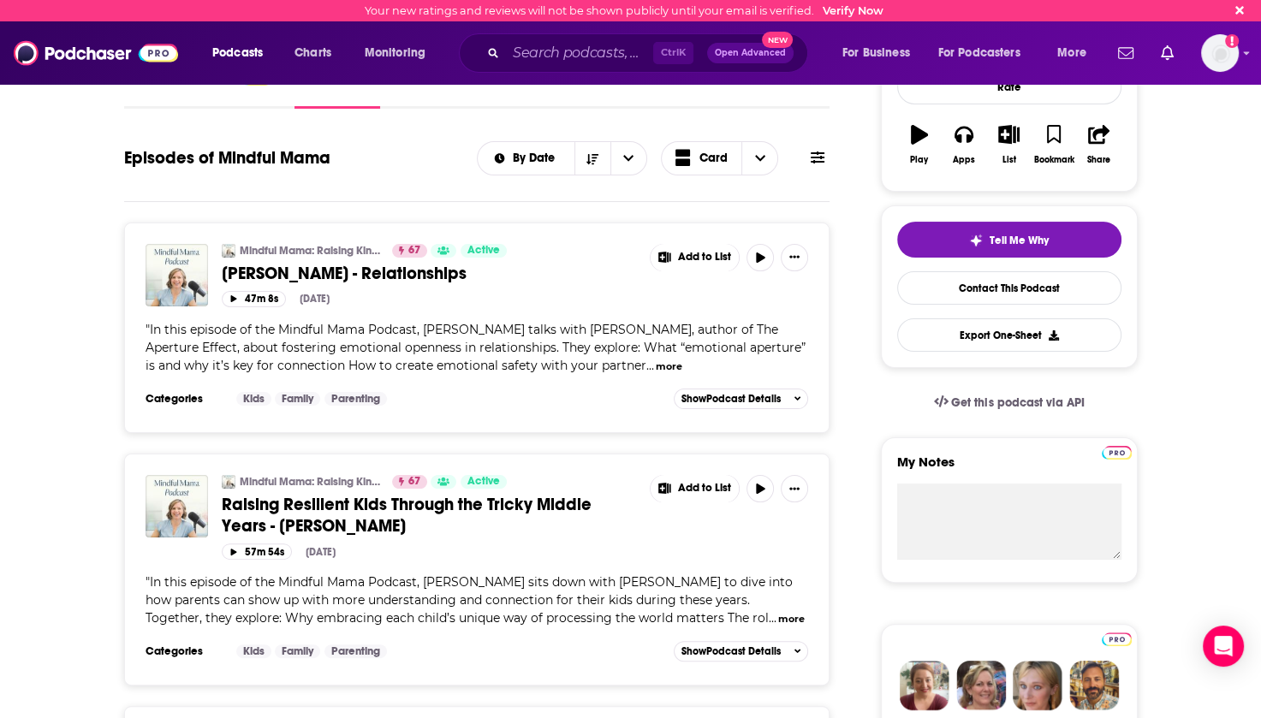
scroll to position [514, 0]
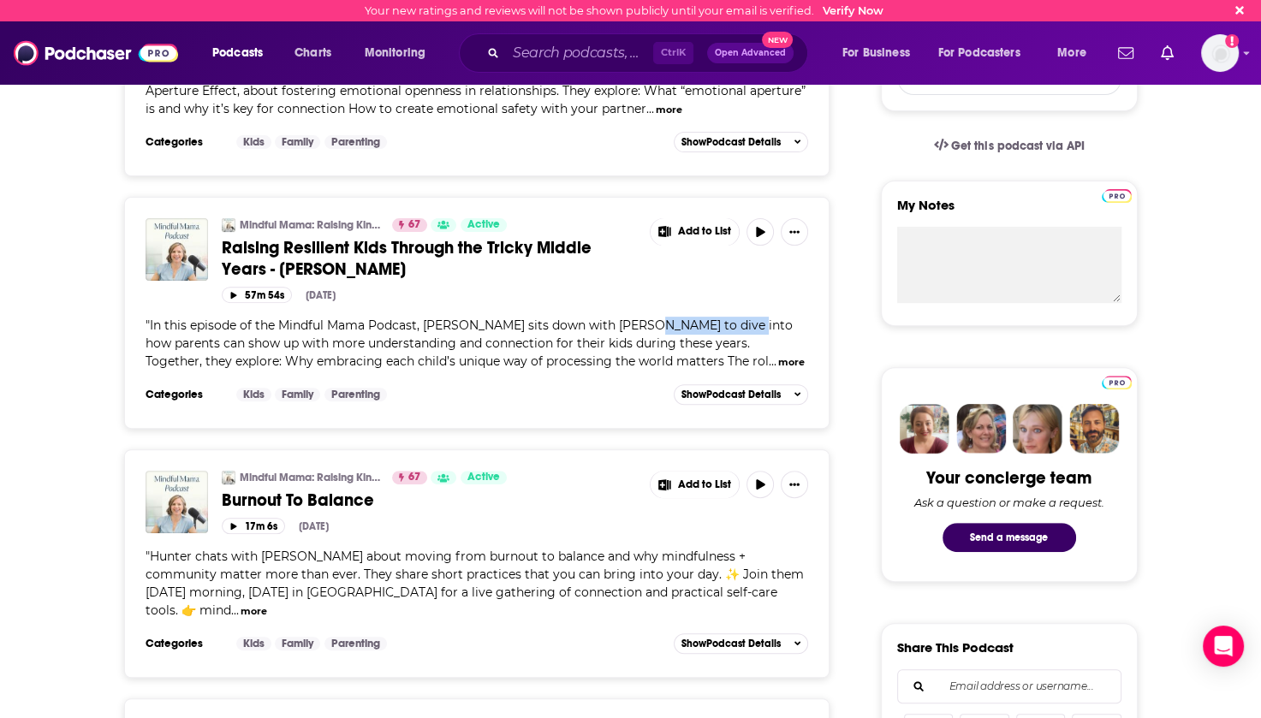
drag, startPoint x: 637, startPoint y: 327, endPoint x: 737, endPoint y: 328, distance: 100.2
click at [737, 328] on span "In this episode of the Mindful Mama Podcast, [PERSON_NAME] sits down with [PERS…" at bounding box center [469, 343] width 647 height 51
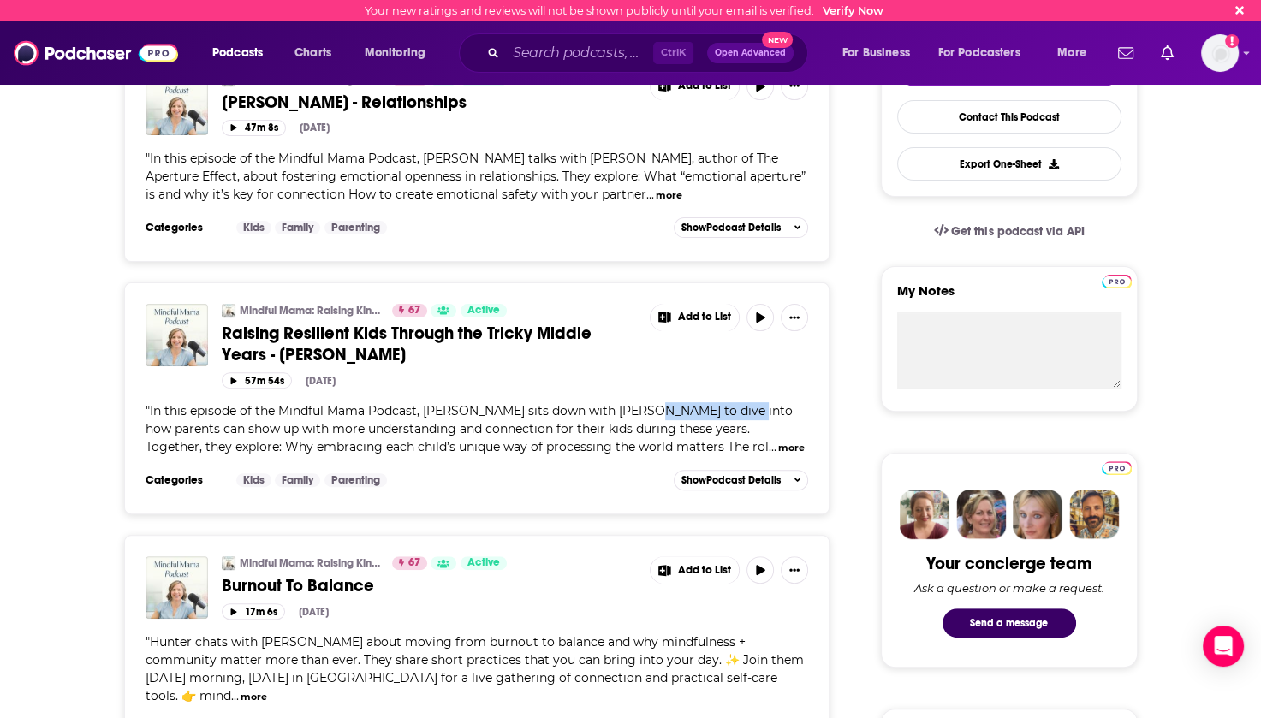
scroll to position [342, 0]
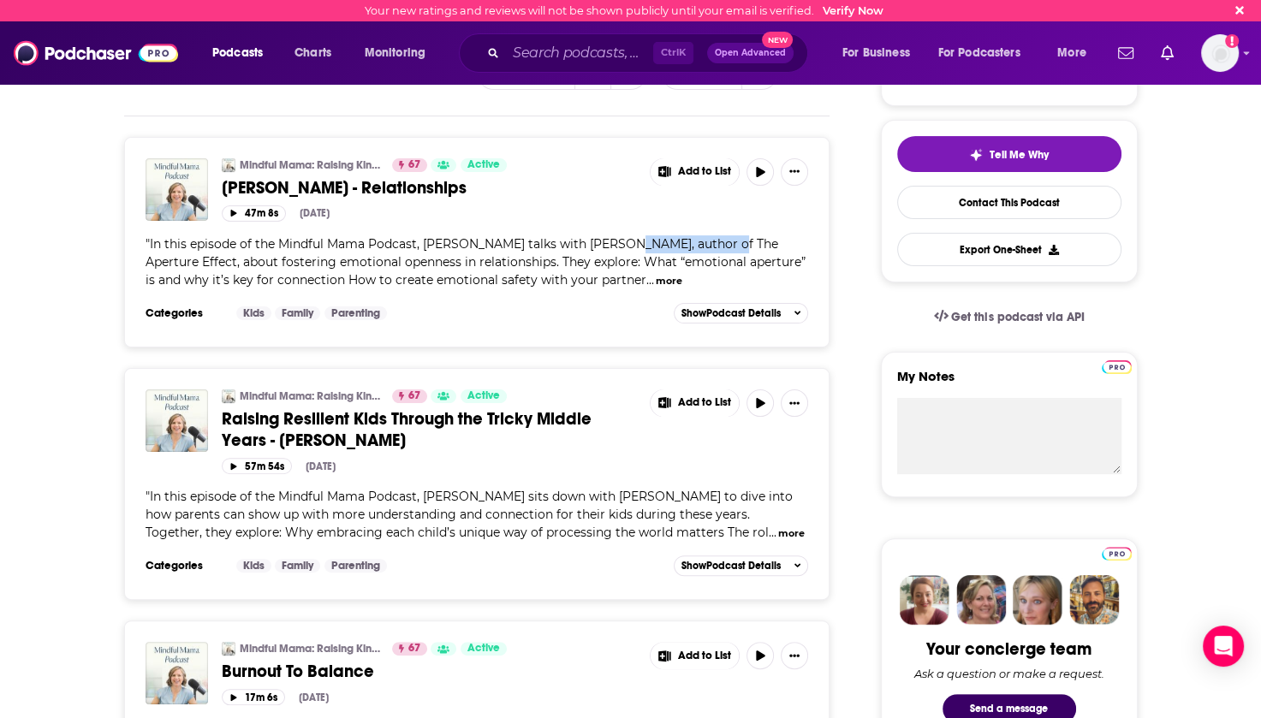
drag, startPoint x: 611, startPoint y: 247, endPoint x: 705, endPoint y: 245, distance: 94.2
click at [705, 245] on span "In this episode of the Mindful Mama Podcast, [PERSON_NAME] talks with [PERSON_N…" at bounding box center [476, 261] width 660 height 51
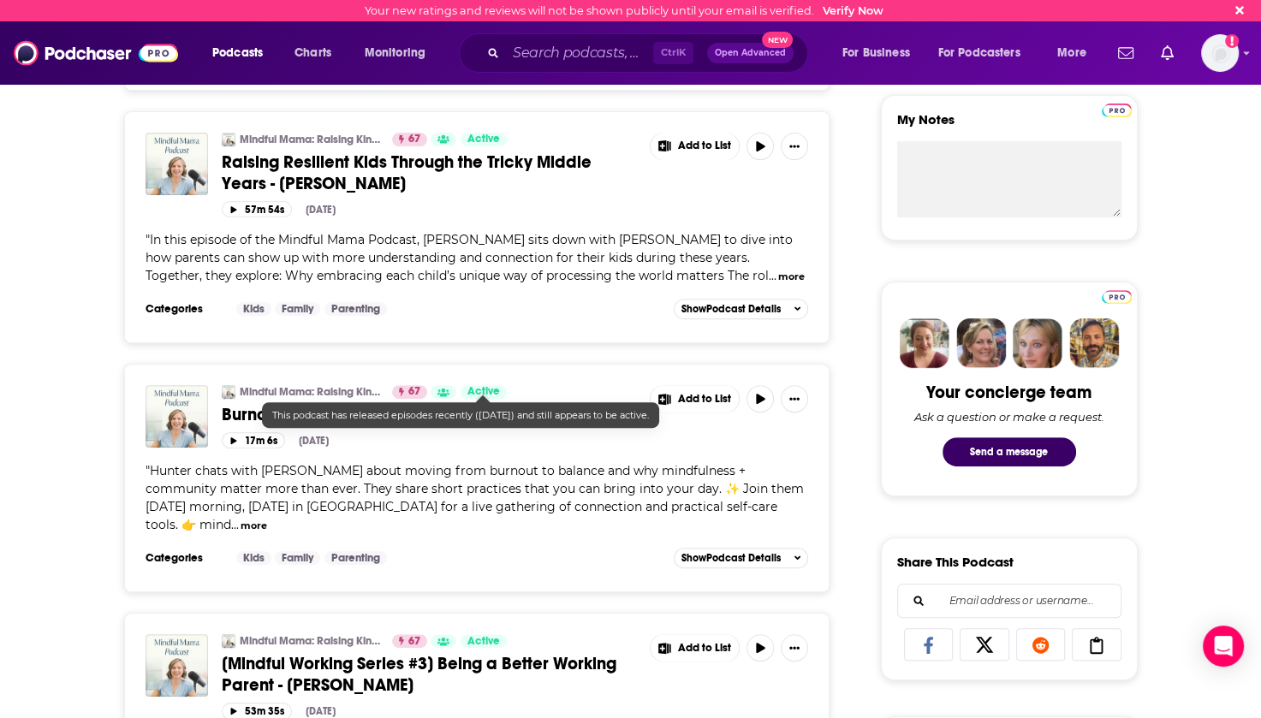
scroll to position [685, 0]
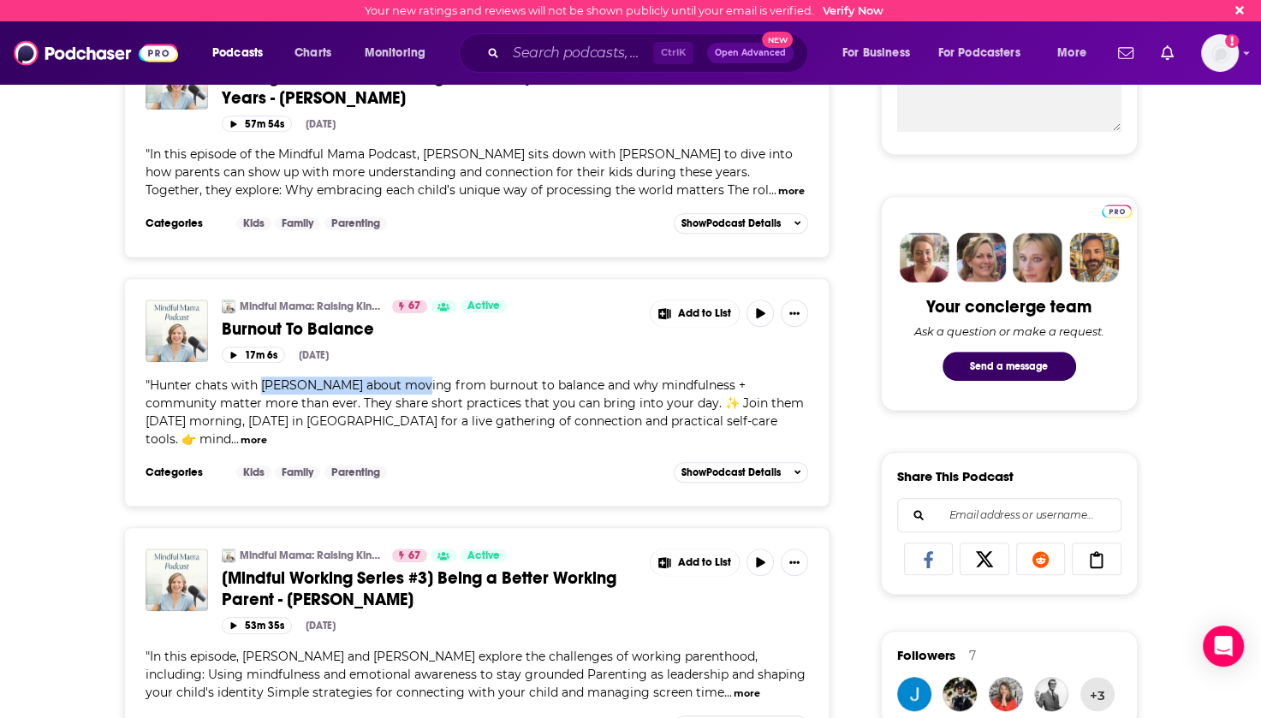
drag, startPoint x: 260, startPoint y: 390, endPoint x: 395, endPoint y: 386, distance: 134.4
click at [395, 386] on span "Hunter chats with [PERSON_NAME] about moving from burnout to balance and why mi…" at bounding box center [475, 412] width 658 height 69
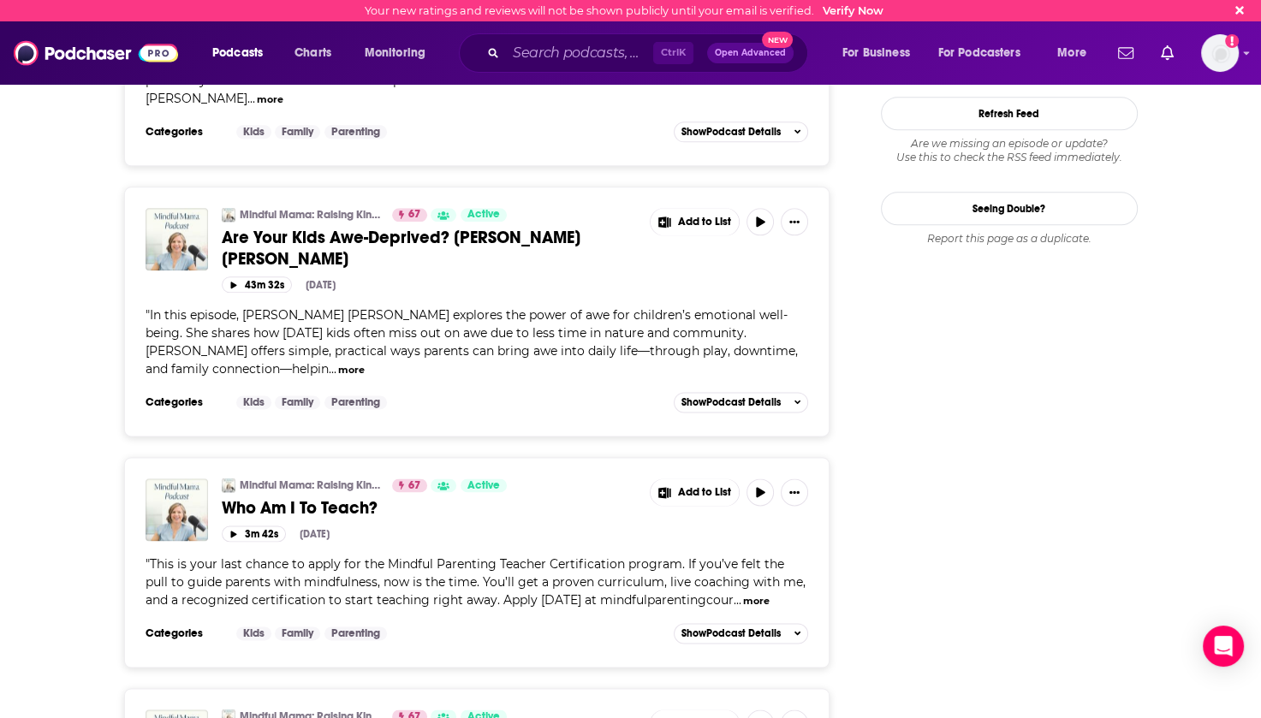
scroll to position [2311, 0]
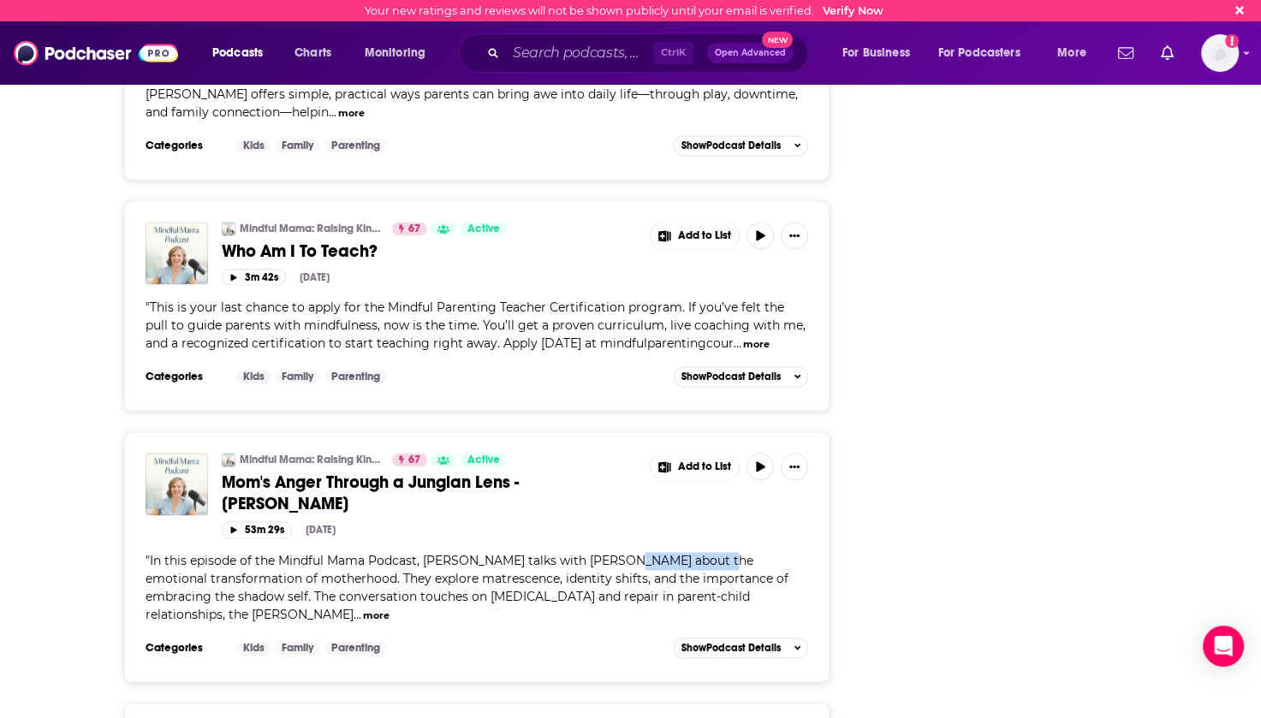
drag, startPoint x: 610, startPoint y: 516, endPoint x: 699, endPoint y: 521, distance: 90.0
click at [699, 553] on span "In this episode of the Mindful Mama Podcast, [PERSON_NAME] talks with [PERSON_N…" at bounding box center [467, 587] width 643 height 69
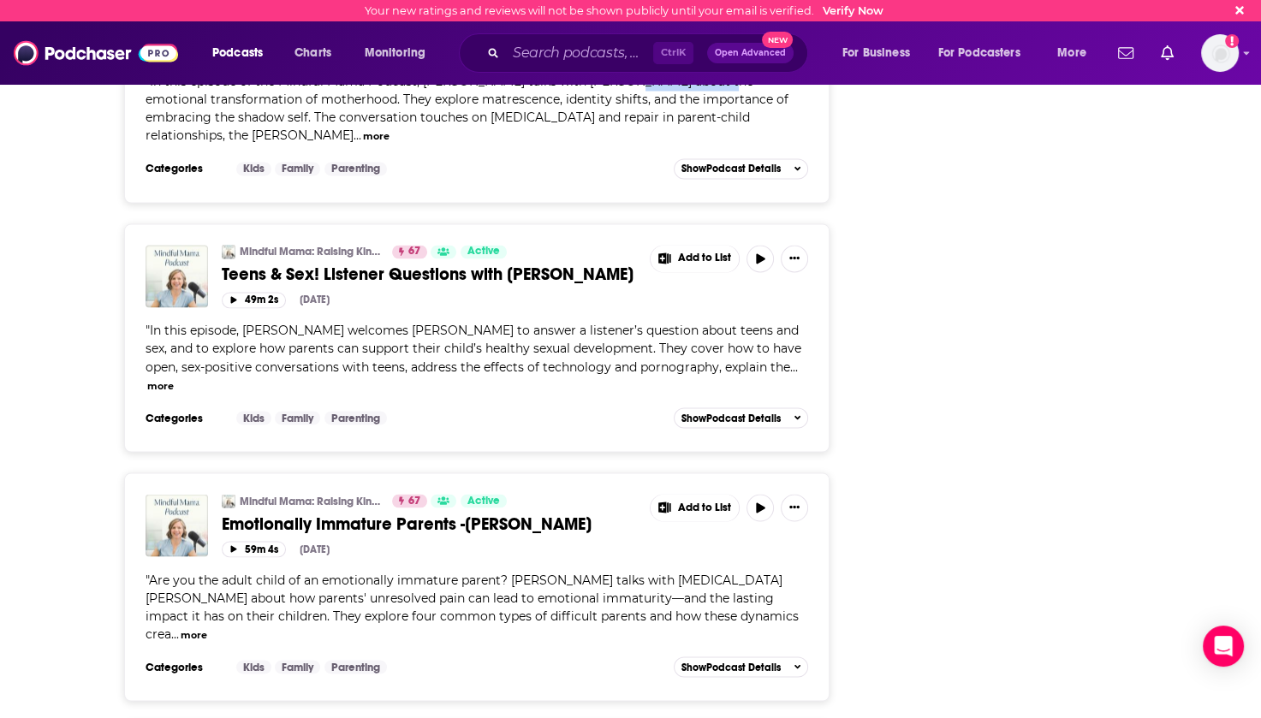
scroll to position [2825, 0]
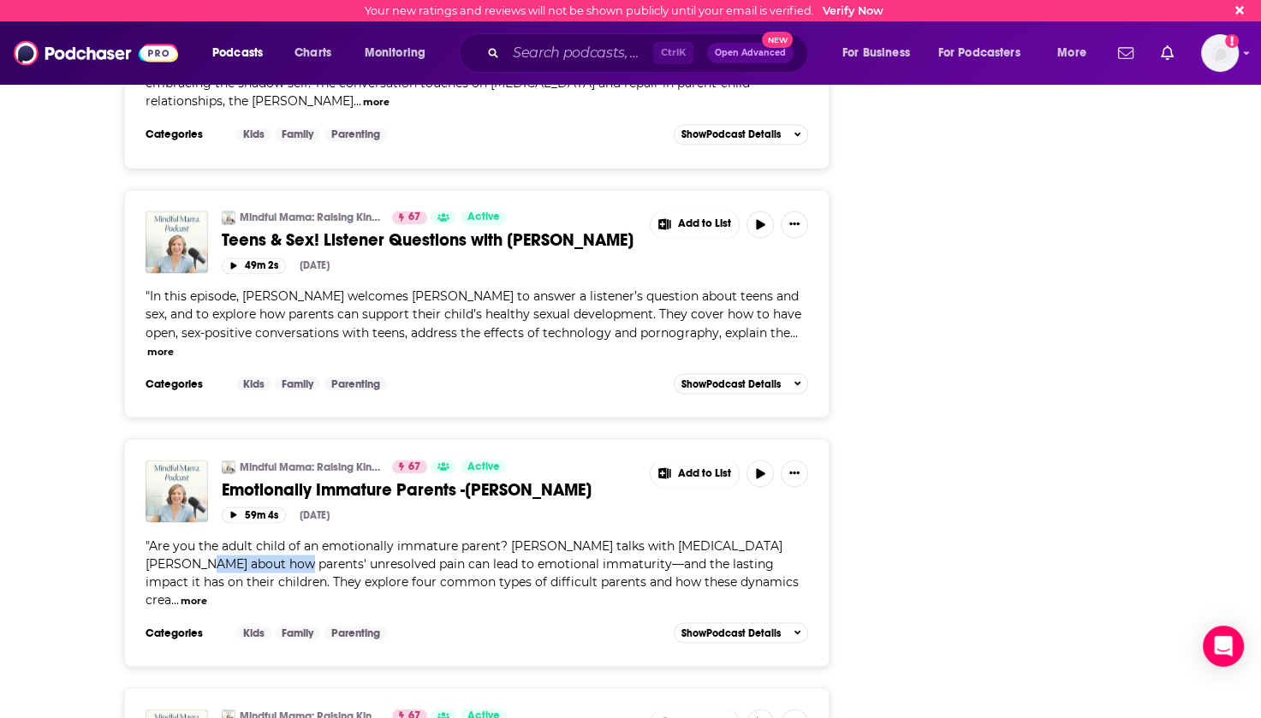
drag, startPoint x: 140, startPoint y: 523, endPoint x: 233, endPoint y: 522, distance: 93.3
click at [233, 522] on div "Mindful Mama: Raising Kind, Confident Kids Without Losing Your Cool | Parenting…" at bounding box center [477, 552] width 706 height 229
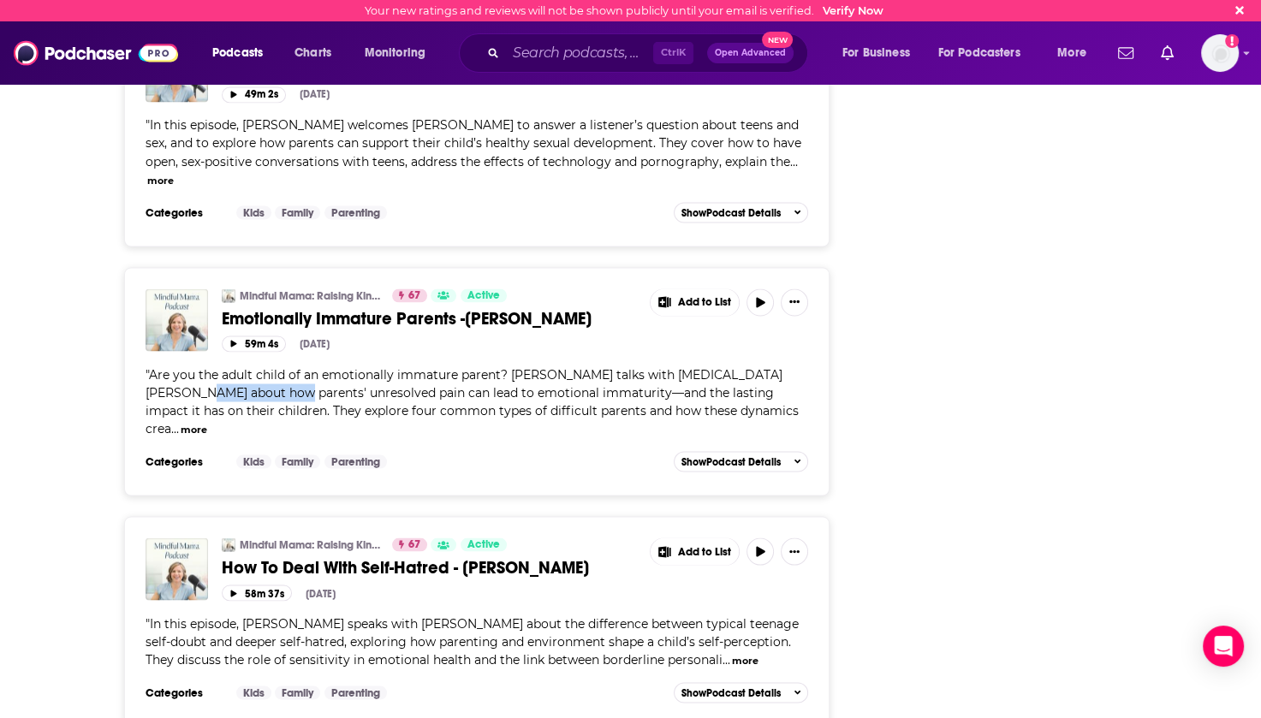
scroll to position [3167, 0]
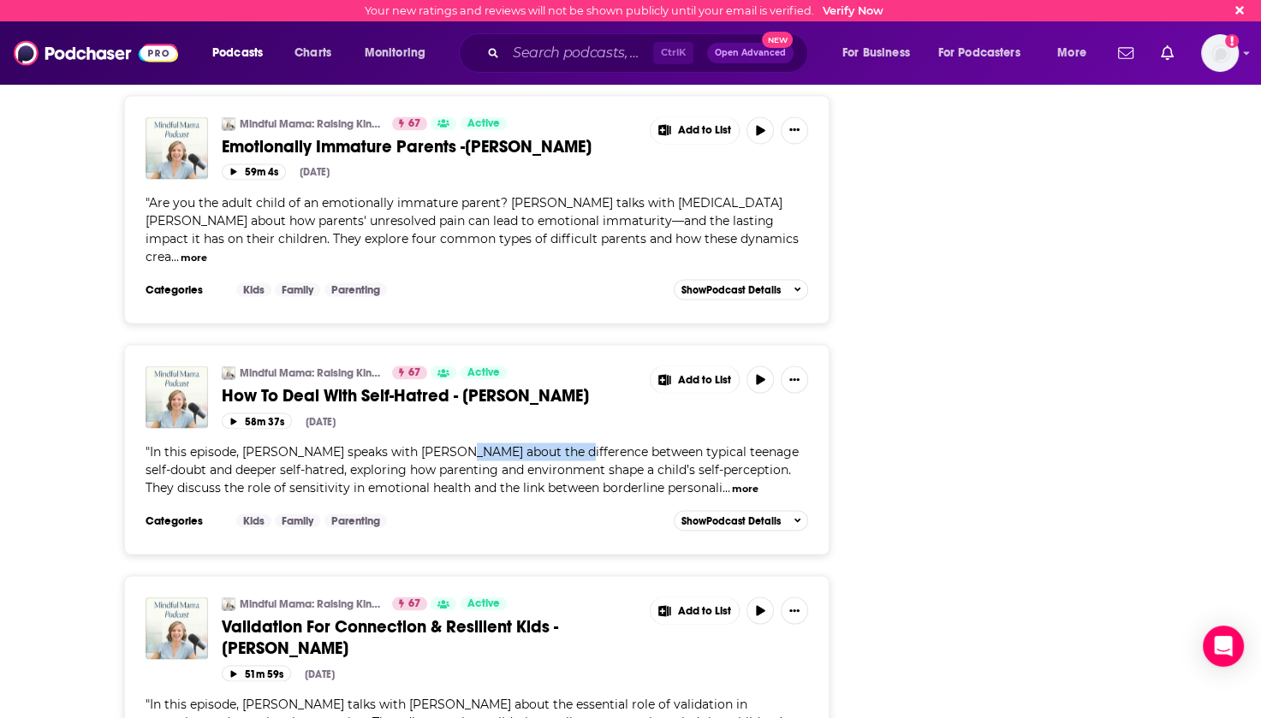
drag, startPoint x: 442, startPoint y: 409, endPoint x: 544, endPoint y: 407, distance: 101.9
click at [544, 444] on span "In this episode, [PERSON_NAME] speaks with [PERSON_NAME] about the difference b…" at bounding box center [472, 469] width 653 height 51
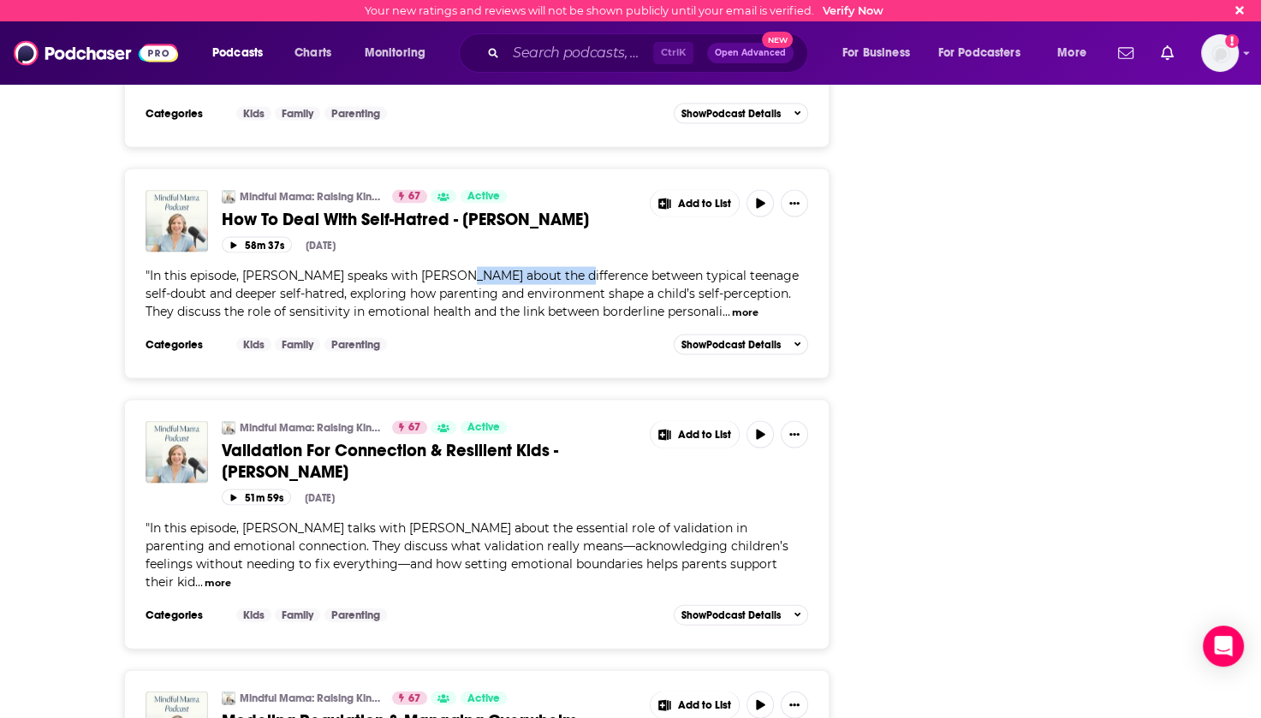
scroll to position [3424, 0]
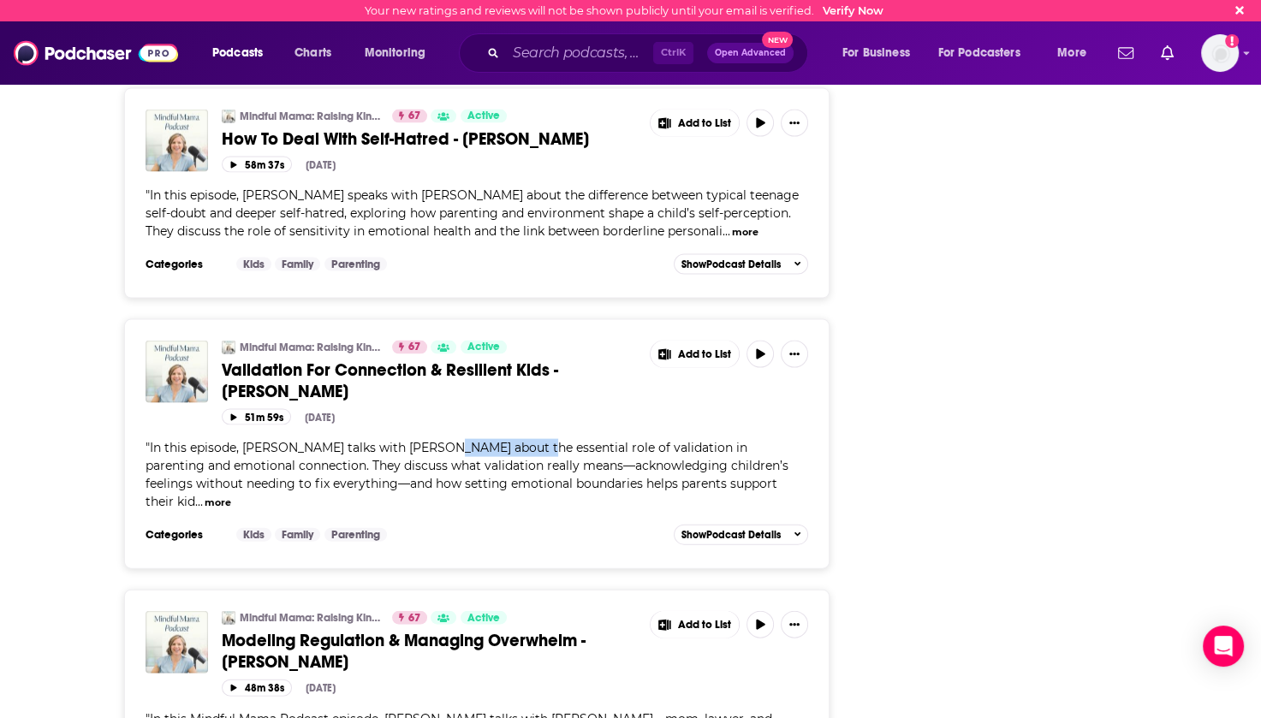
drag, startPoint x: 431, startPoint y: 425, endPoint x: 512, endPoint y: 422, distance: 81.4
click at [512, 440] on span "In this episode, [PERSON_NAME] talks with [PERSON_NAME] about the essential rol…" at bounding box center [467, 474] width 643 height 69
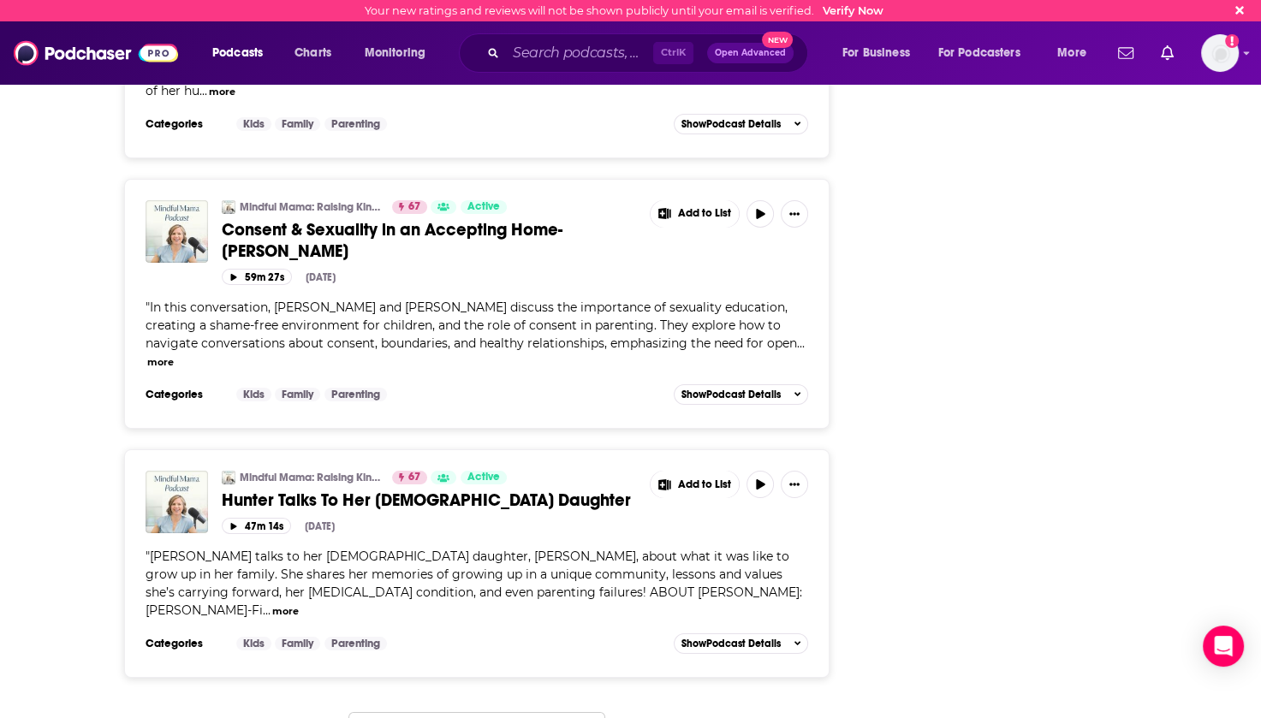
scroll to position [6109, 0]
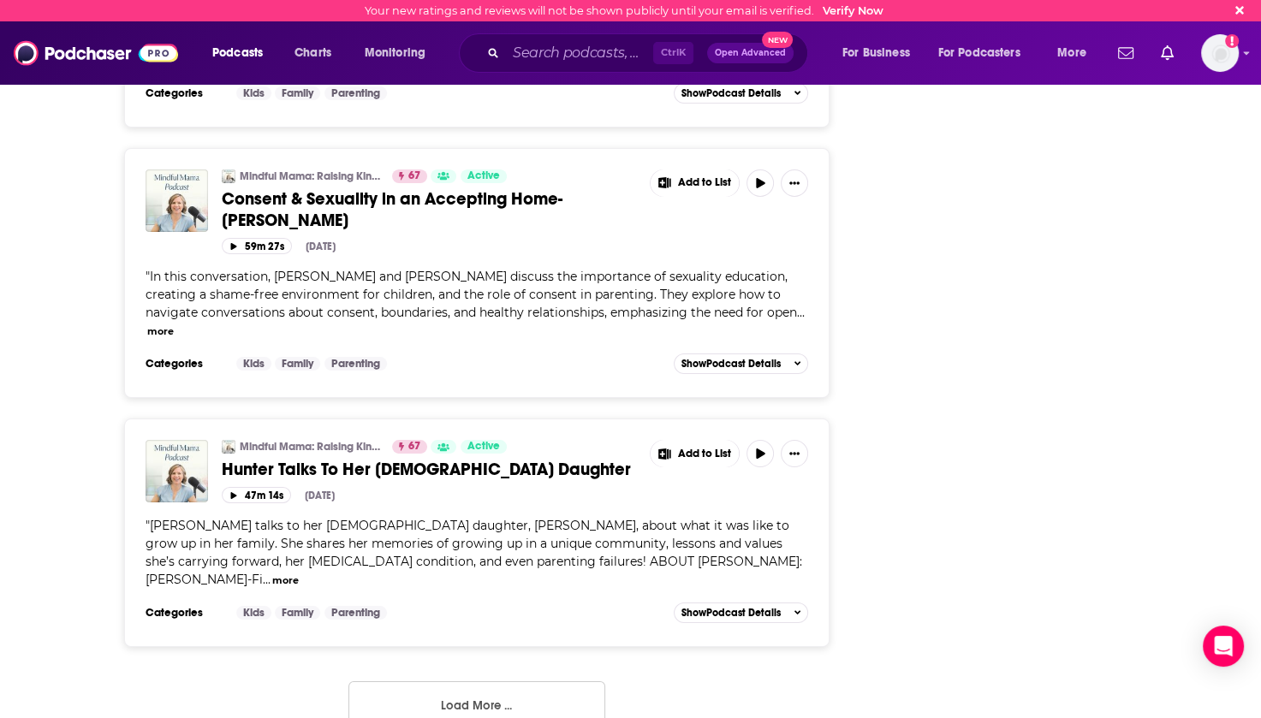
click at [485, 681] on button "Load More ..." at bounding box center [476, 704] width 257 height 46
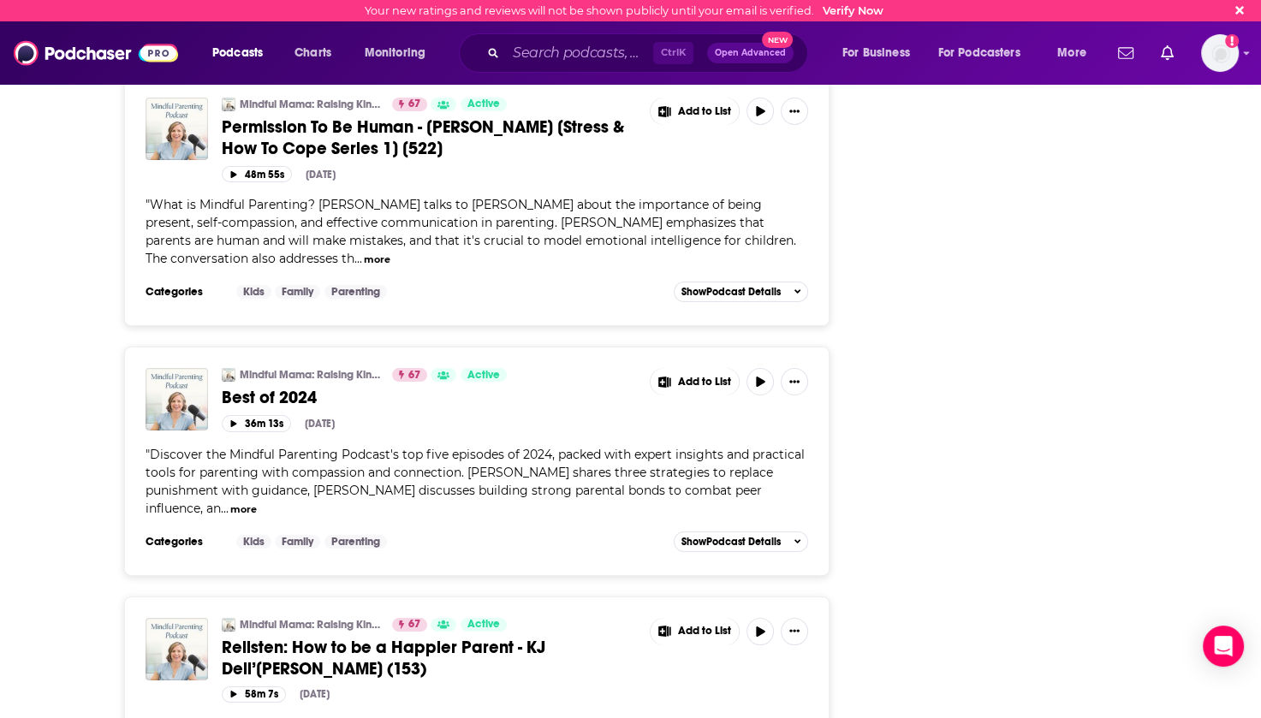
scroll to position [12476, 0]
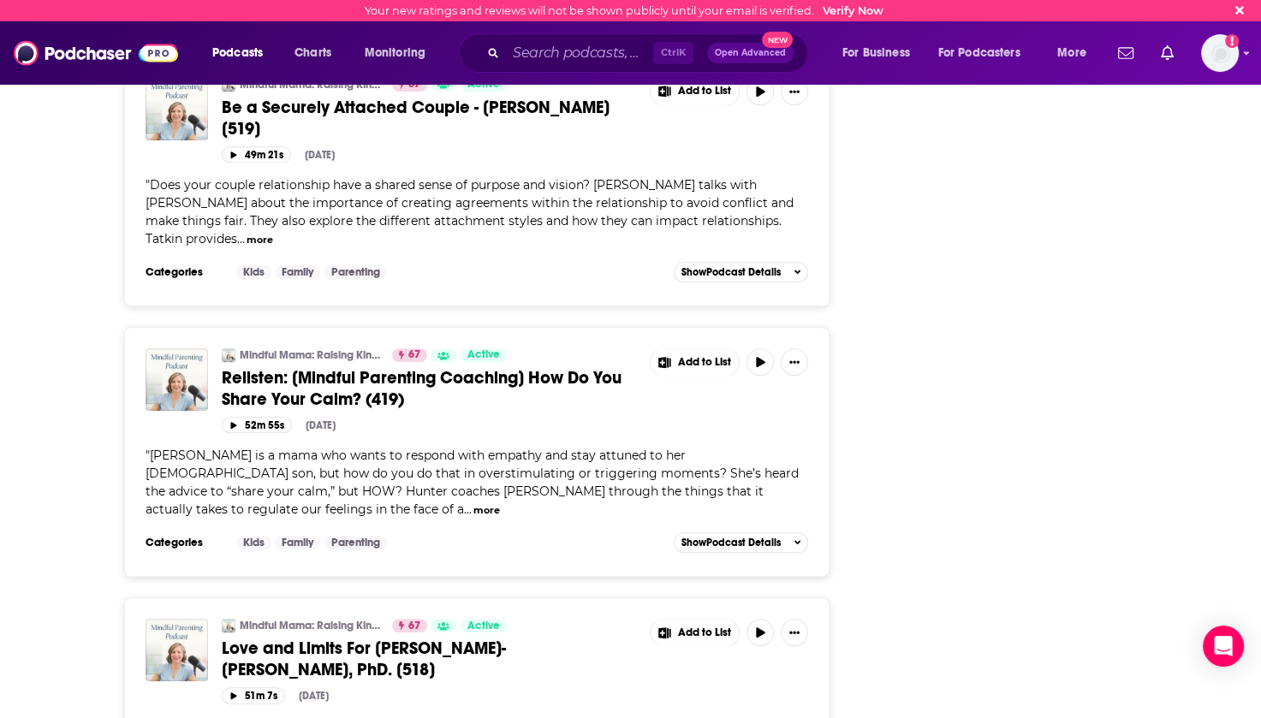
scroll to position [13589, 0]
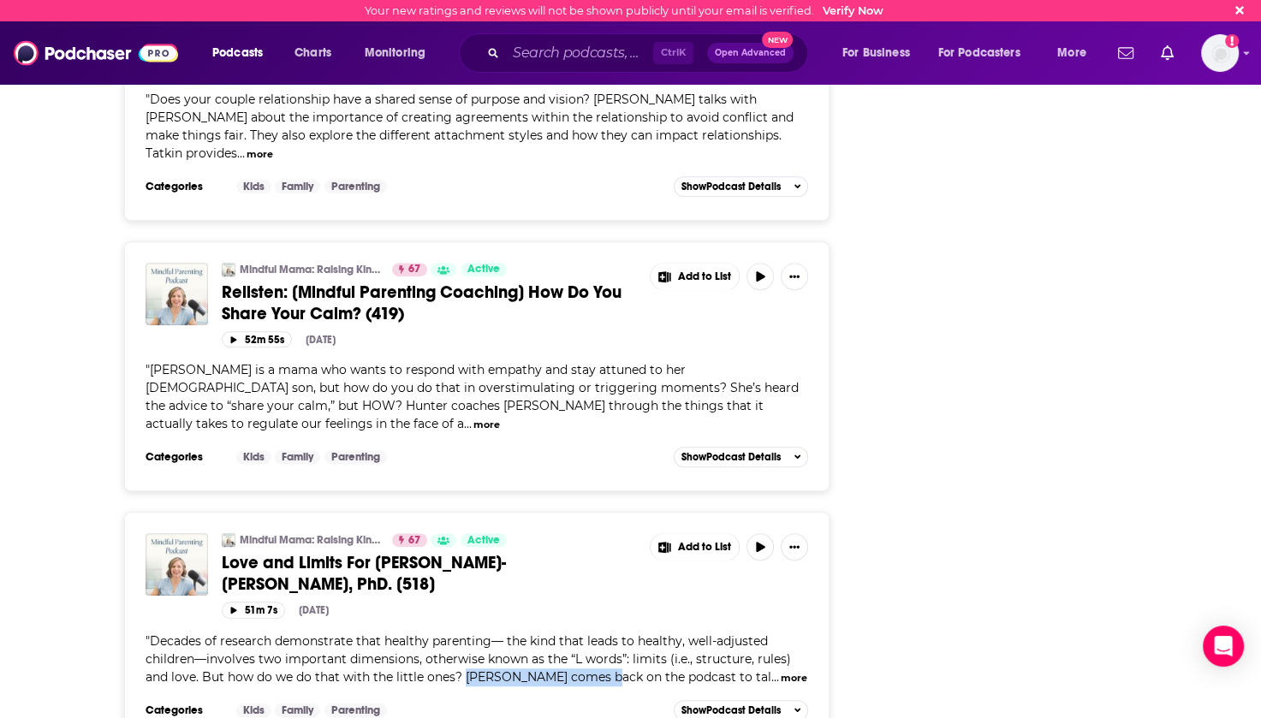
drag, startPoint x: 463, startPoint y: 459, endPoint x: 599, endPoint y: 461, distance: 136.1
click at [599, 633] on div "" Decades of research demonstrate that healthy parenting— the kind that leads t…" at bounding box center [477, 660] width 663 height 54
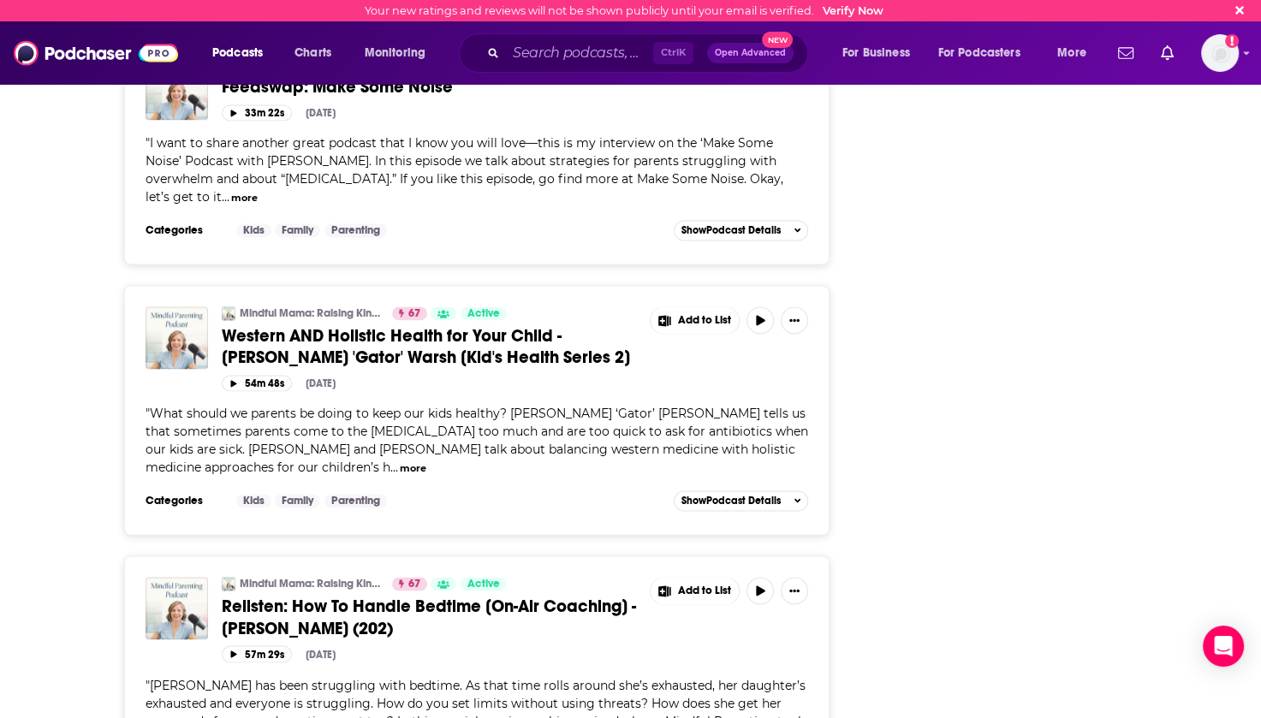
scroll to position [15216, 0]
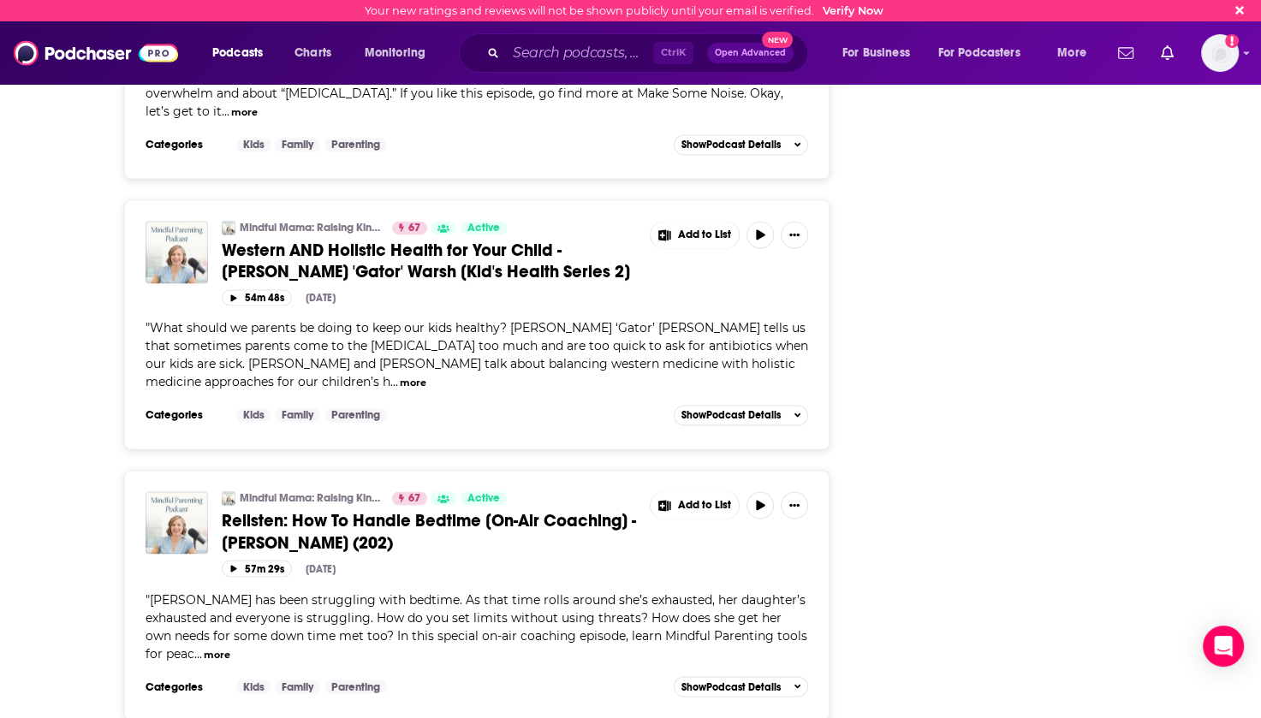
drag, startPoint x: 288, startPoint y: 607, endPoint x: 343, endPoint y: 608, distance: 54.8
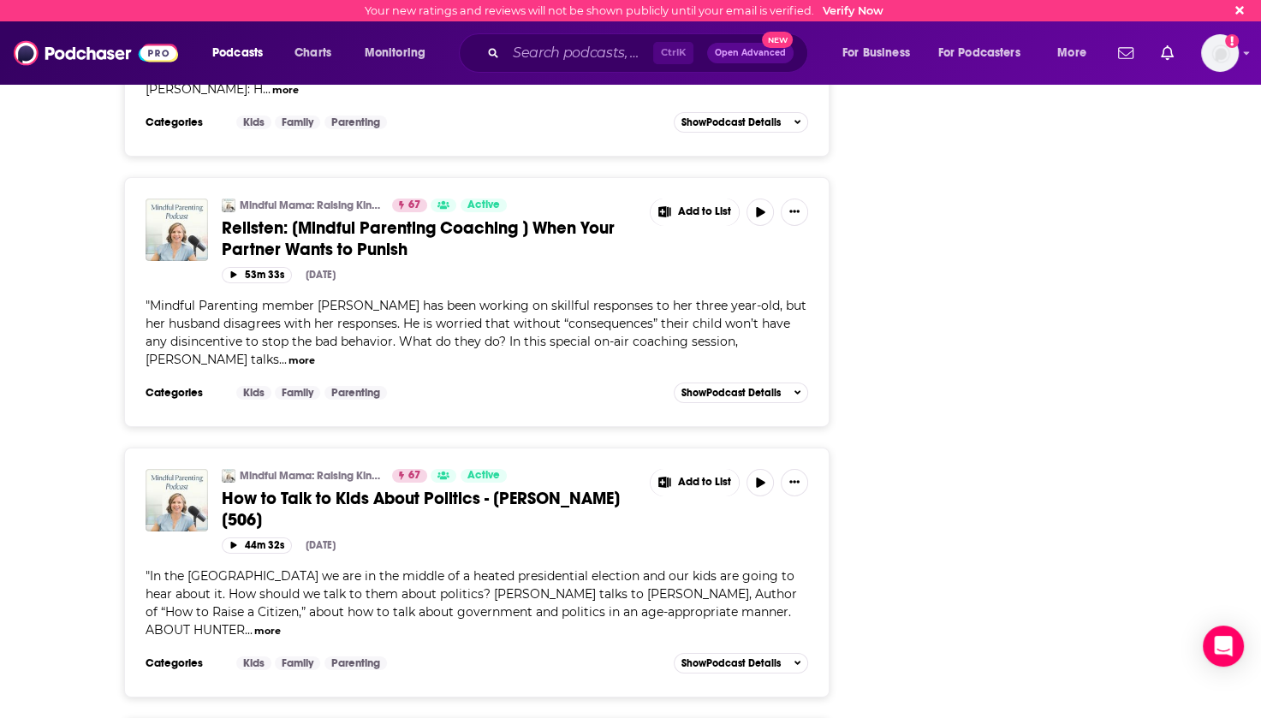
scroll to position [18469, 0]
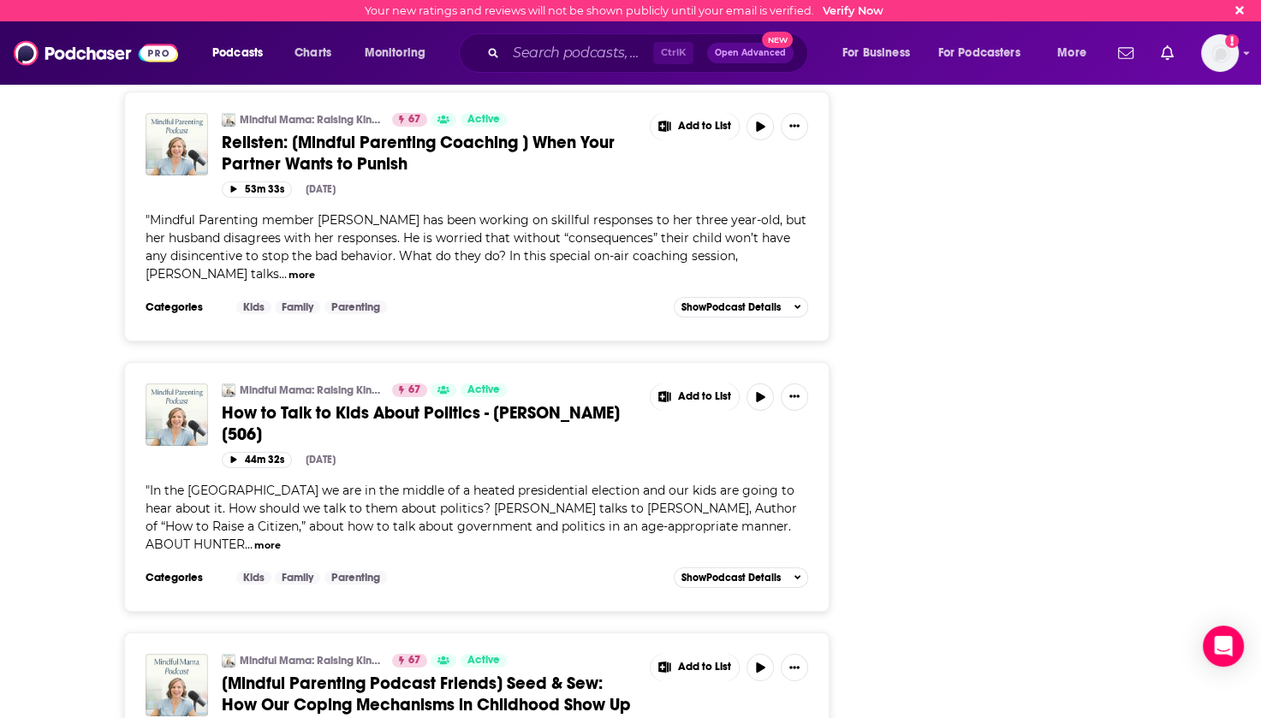
drag, startPoint x: 601, startPoint y: 437, endPoint x: 692, endPoint y: 439, distance: 90.8
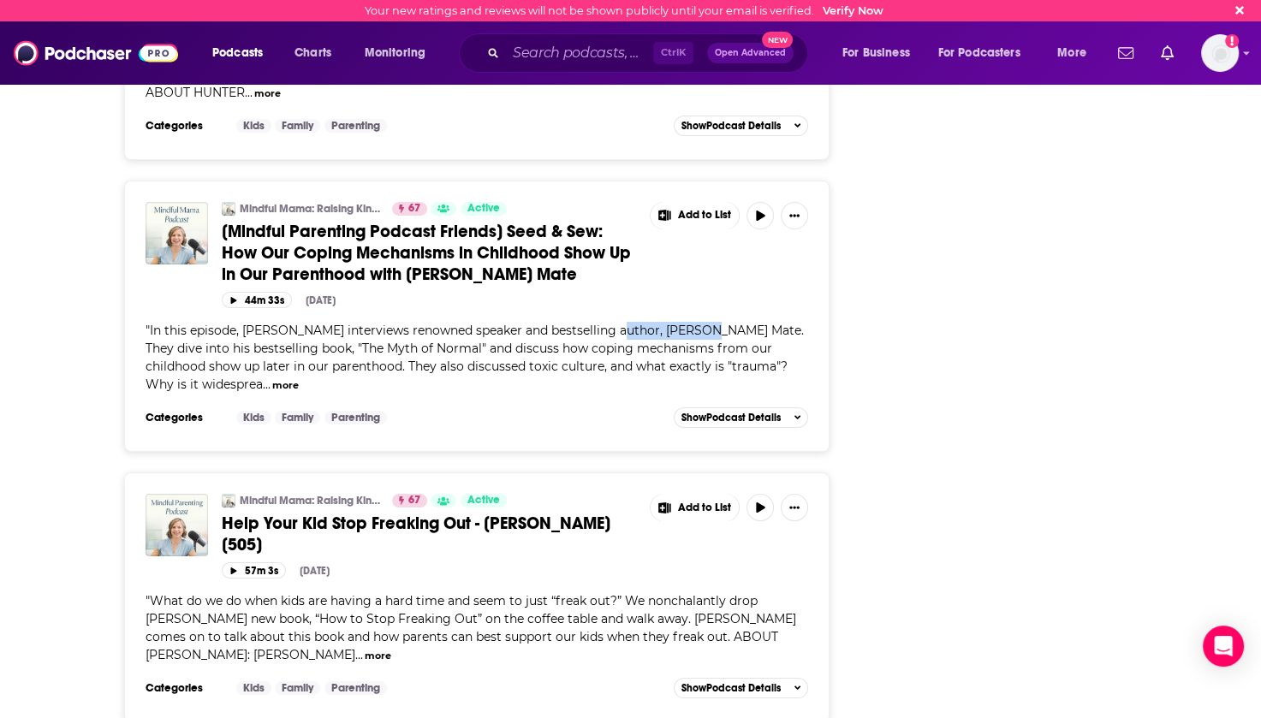
scroll to position [18953, 0]
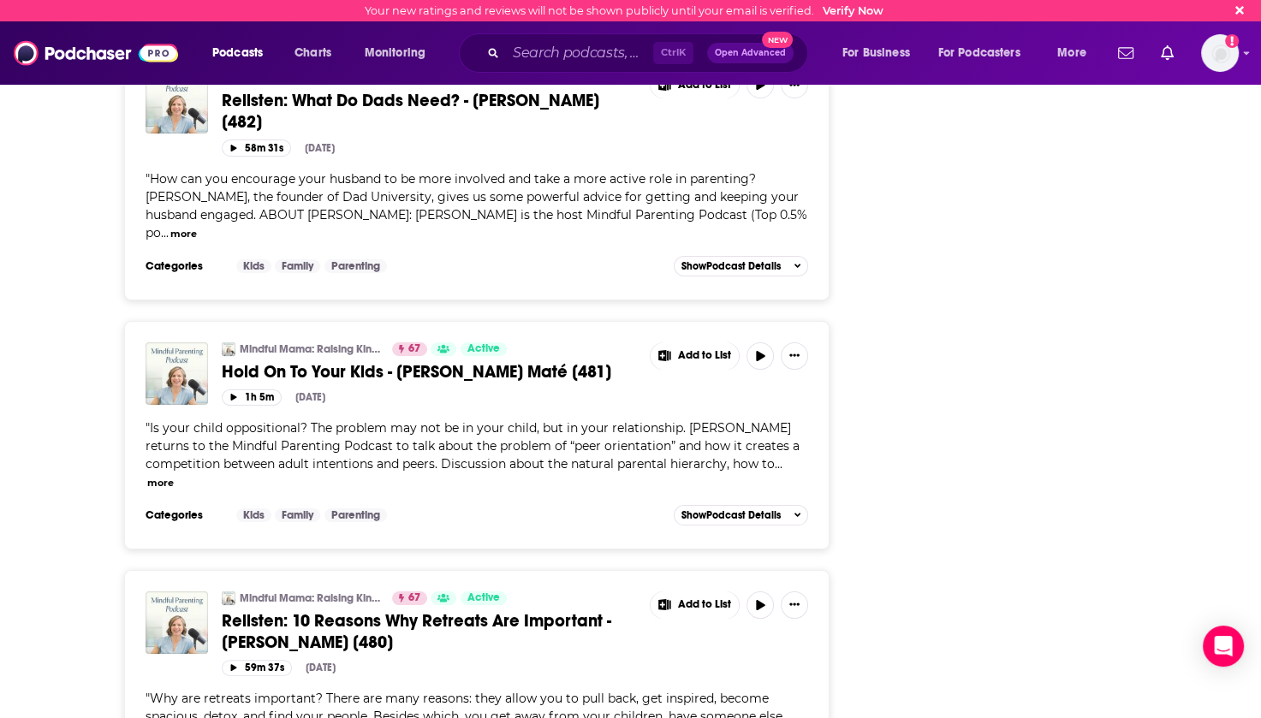
scroll to position [25394, 0]
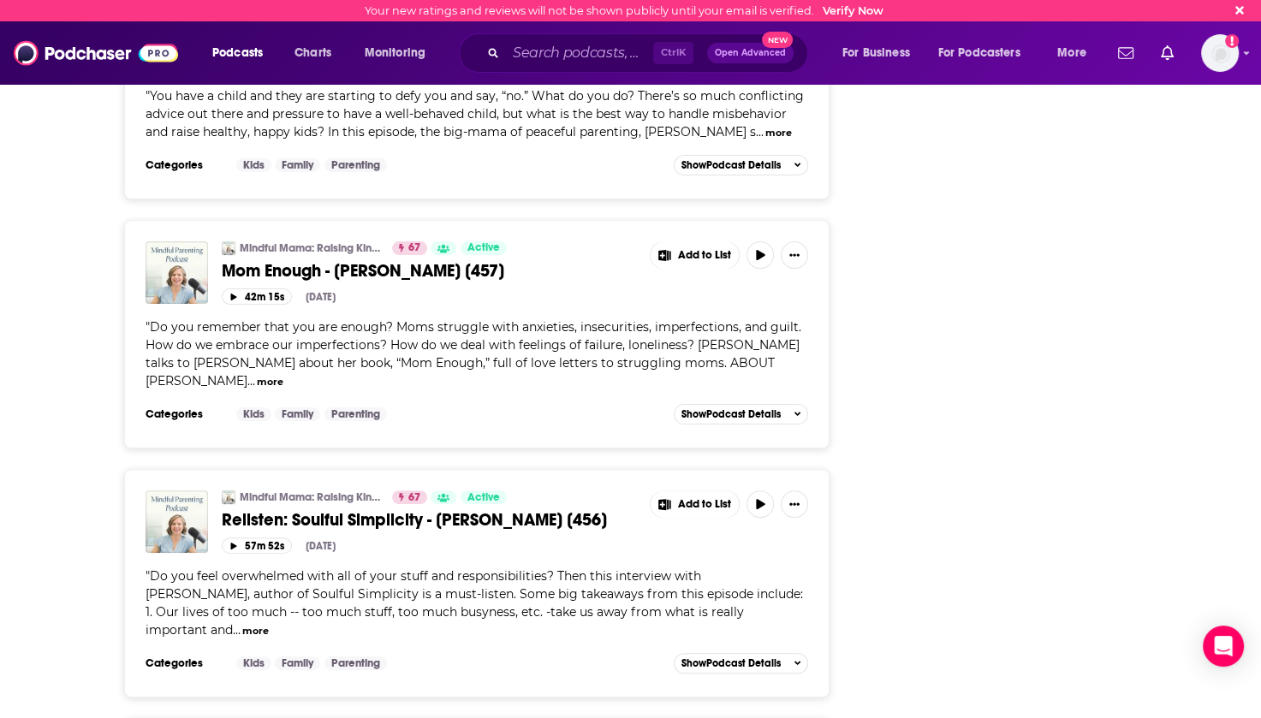
scroll to position [31897, 0]
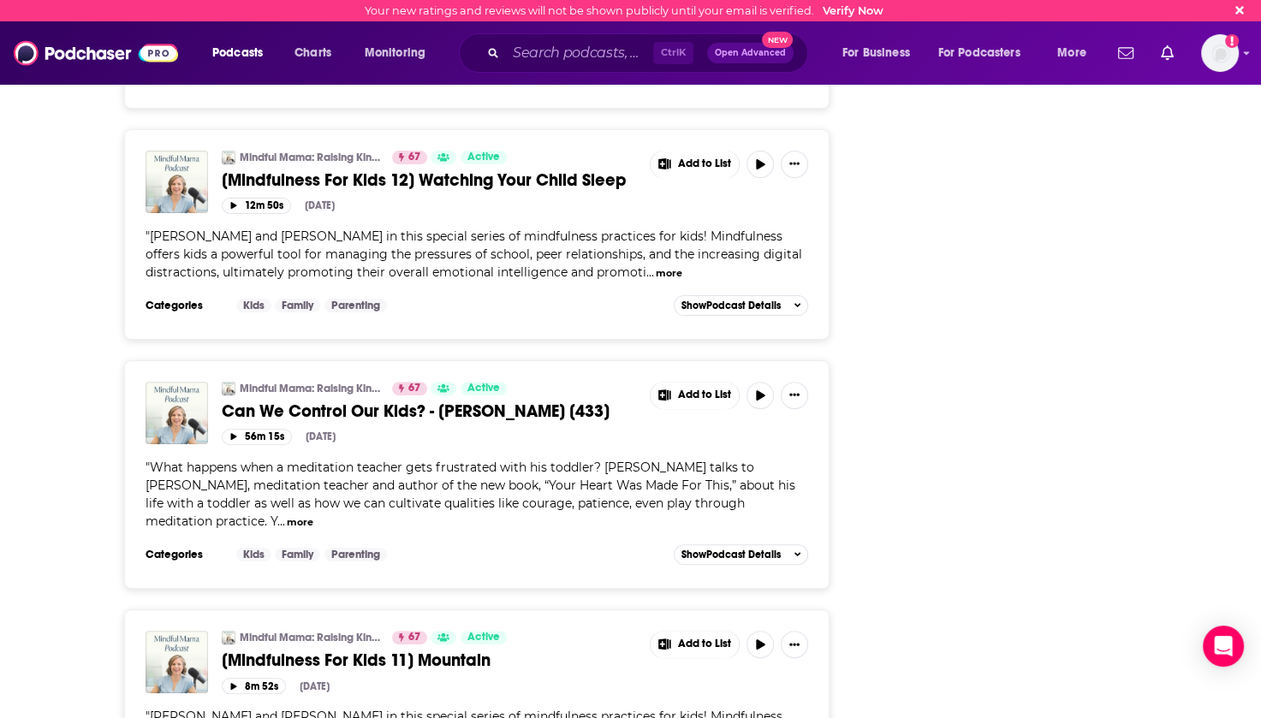
scroll to position [38333, 0]
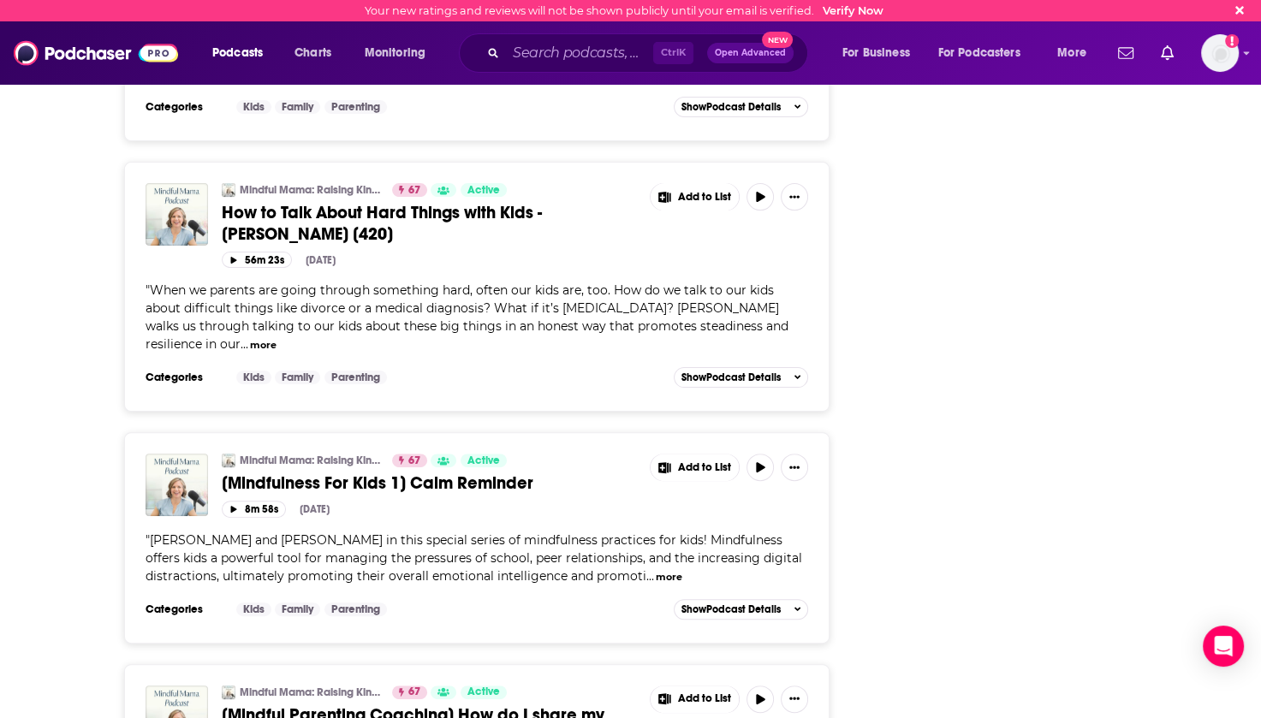
scroll to position [44544, 0]
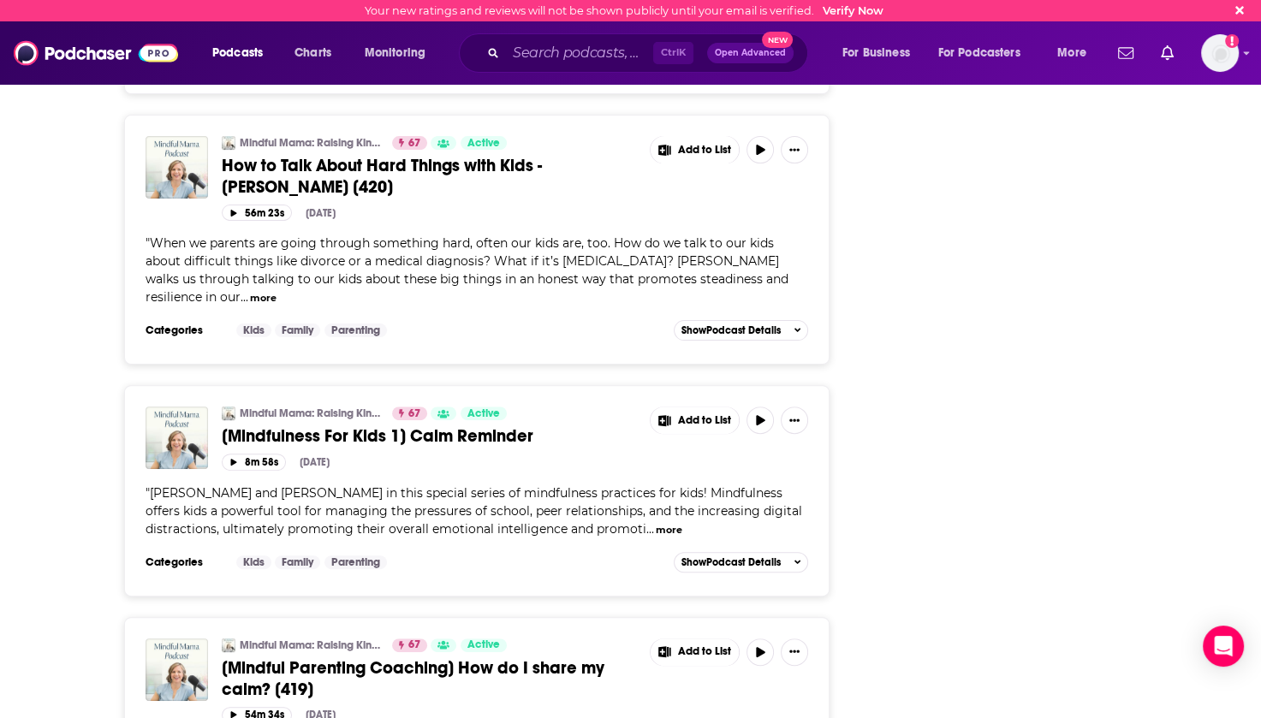
drag, startPoint x: 476, startPoint y: 679, endPoint x: 479, endPoint y: 651, distance: 28.5
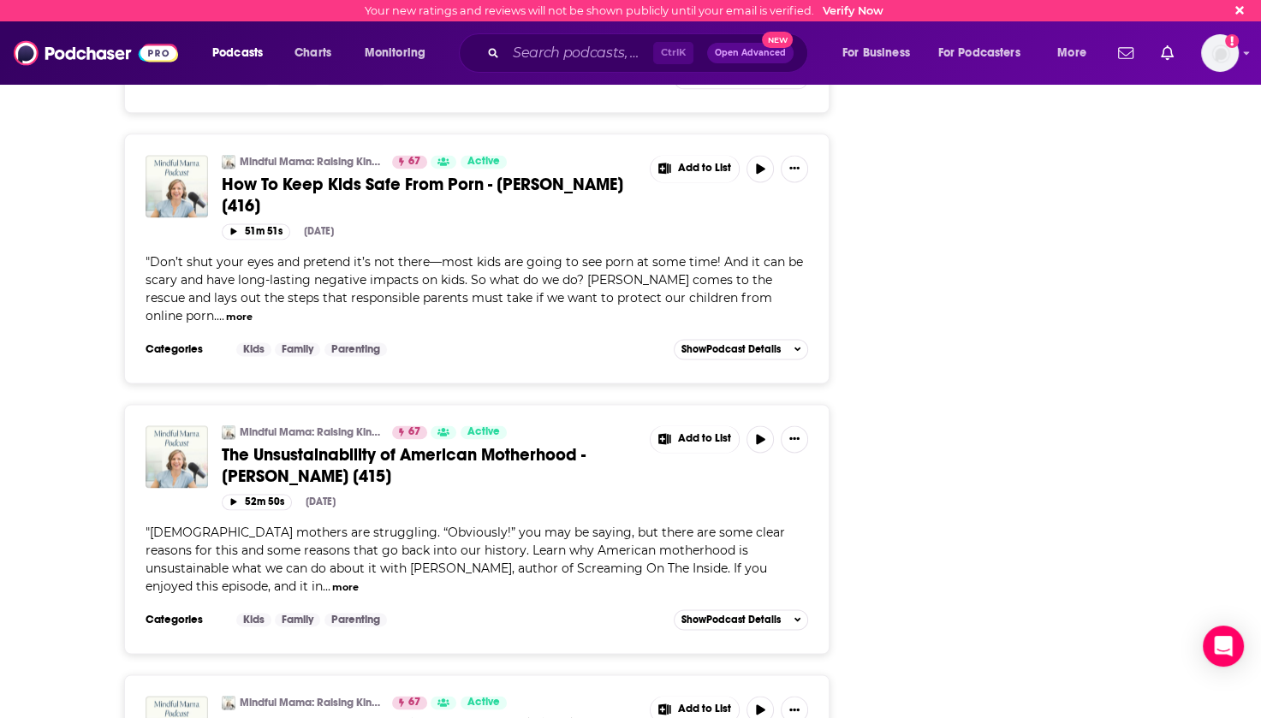
scroll to position [46598, 0]
